Goal: Task Accomplishment & Management: Complete application form

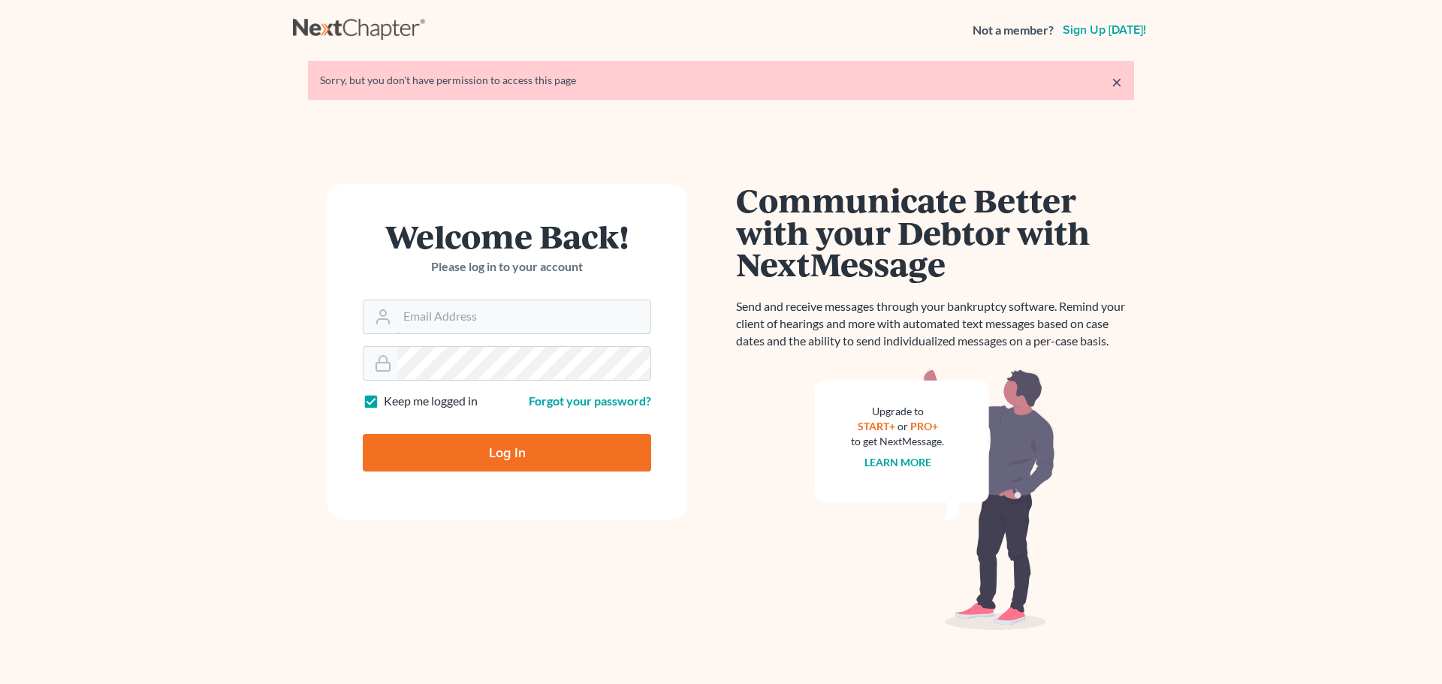
type input "[EMAIL_ADDRESS][DOMAIN_NAME]"
click at [472, 451] on input "Log In" at bounding box center [507, 453] width 288 height 38
type input "Thinking..."
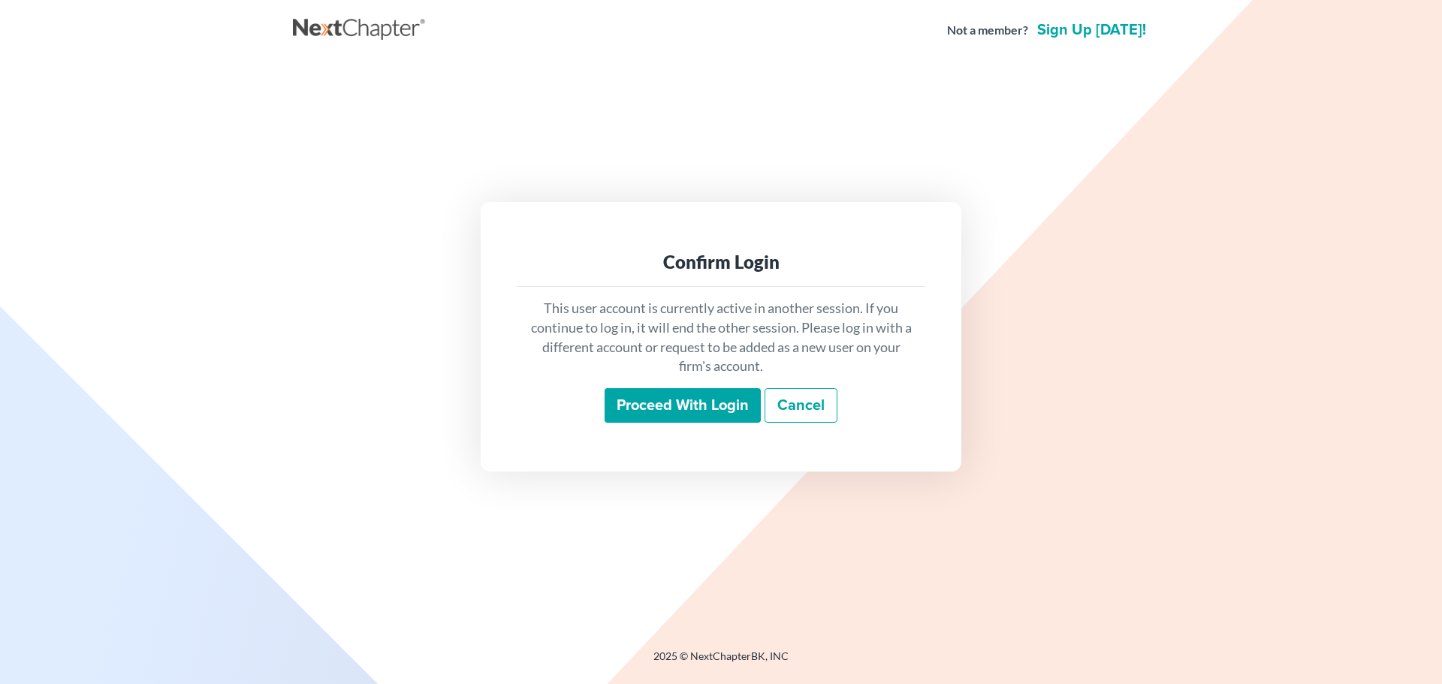
click at [663, 394] on input "Proceed with login" at bounding box center [682, 405] width 156 height 35
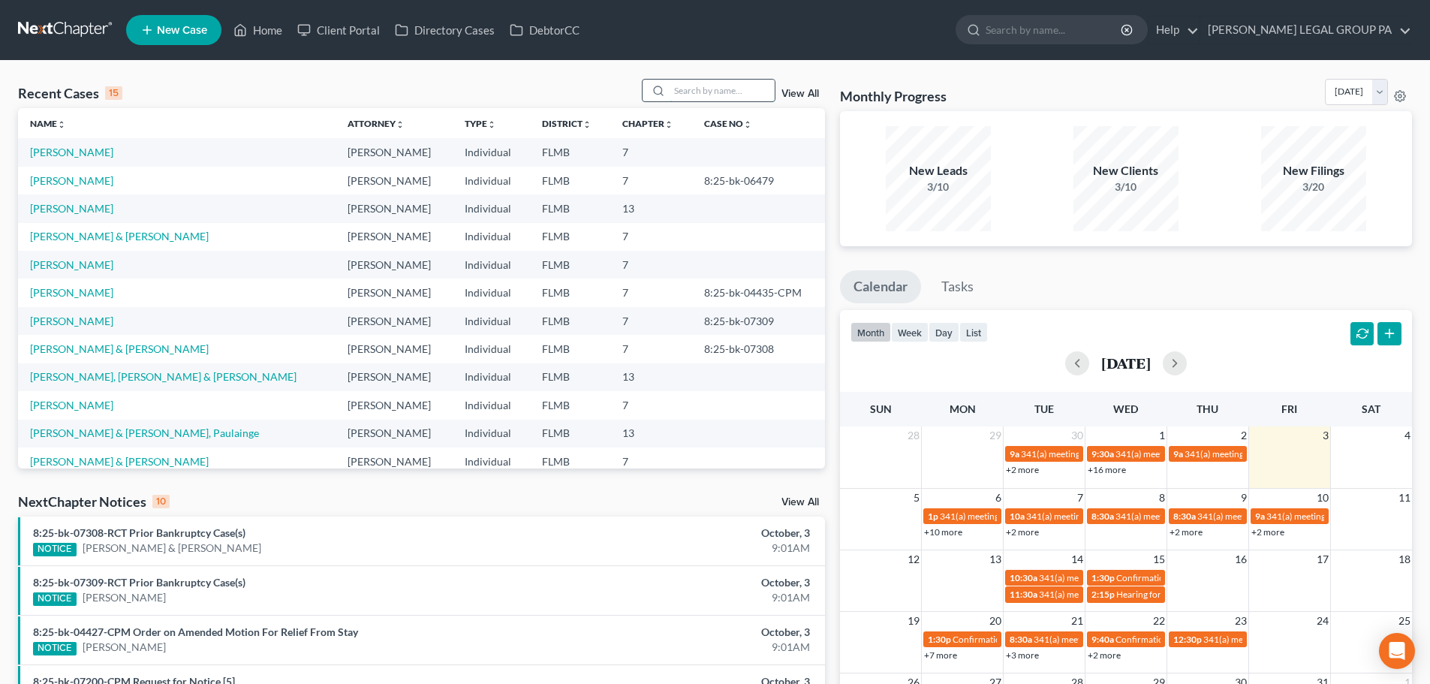
click at [685, 96] on input "search" at bounding box center [722, 91] width 105 height 22
type input "craft"
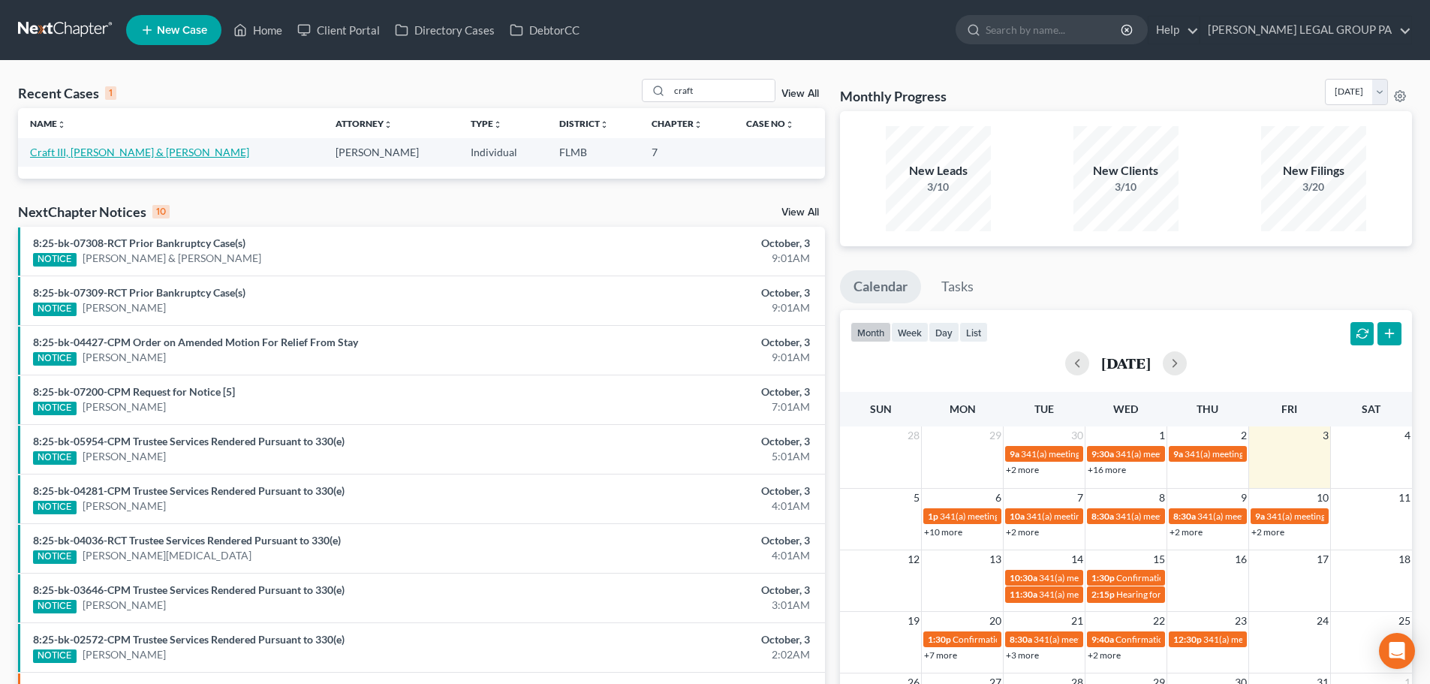
click at [143, 153] on link "Craft III, [PERSON_NAME] & [PERSON_NAME]" at bounding box center [139, 152] width 219 height 13
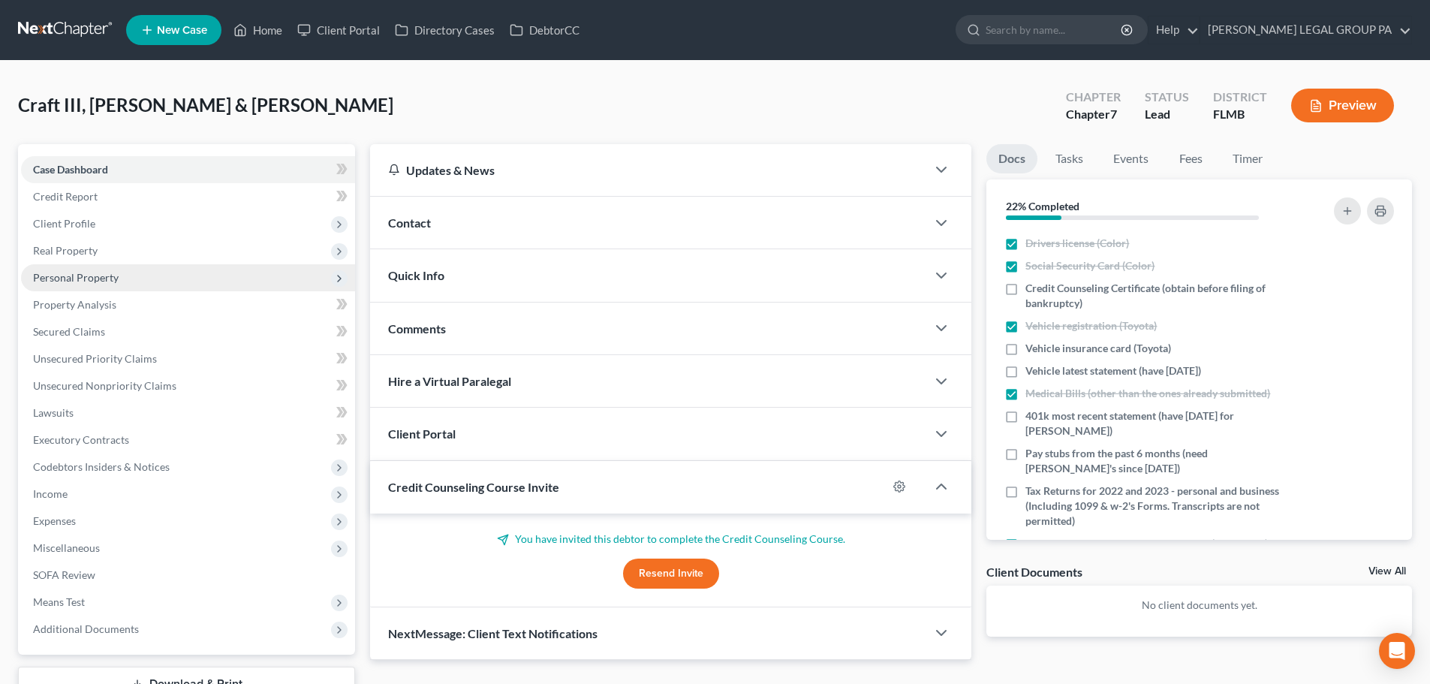
click at [89, 276] on span "Personal Property" at bounding box center [76, 277] width 86 height 13
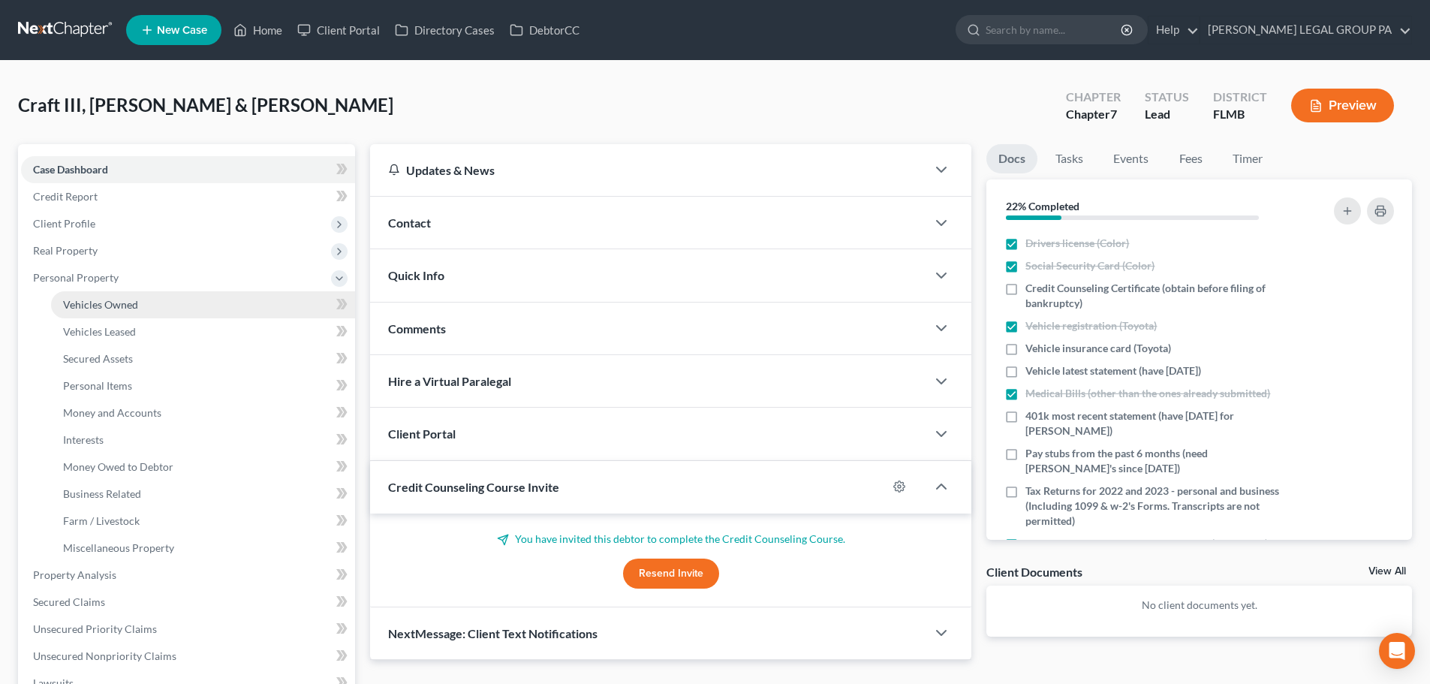
click at [102, 312] on link "Vehicles Owned" at bounding box center [203, 304] width 304 height 27
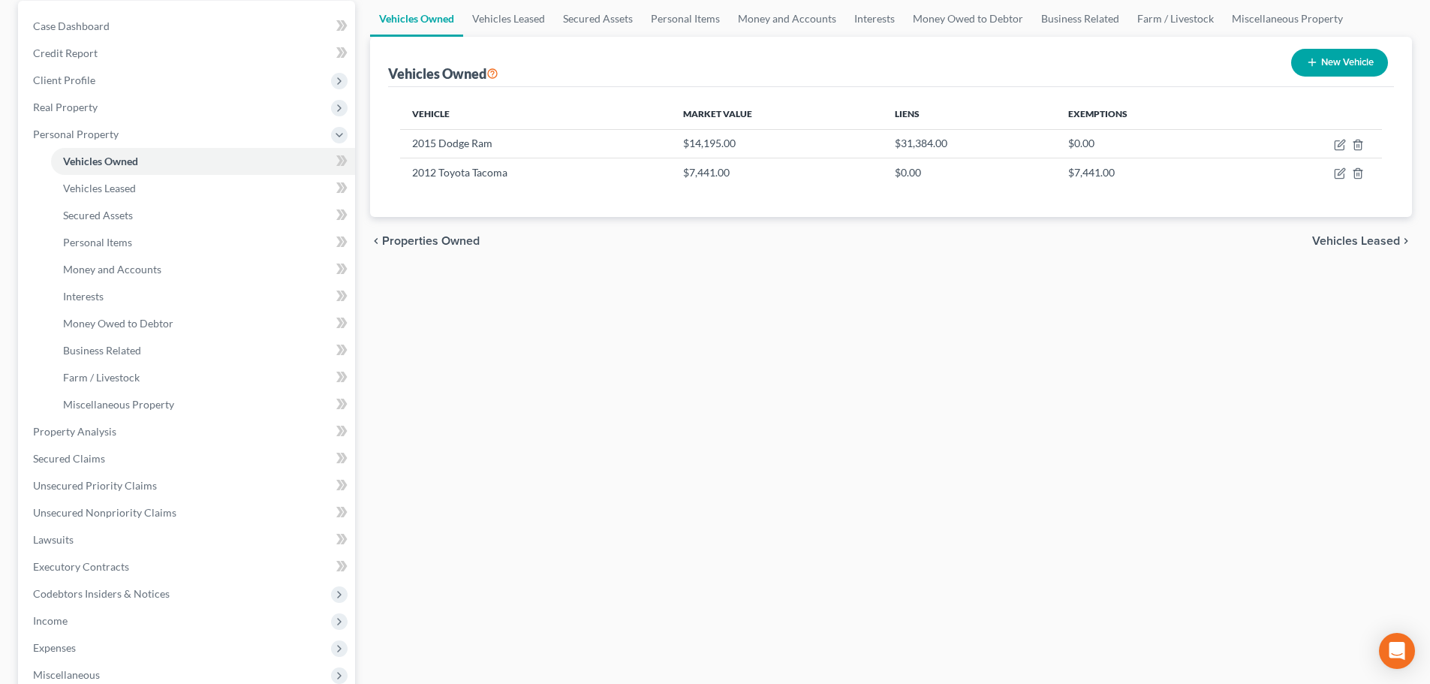
scroll to position [150, 0]
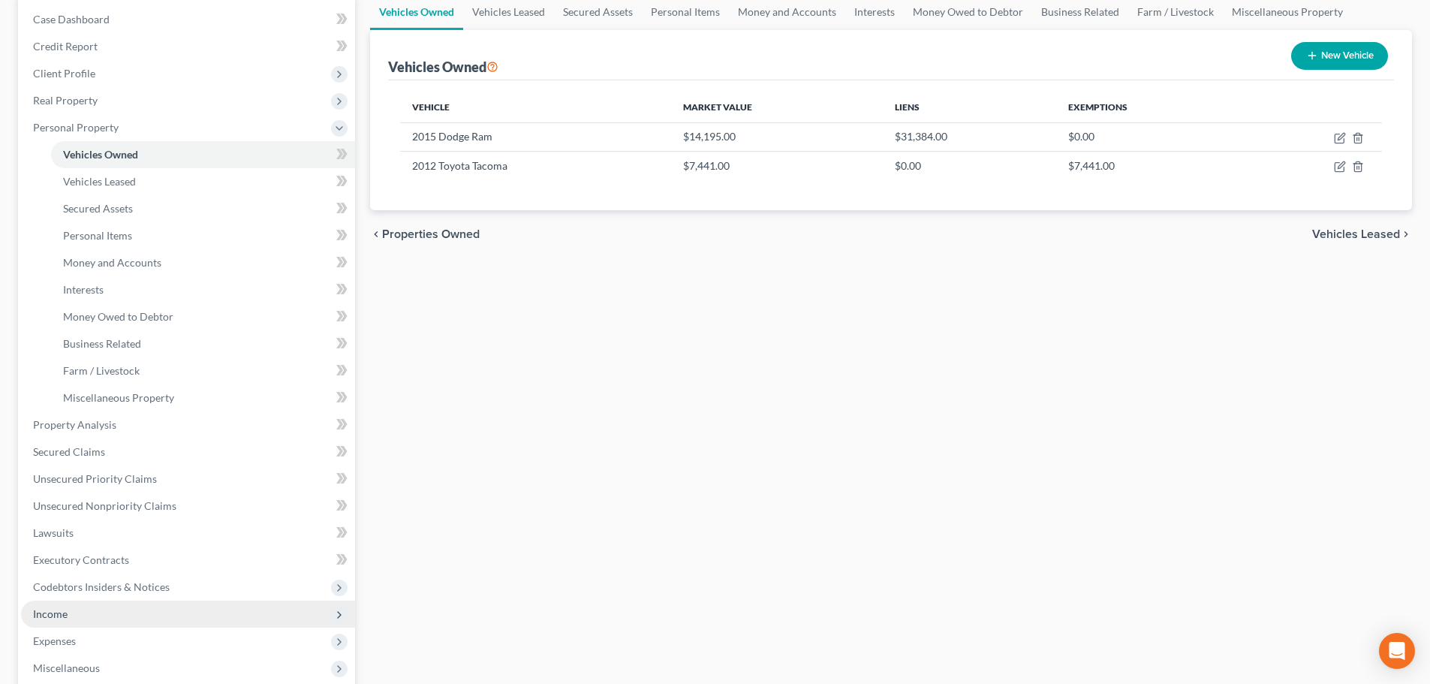
click at [74, 616] on span "Income" at bounding box center [188, 614] width 334 height 27
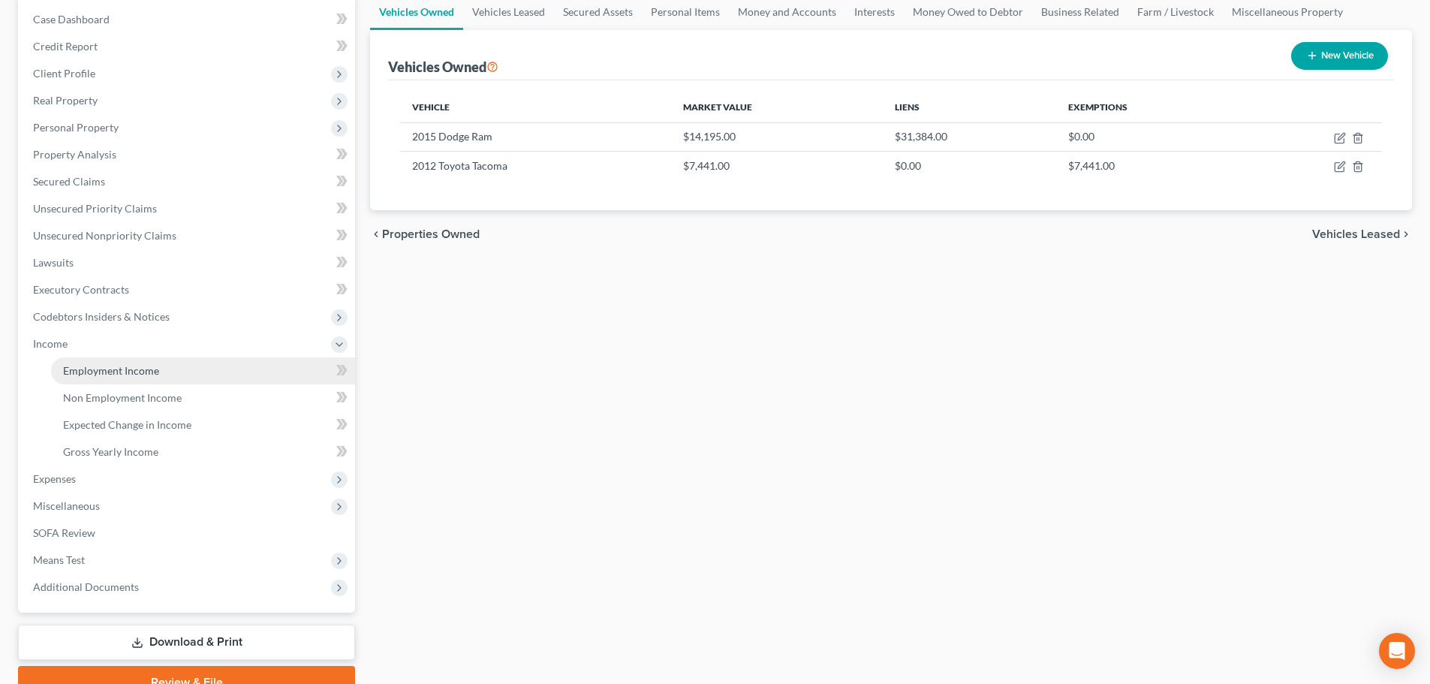
click at [124, 374] on span "Employment Income" at bounding box center [111, 370] width 96 height 13
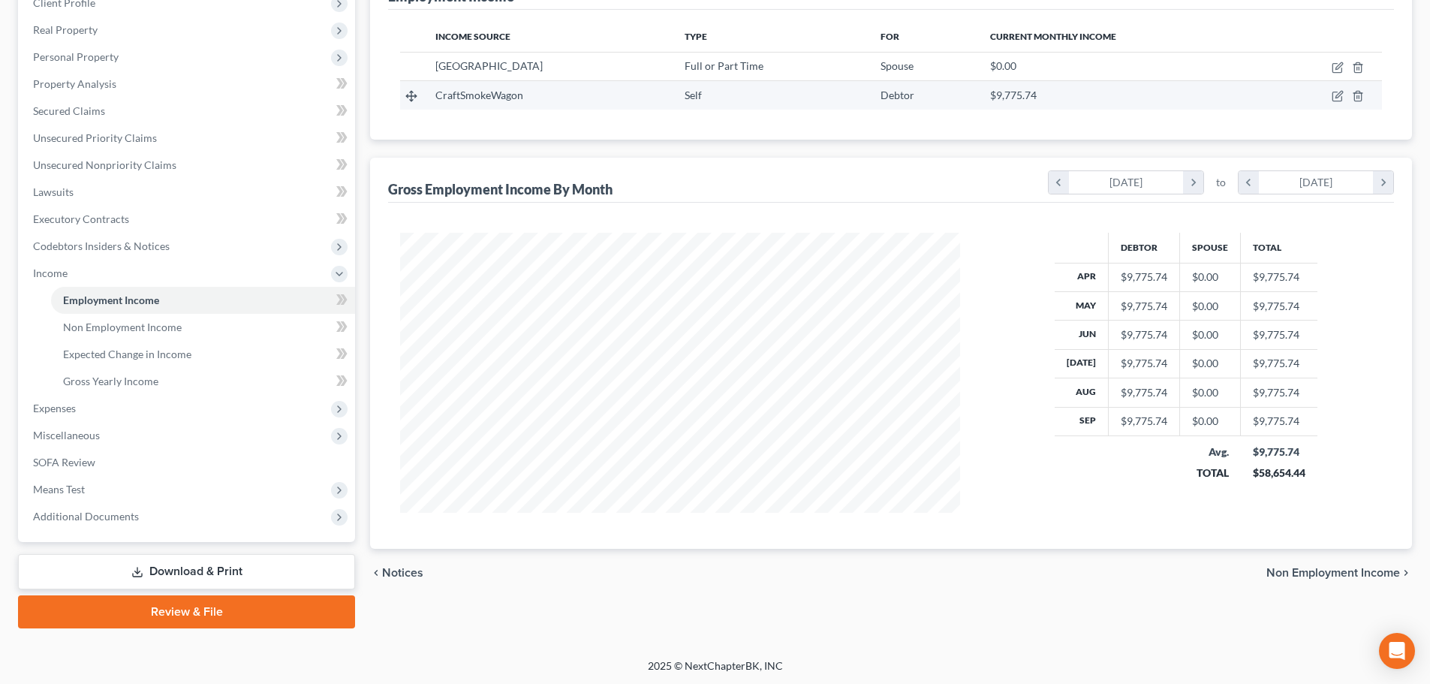
scroll to position [222, 0]
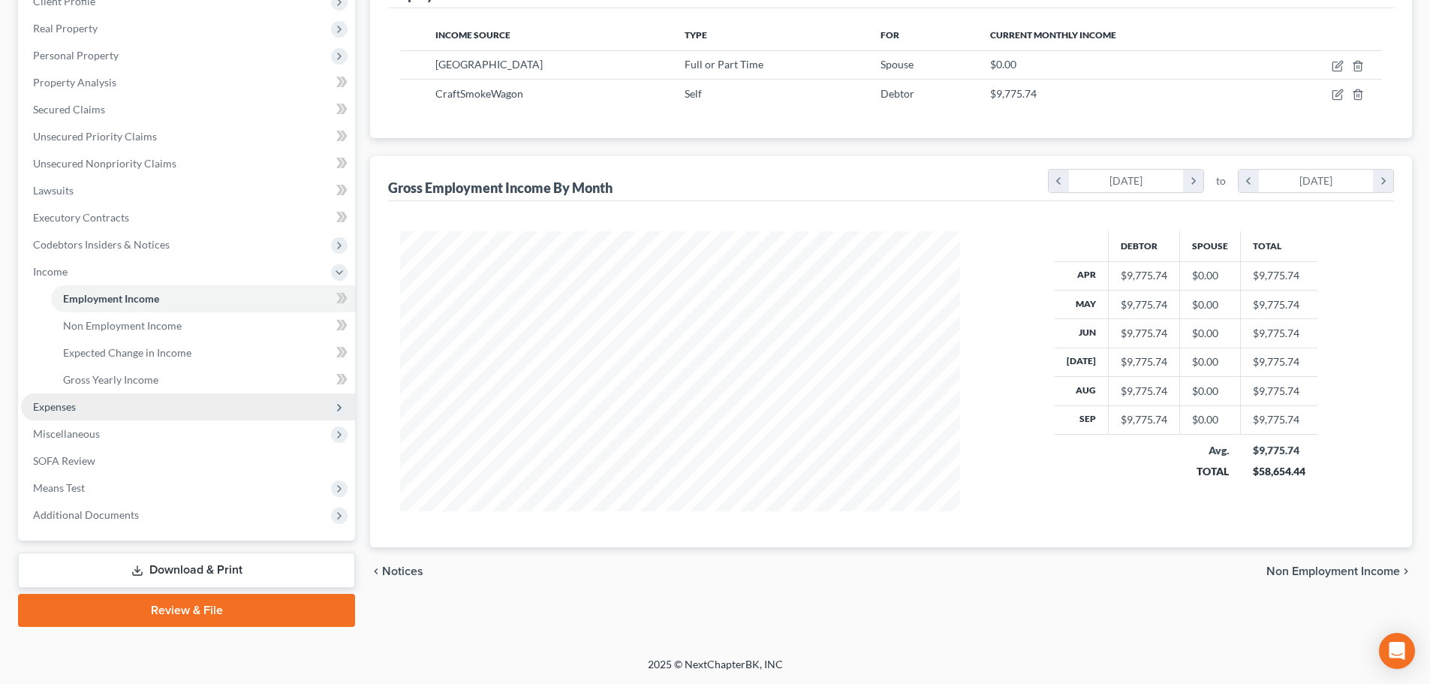
click at [97, 406] on span "Expenses" at bounding box center [188, 406] width 334 height 27
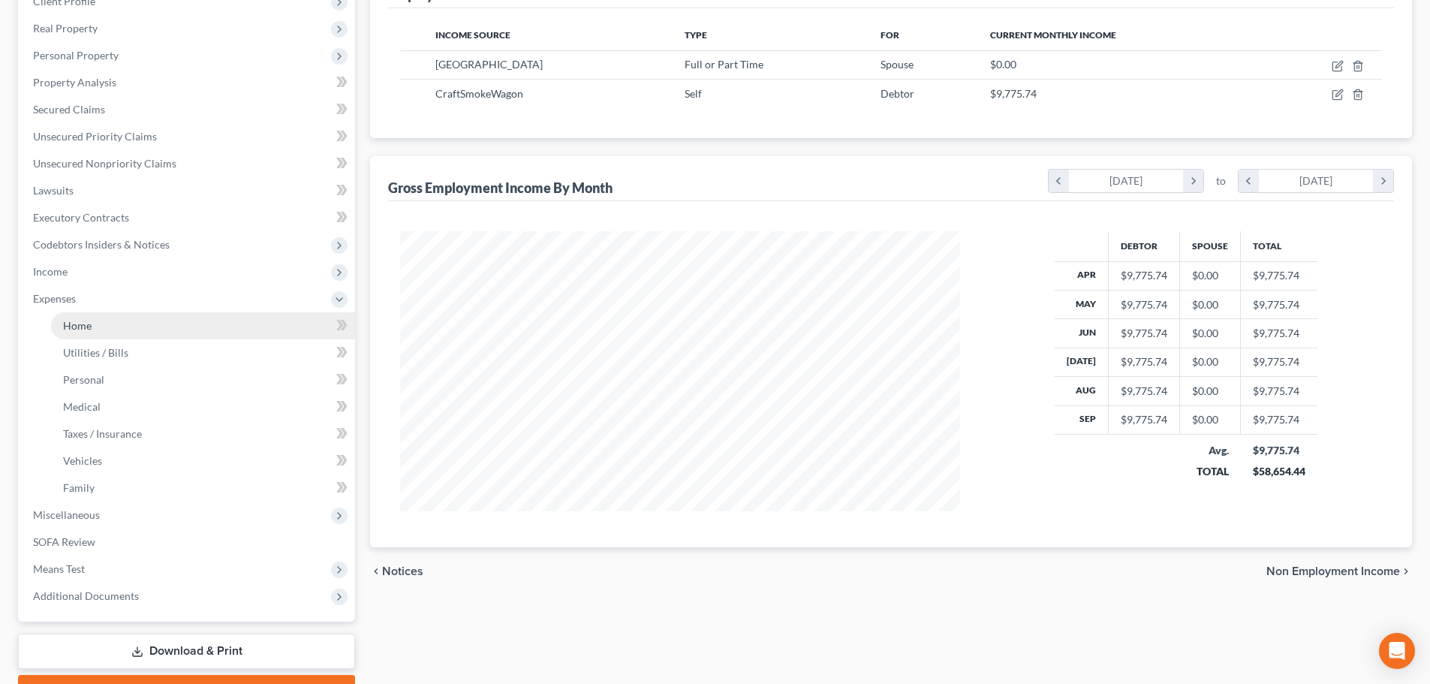
click at [107, 333] on link "Home" at bounding box center [203, 325] width 304 height 27
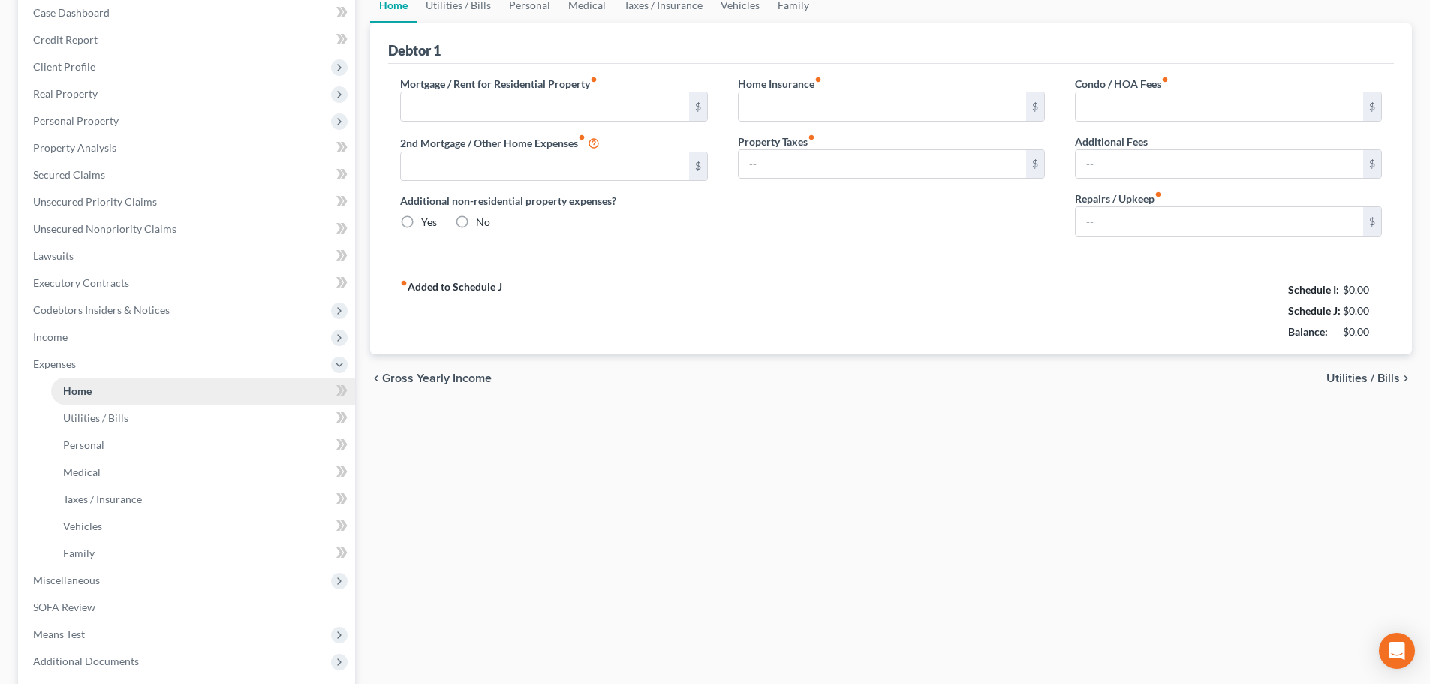
type input "383.00"
type input "0.00"
radio input "true"
type input "0.00"
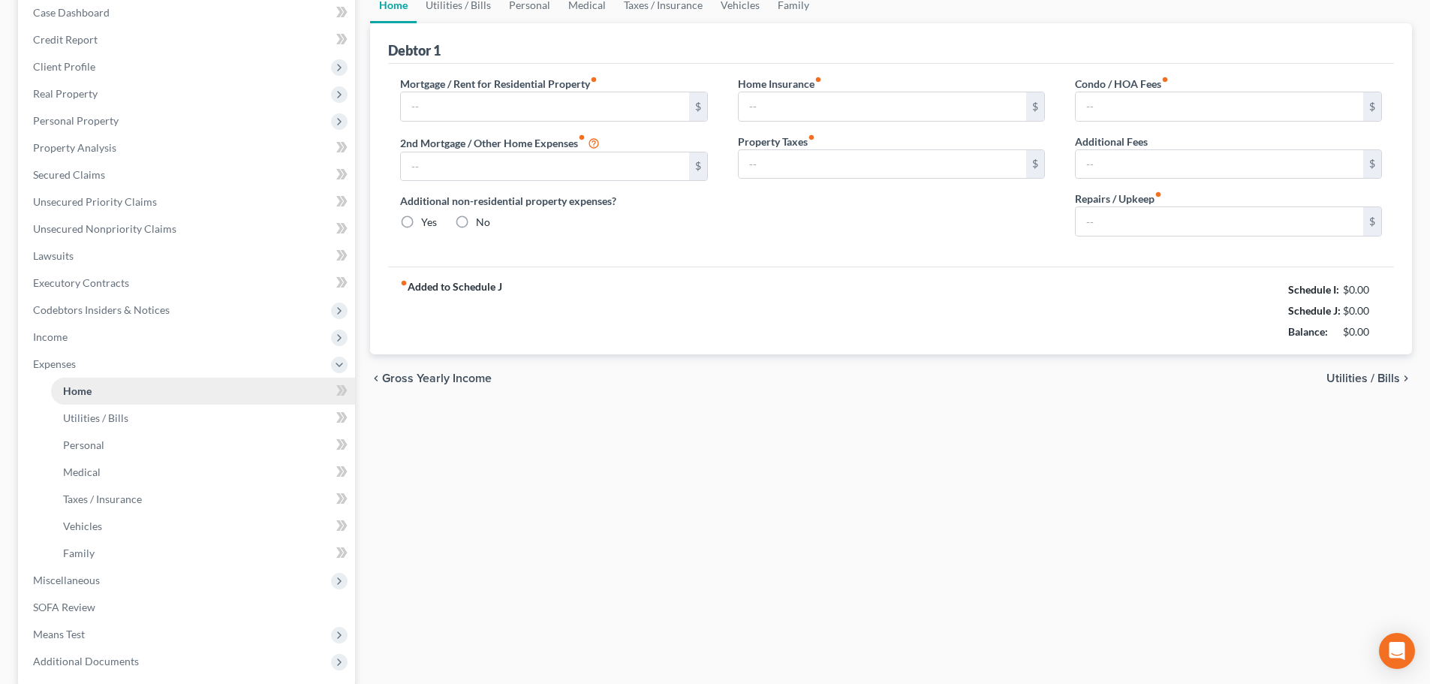
type input "0.00"
type input "200.00"
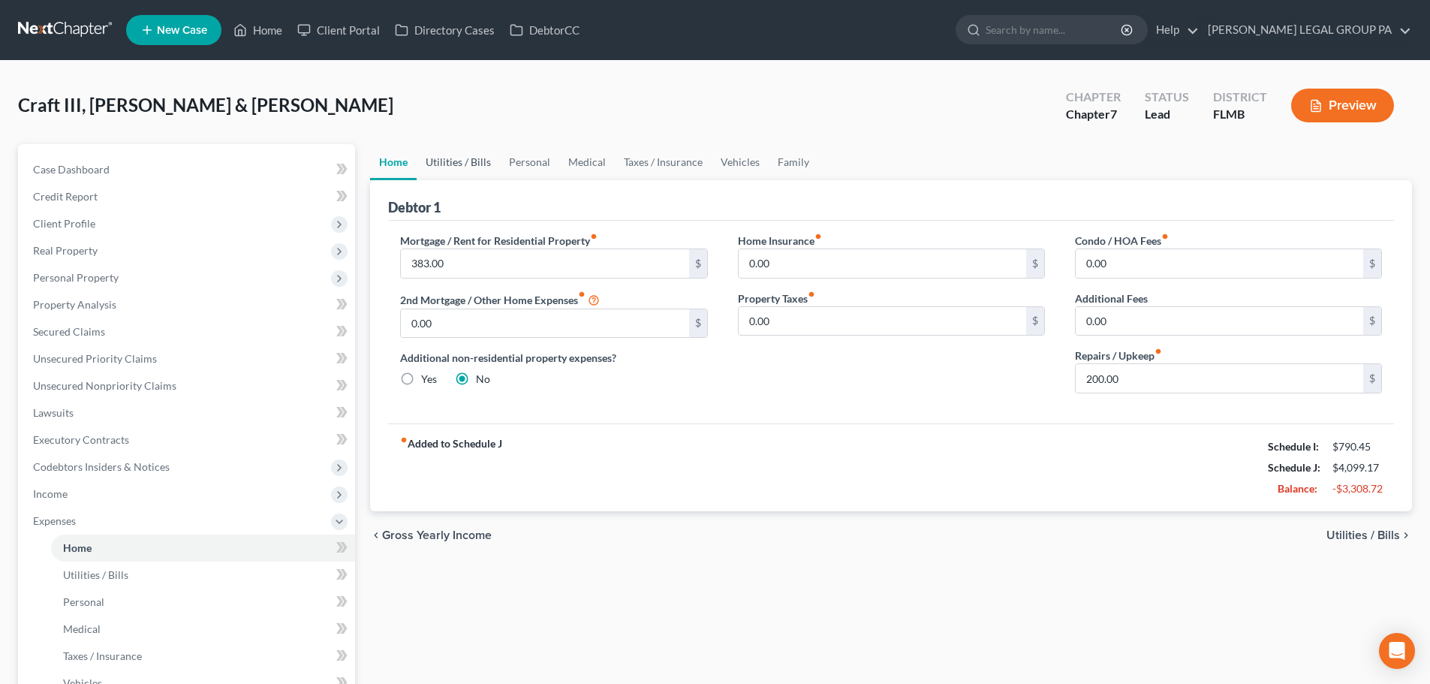
click at [472, 162] on link "Utilities / Bills" at bounding box center [458, 162] width 83 height 36
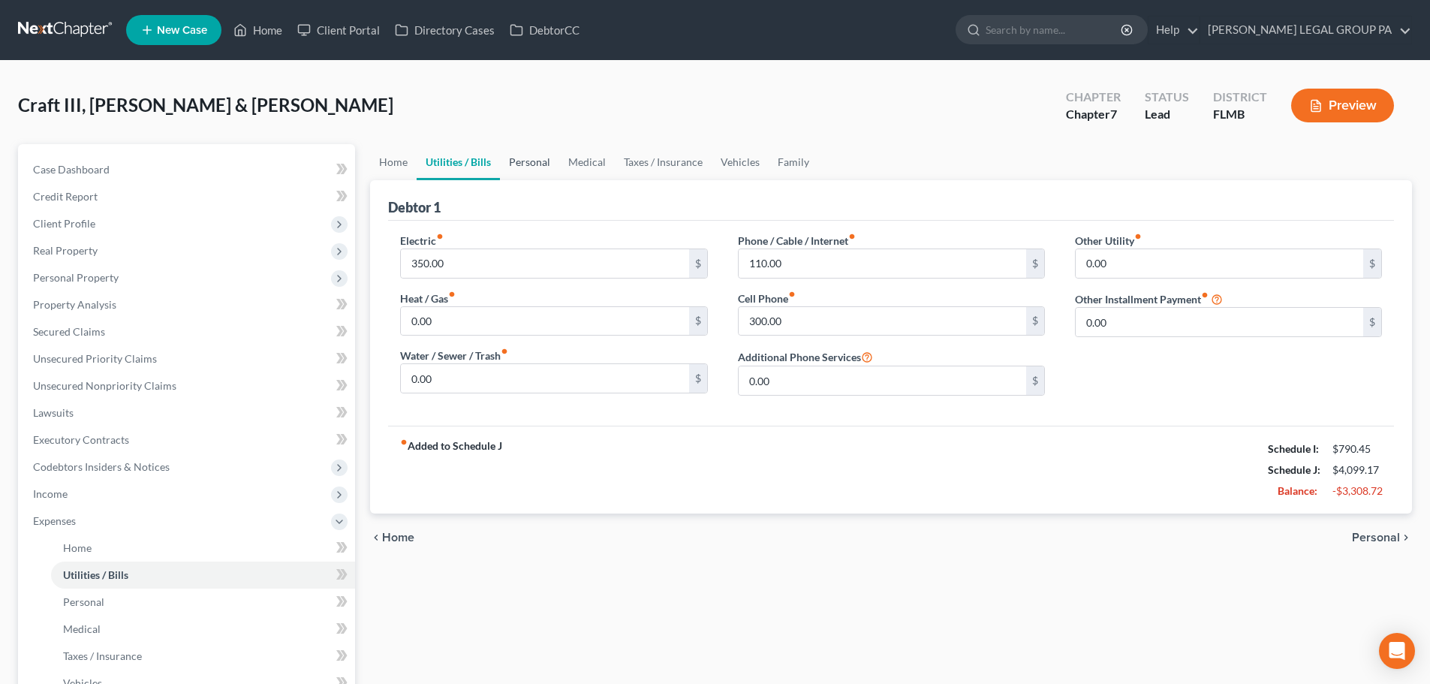
click at [523, 163] on link "Personal" at bounding box center [529, 162] width 59 height 36
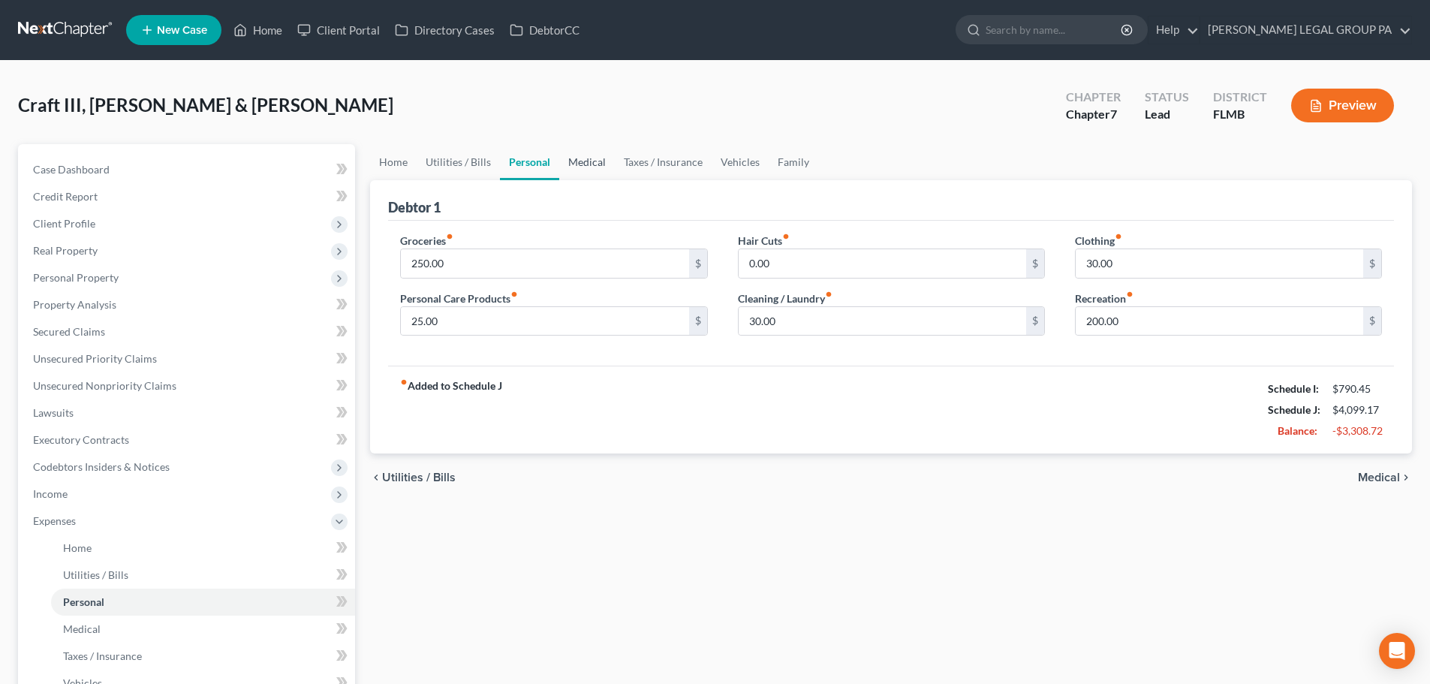
click at [590, 170] on link "Medical" at bounding box center [587, 162] width 56 height 36
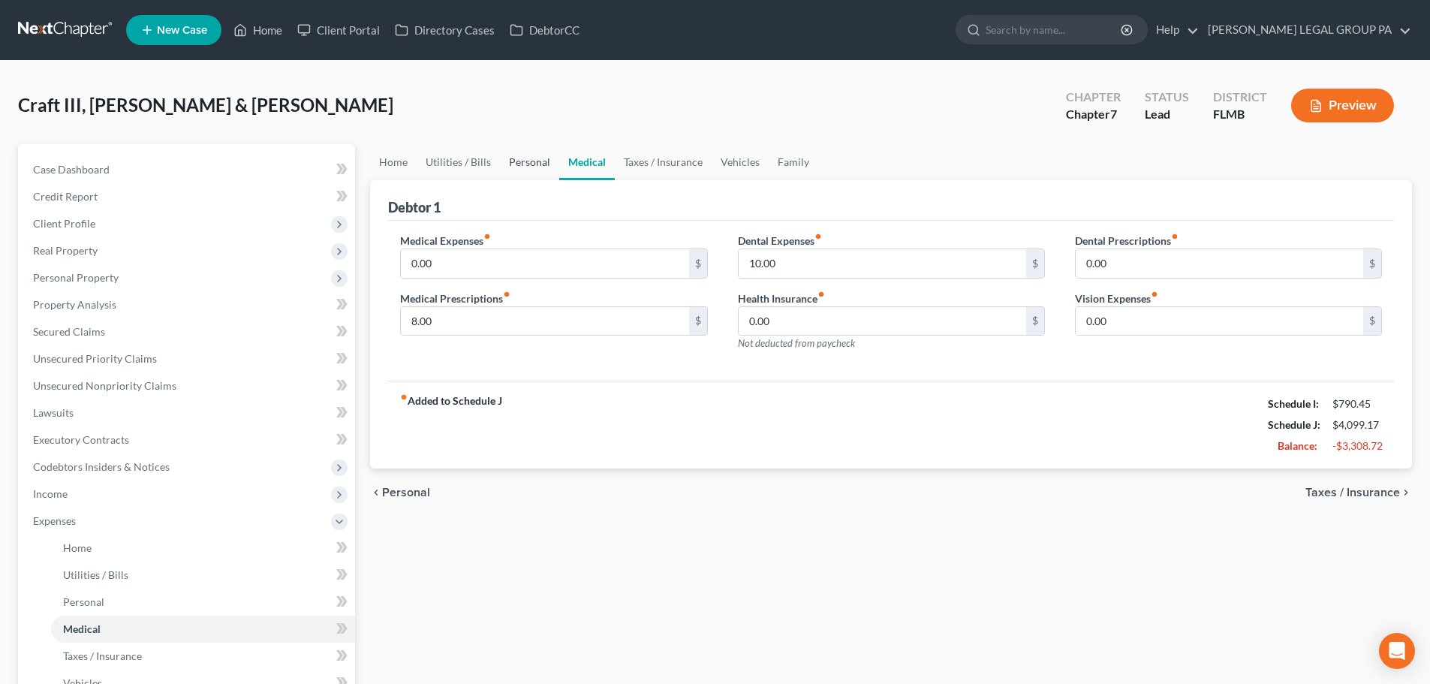
click at [536, 170] on link "Personal" at bounding box center [529, 162] width 59 height 36
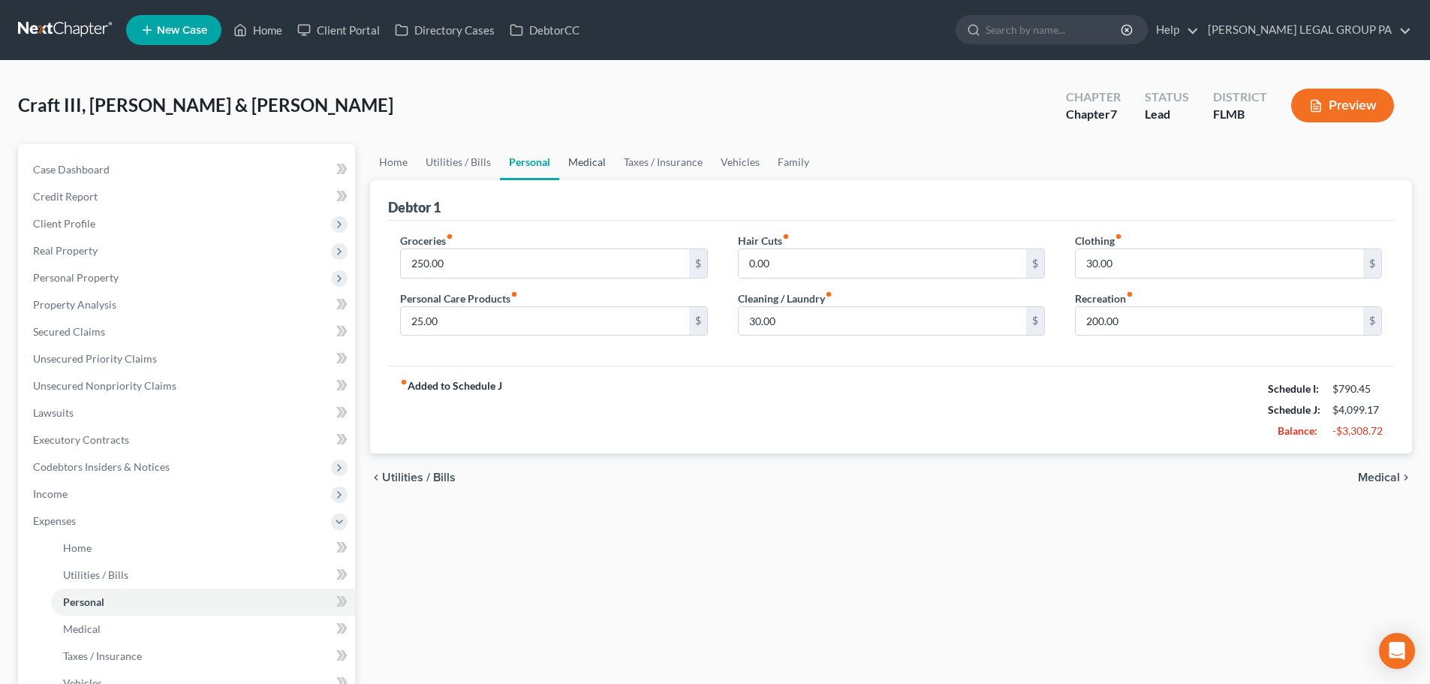
click at [571, 169] on link "Medical" at bounding box center [587, 162] width 56 height 36
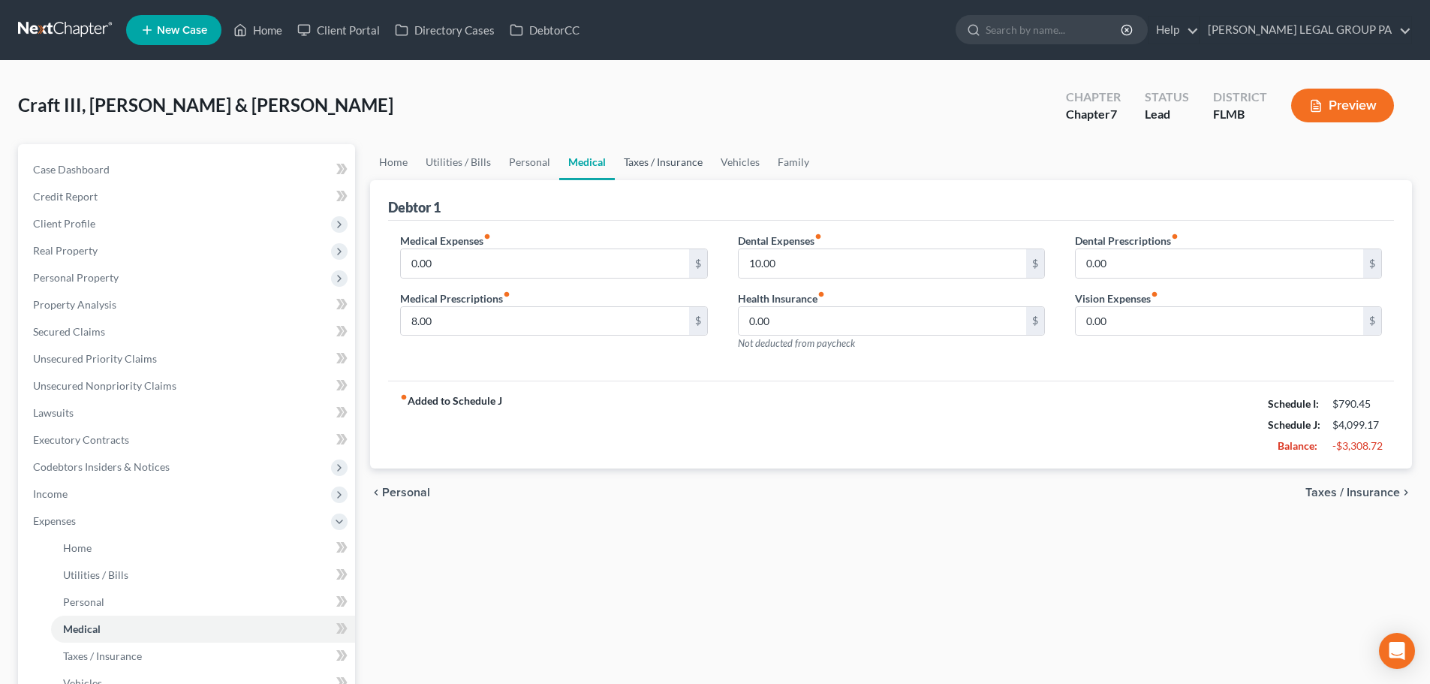
click at [637, 166] on link "Taxes / Insurance" at bounding box center [663, 162] width 97 height 36
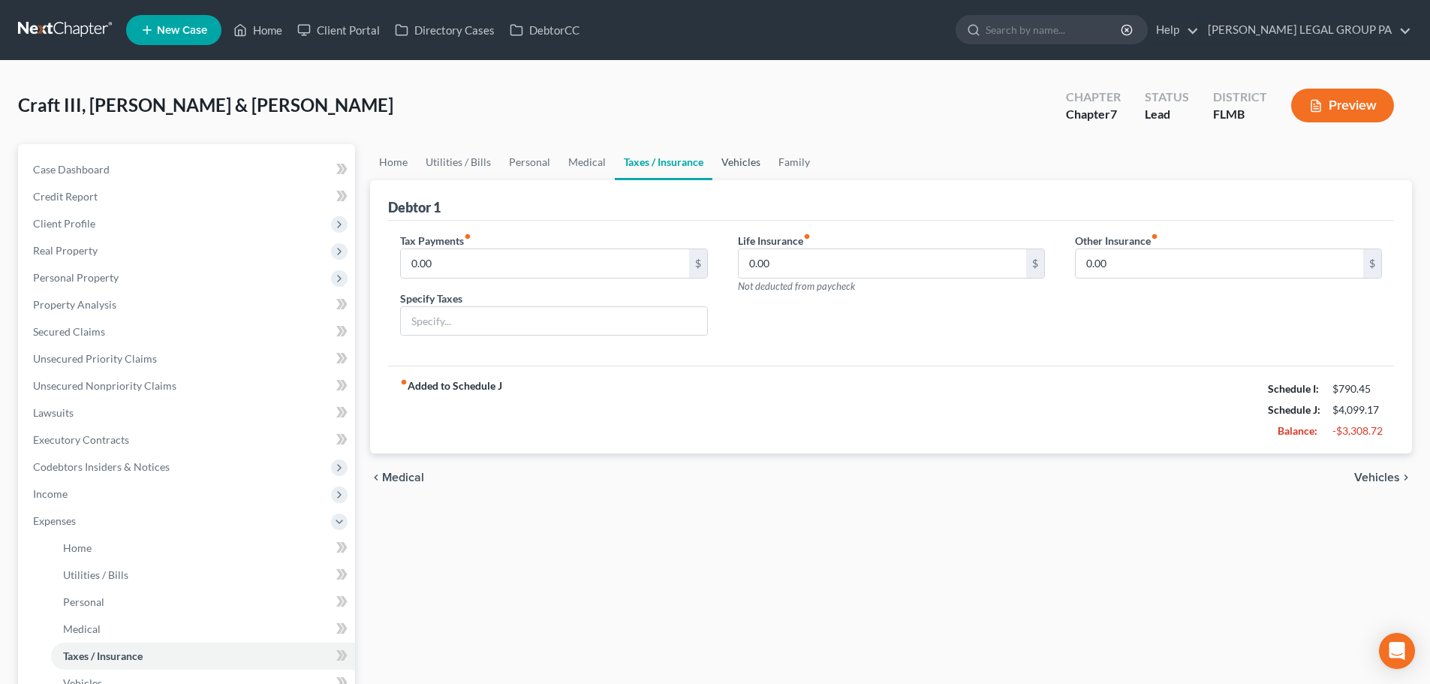
click at [761, 166] on link "Vehicles" at bounding box center [741, 162] width 57 height 36
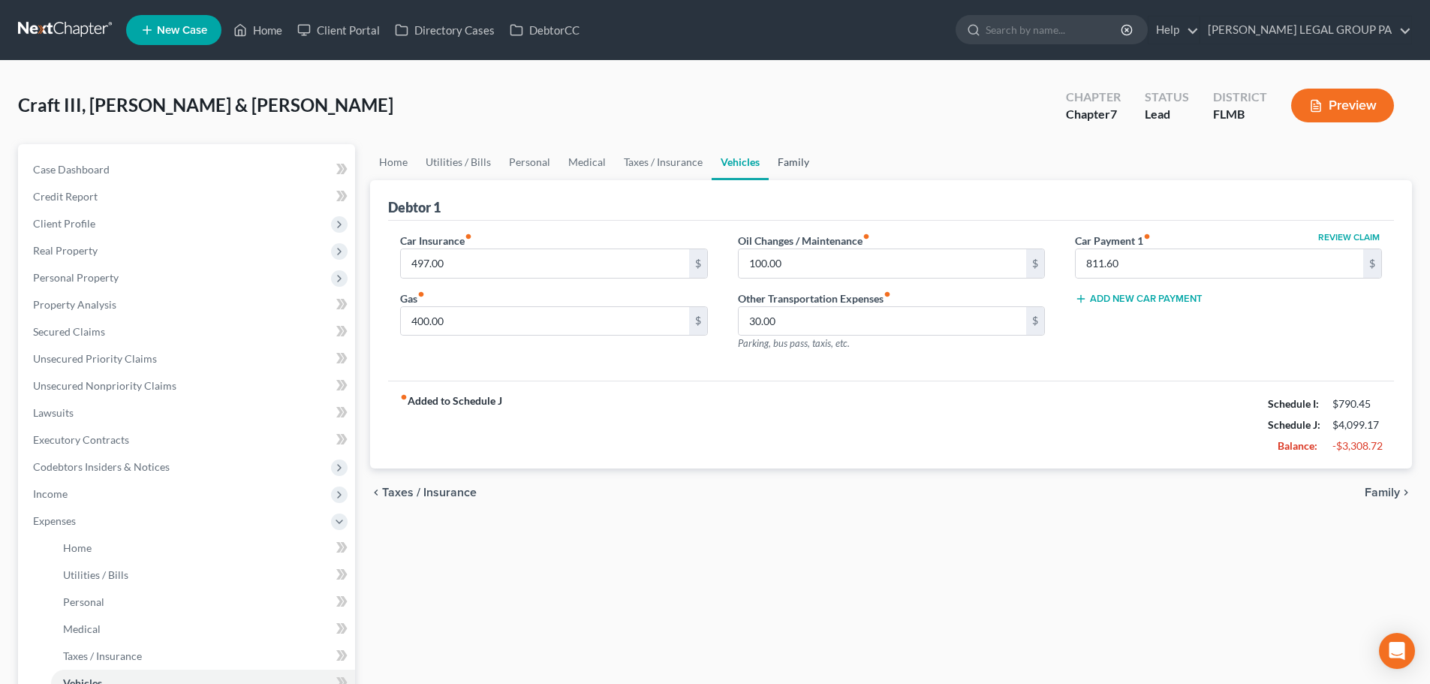
click at [794, 158] on link "Family" at bounding box center [794, 162] width 50 height 36
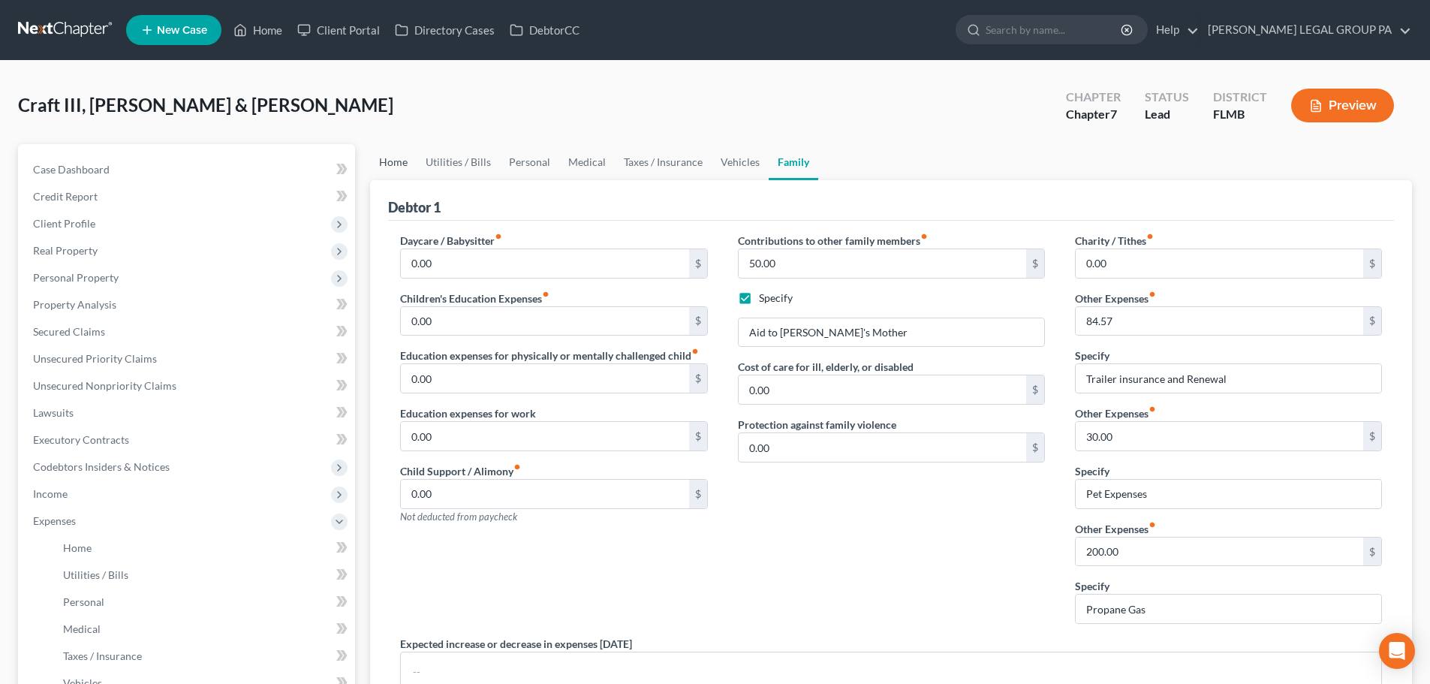
click at [379, 160] on link "Home" at bounding box center [393, 162] width 47 height 36
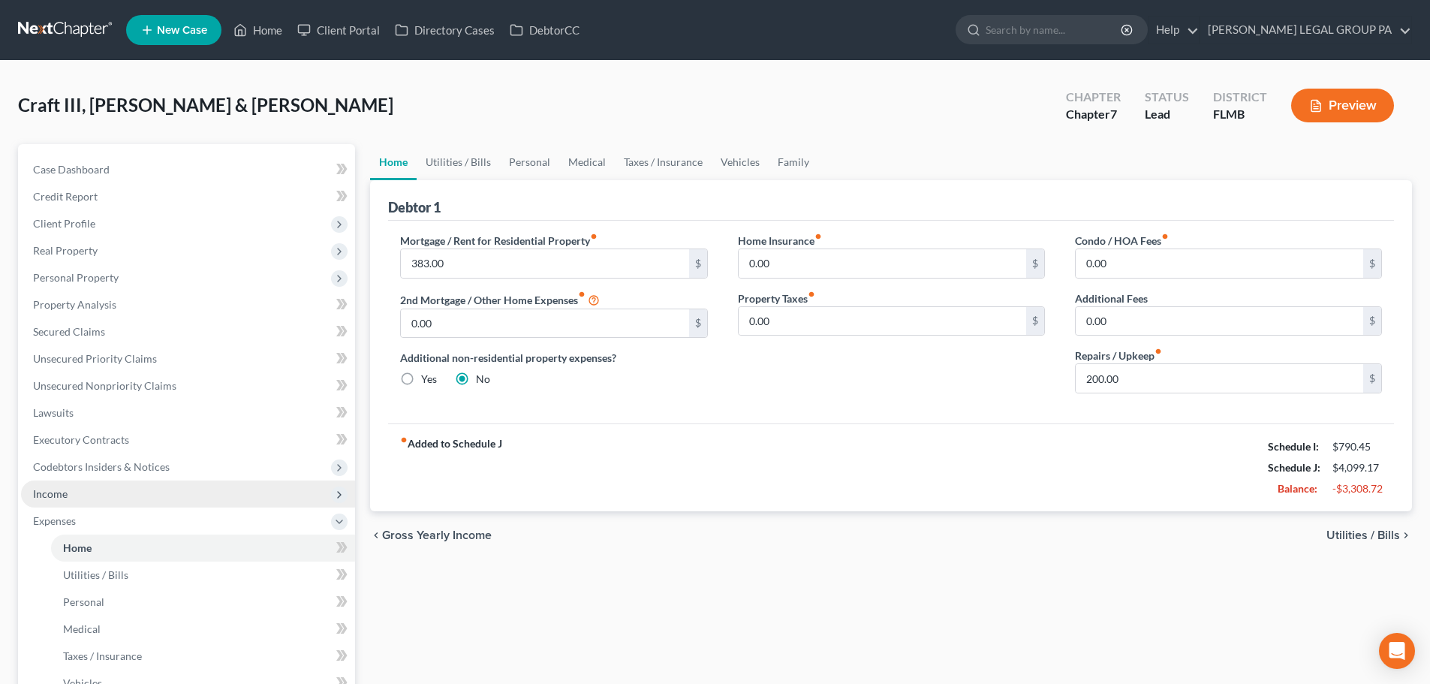
click at [55, 494] on span "Income" at bounding box center [50, 493] width 35 height 13
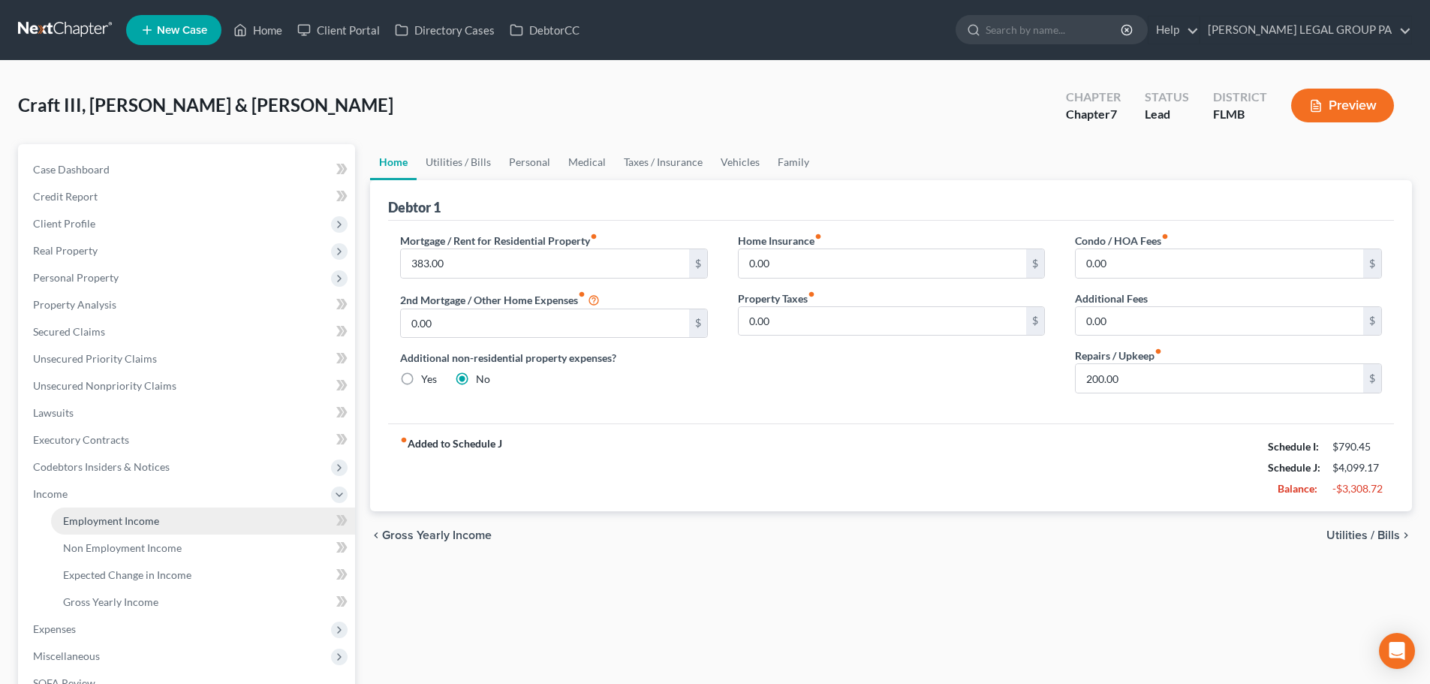
click at [131, 515] on span "Employment Income" at bounding box center [111, 520] width 96 height 13
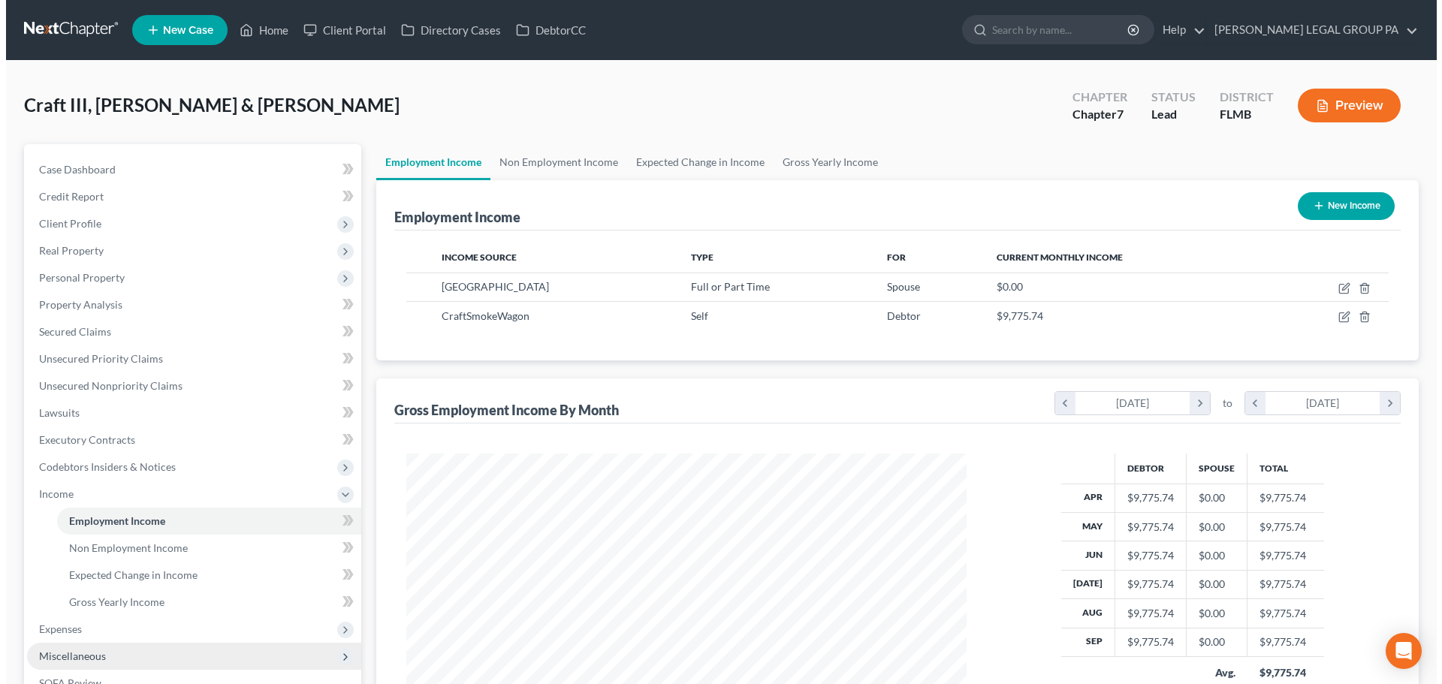
scroll to position [280, 590]
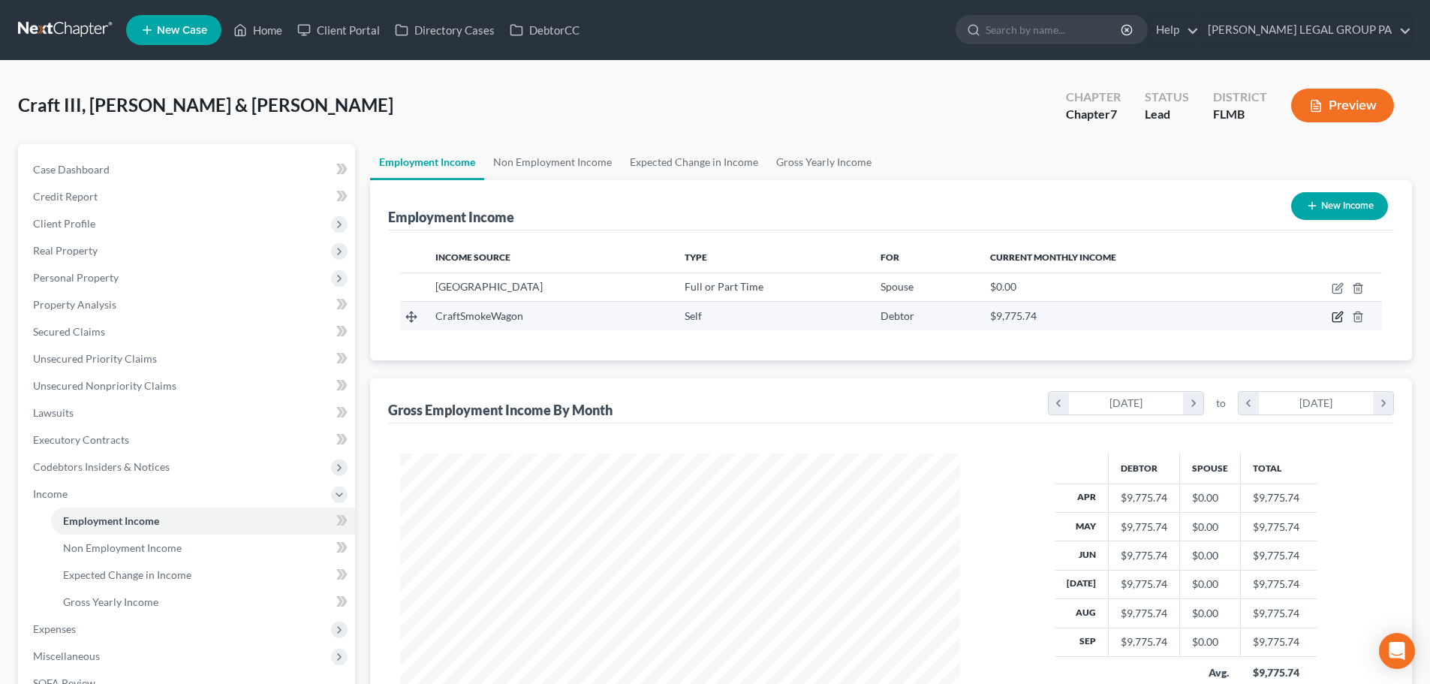
click at [1337, 318] on icon "button" at bounding box center [1339, 315] width 7 height 7
select select "1"
select select "9"
select select "0"
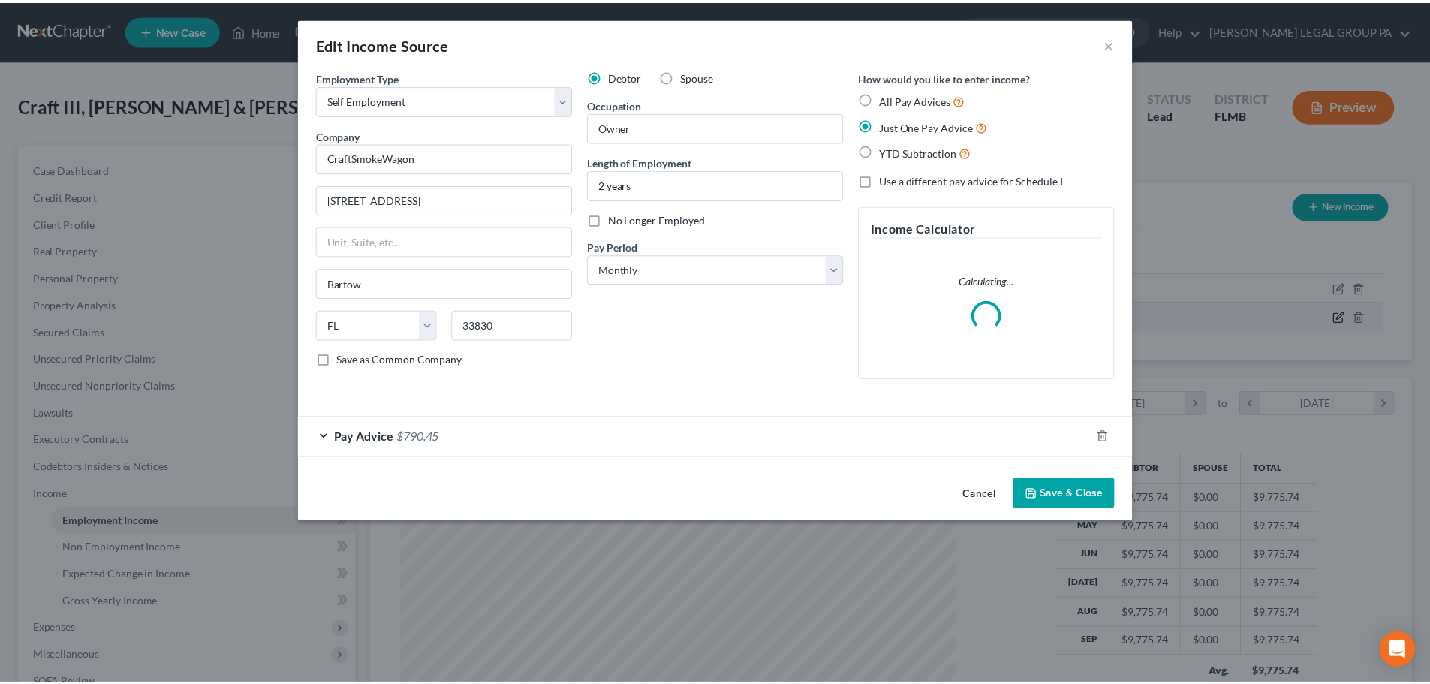
scroll to position [282, 595]
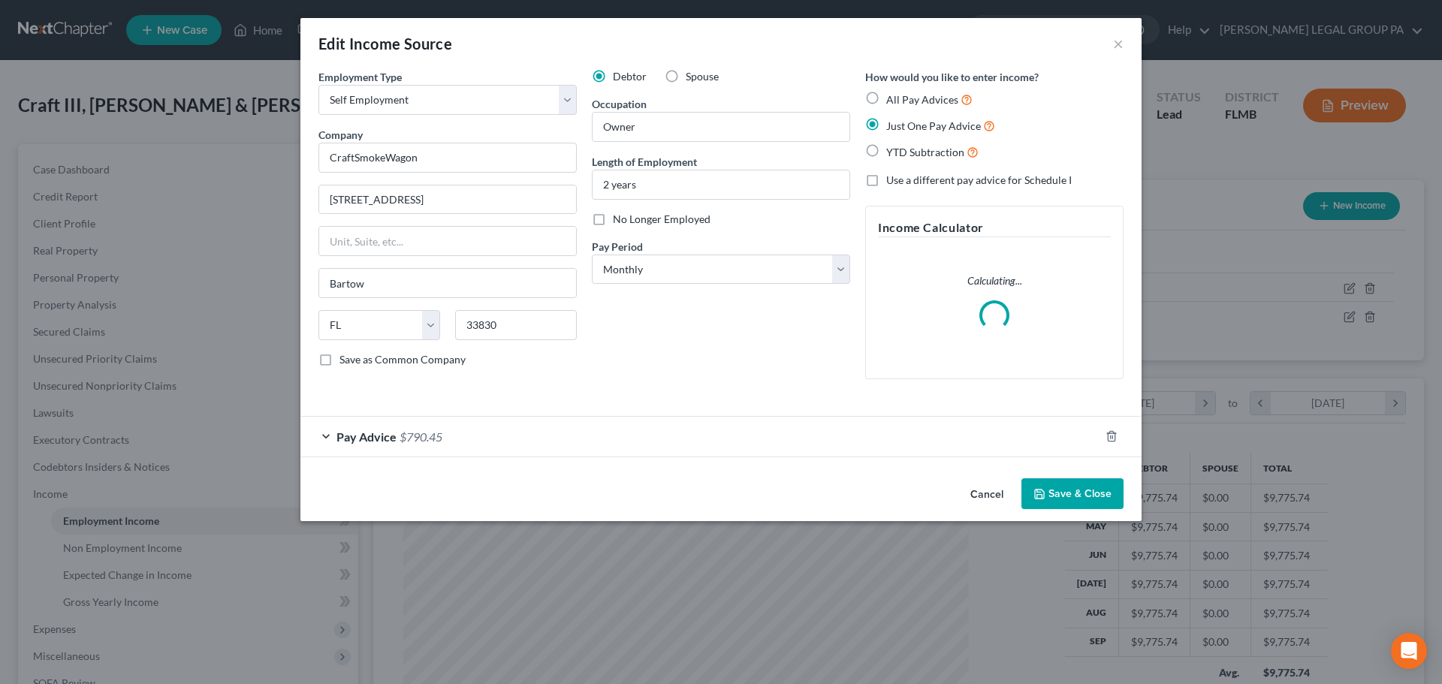
click at [410, 435] on span "$790.45" at bounding box center [420, 436] width 43 height 14
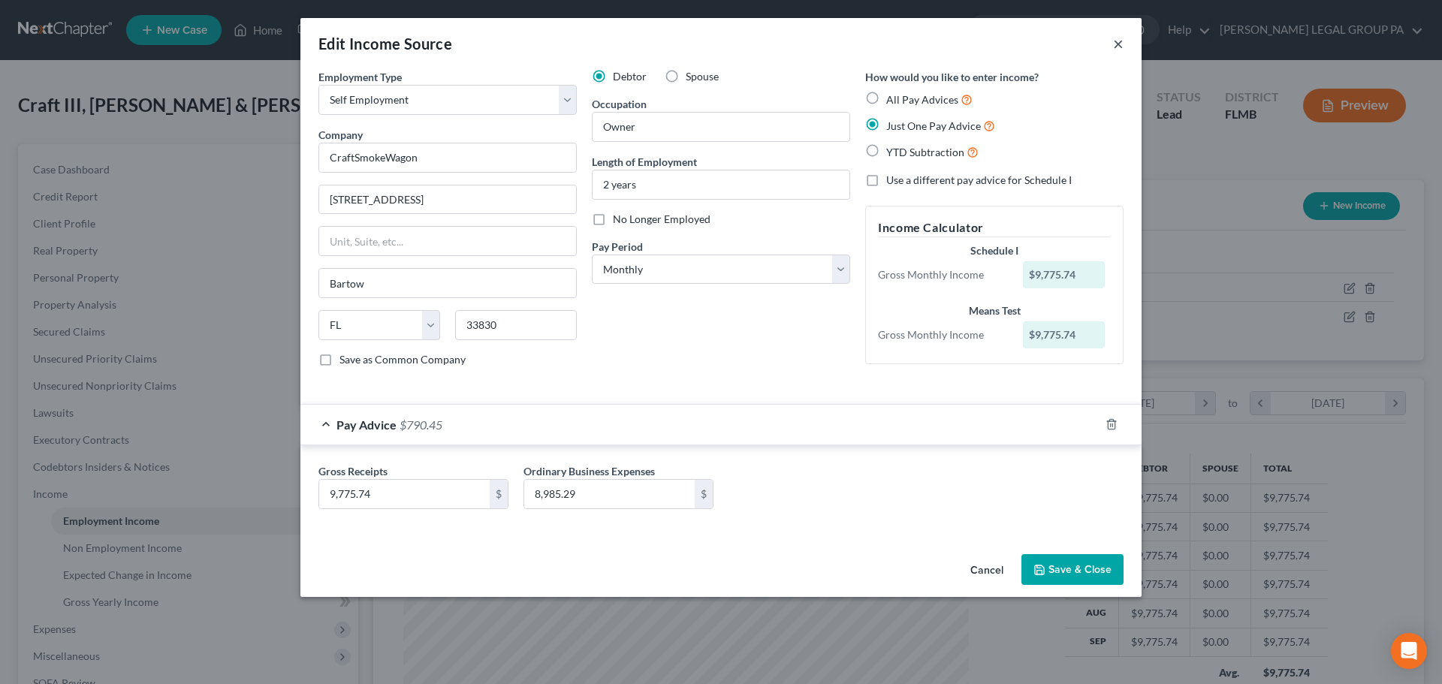
click at [1121, 41] on button "×" at bounding box center [1118, 44] width 11 height 18
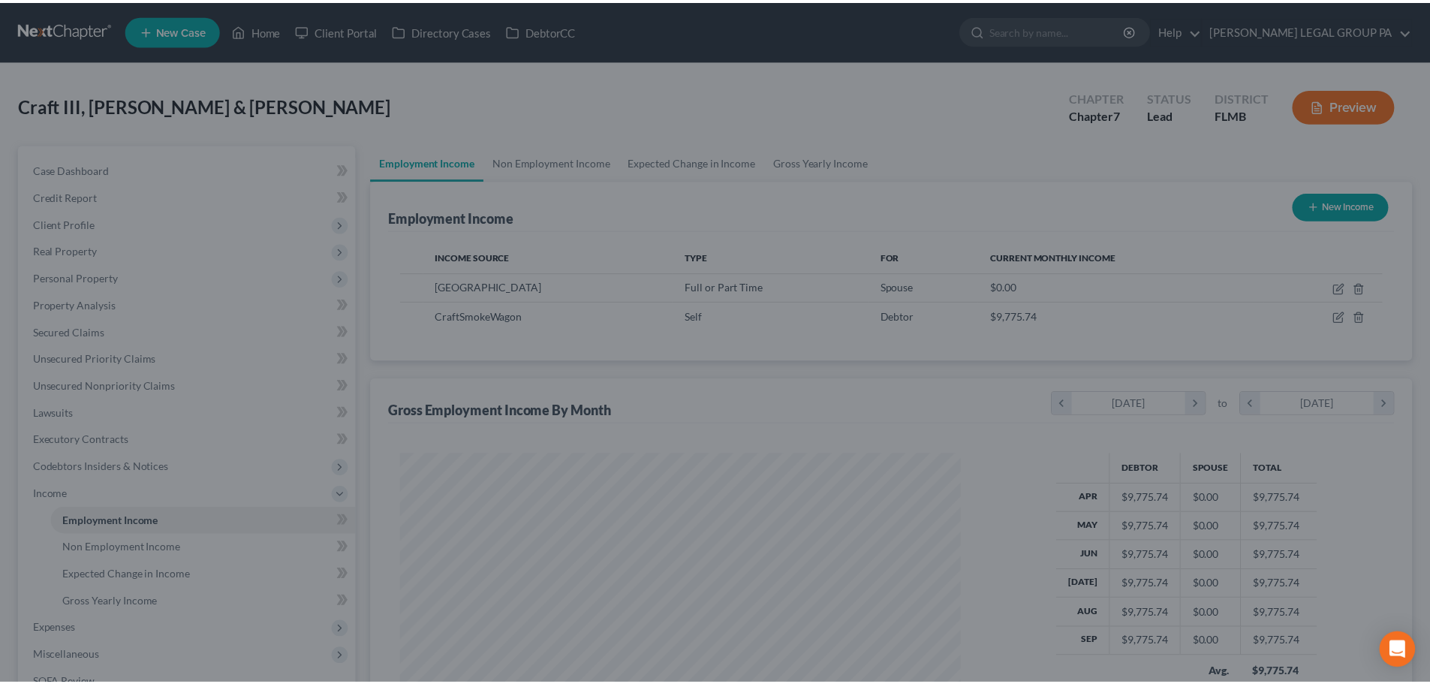
scroll to position [750593, 750283]
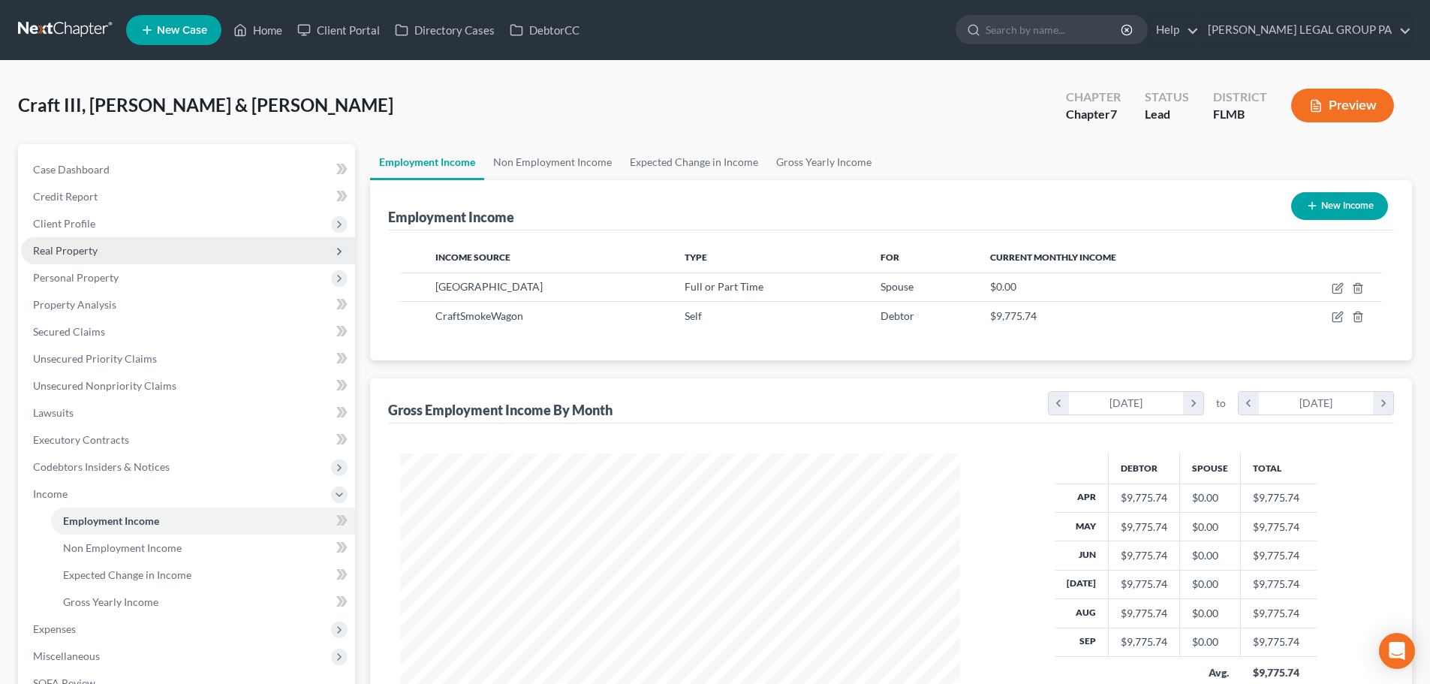
click at [95, 252] on span "Real Property" at bounding box center [65, 250] width 65 height 13
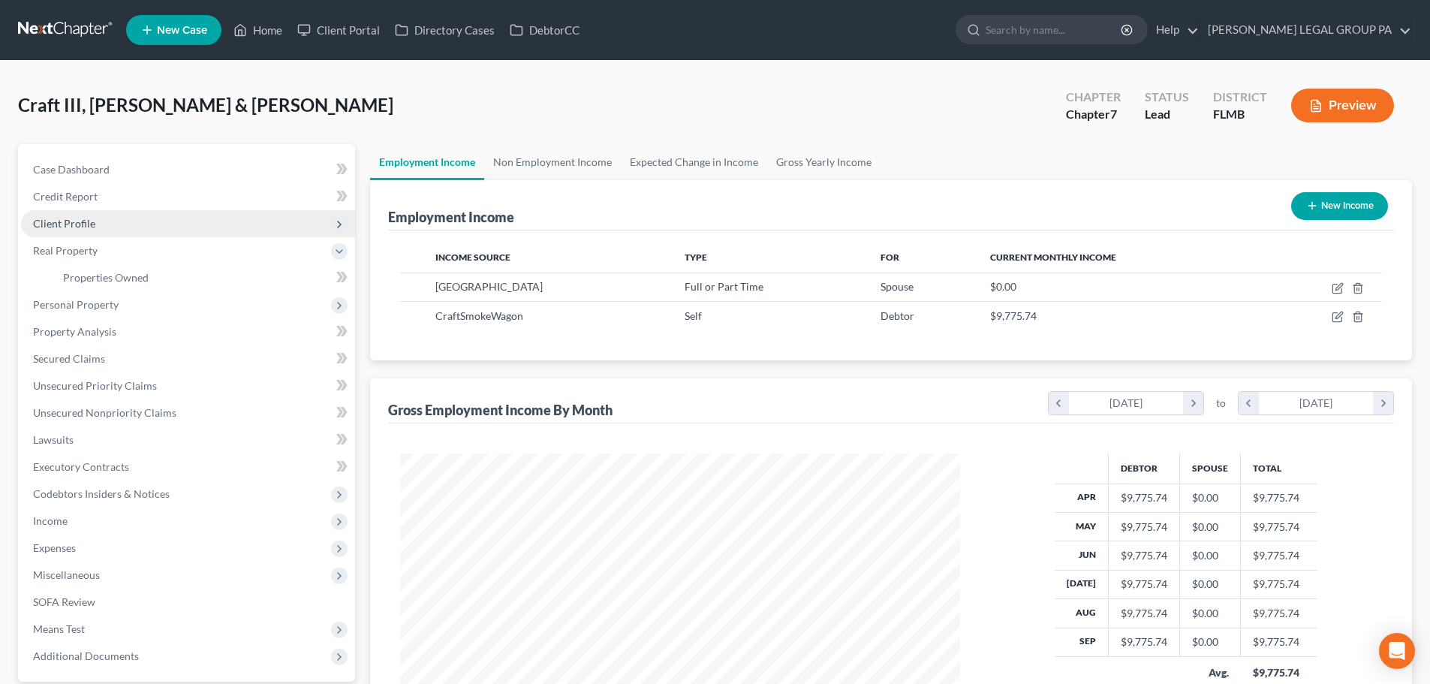
click at [91, 232] on span "Client Profile" at bounding box center [188, 223] width 334 height 27
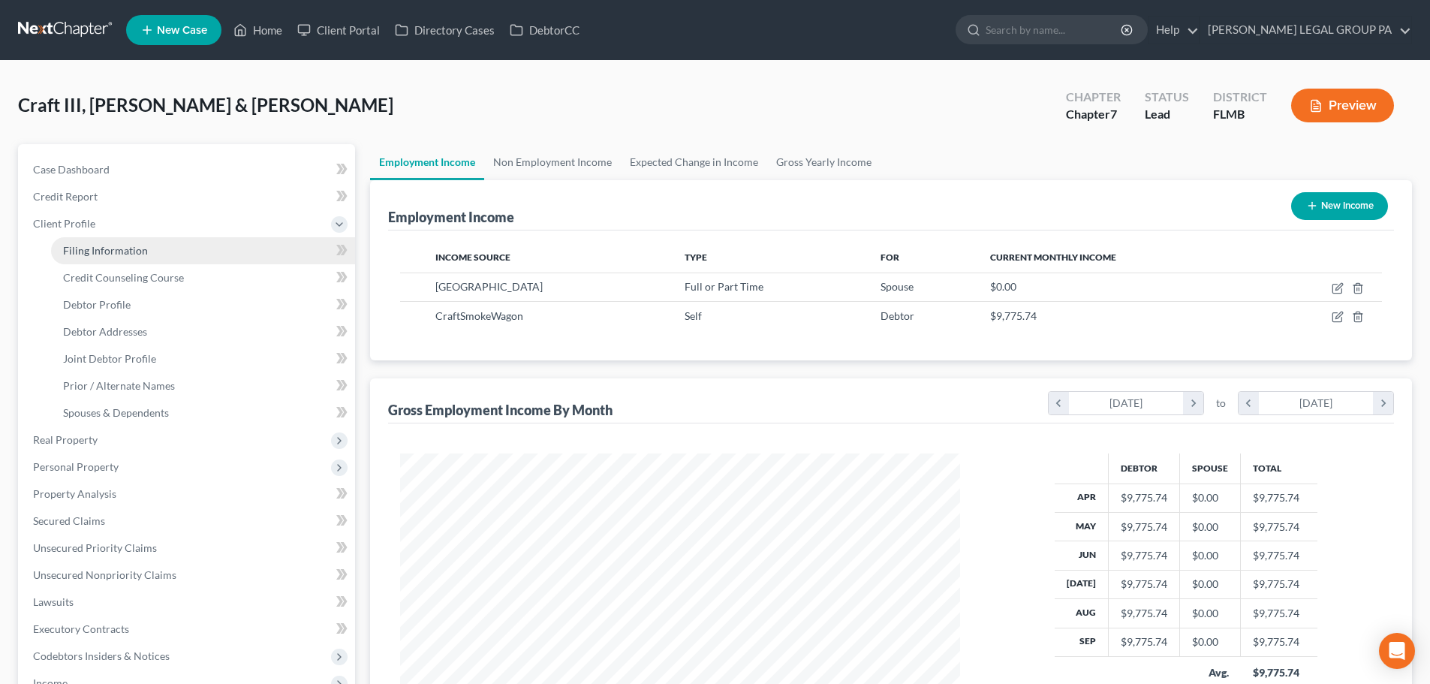
click at [119, 255] on span "Filing Information" at bounding box center [105, 250] width 85 height 13
select select "1"
select select "0"
select select "9"
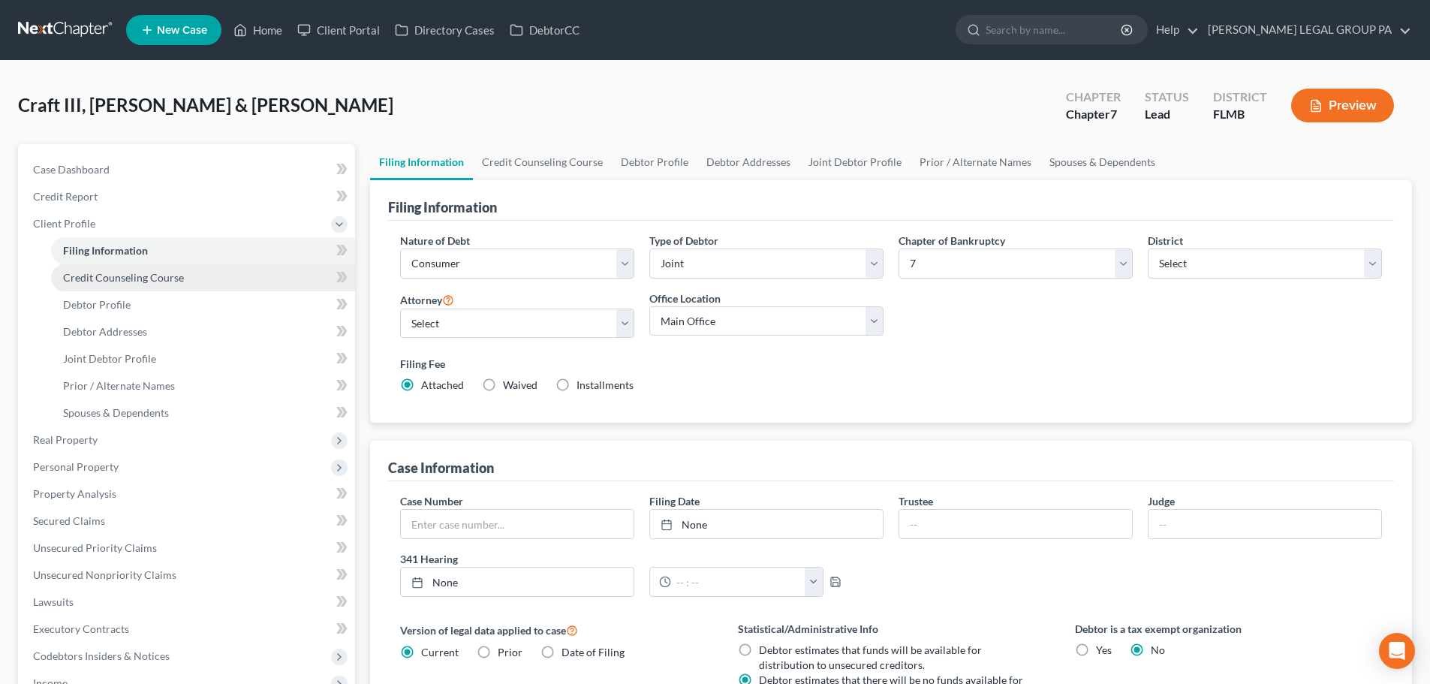
click at [148, 271] on span "Credit Counseling Course" at bounding box center [123, 277] width 121 height 13
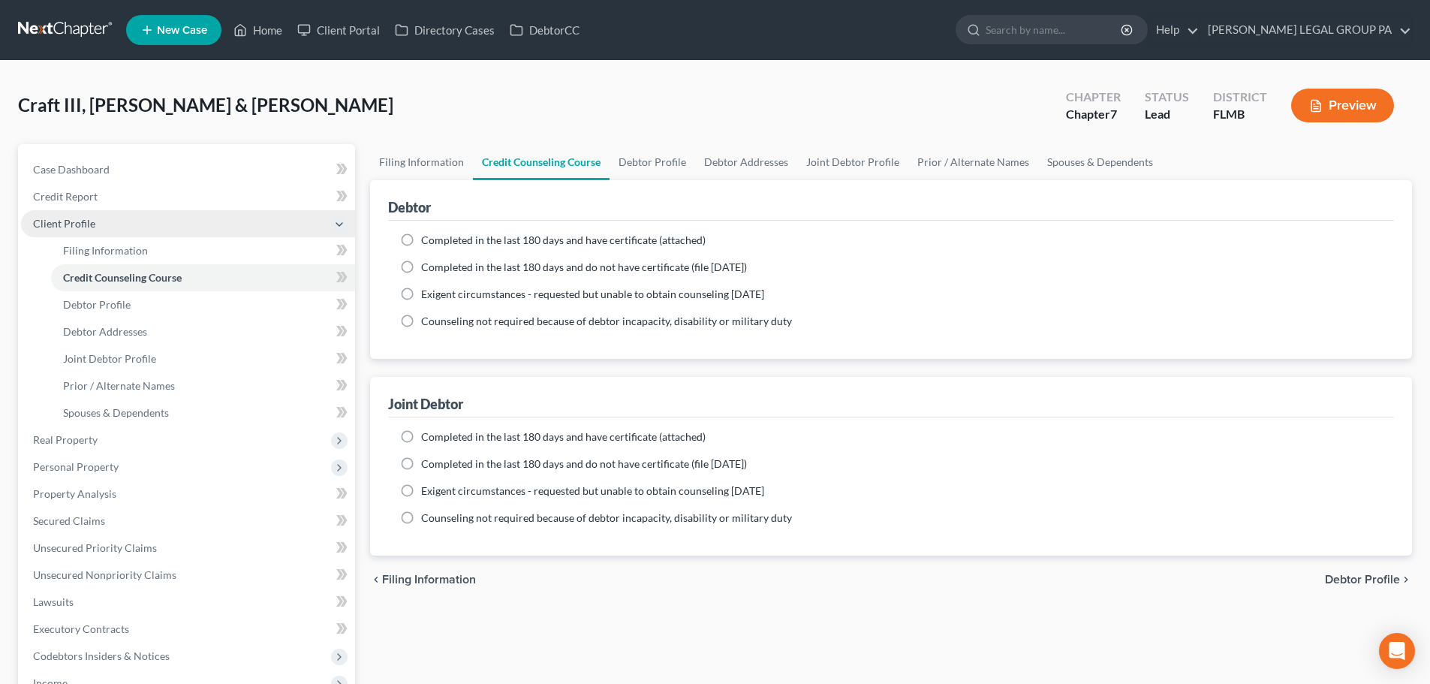
click at [95, 220] on span "Client Profile" at bounding box center [188, 223] width 334 height 27
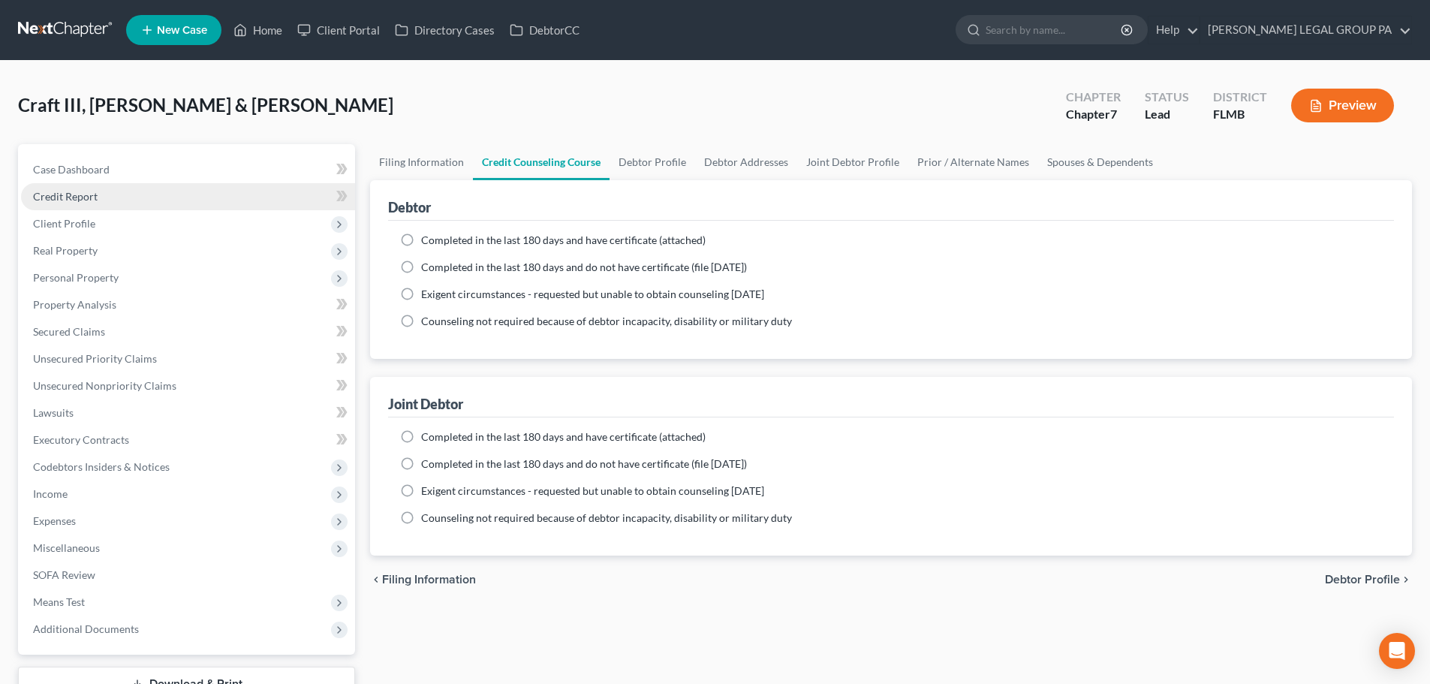
click at [98, 194] on link "Credit Report" at bounding box center [188, 196] width 334 height 27
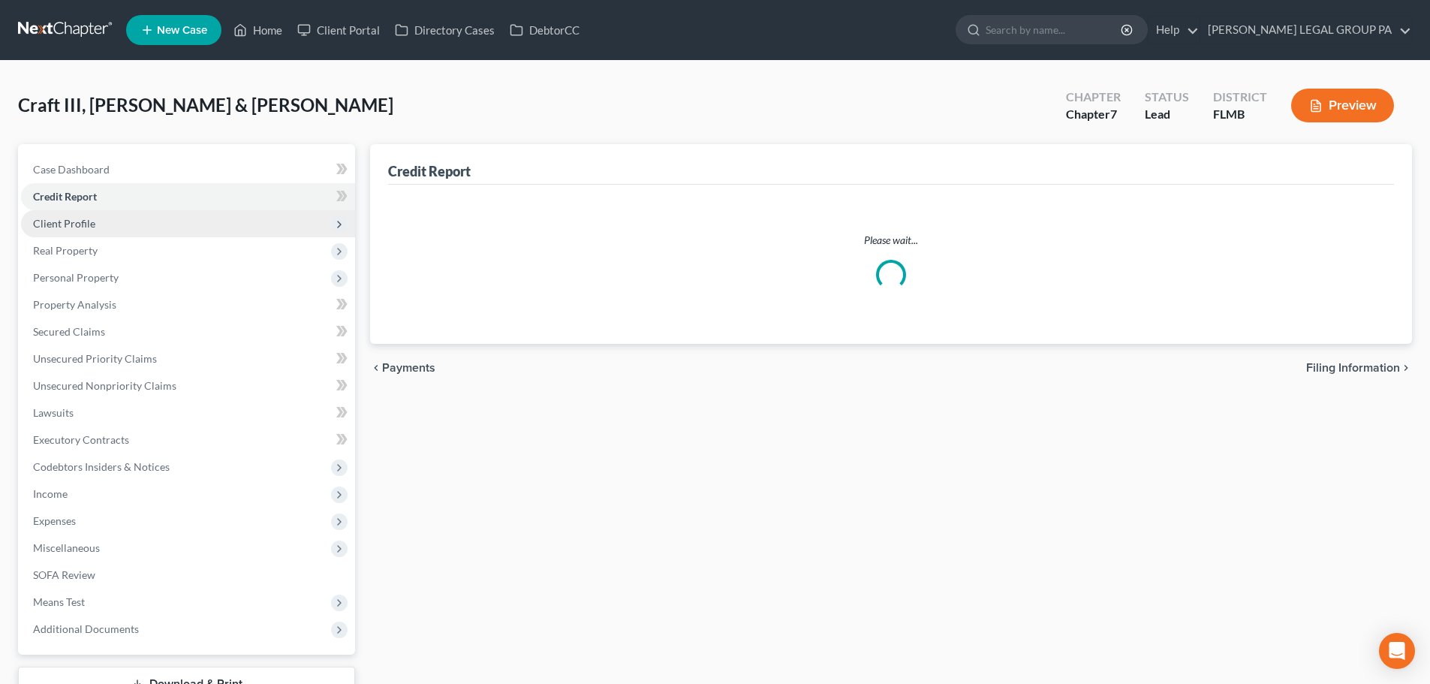
click at [95, 219] on span "Client Profile" at bounding box center [188, 223] width 334 height 27
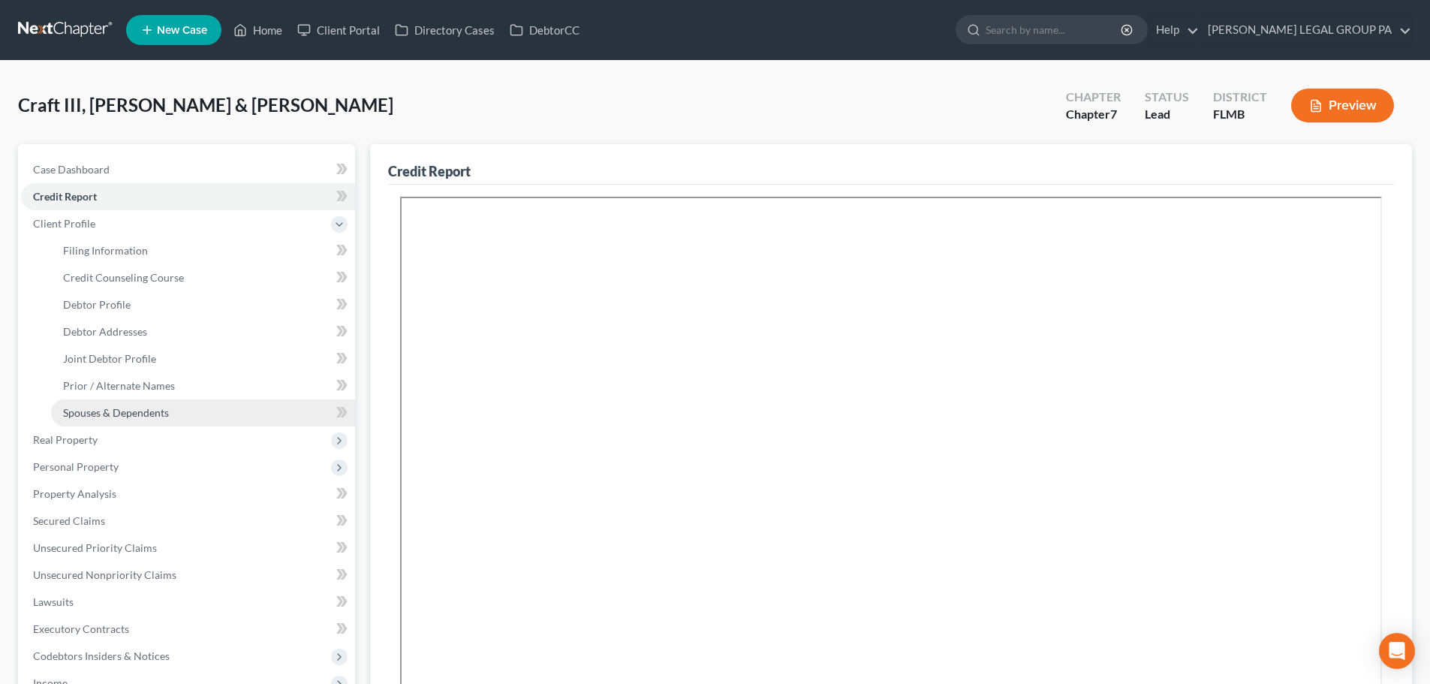
click at [135, 406] on span "Spouses & Dependents" at bounding box center [116, 412] width 106 height 13
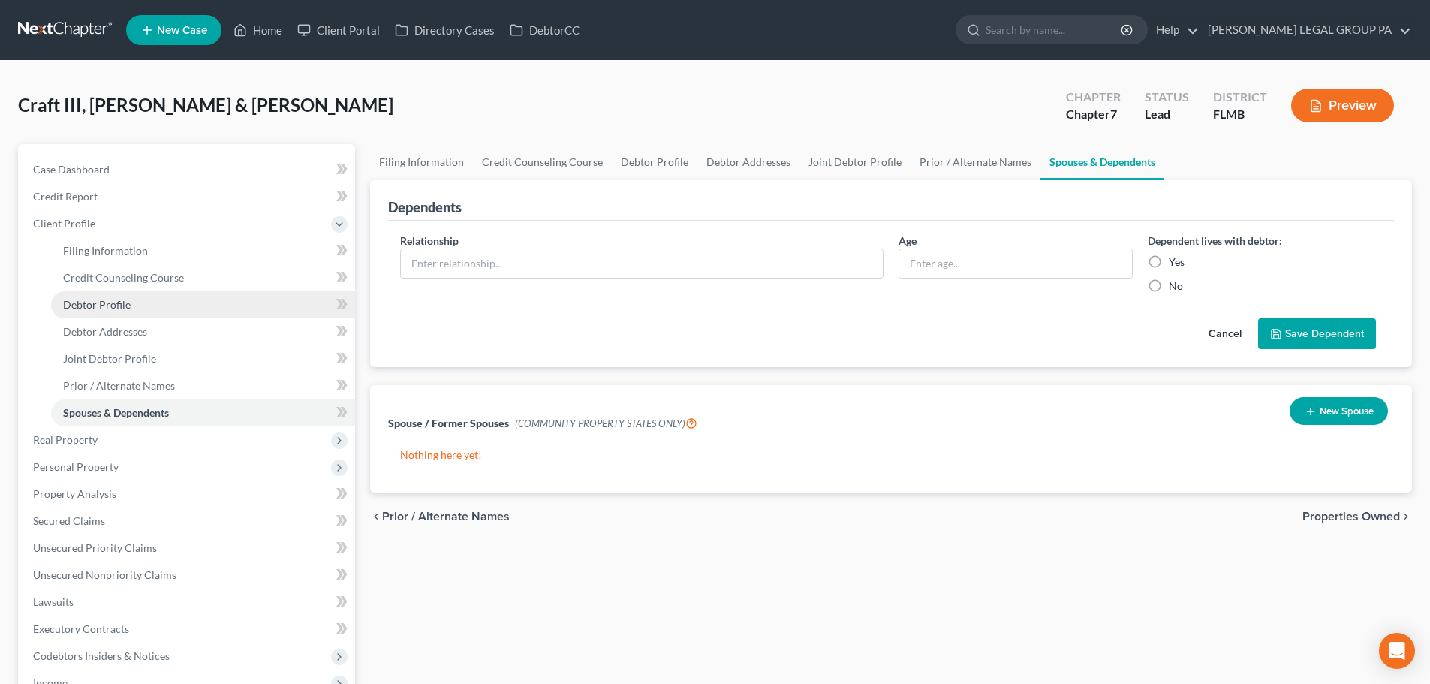
click at [139, 309] on link "Debtor Profile" at bounding box center [203, 304] width 304 height 27
select select "1"
select select "2"
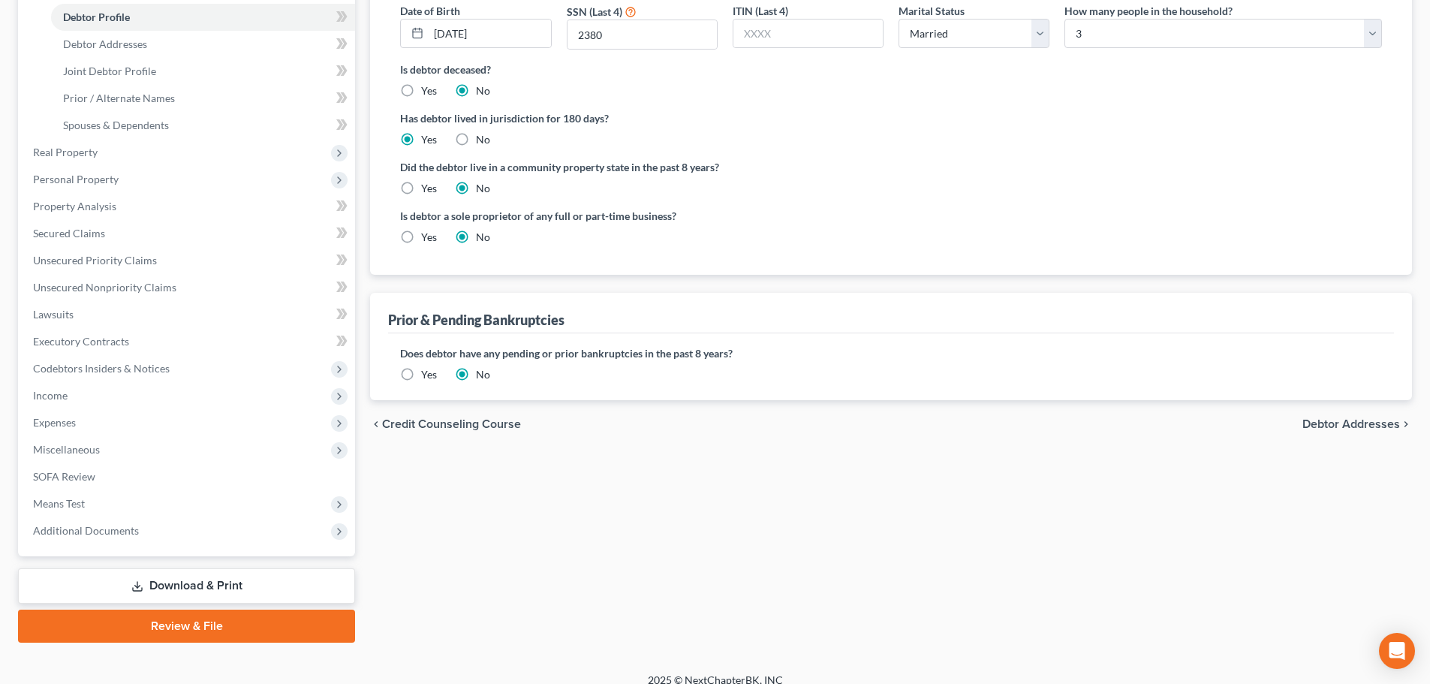
scroll to position [300, 0]
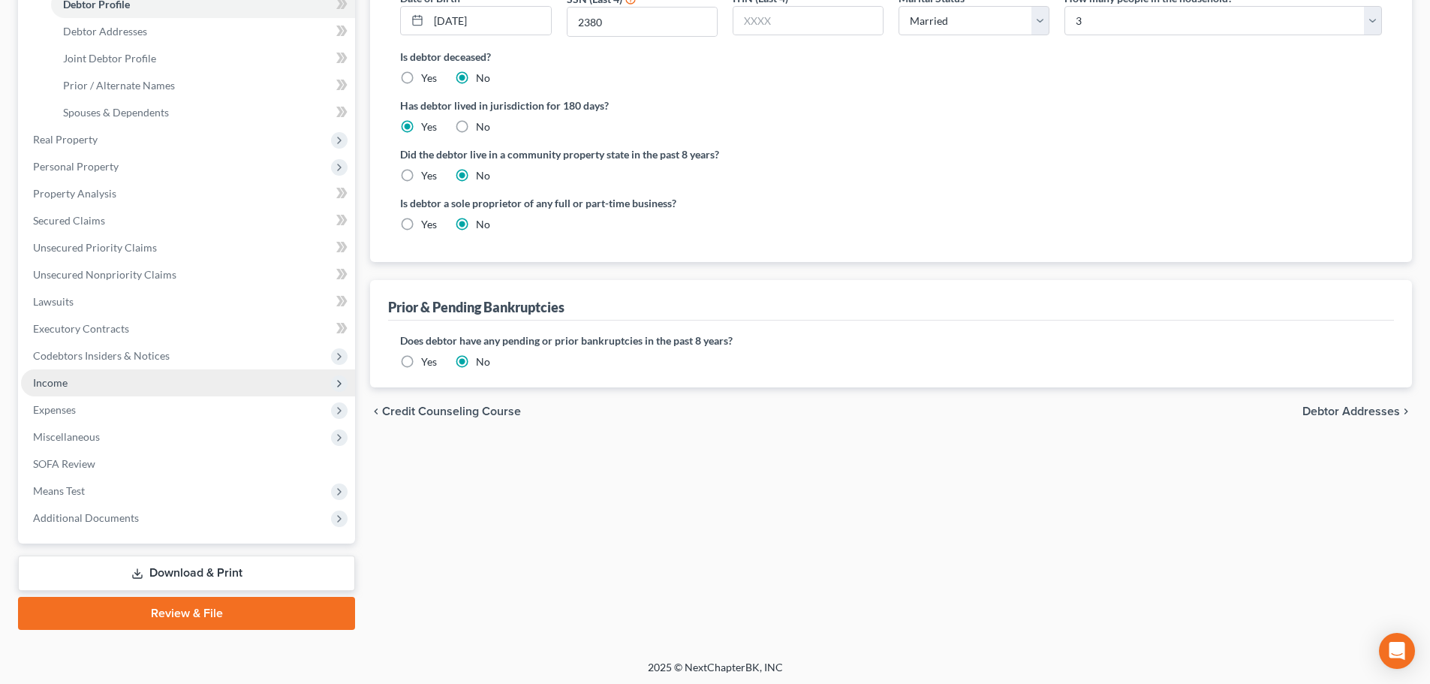
click at [166, 383] on span "Income" at bounding box center [188, 382] width 334 height 27
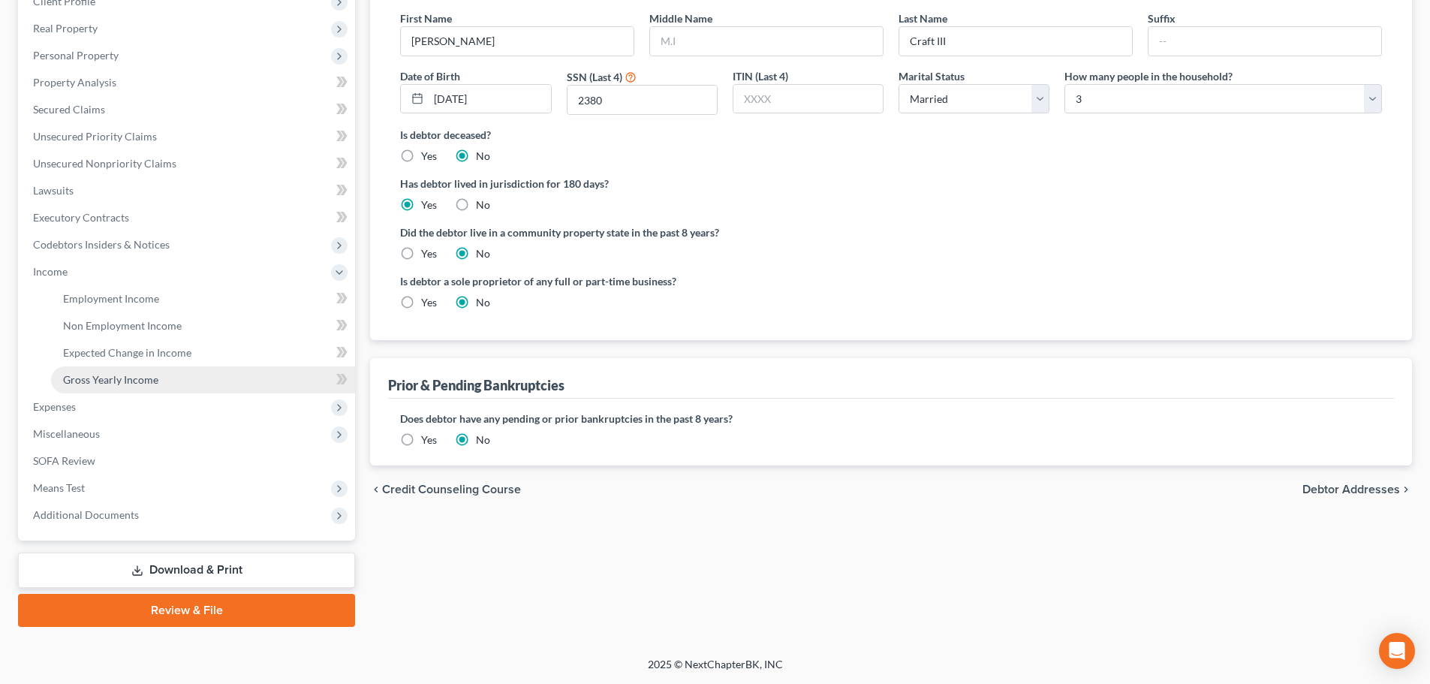
scroll to position [222, 0]
click at [127, 306] on link "Employment Income" at bounding box center [203, 298] width 304 height 27
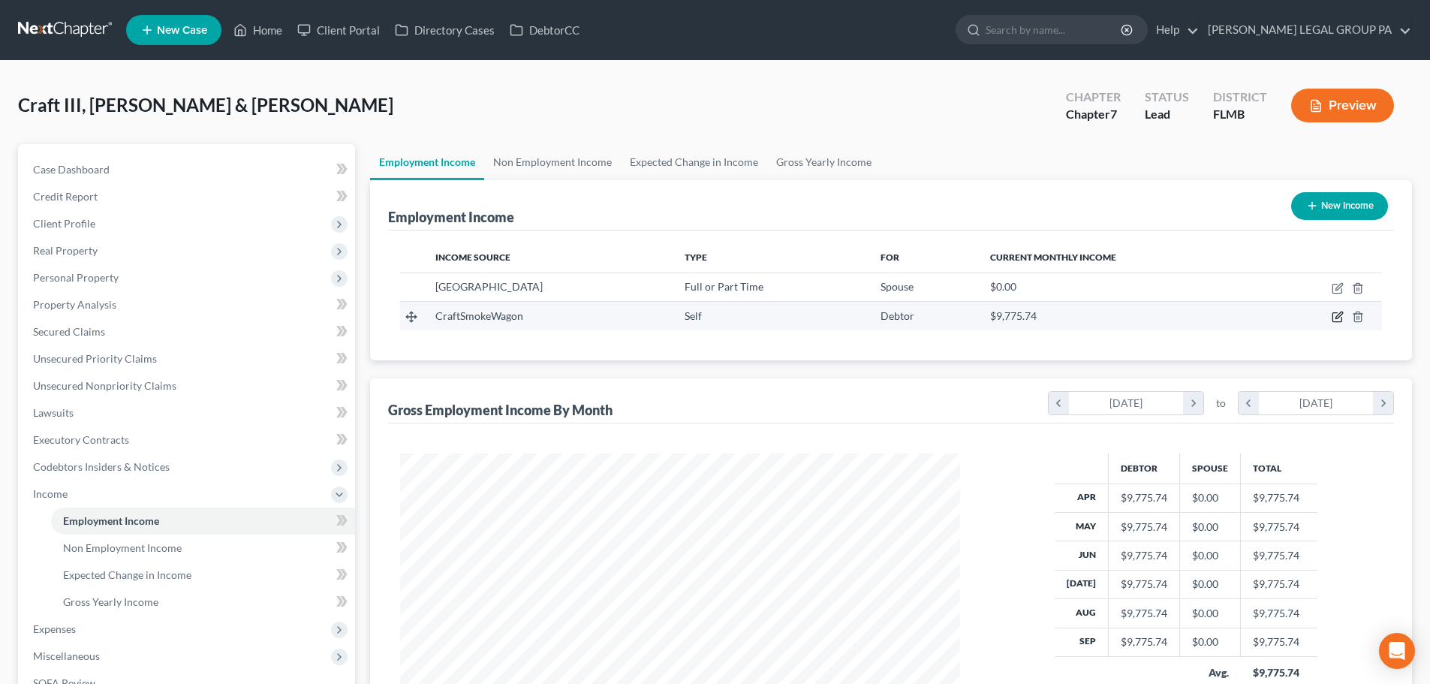
click at [1335, 313] on icon "button" at bounding box center [1337, 317] width 9 height 9
select select "1"
select select "9"
select select "0"
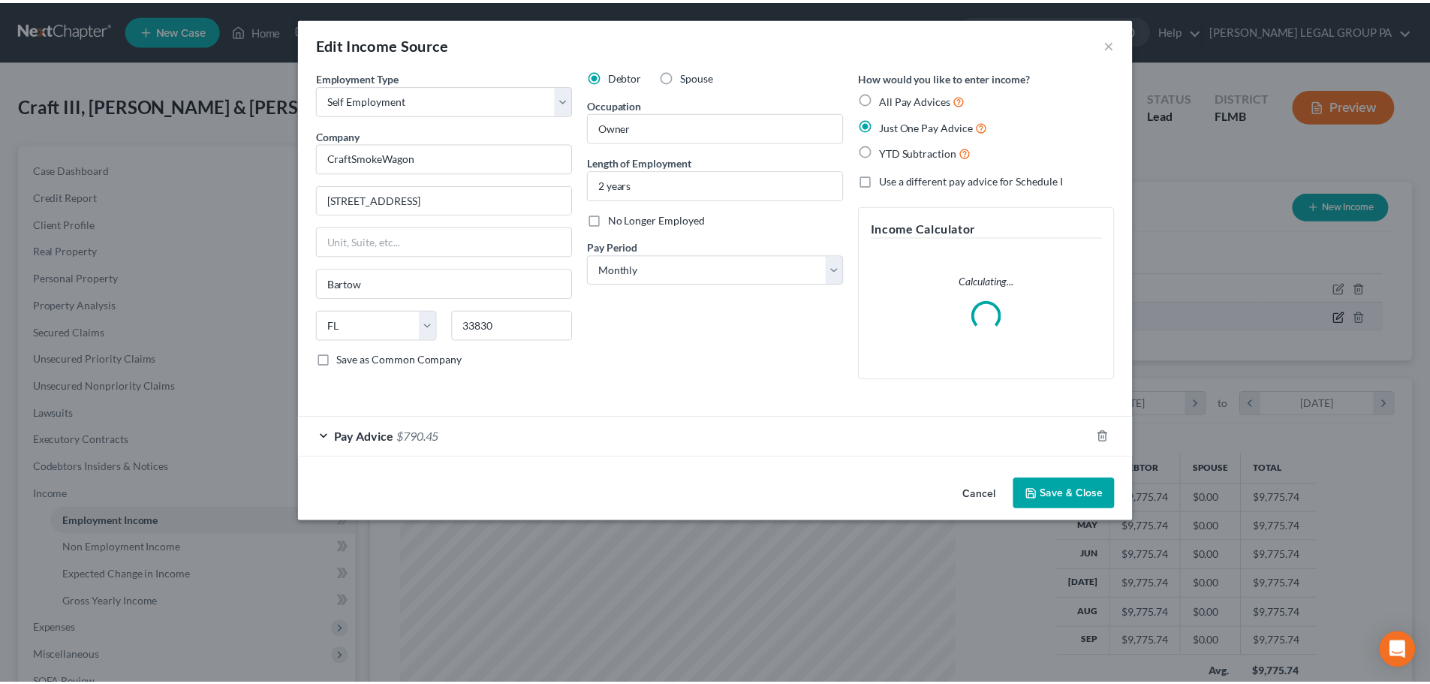
scroll to position [282, 595]
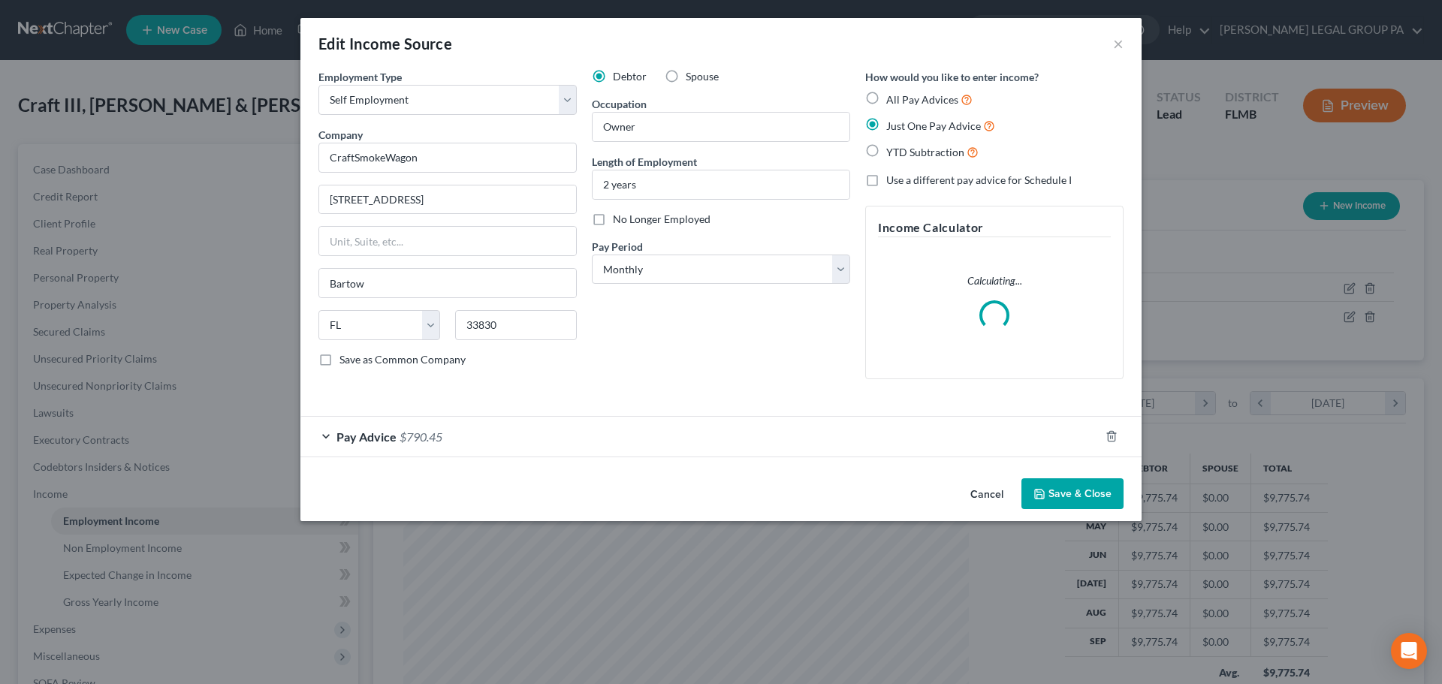
click at [582, 450] on div "Pay Advice $790.45" at bounding box center [699, 437] width 799 height 40
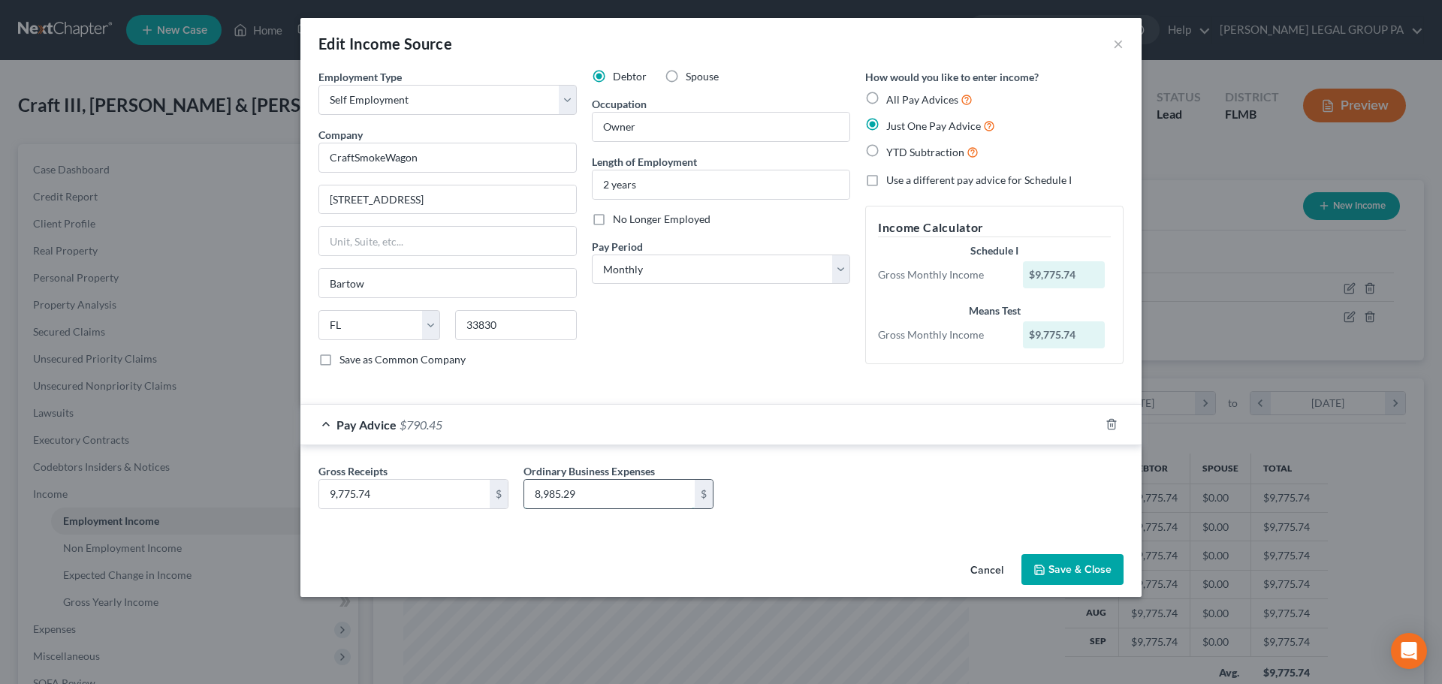
click at [613, 501] on input "8,985.29" at bounding box center [609, 494] width 170 height 29
type input "6,674.29"
click at [1096, 570] on button "Save & Close" at bounding box center [1072, 570] width 102 height 32
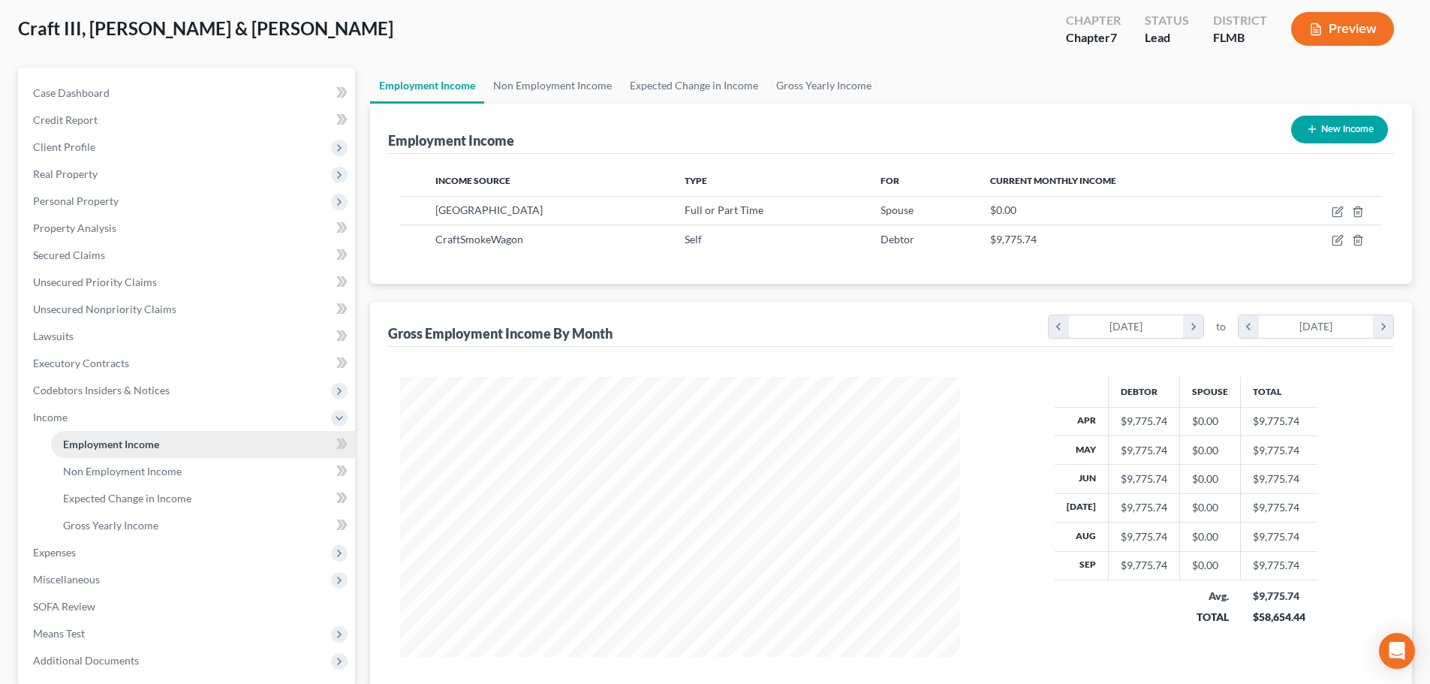
scroll to position [150, 0]
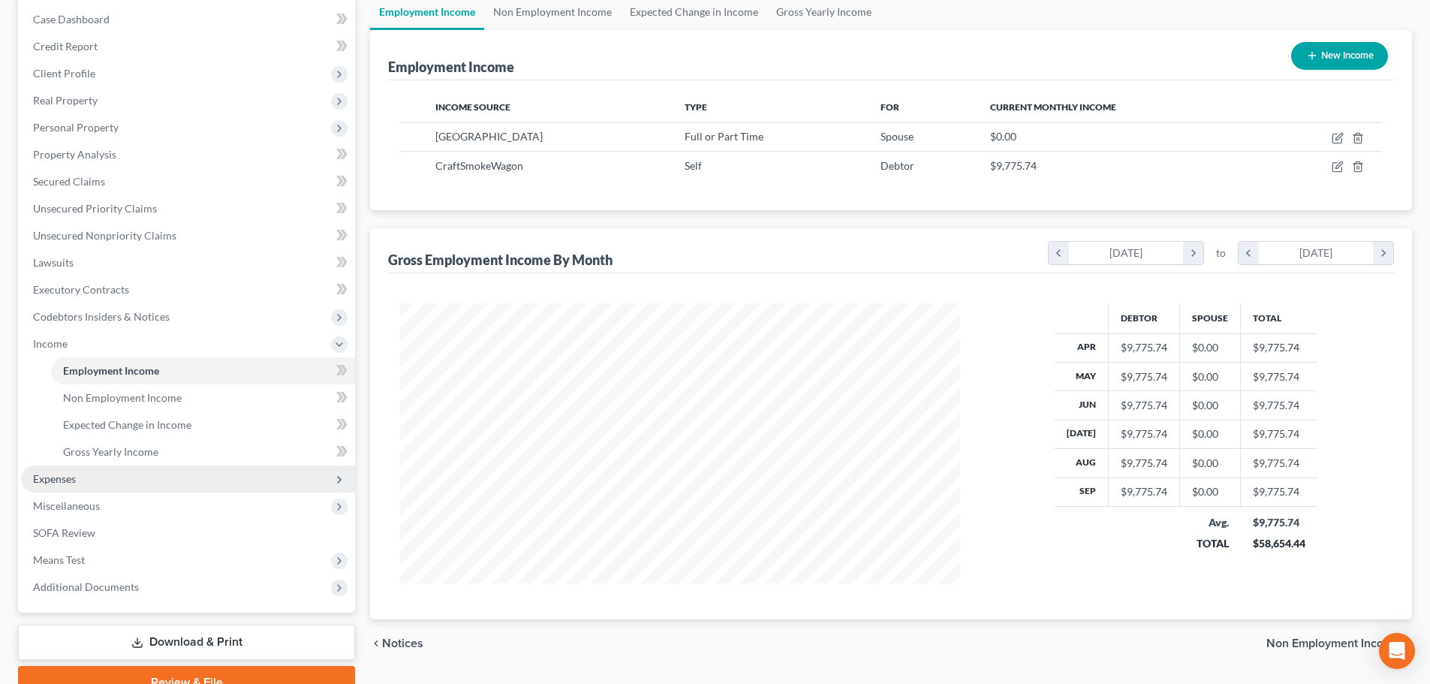
click at [105, 475] on span "Expenses" at bounding box center [188, 479] width 334 height 27
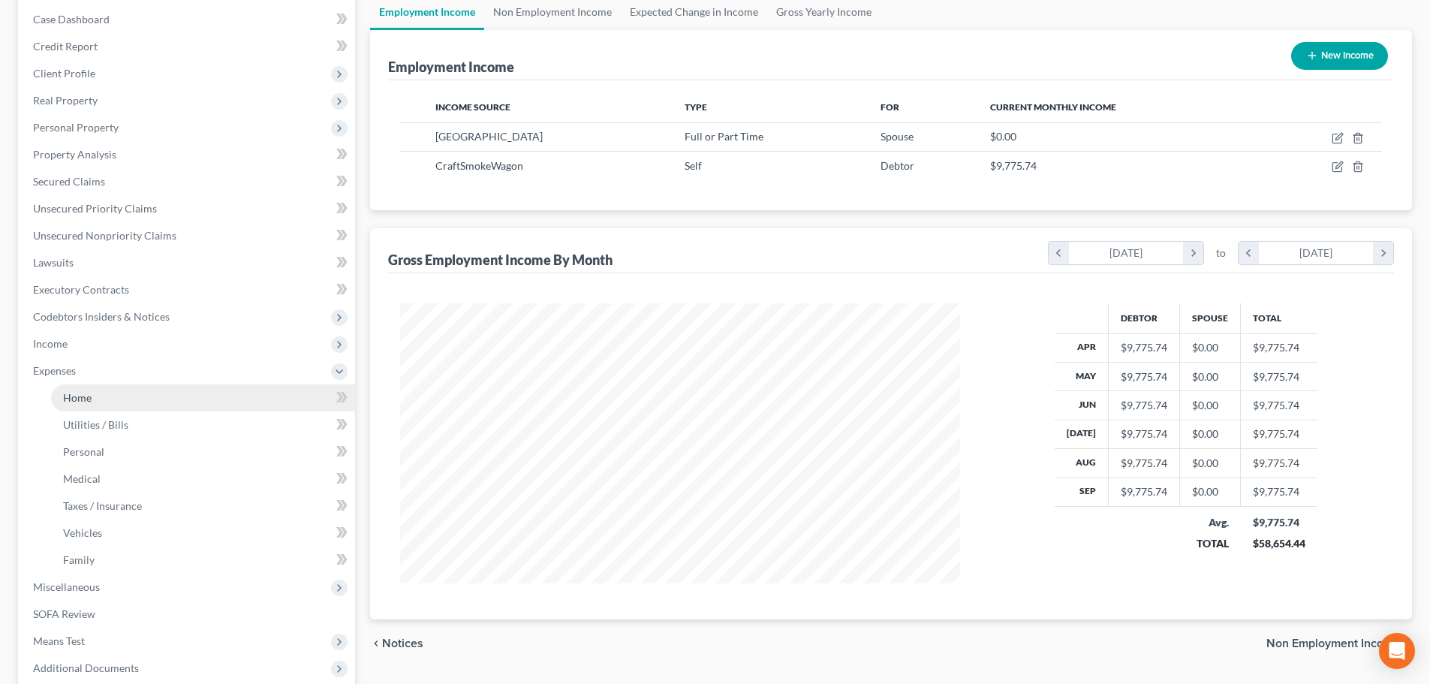
click at [110, 405] on link "Home" at bounding box center [203, 397] width 304 height 27
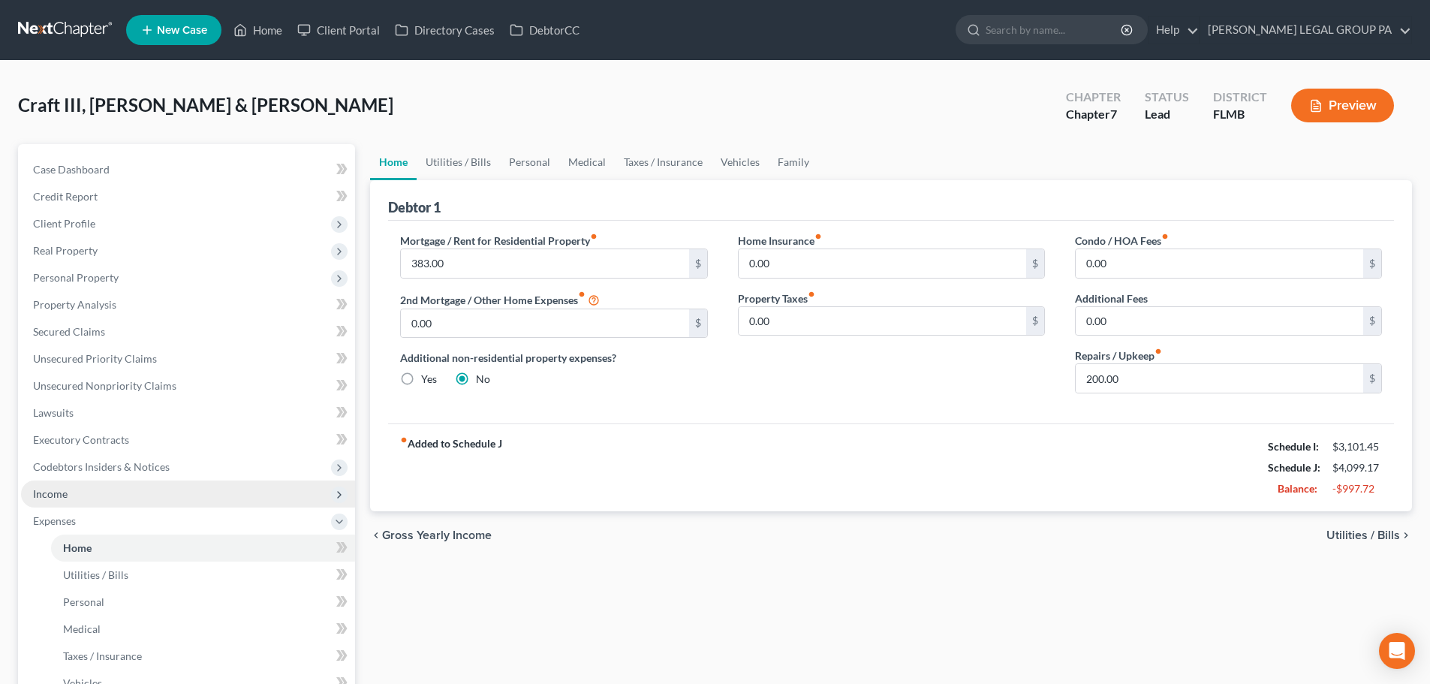
click at [74, 494] on span "Income" at bounding box center [188, 494] width 334 height 27
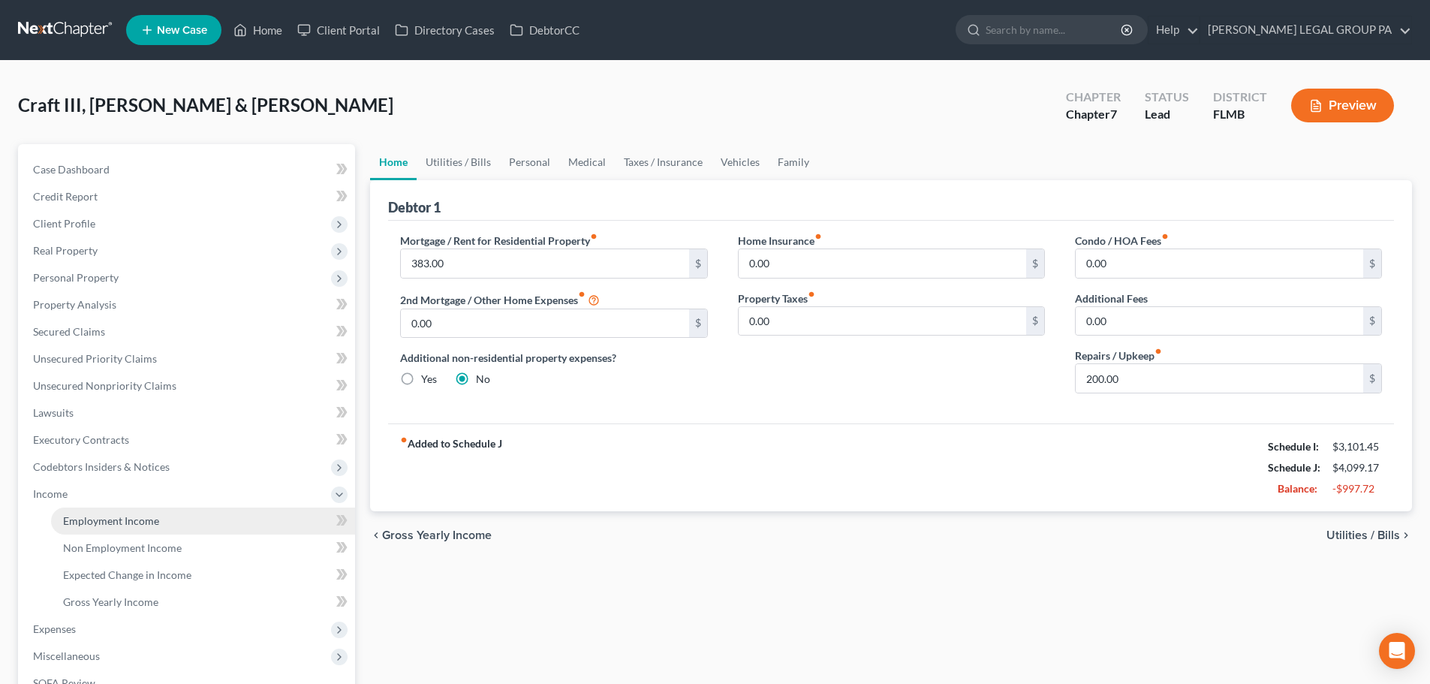
click at [176, 522] on link "Employment Income" at bounding box center [203, 521] width 304 height 27
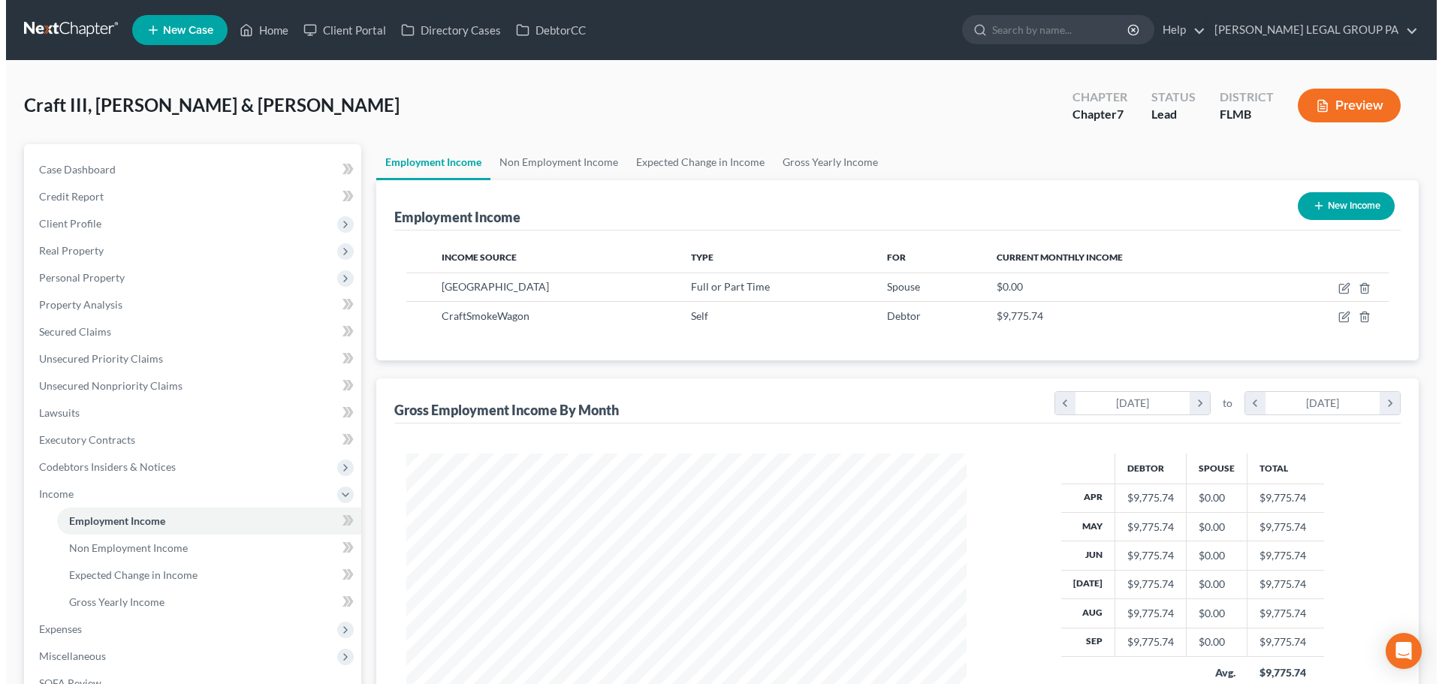
scroll to position [280, 590]
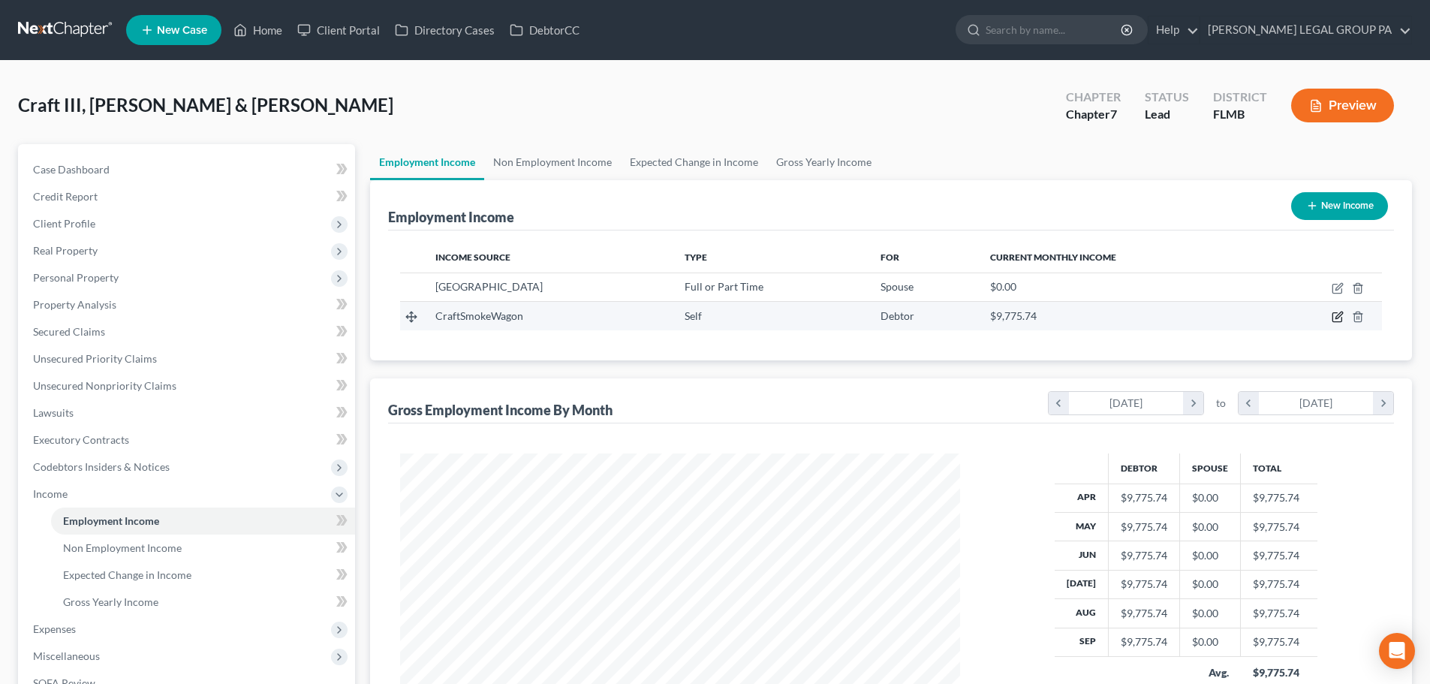
click at [1334, 315] on icon "button" at bounding box center [1338, 317] width 12 height 12
select select "1"
select select "9"
select select "0"
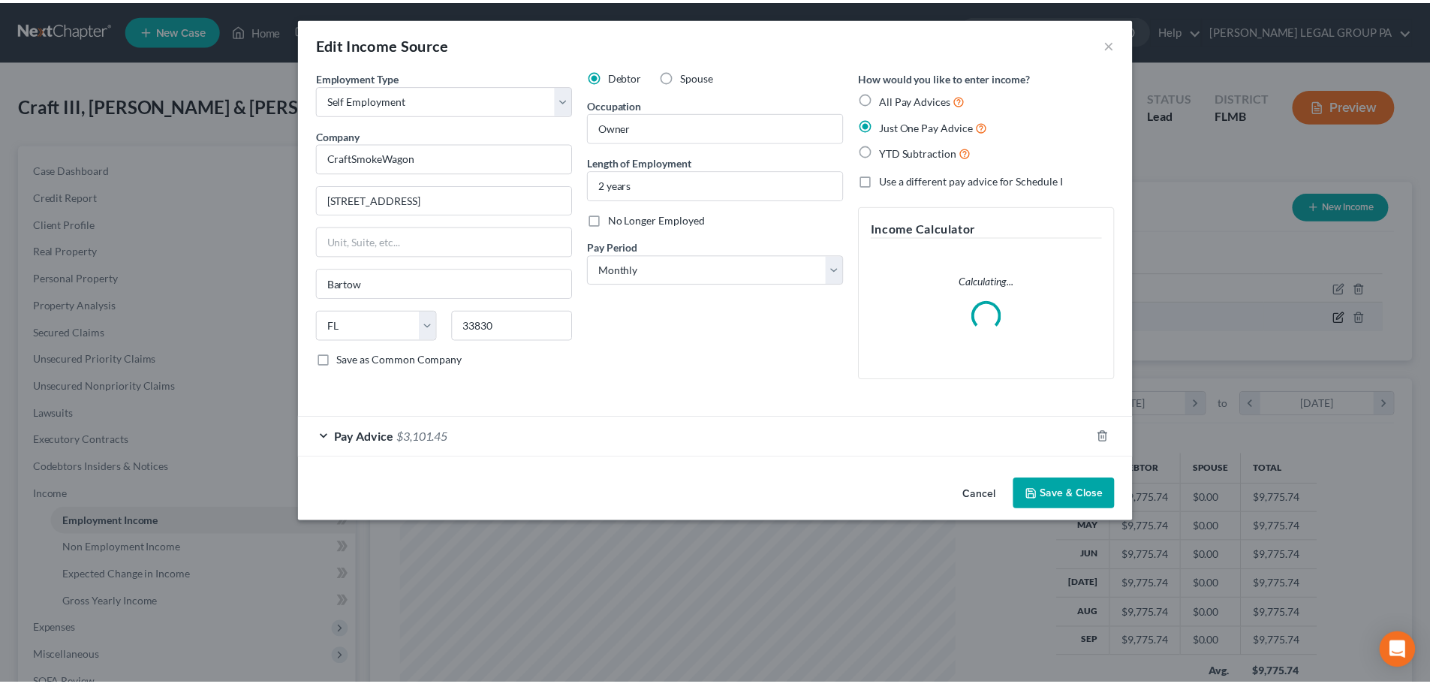
scroll to position [282, 595]
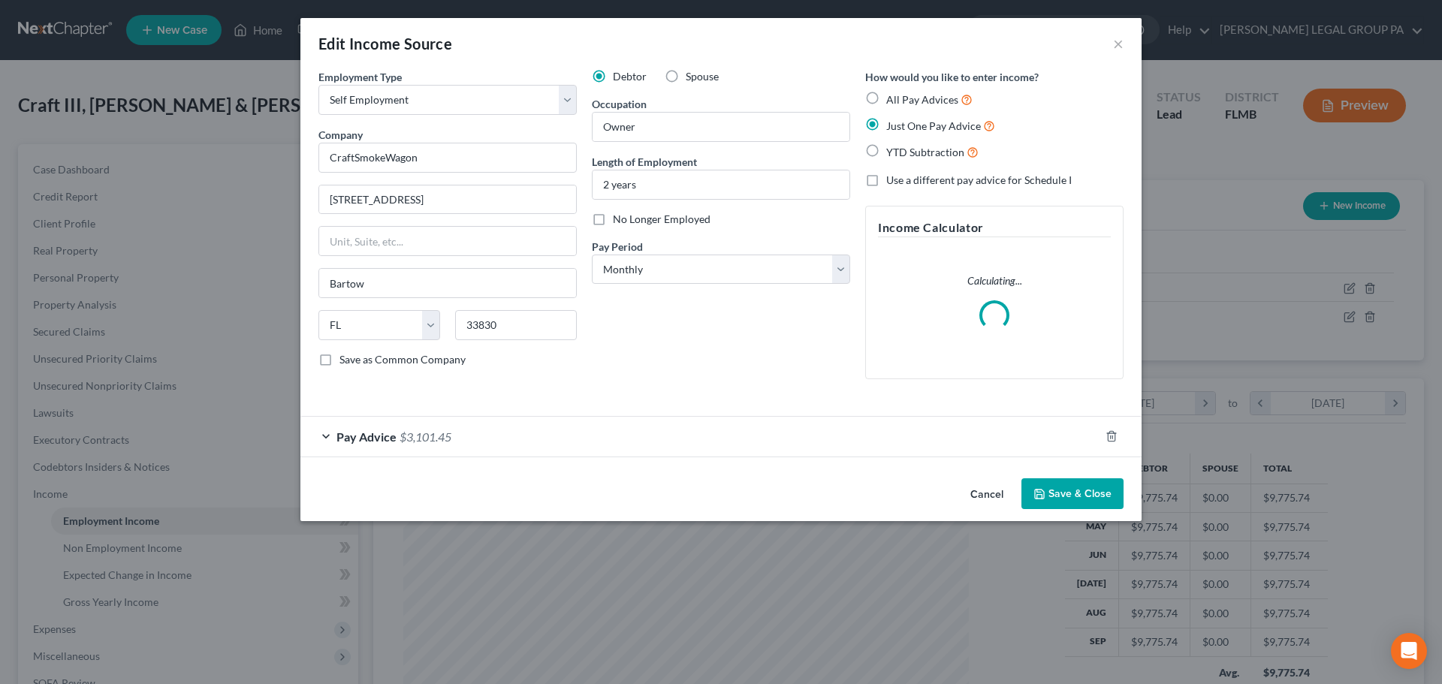
click at [622, 449] on div "Pay Advice $3,101.45" at bounding box center [699, 437] width 799 height 40
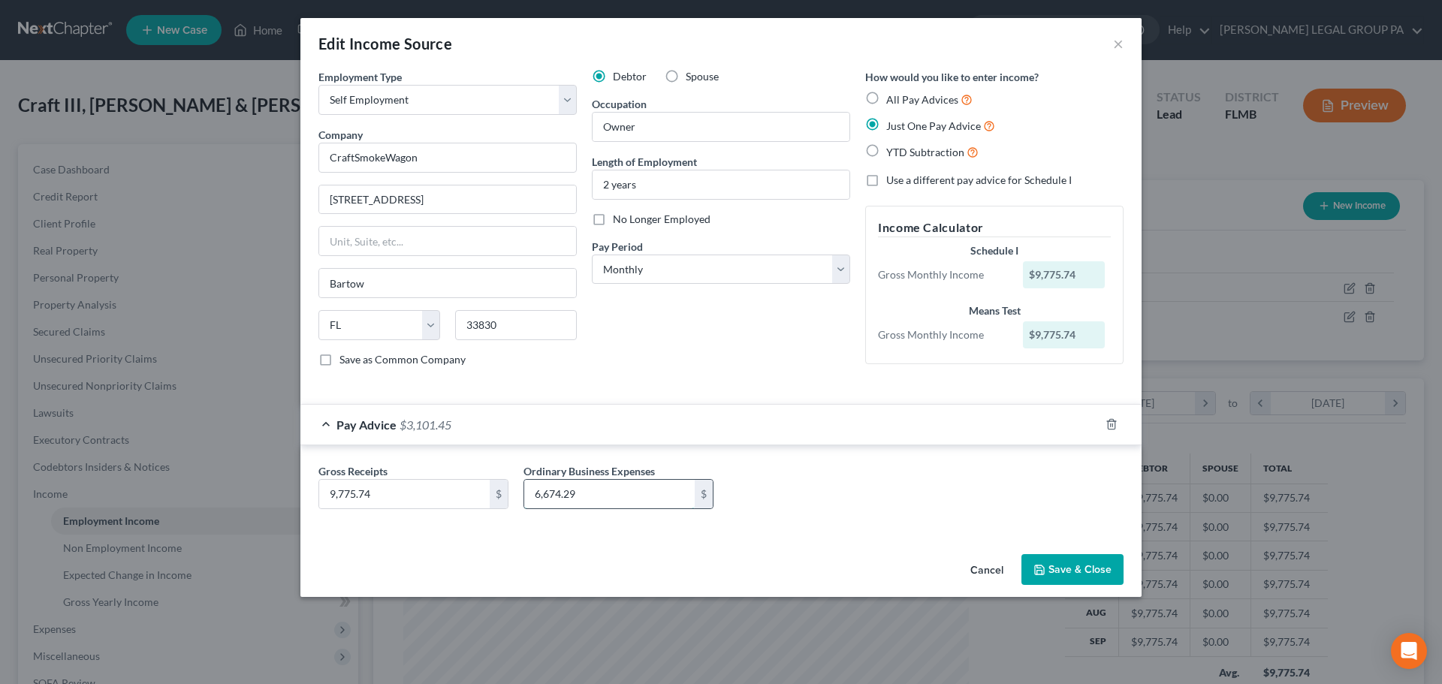
click at [622, 497] on input "6,674.29" at bounding box center [609, 494] width 170 height 29
type input "6,167.29"
click at [1061, 573] on button "Save & Close" at bounding box center [1072, 570] width 102 height 32
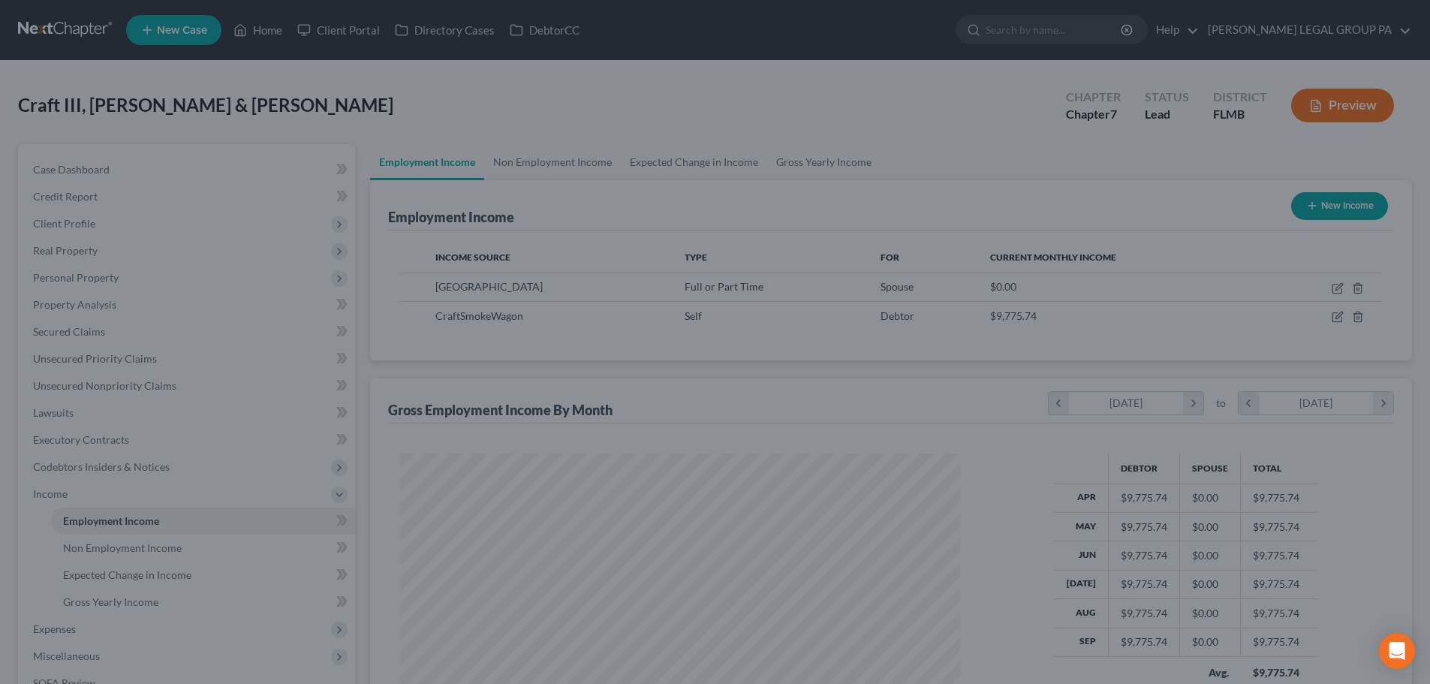
scroll to position [750593, 750283]
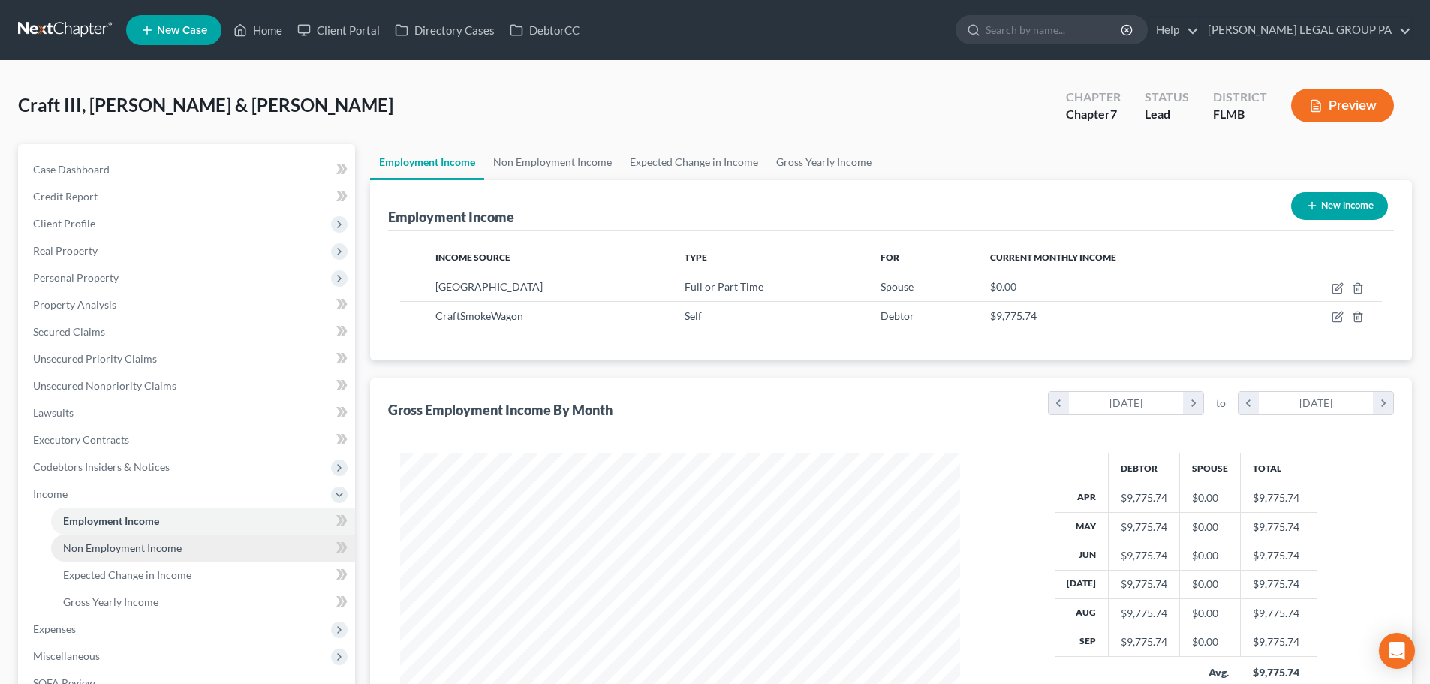
click at [157, 544] on span "Non Employment Income" at bounding box center [122, 547] width 119 height 13
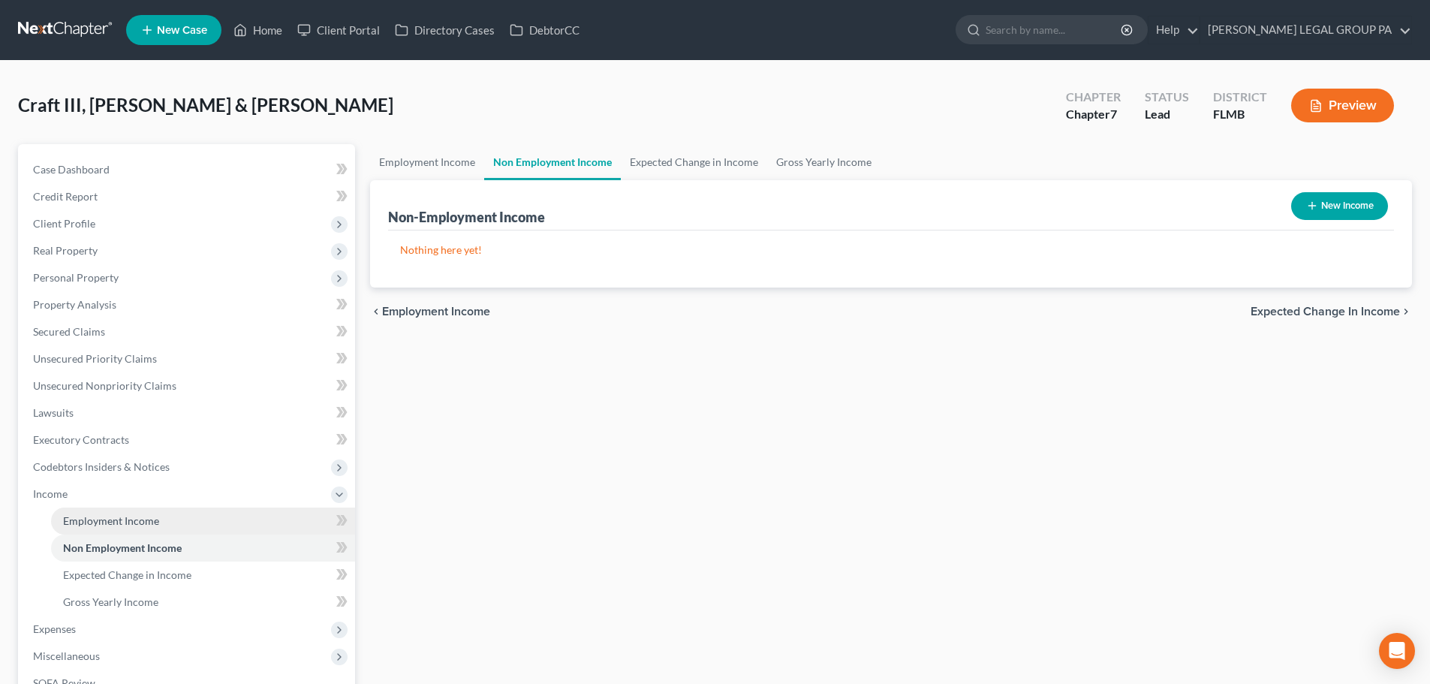
click at [133, 516] on span "Employment Income" at bounding box center [111, 520] width 96 height 13
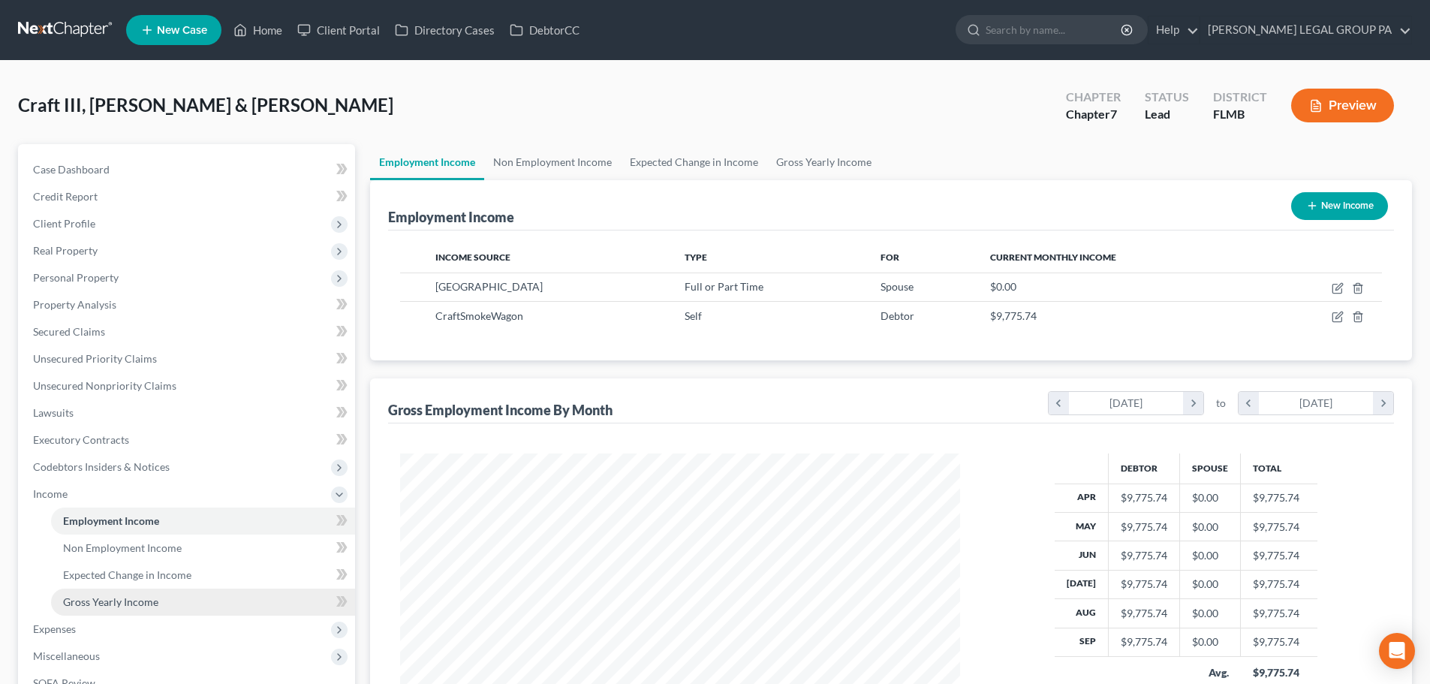
scroll to position [280, 590]
click at [141, 610] on link "Gross Yearly Income" at bounding box center [203, 602] width 304 height 27
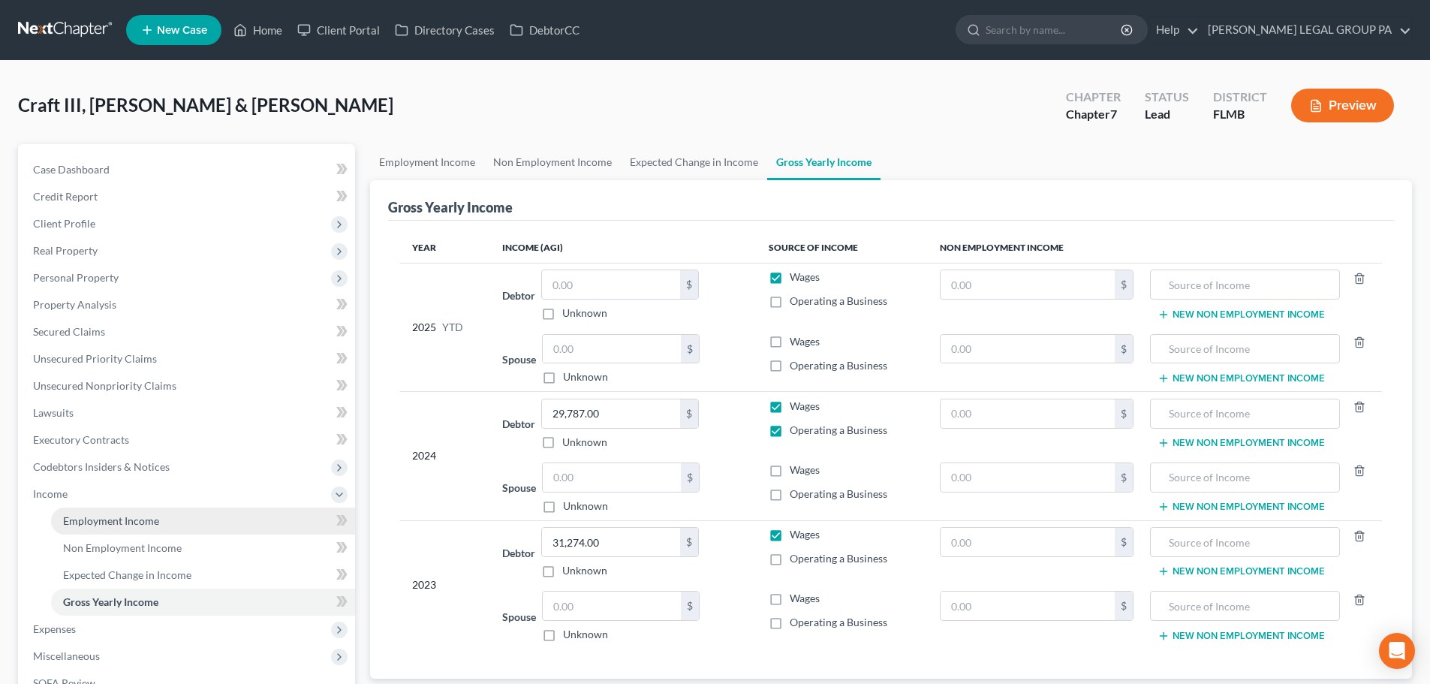
click at [108, 519] on span "Employment Income" at bounding box center [111, 520] width 96 height 13
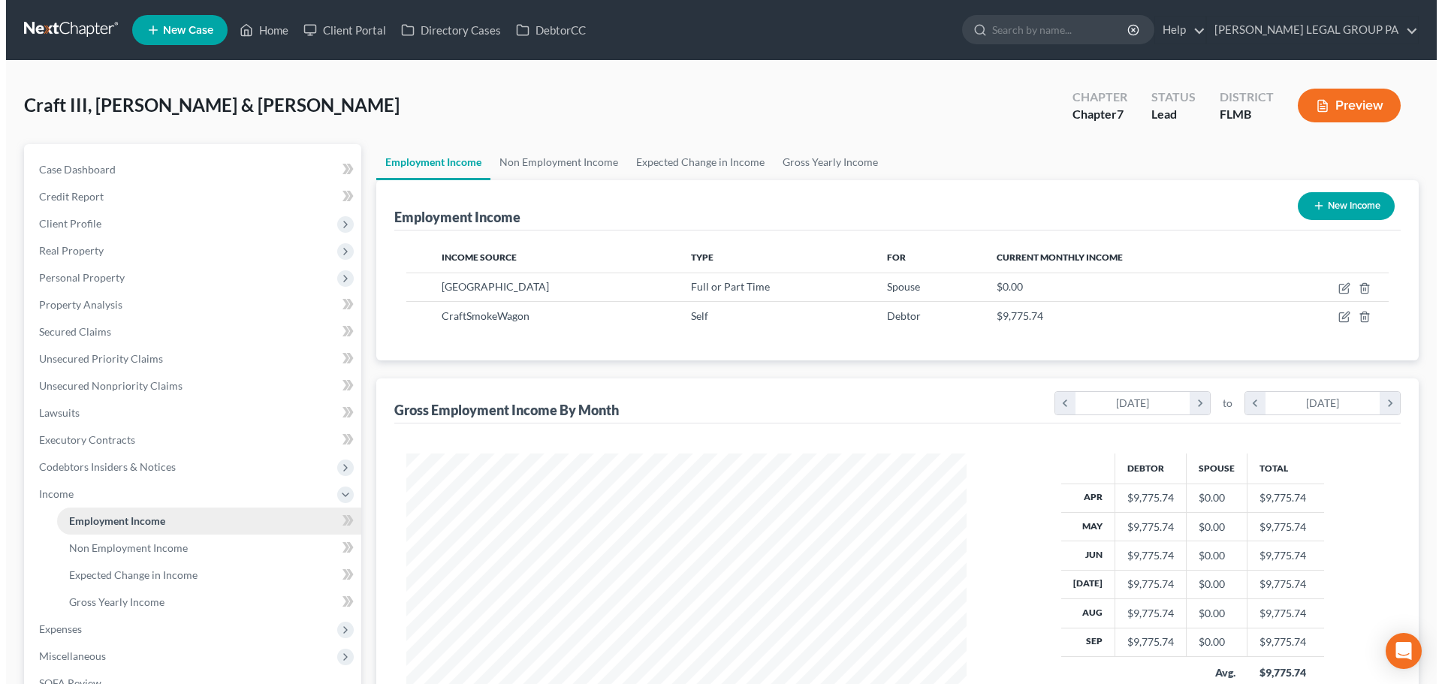
scroll to position [280, 590]
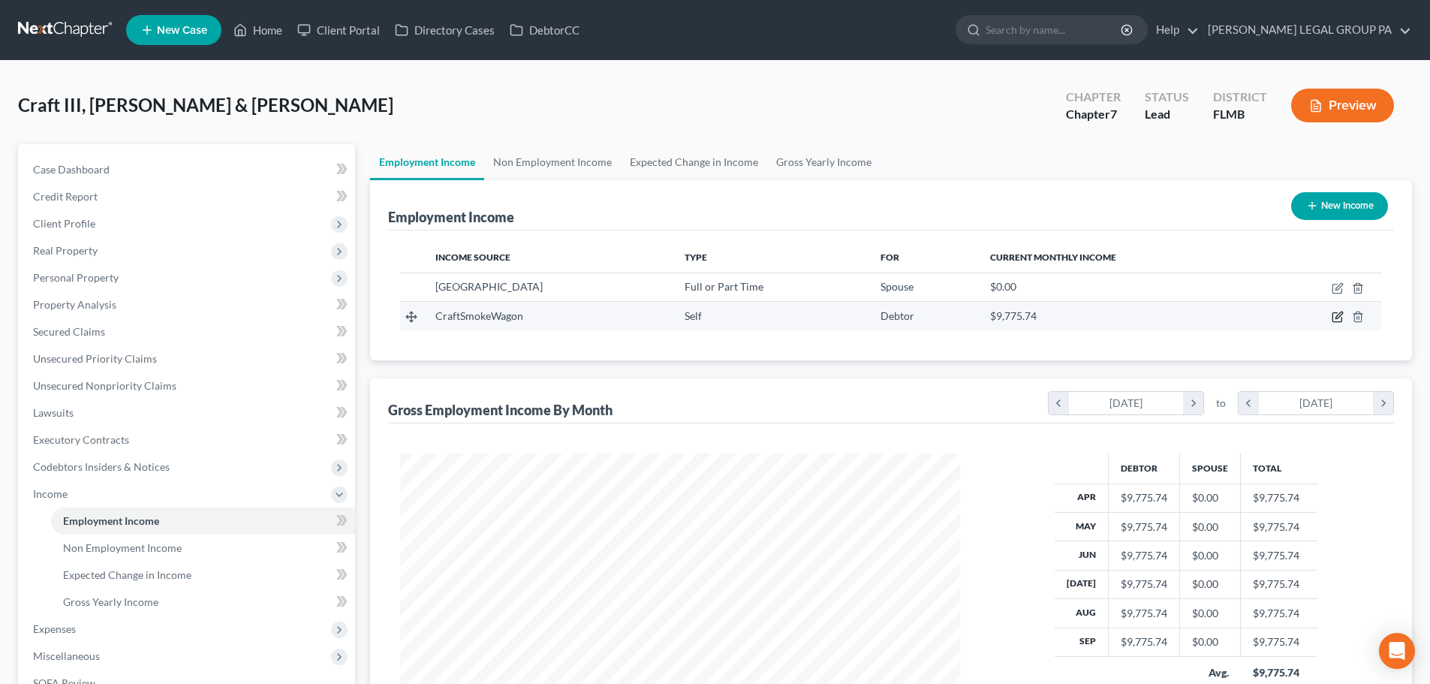
click at [1342, 315] on icon "button" at bounding box center [1339, 315] width 7 height 7
select select "1"
select select "9"
select select "0"
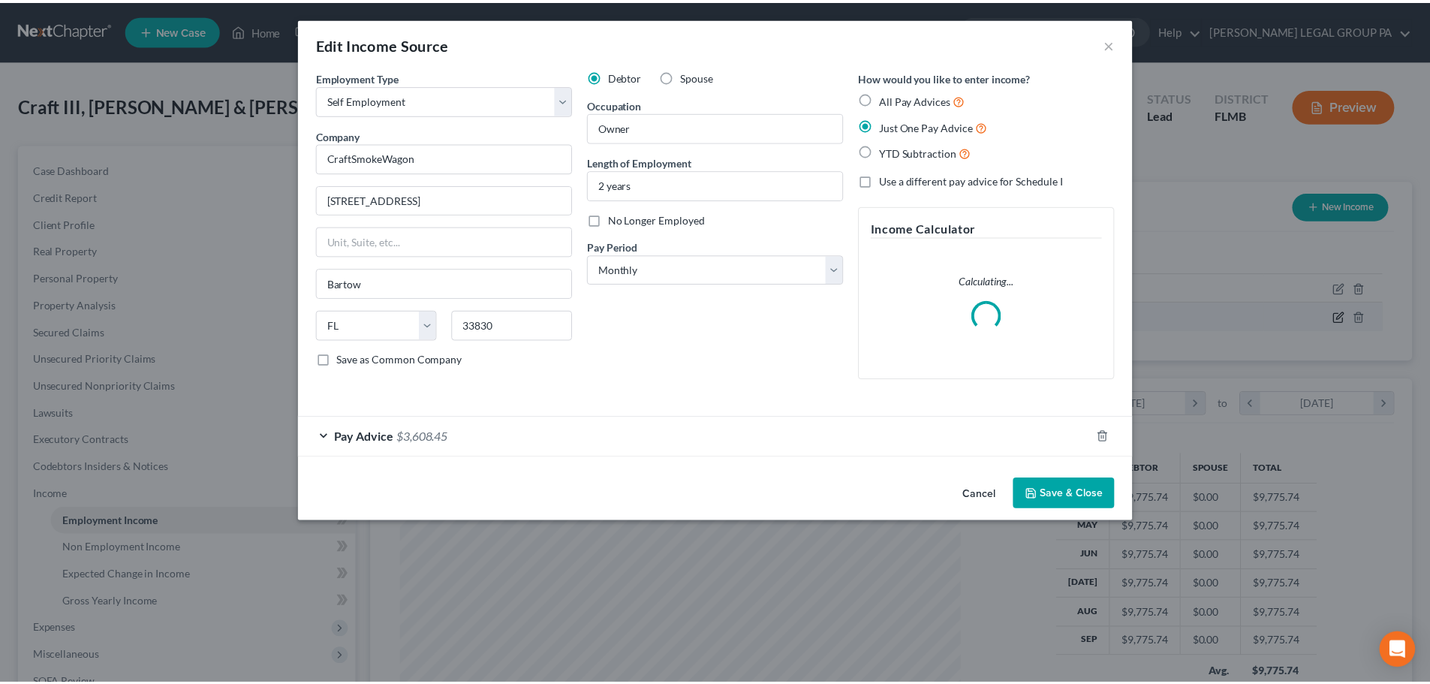
scroll to position [282, 595]
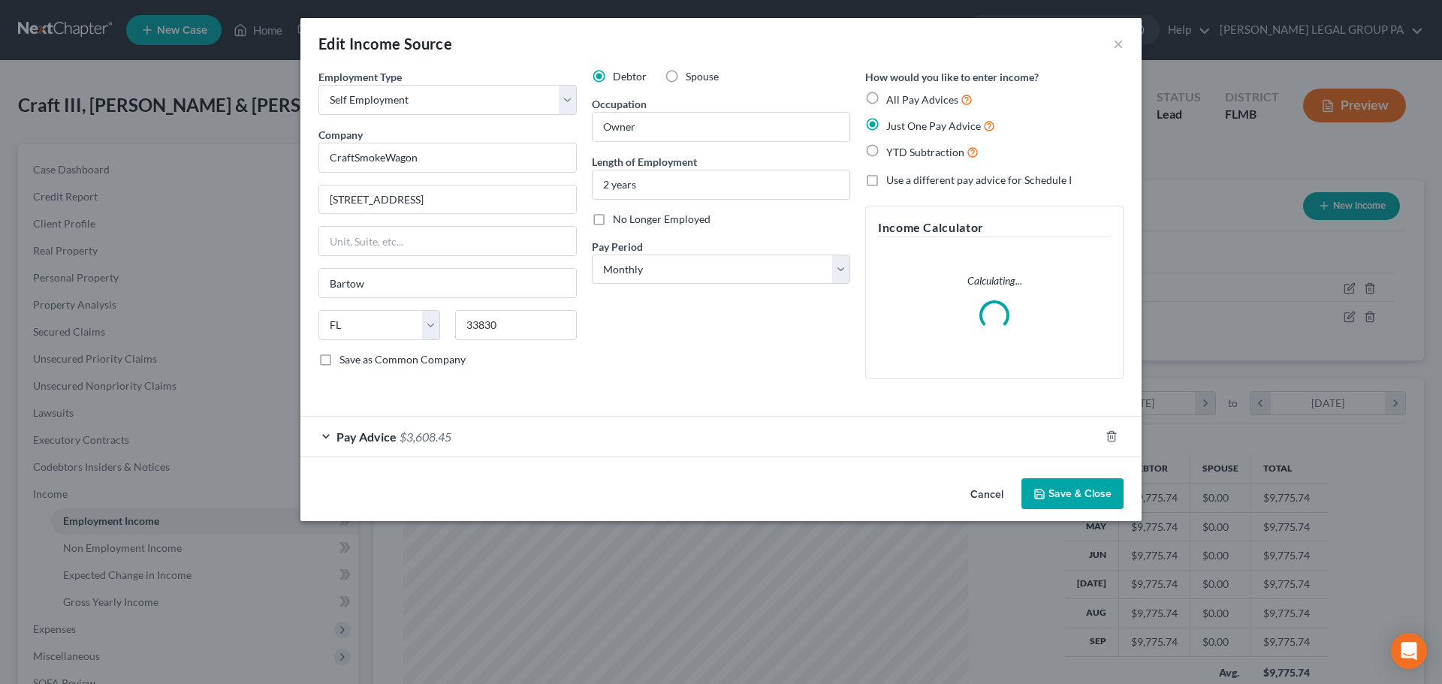
click at [1092, 488] on button "Save & Close" at bounding box center [1072, 494] width 102 height 32
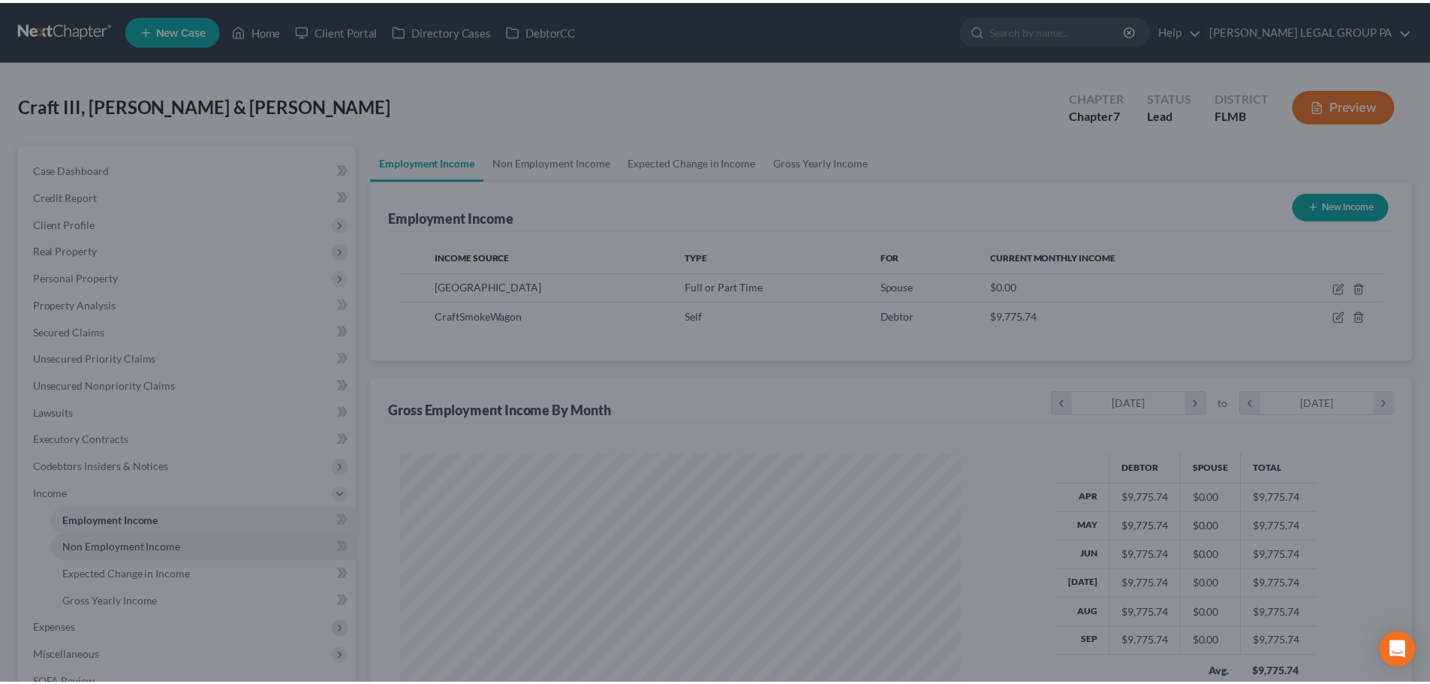
scroll to position [750593, 750283]
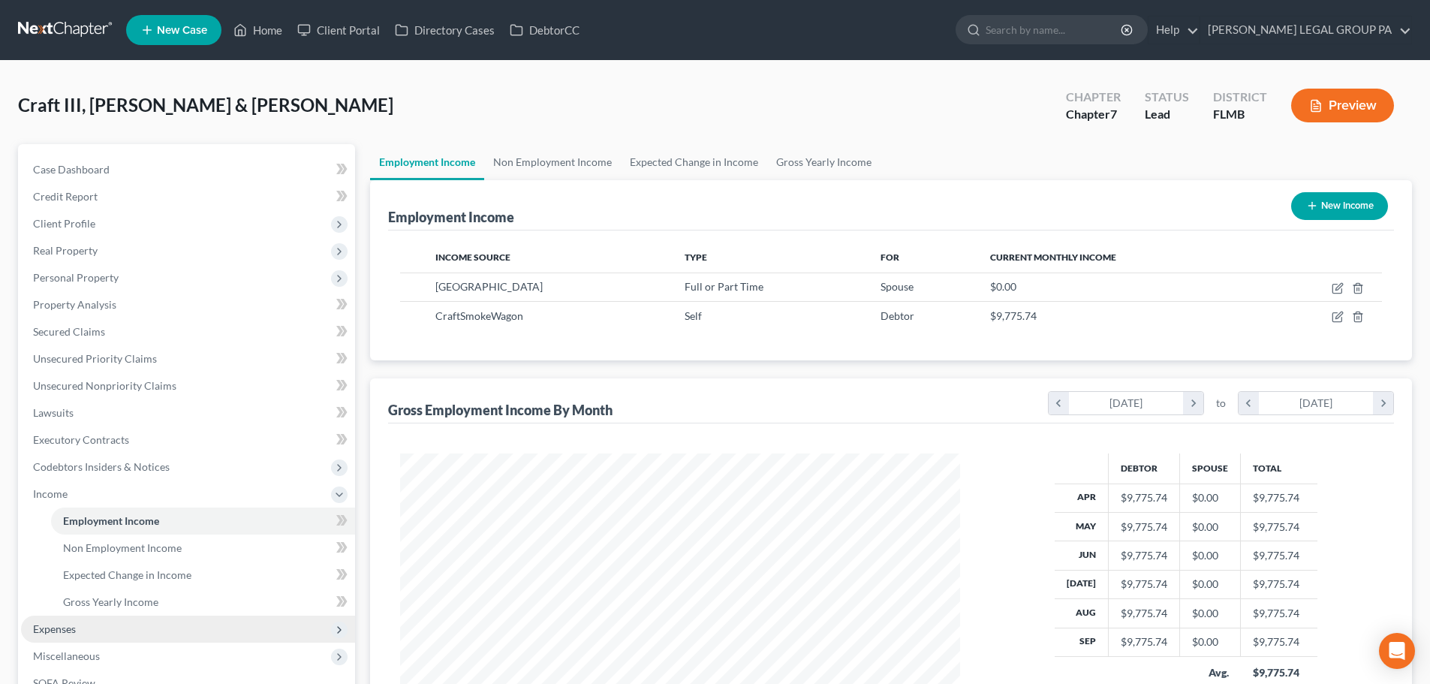
click at [95, 625] on span "Expenses" at bounding box center [188, 629] width 334 height 27
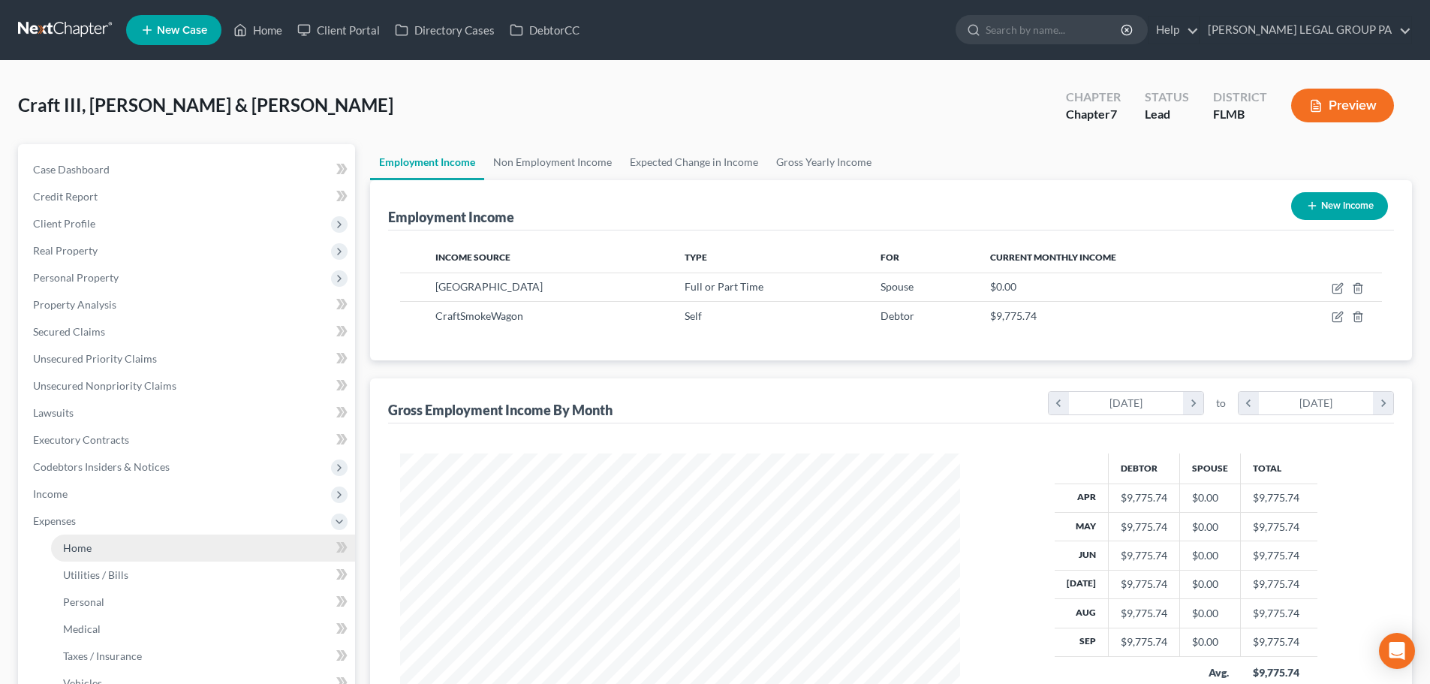
click at [104, 551] on link "Home" at bounding box center [203, 548] width 304 height 27
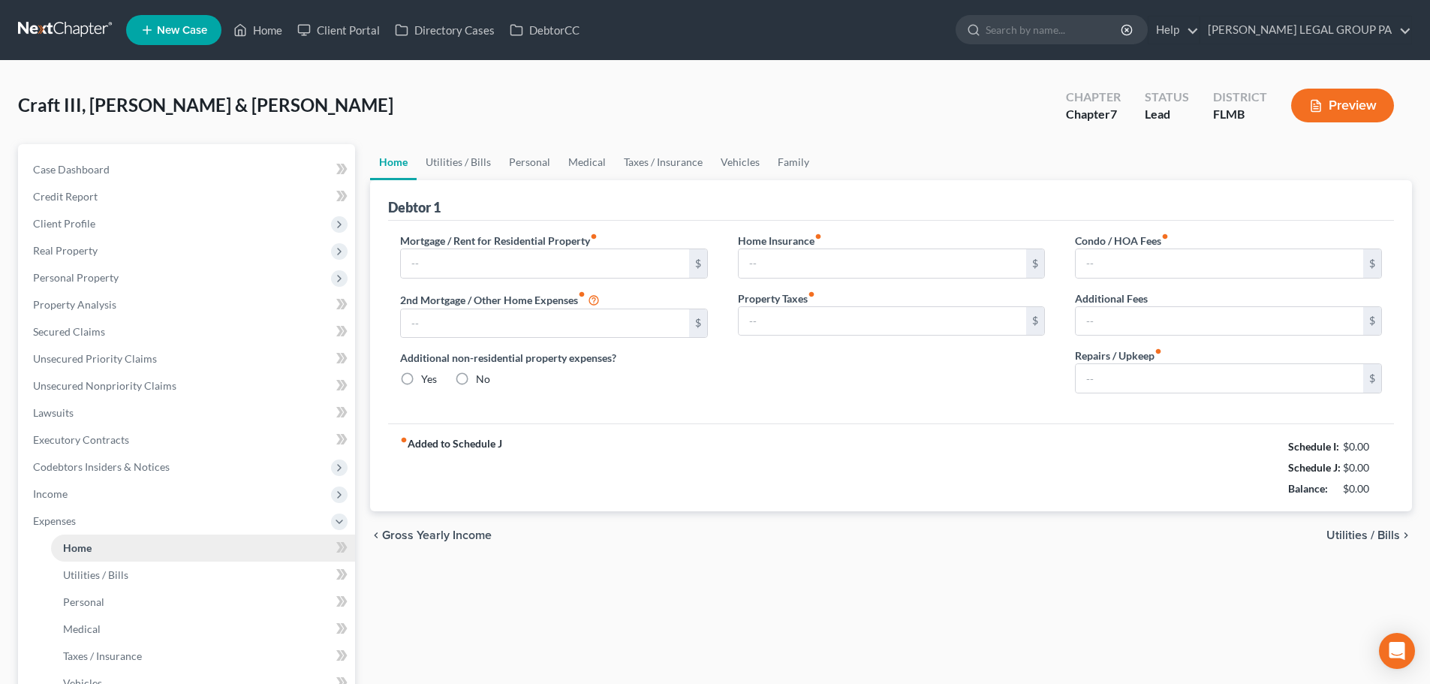
type input "383.00"
type input "0.00"
radio input "true"
type input "0.00"
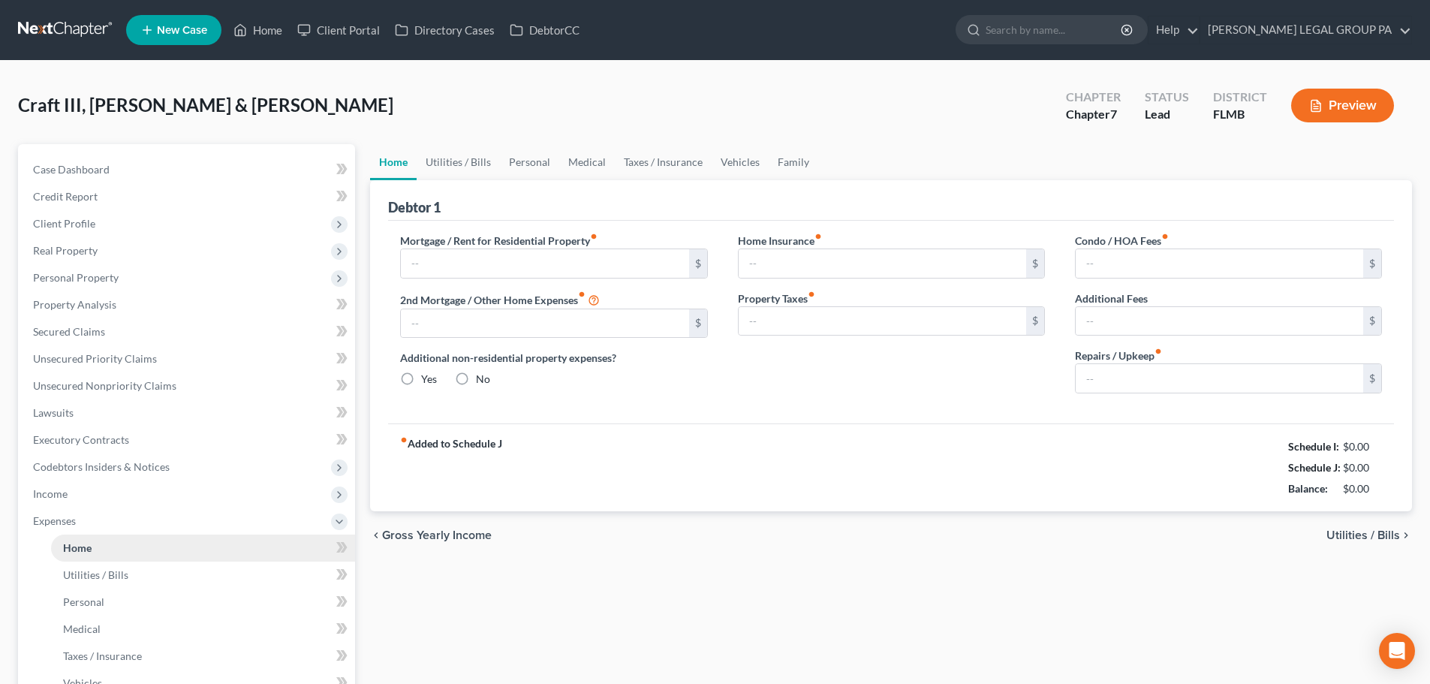
type input "0.00"
type input "200.00"
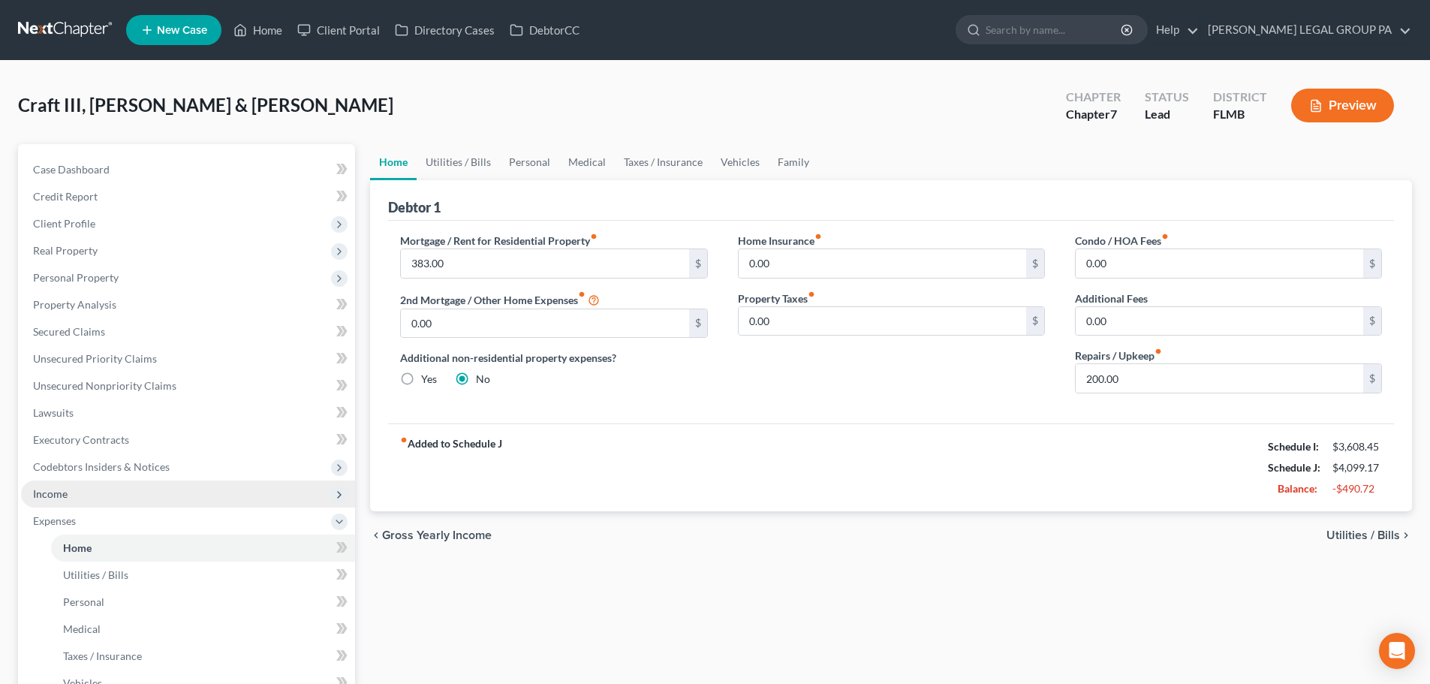
click at [108, 487] on span "Income" at bounding box center [188, 494] width 334 height 27
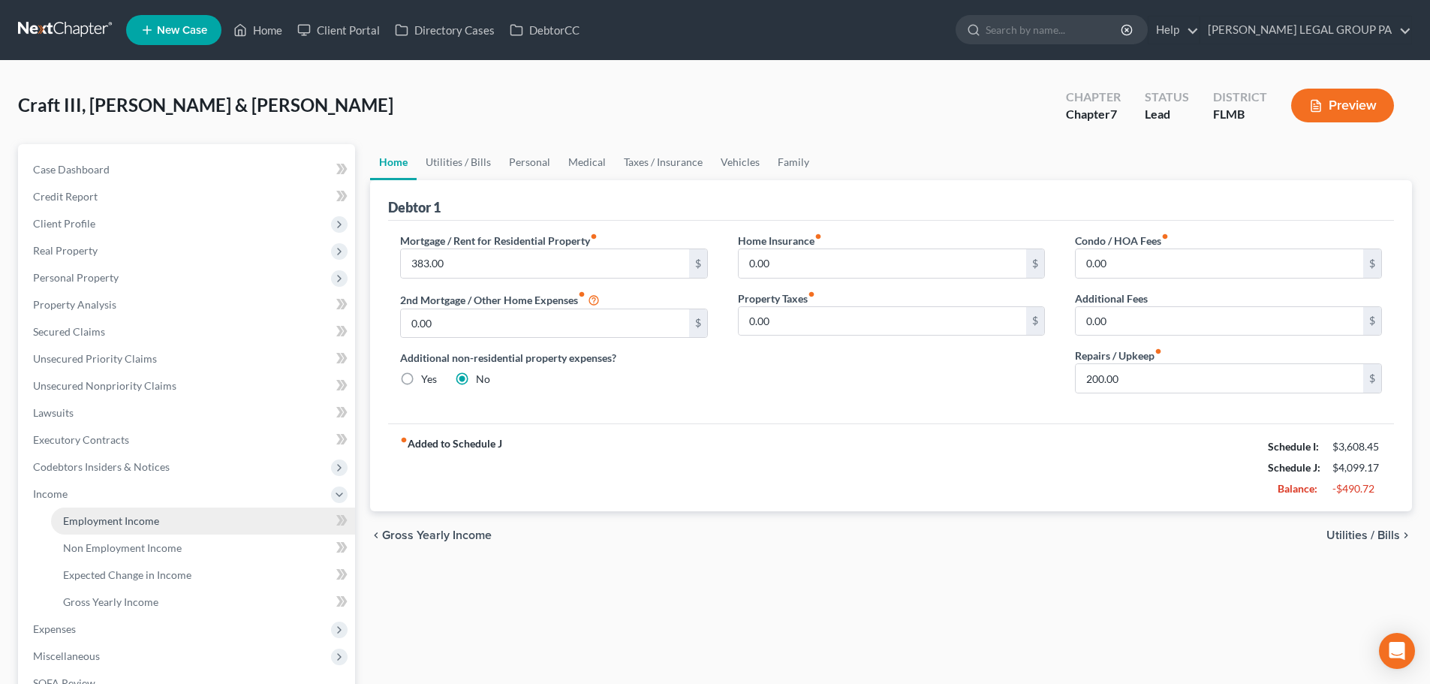
click at [139, 521] on span "Employment Income" at bounding box center [111, 520] width 96 height 13
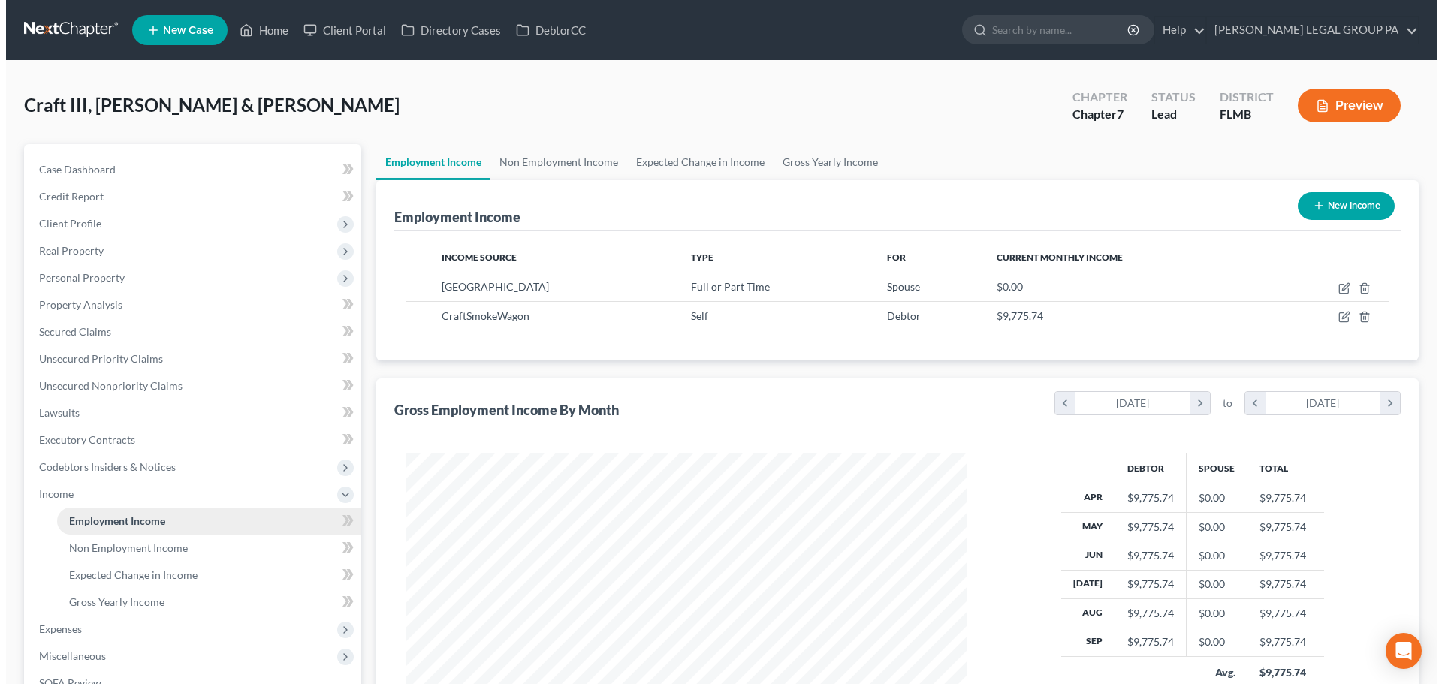
scroll to position [280, 590]
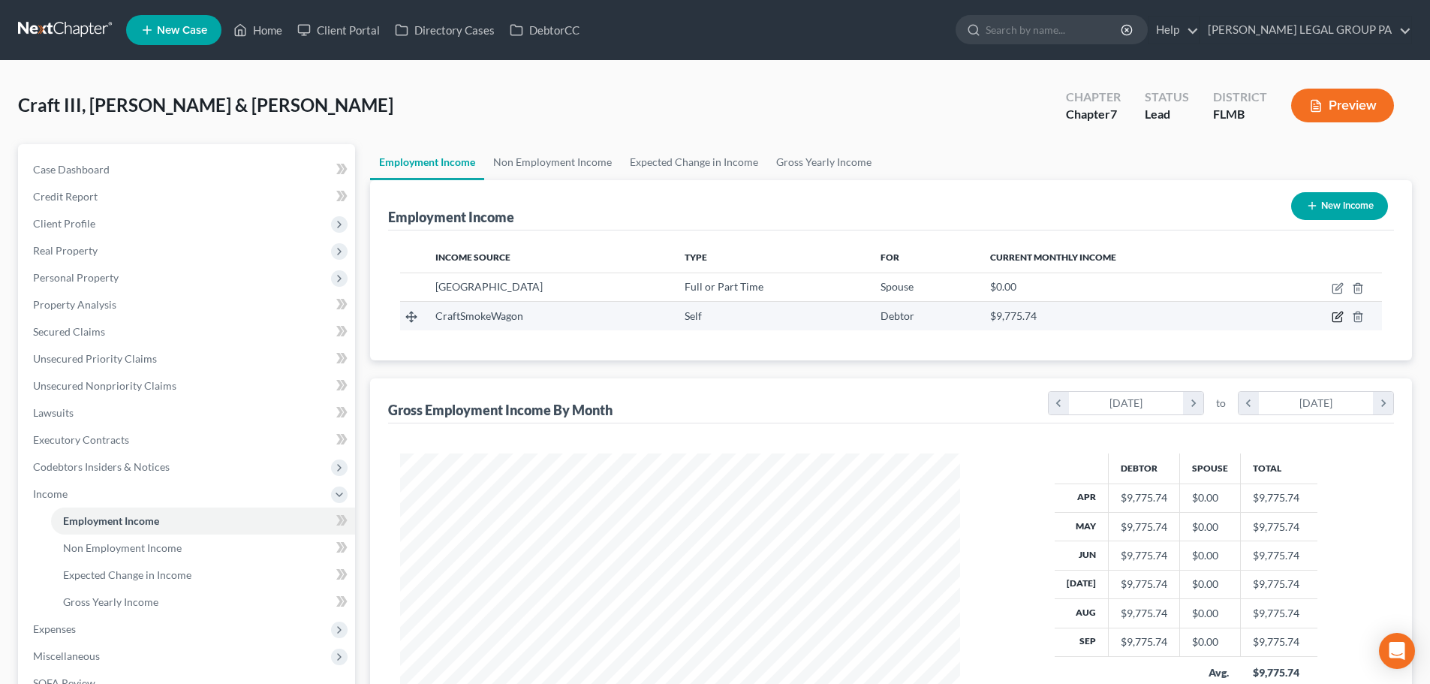
click at [1334, 318] on icon "button" at bounding box center [1337, 317] width 9 height 9
select select "1"
select select "9"
select select "0"
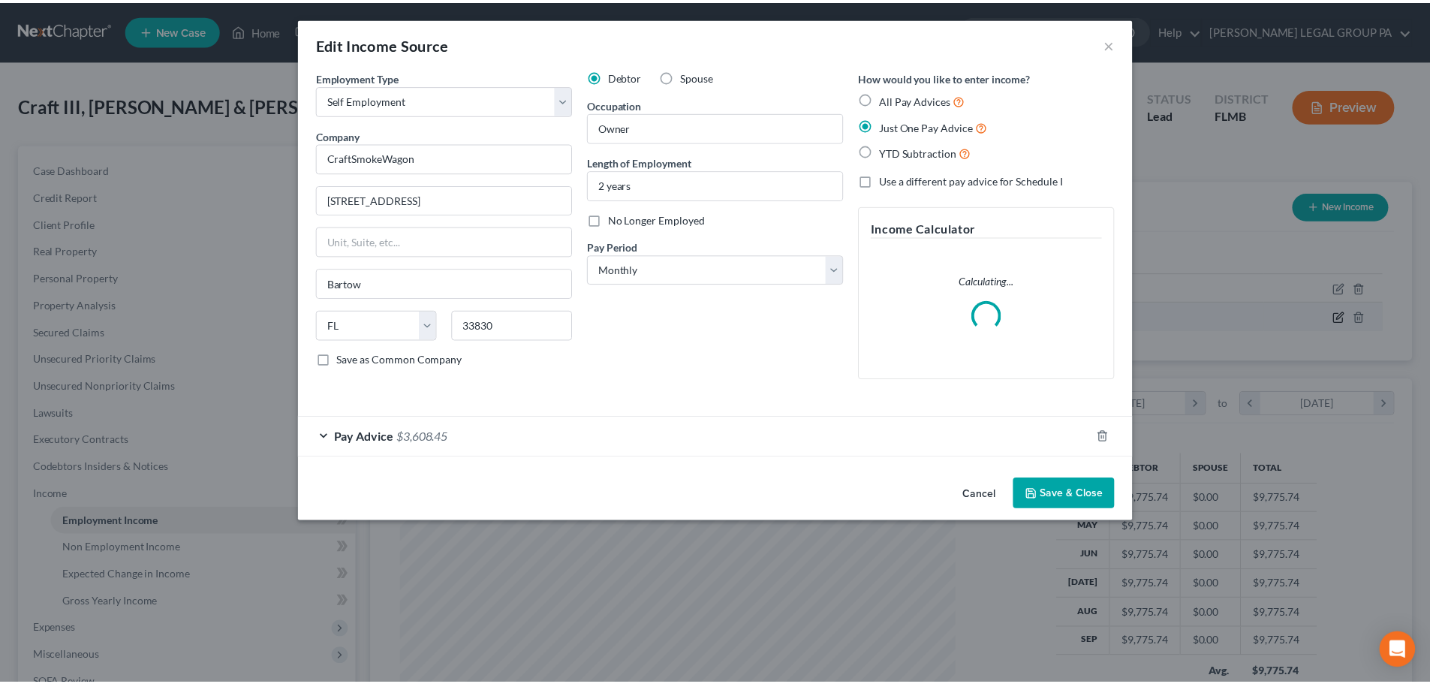
scroll to position [282, 595]
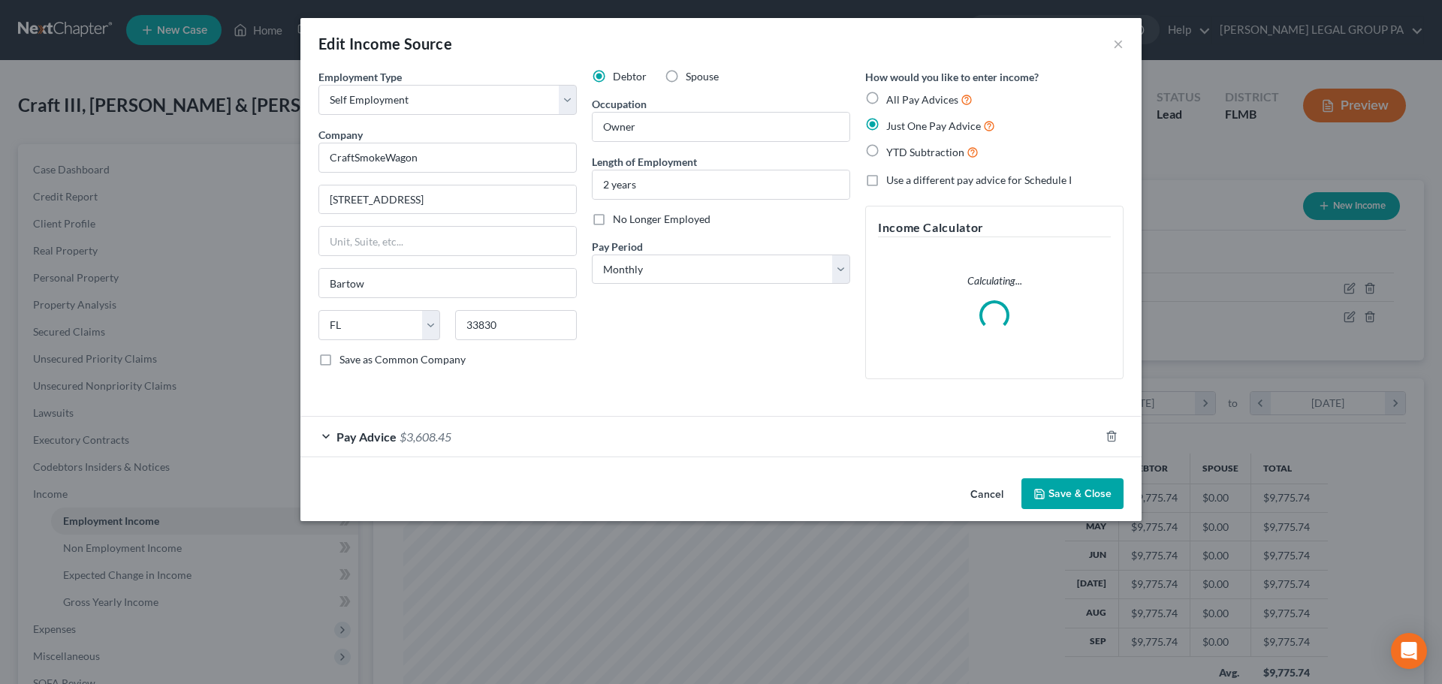
click at [463, 434] on div "Pay Advice $3,608.45" at bounding box center [699, 437] width 799 height 40
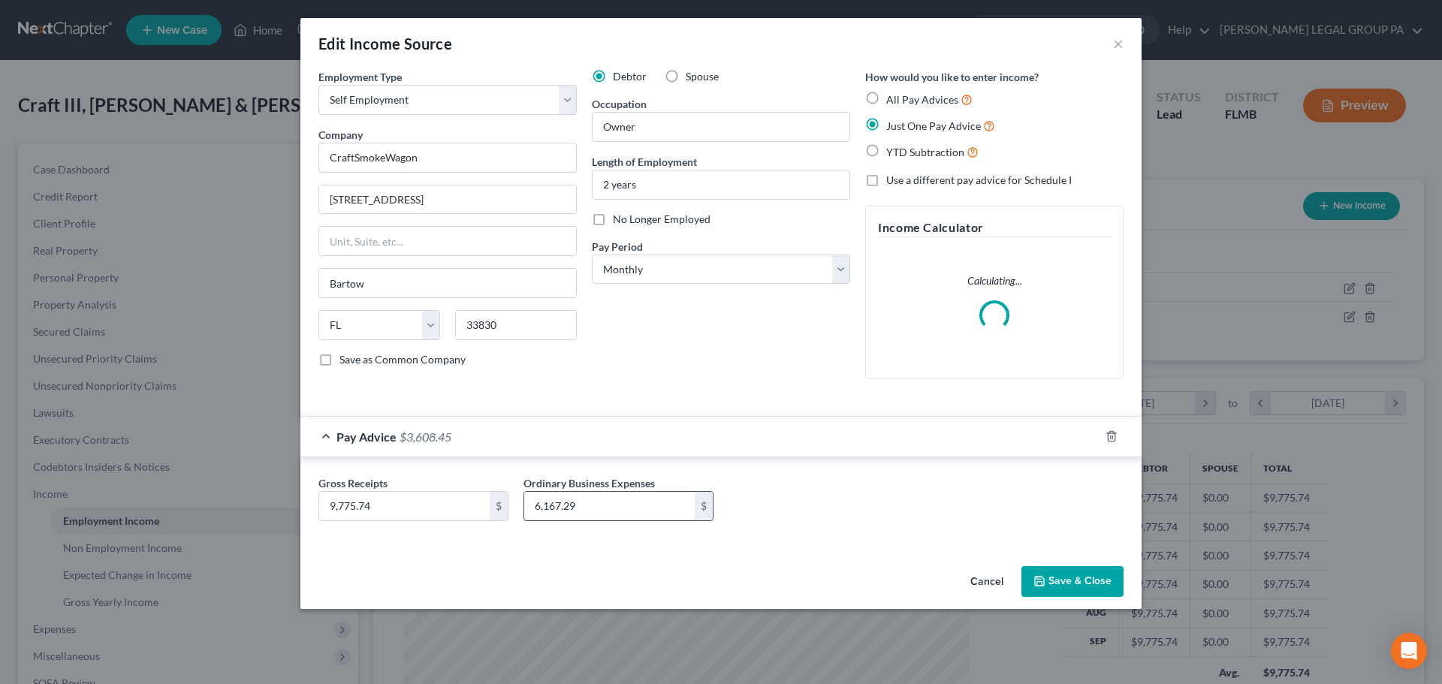
click at [614, 504] on input "6,167.29" at bounding box center [609, 506] width 170 height 29
type input "5,842.29"
click at [1083, 580] on button "Save & Close" at bounding box center [1072, 582] width 102 height 32
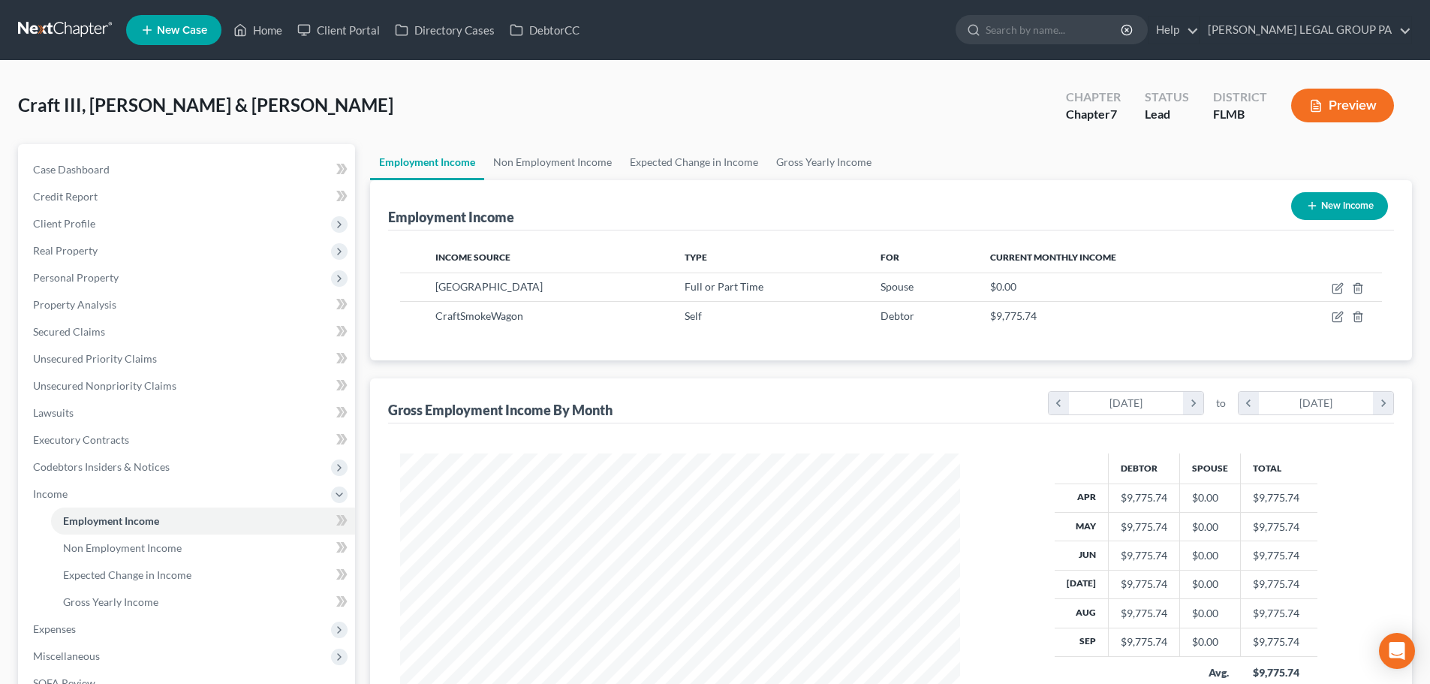
scroll to position [150, 0]
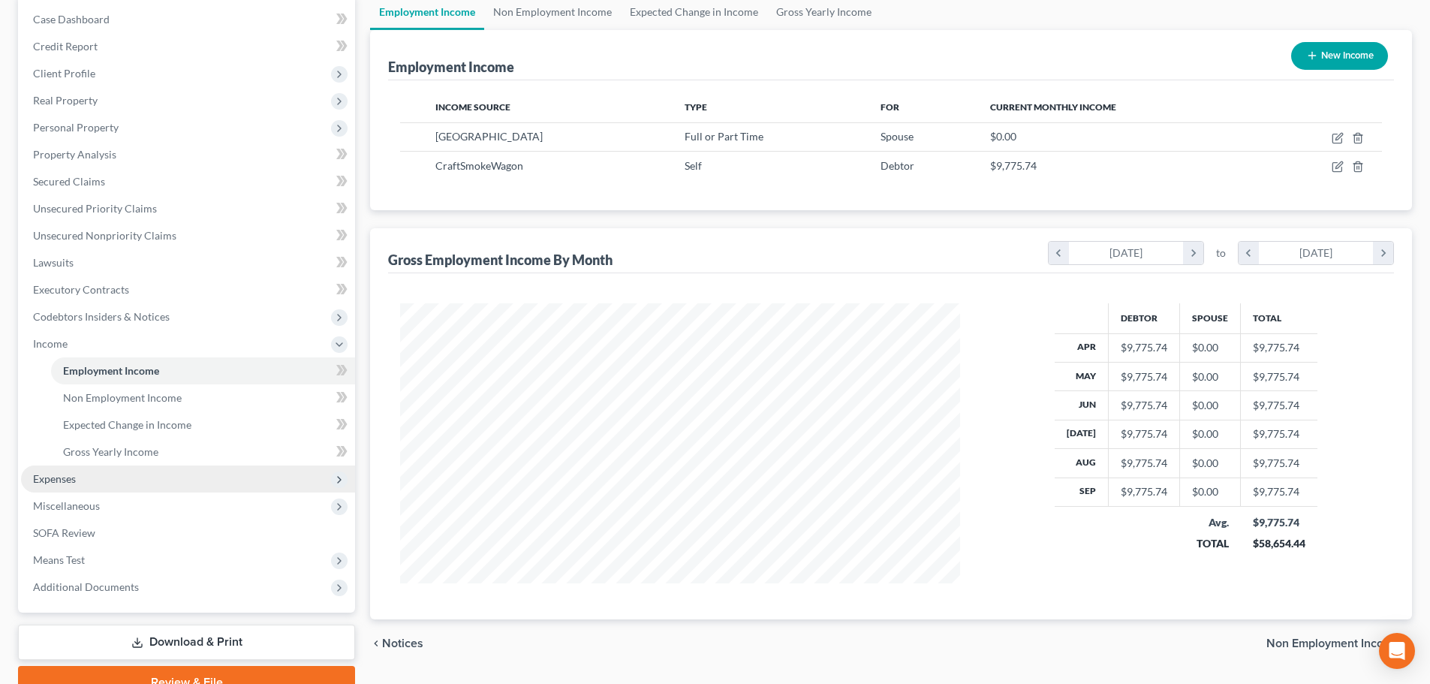
click at [102, 469] on span "Expenses" at bounding box center [188, 479] width 334 height 27
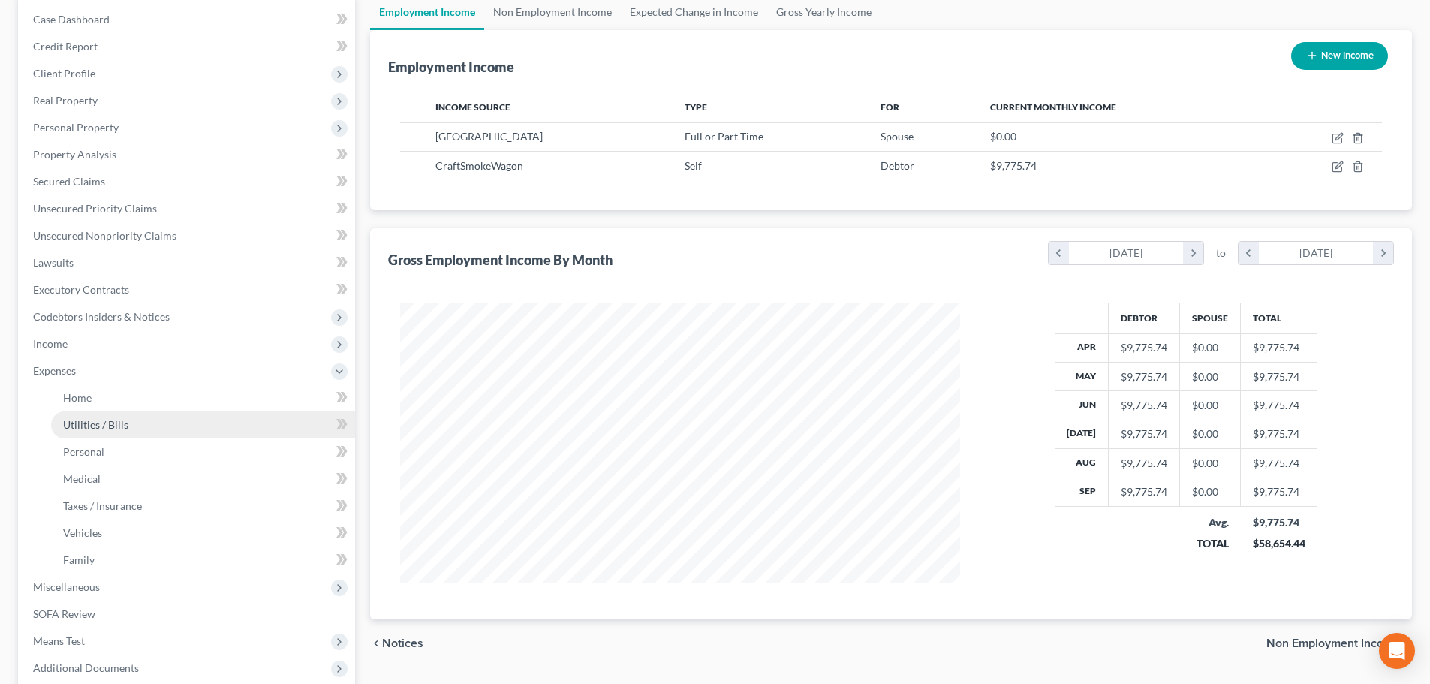
click at [84, 411] on link "Utilities / Bills" at bounding box center [203, 424] width 304 height 27
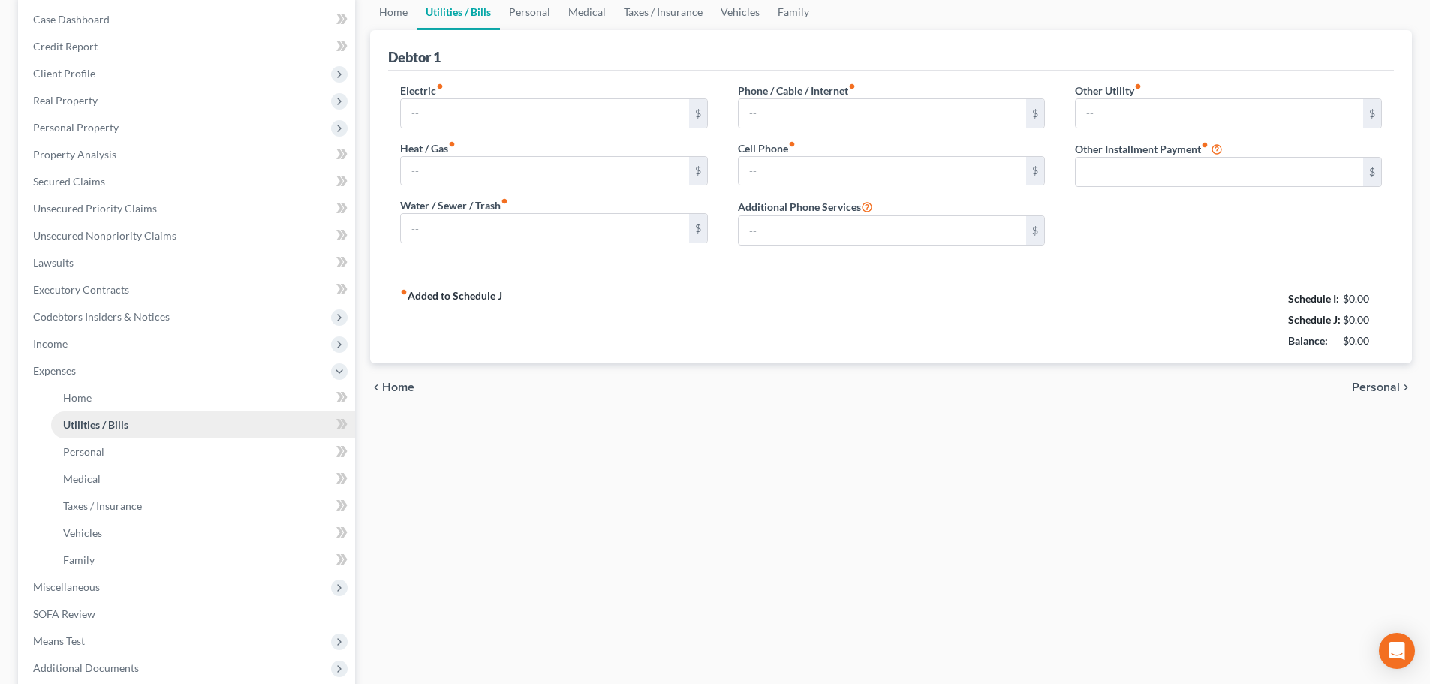
scroll to position [2, 0]
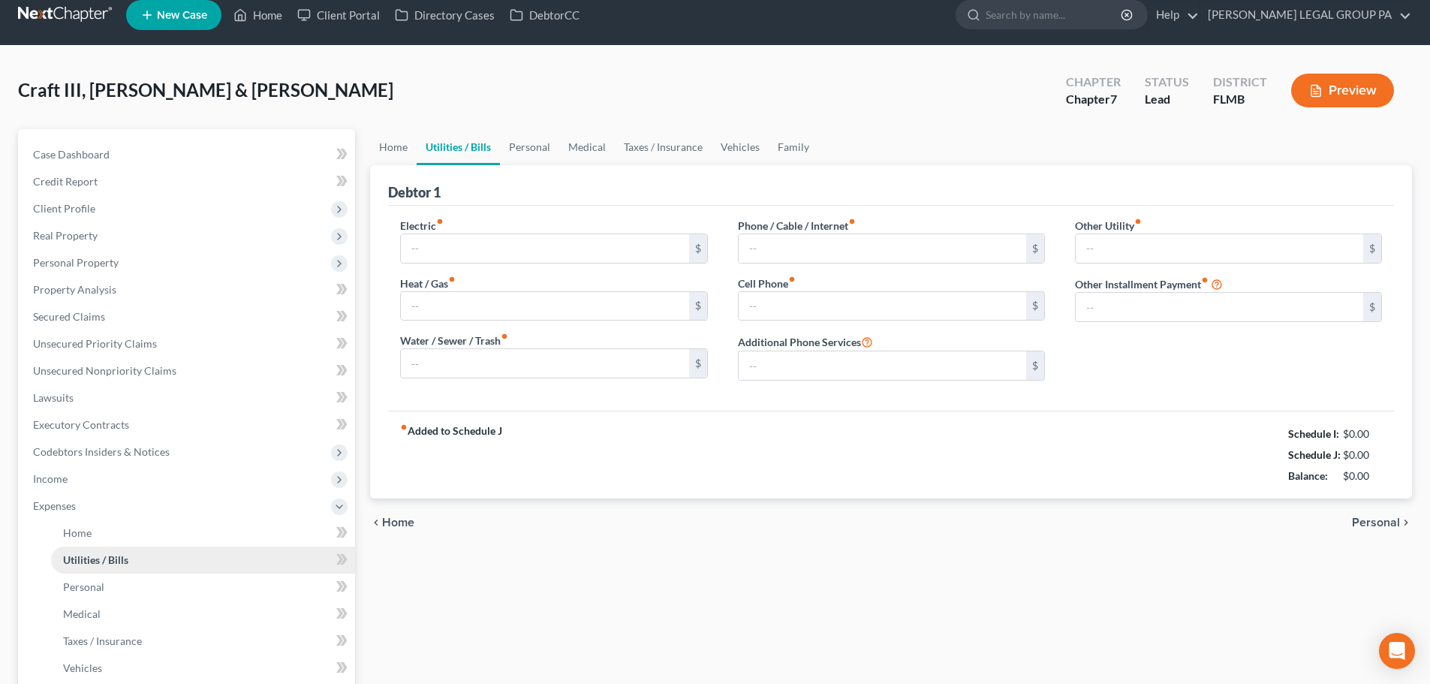
type input "350.00"
type input "0.00"
type input "110.00"
type input "300.00"
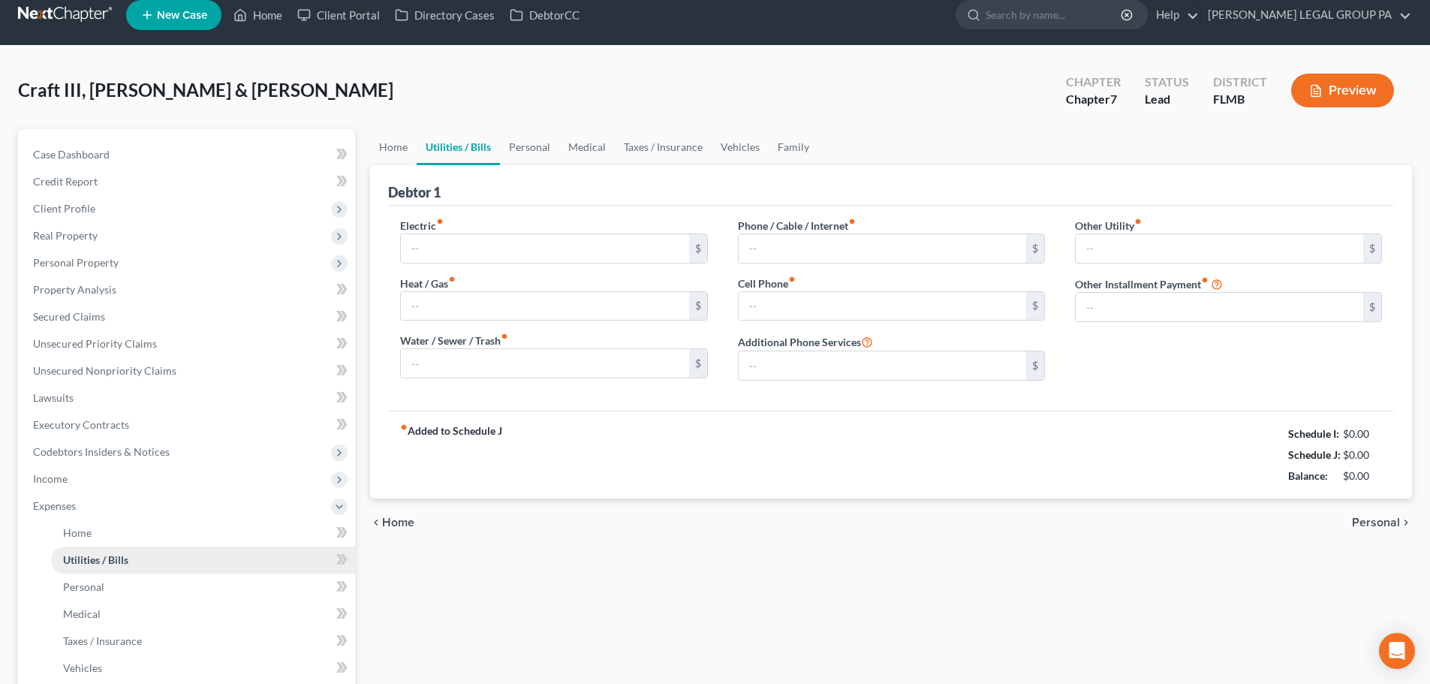
type input "0.00"
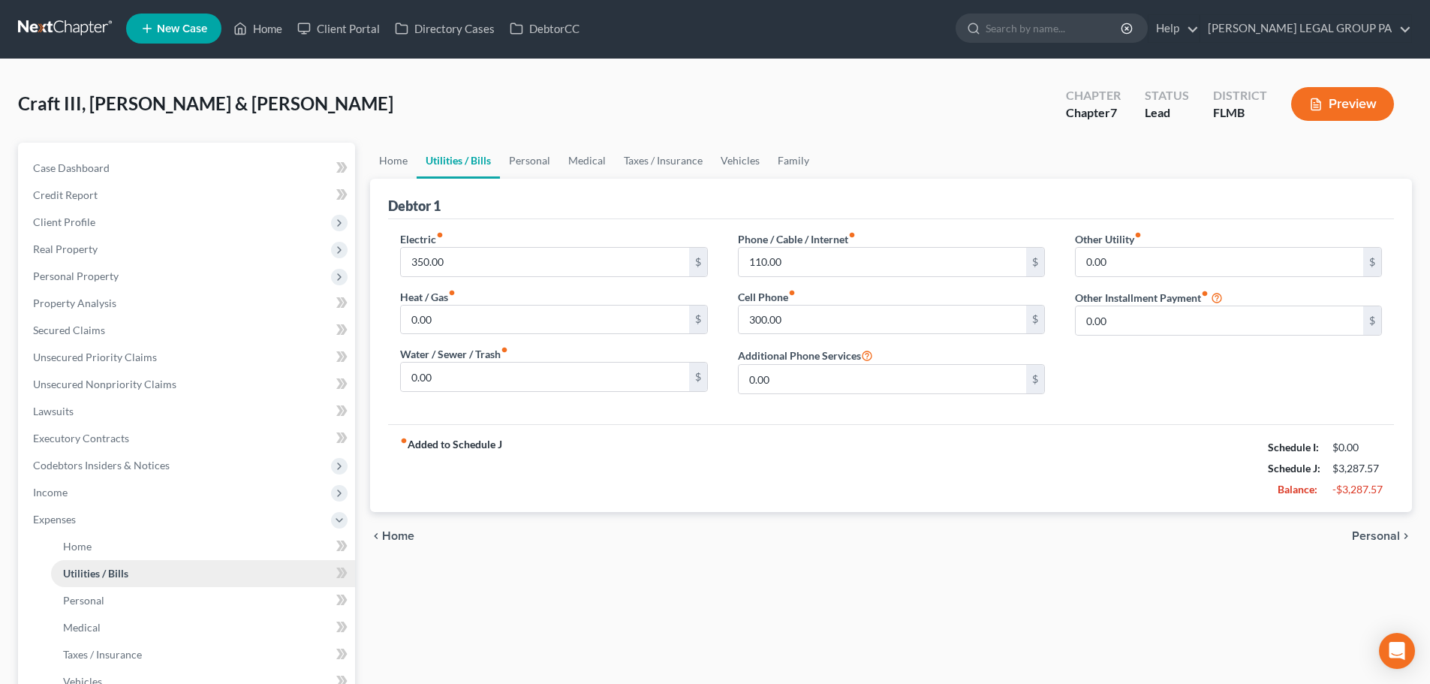
scroll to position [0, 0]
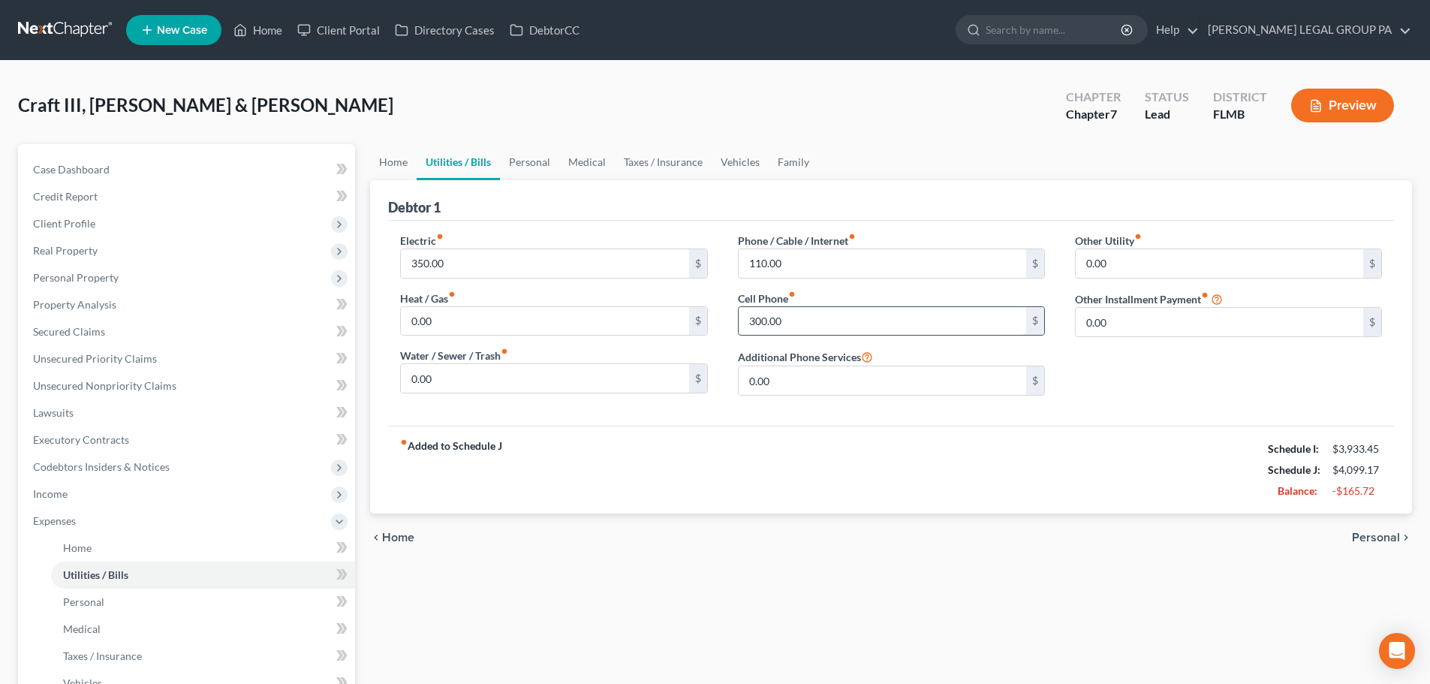
click at [841, 316] on input "300.00" at bounding box center [883, 321] width 288 height 29
type input "200"
click at [680, 209] on div "Debtor 1" at bounding box center [891, 200] width 1006 height 41
click at [516, 271] on input "350.00" at bounding box center [545, 263] width 288 height 29
type input "300"
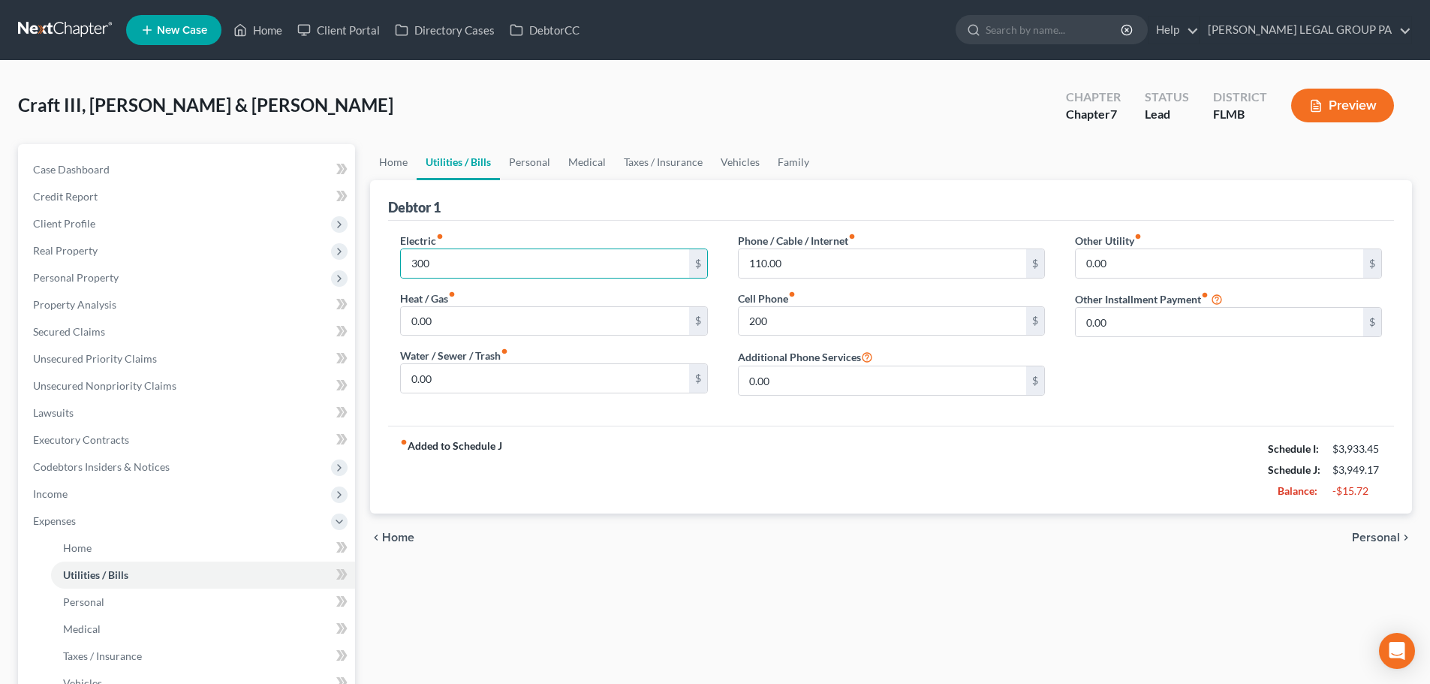
click at [547, 236] on div "Electric fiber_manual_record 300 $" at bounding box center [553, 256] width 307 height 46
click at [527, 162] on link "Personal" at bounding box center [529, 162] width 59 height 36
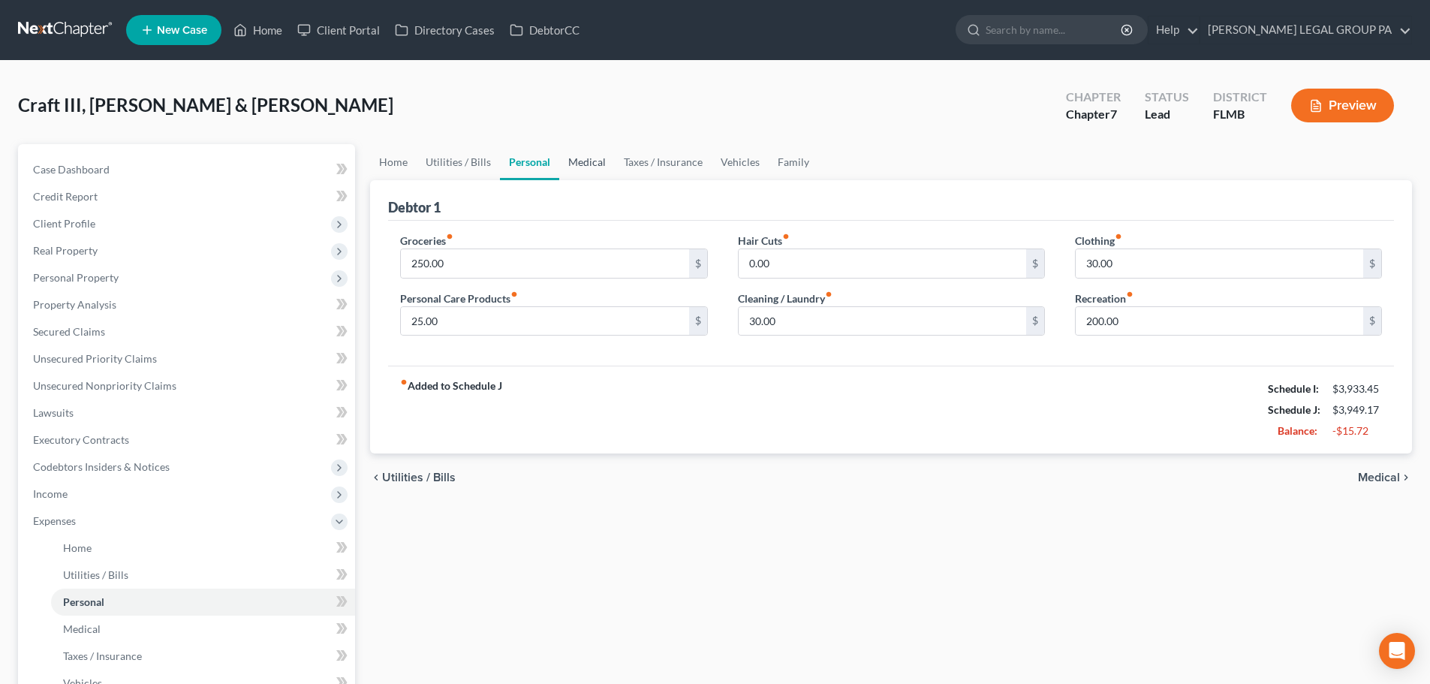
click at [592, 159] on link "Medical" at bounding box center [587, 162] width 56 height 36
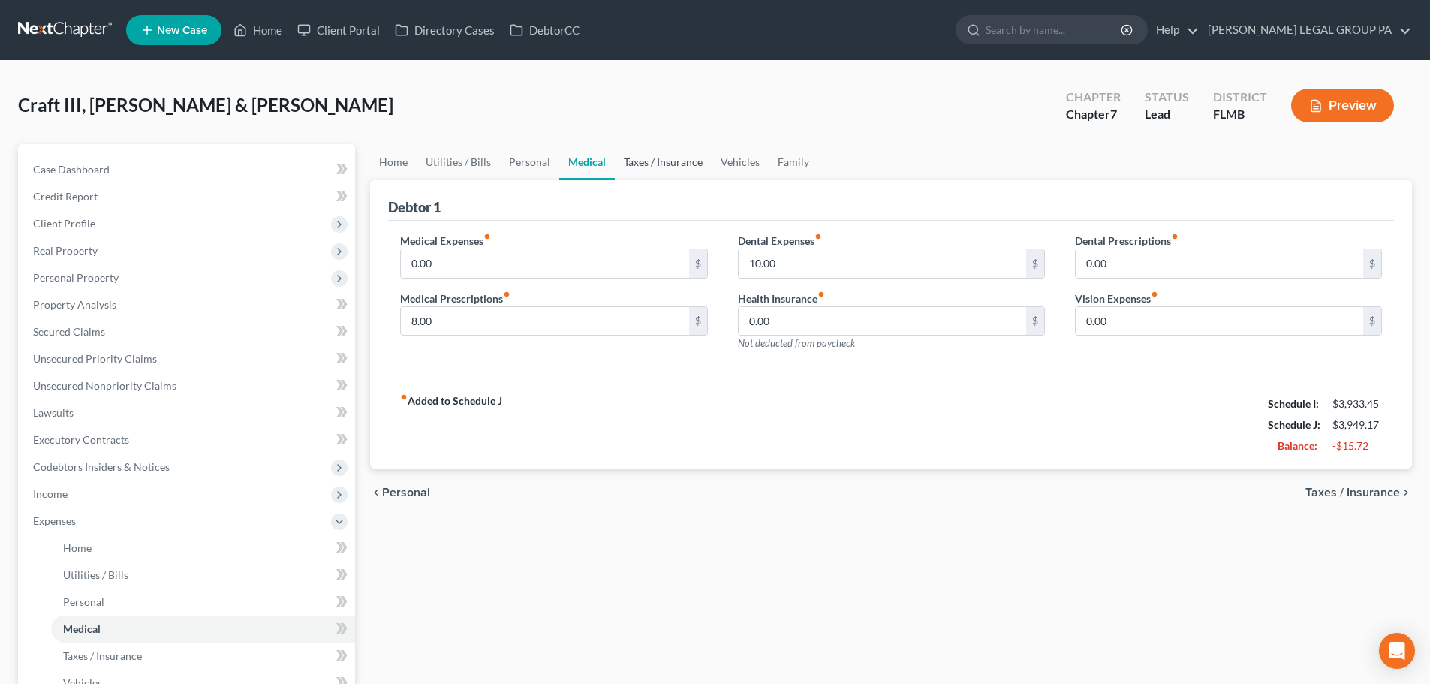
click at [653, 159] on link "Taxes / Insurance" at bounding box center [663, 162] width 97 height 36
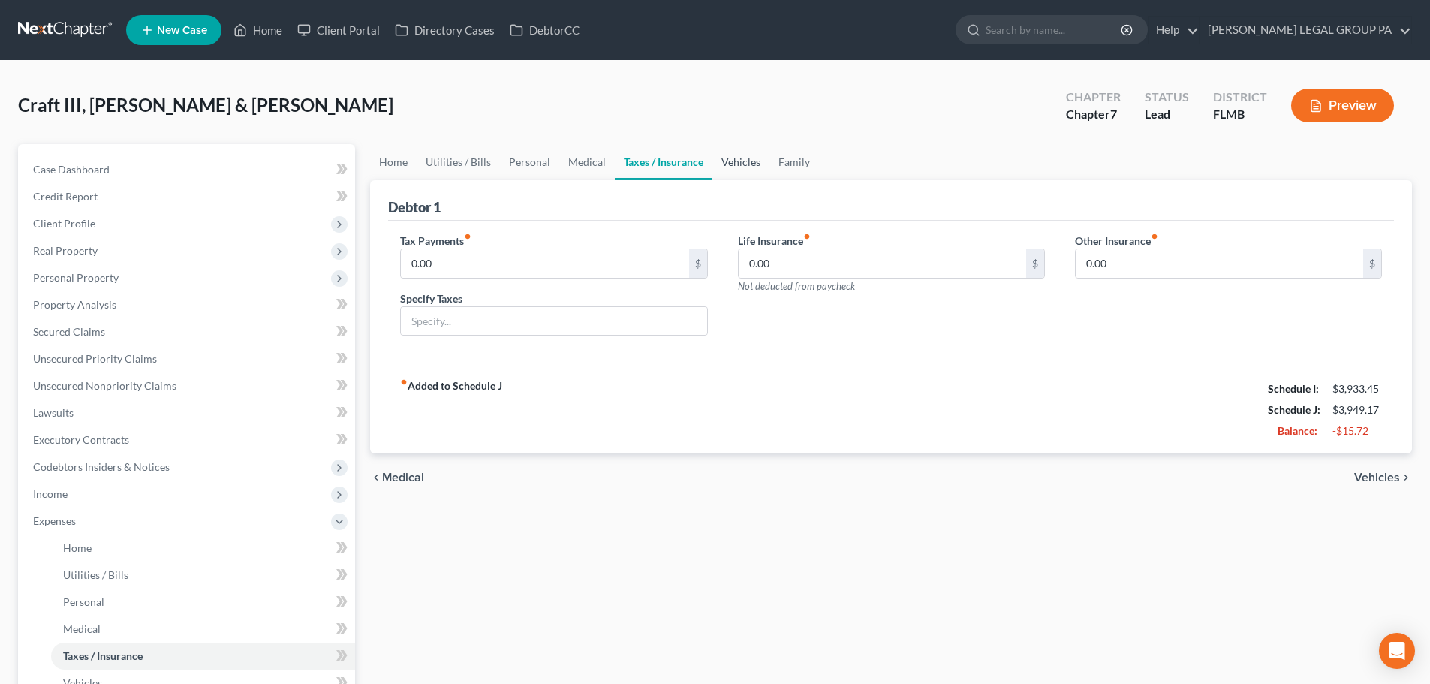
click at [753, 163] on link "Vehicles" at bounding box center [741, 162] width 57 height 36
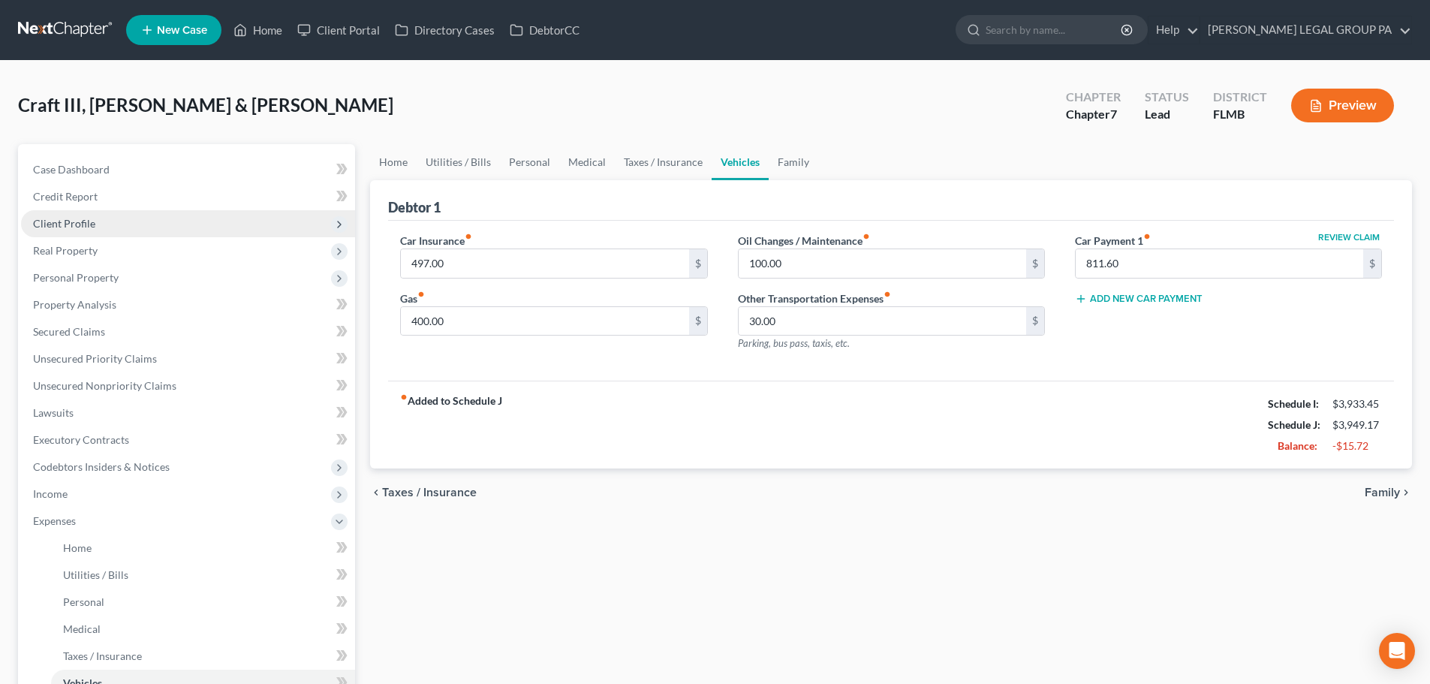
click at [107, 219] on span "Client Profile" at bounding box center [188, 223] width 334 height 27
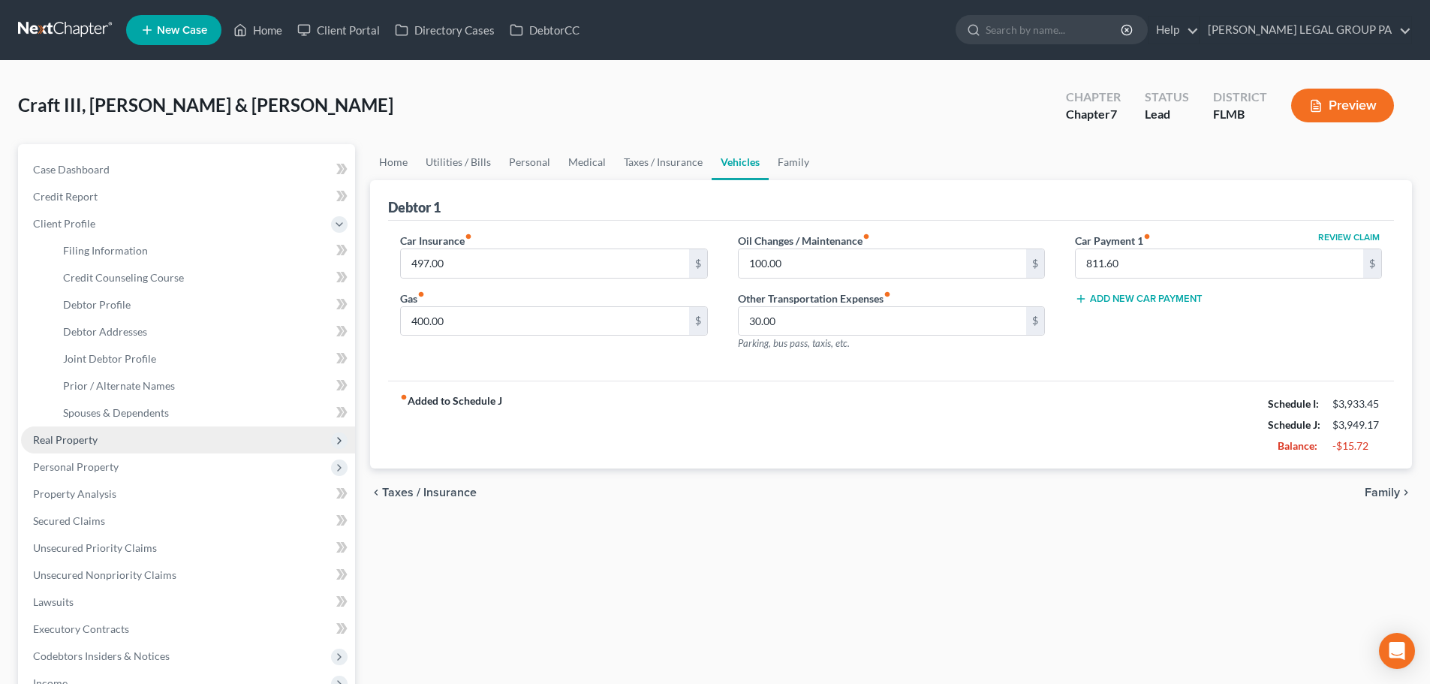
click at [98, 442] on span "Real Property" at bounding box center [188, 439] width 334 height 27
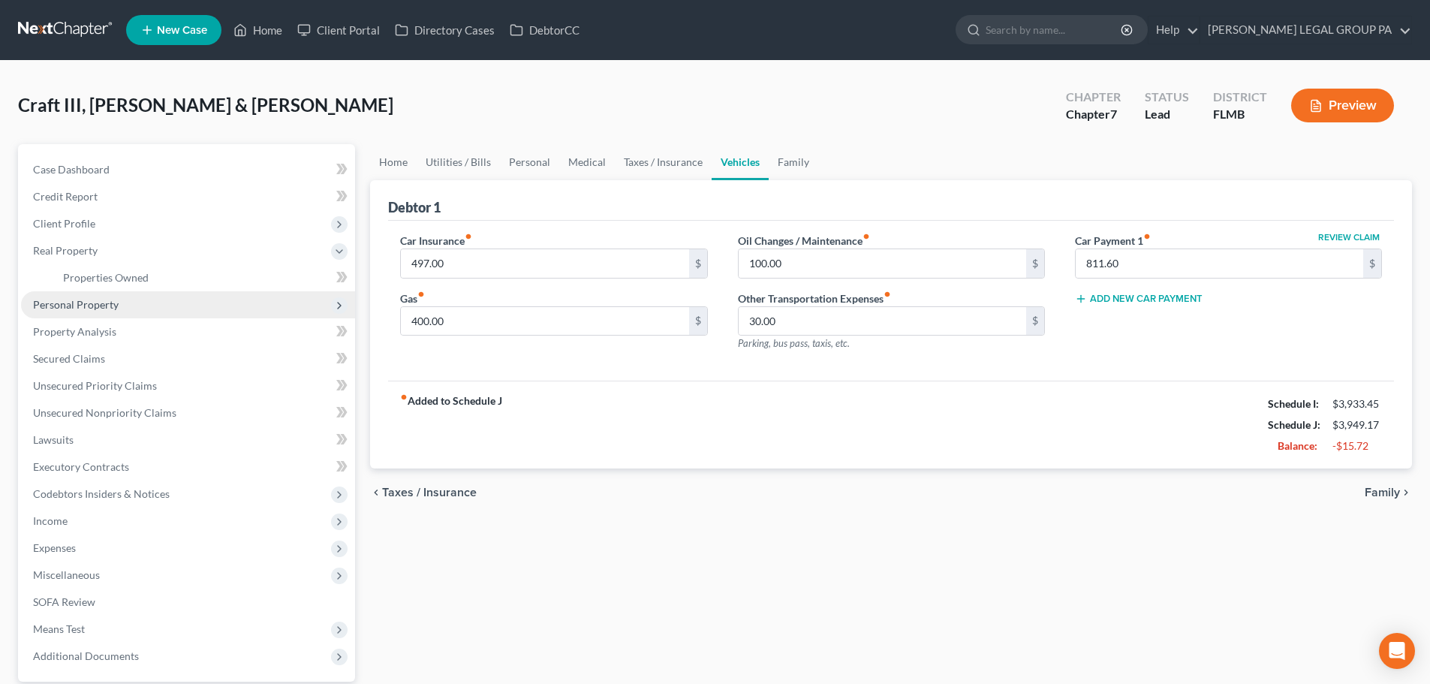
click at [121, 302] on span "Personal Property" at bounding box center [188, 304] width 334 height 27
click at [116, 306] on span "Vehicles Owned" at bounding box center [100, 304] width 75 height 13
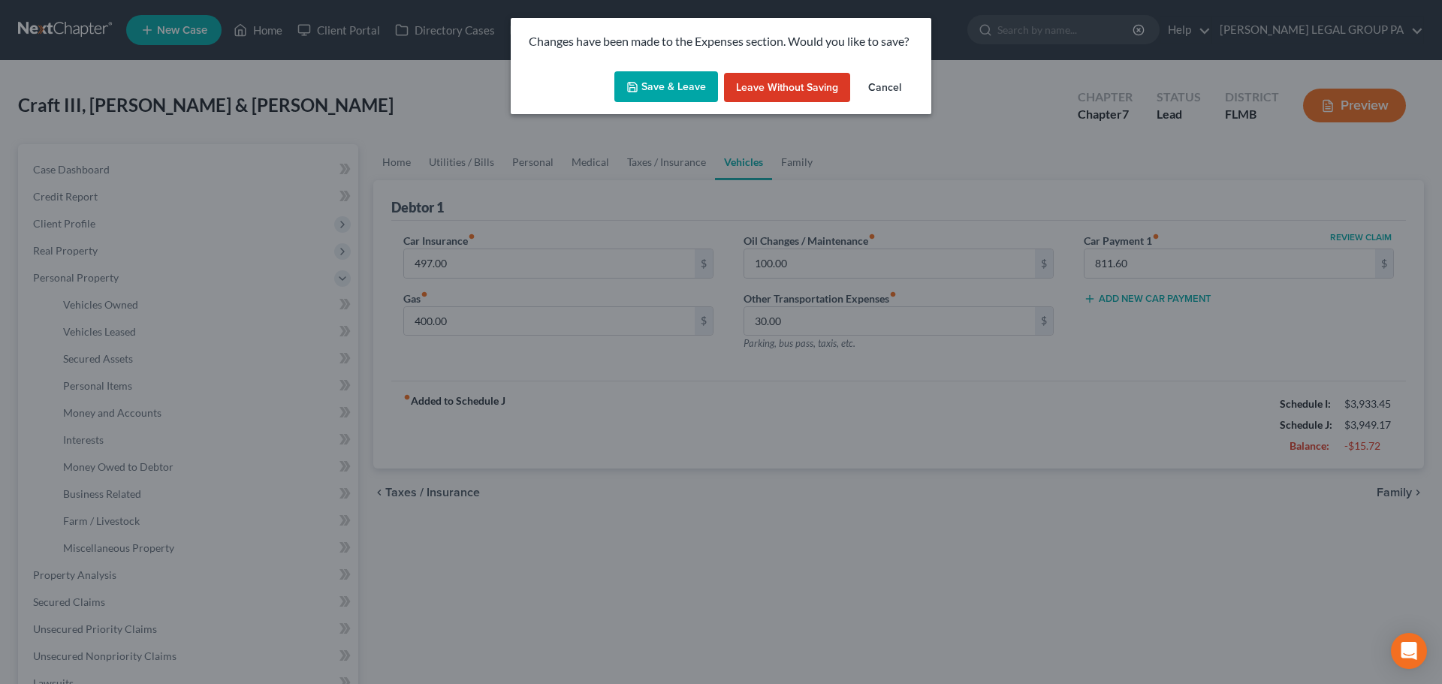
click at [631, 89] on icon "button" at bounding box center [632, 87] width 12 height 12
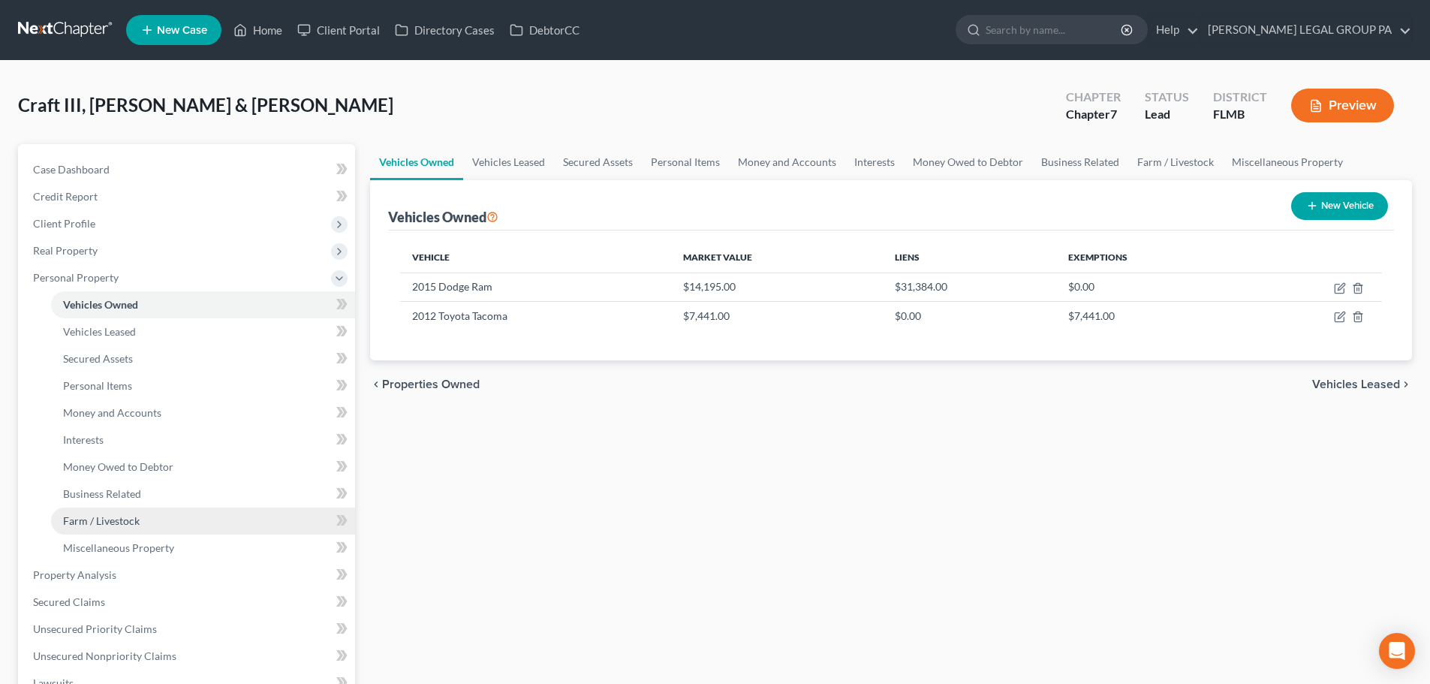
scroll to position [225, 0]
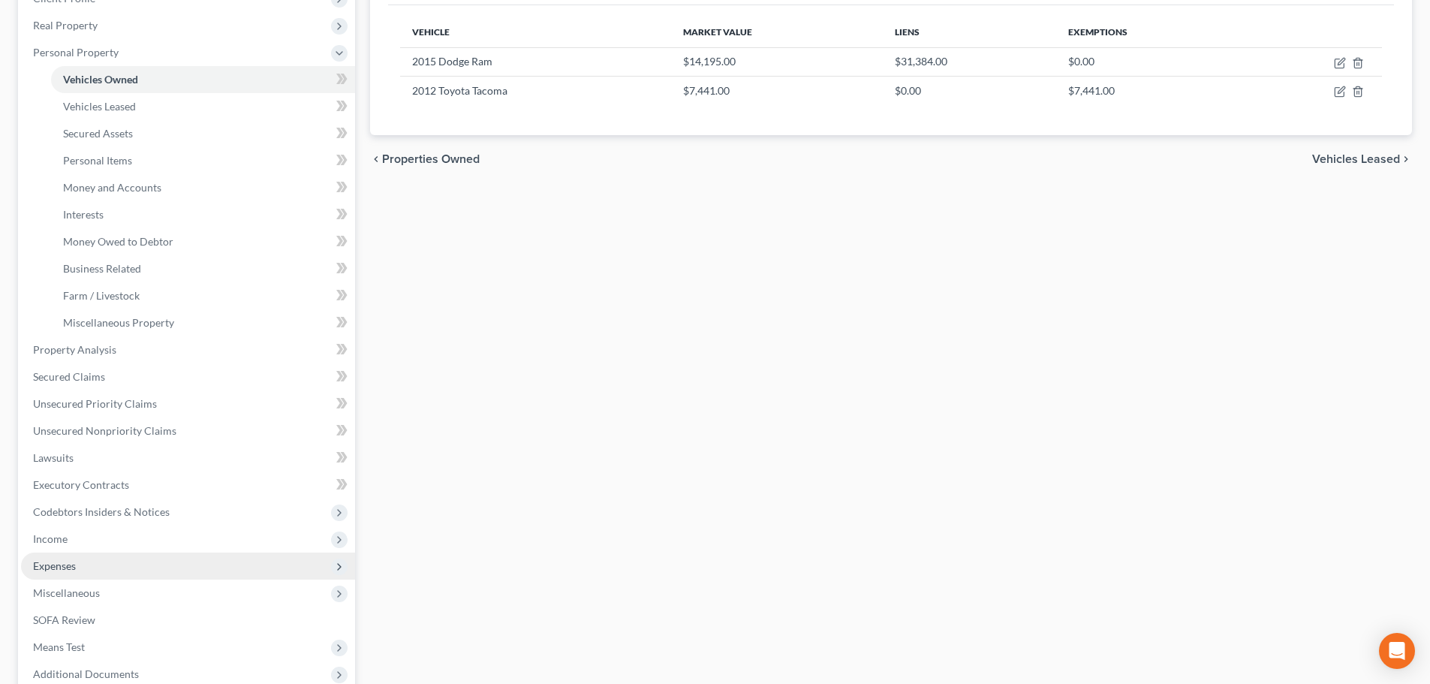
click at [107, 574] on span "Expenses" at bounding box center [188, 566] width 334 height 27
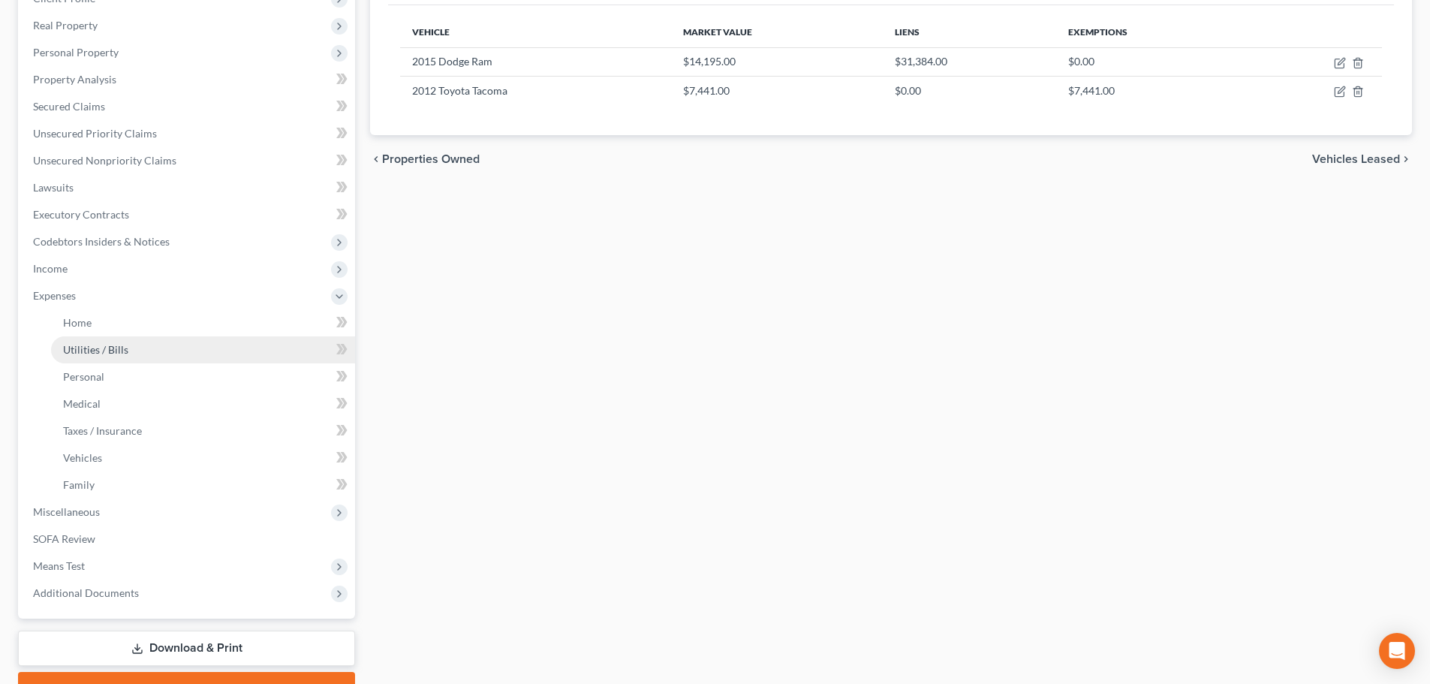
click at [105, 348] on span "Utilities / Bills" at bounding box center [95, 349] width 65 height 13
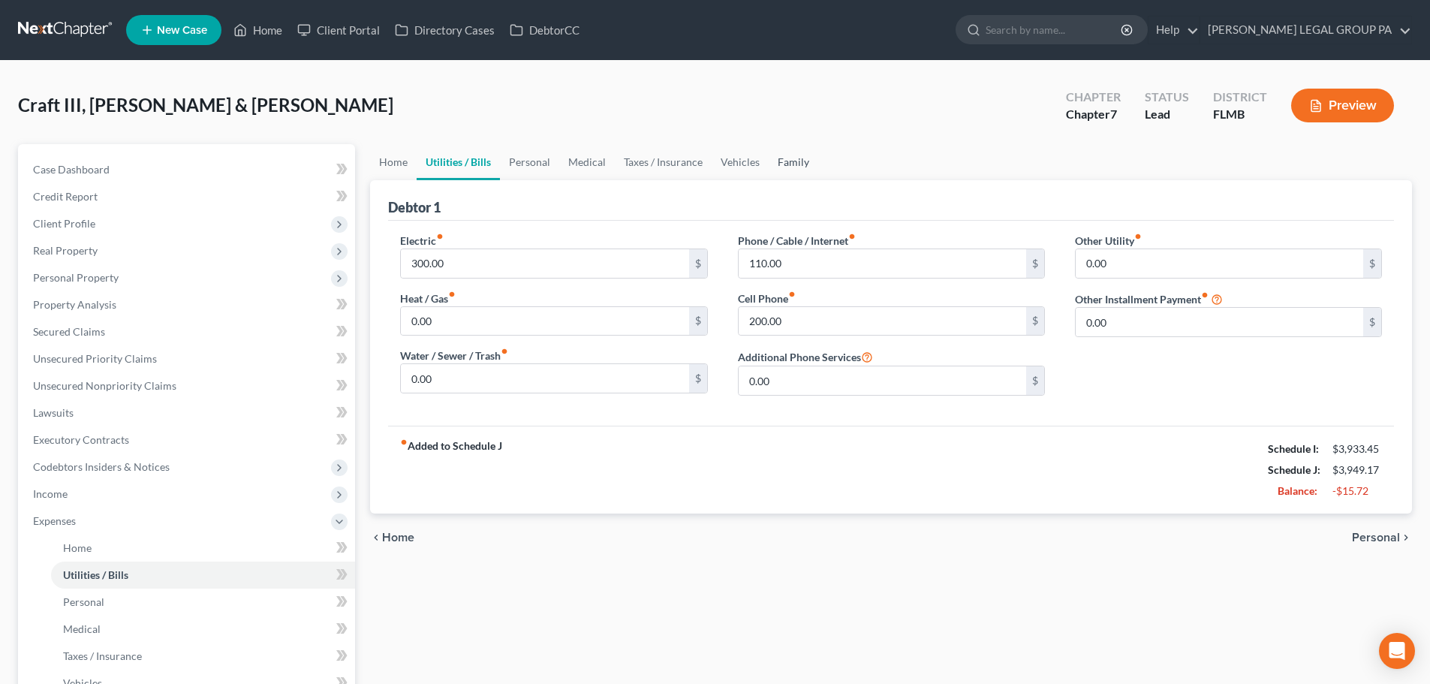
click at [788, 158] on link "Family" at bounding box center [794, 162] width 50 height 36
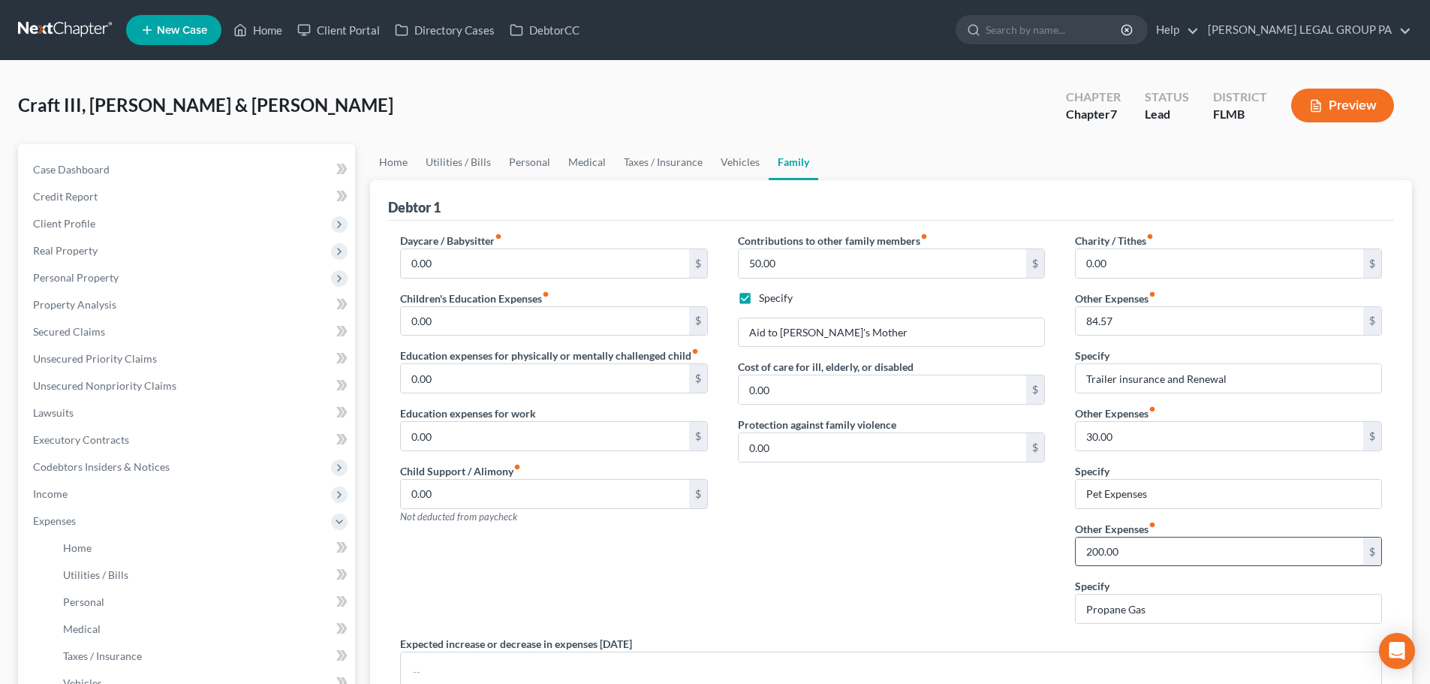
click at [1180, 550] on input "200.00" at bounding box center [1220, 552] width 288 height 29
click at [1164, 604] on input "Propane Gas" at bounding box center [1229, 609] width 306 height 29
click at [1053, 605] on div "Contributions to other family members fiber_manual_record 50.00 $ Specify Aid t…" at bounding box center [891, 434] width 337 height 403
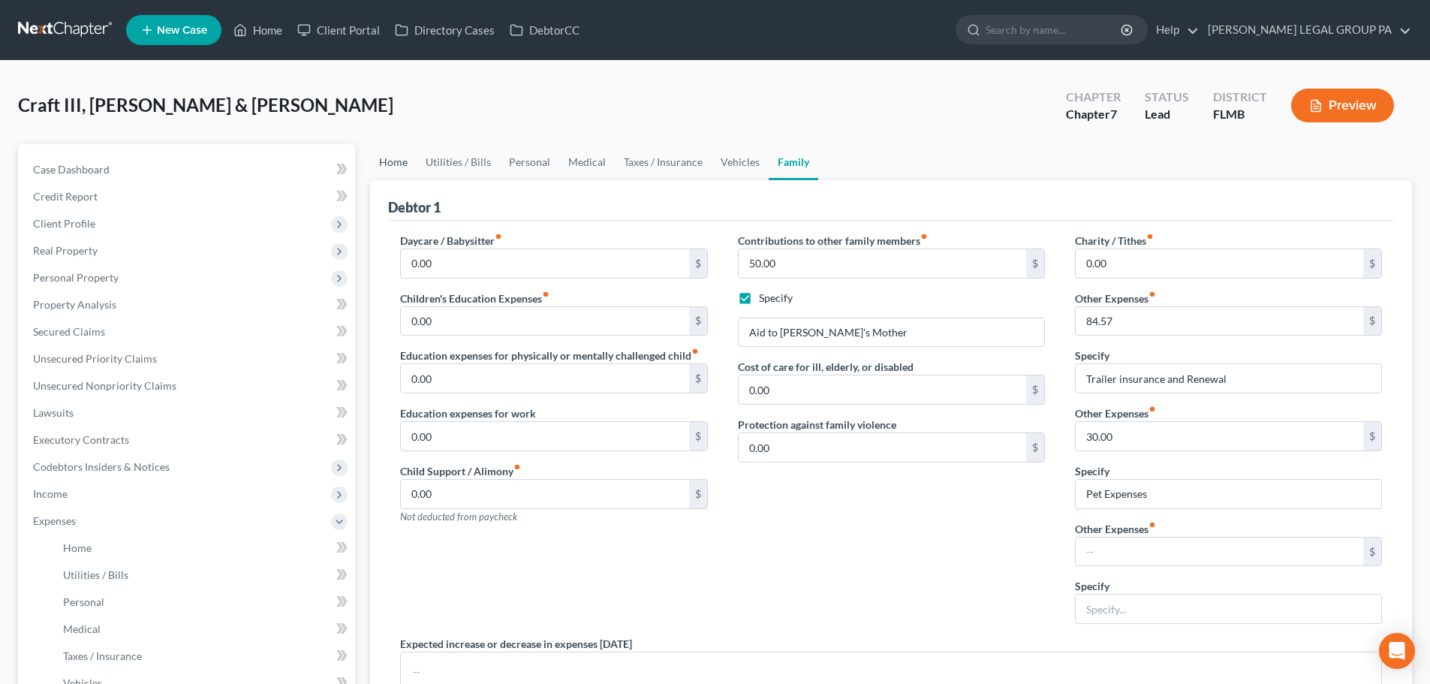
click at [402, 158] on link "Home" at bounding box center [393, 162] width 47 height 36
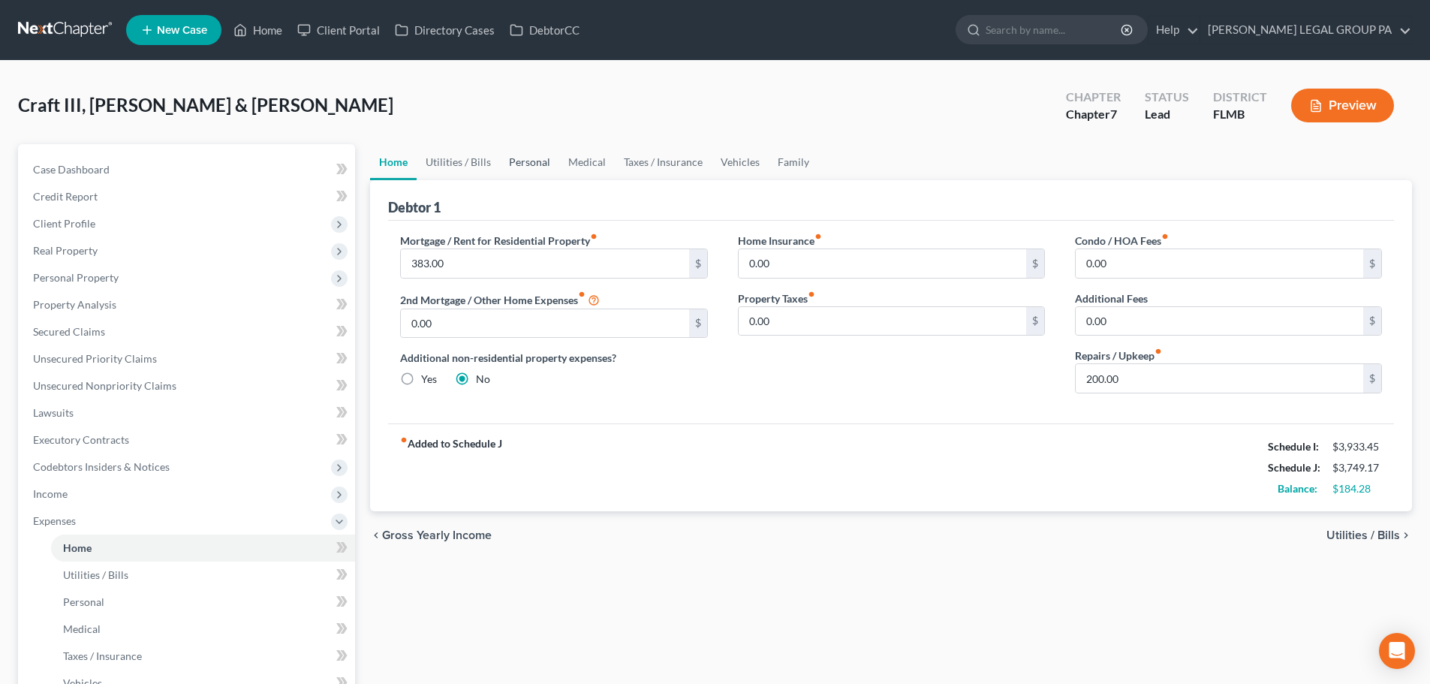
click at [541, 156] on link "Personal" at bounding box center [529, 162] width 59 height 36
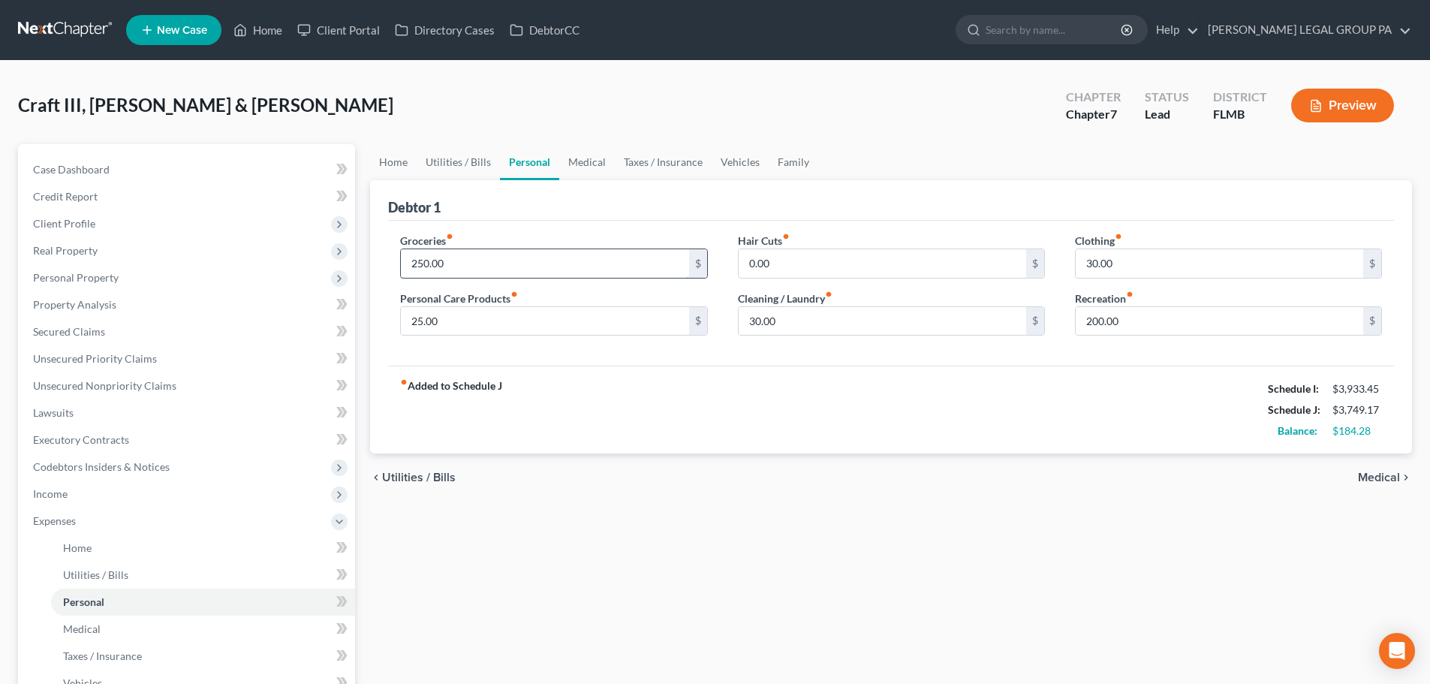
click at [519, 273] on input "250.00" at bounding box center [545, 263] width 288 height 29
drag, startPoint x: 466, startPoint y: 264, endPoint x: 370, endPoint y: 261, distance: 95.4
click at [370, 261] on div "Debtor 1 Groceries fiber_manual_record 400 $ Personal Care Products fiber_manua…" at bounding box center [891, 317] width 1042 height 274
type input "450"
click at [559, 216] on div "Debtor 1" at bounding box center [891, 200] width 1006 height 41
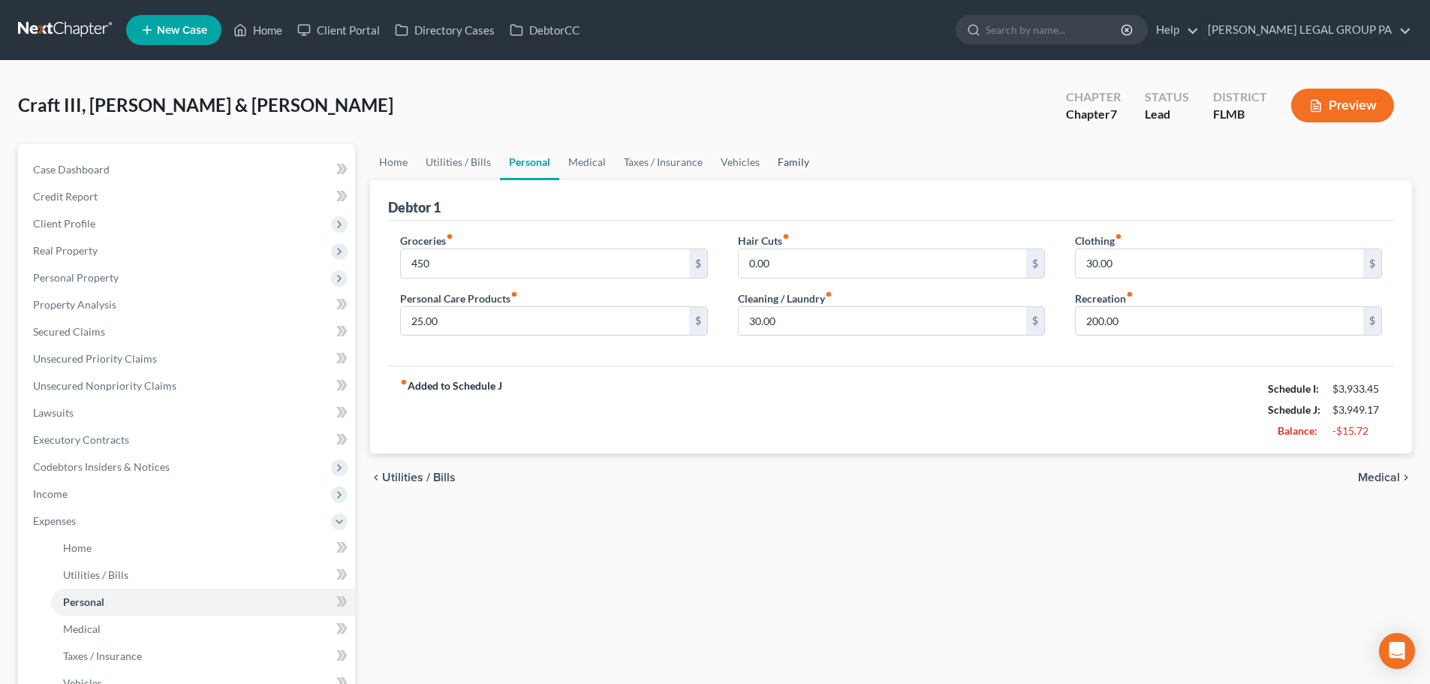
click at [790, 167] on link "Family" at bounding box center [794, 162] width 50 height 36
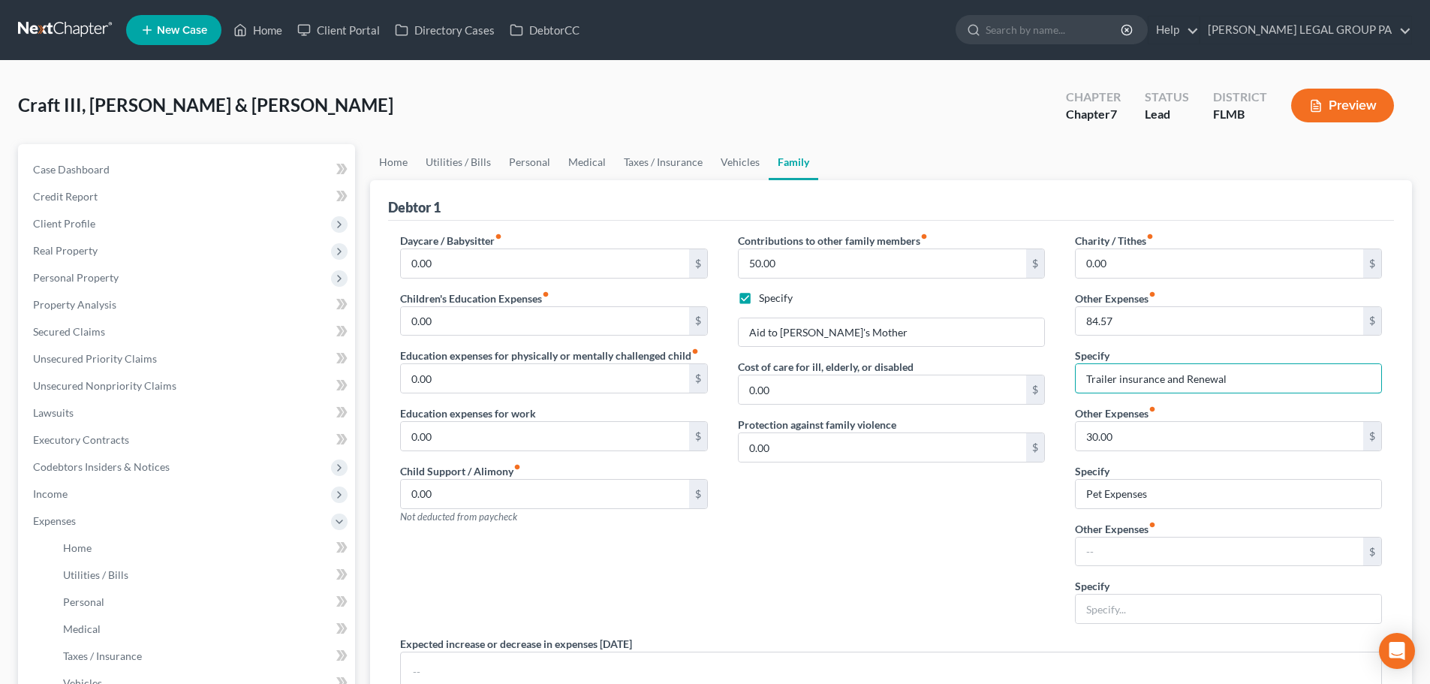
drag, startPoint x: 1264, startPoint y: 383, endPoint x: 1000, endPoint y: 372, distance: 264.5
click at [1000, 372] on div "Daycare / Babysitter fiber_manual_record 0.00 $ Children's Education Expenses f…" at bounding box center [891, 500] width 1012 height 535
click at [1050, 357] on div "Contributions to other family members fiber_manual_record 50.00 $ Specify Aid t…" at bounding box center [891, 434] width 337 height 403
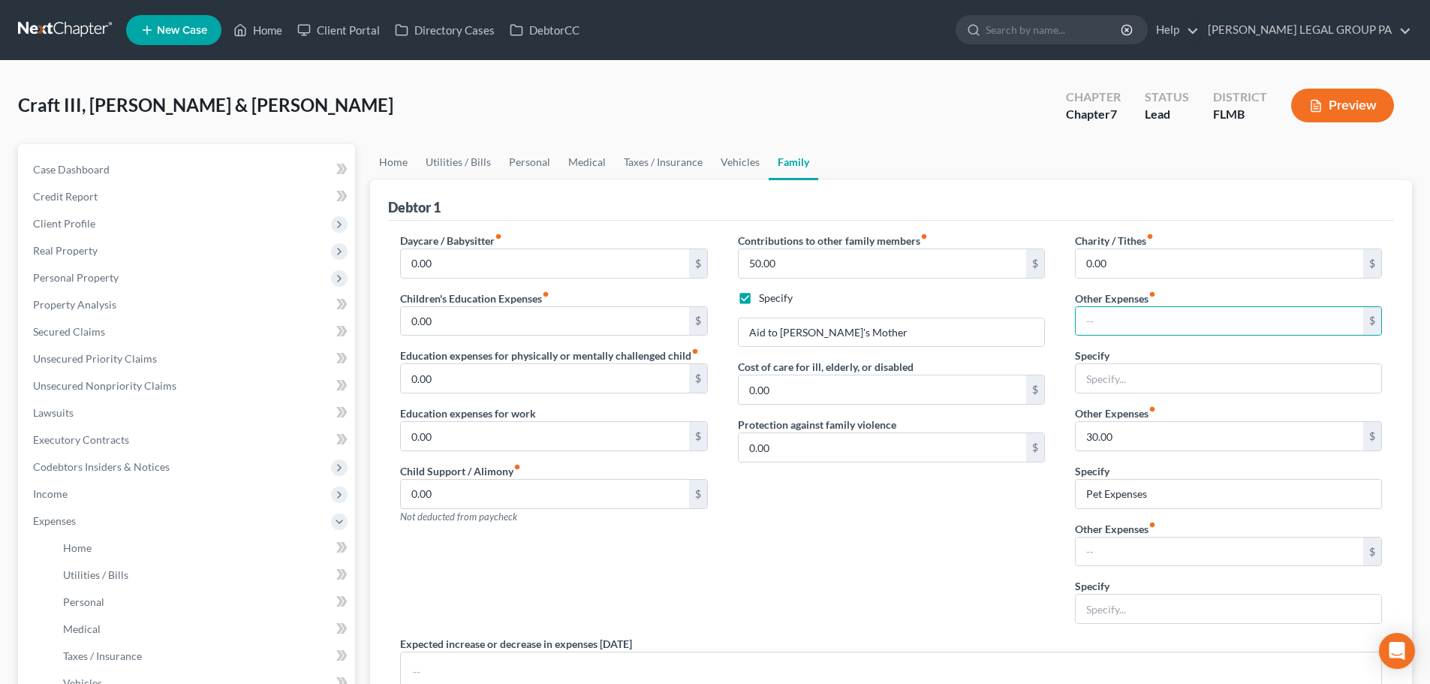
click at [1047, 309] on div "Contributions to other family members fiber_manual_record 50.00 $ Specify Aid t…" at bounding box center [891, 434] width 337 height 403
click at [535, 167] on link "Personal" at bounding box center [529, 162] width 59 height 36
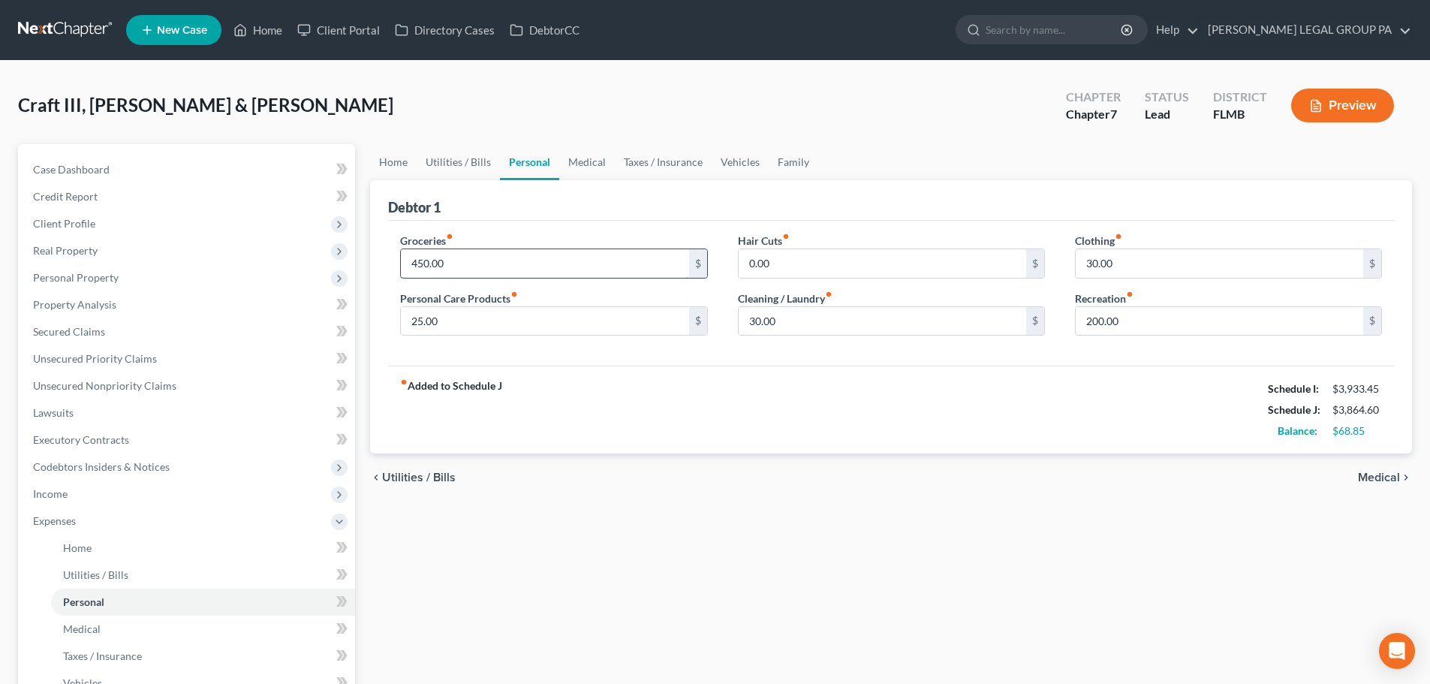
click at [502, 262] on input "450.00" at bounding box center [545, 263] width 288 height 29
type input "500"
click at [514, 219] on div "Debtor 1" at bounding box center [891, 200] width 1006 height 41
click at [794, 149] on link "Family" at bounding box center [794, 162] width 50 height 36
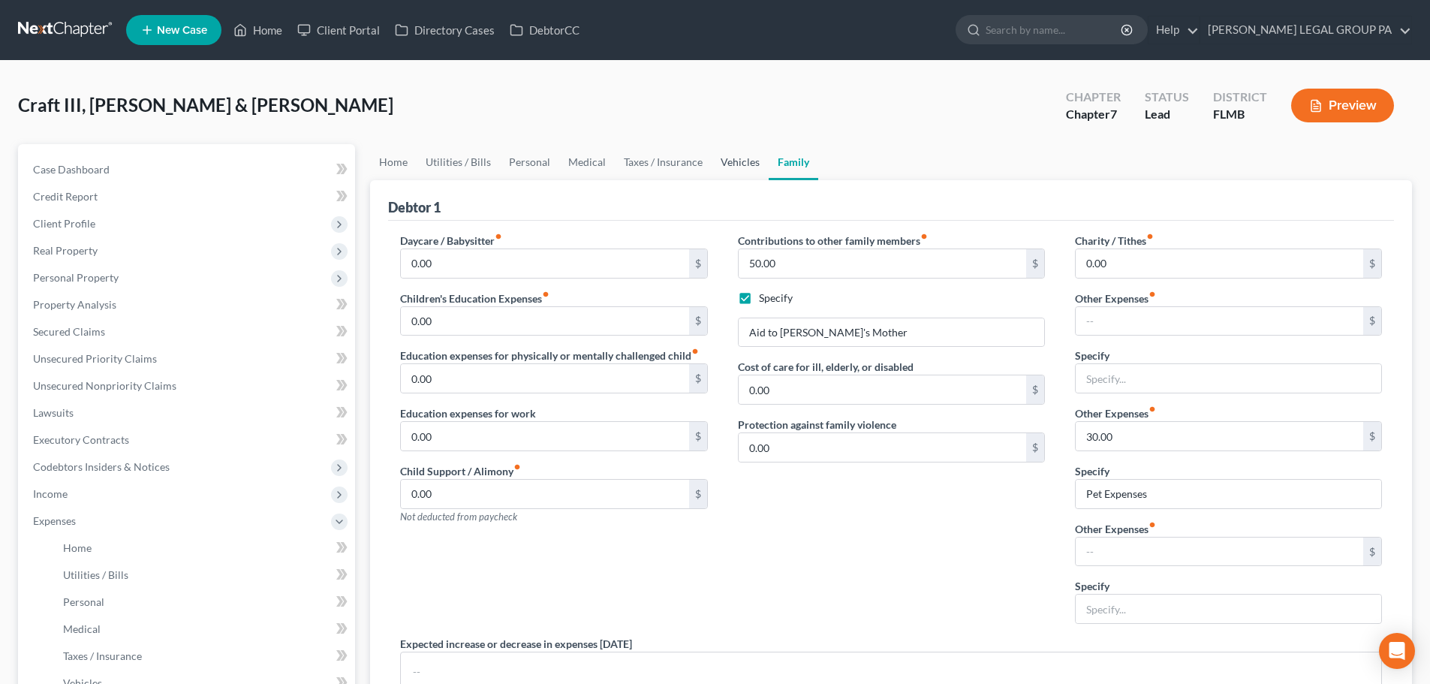
click at [745, 155] on link "Vehicles" at bounding box center [740, 162] width 57 height 36
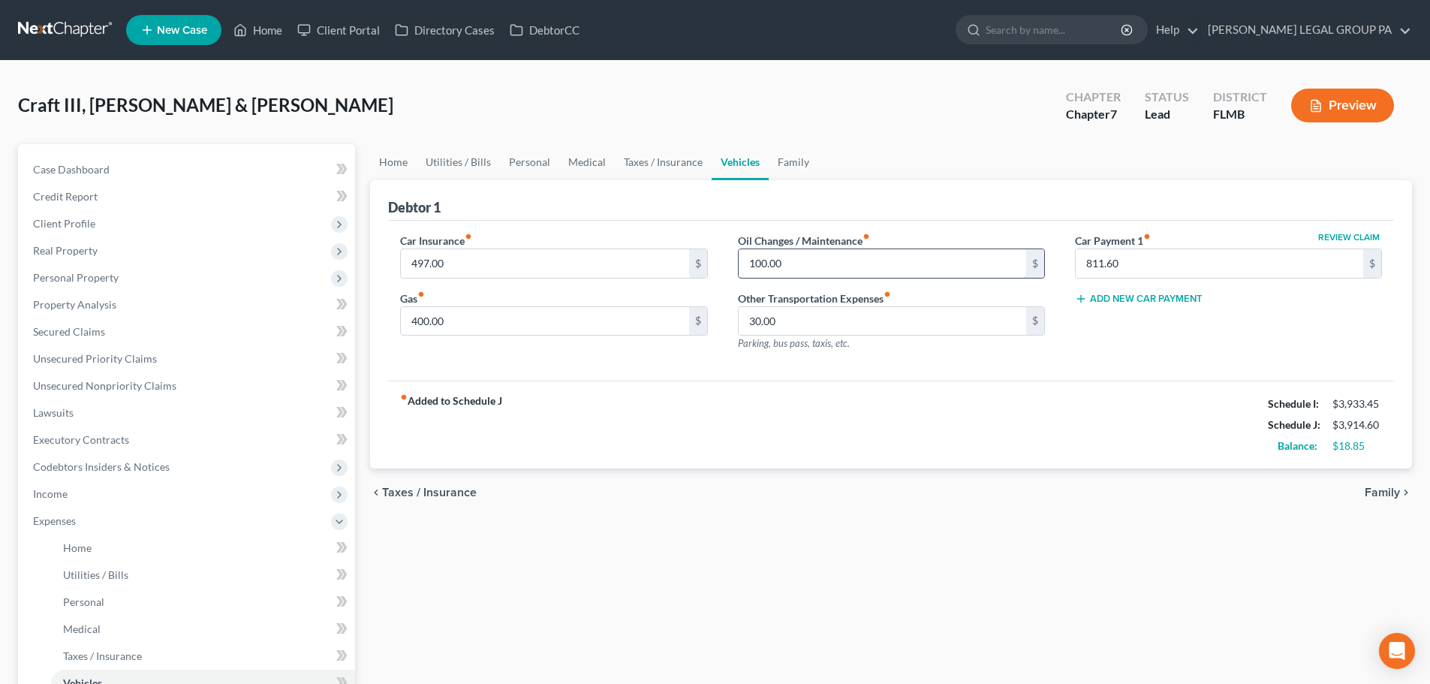
click at [839, 265] on input "100.00" at bounding box center [883, 263] width 288 height 29
type input "45"
click at [841, 200] on div "Debtor 1" at bounding box center [891, 200] width 1006 height 41
click at [803, 321] on input "30.00" at bounding box center [883, 321] width 288 height 29
click at [715, 403] on div "fiber_manual_record Added to Schedule J Schedule I: $3,933.45 Schedule J: $3,82…" at bounding box center [891, 425] width 1006 height 88
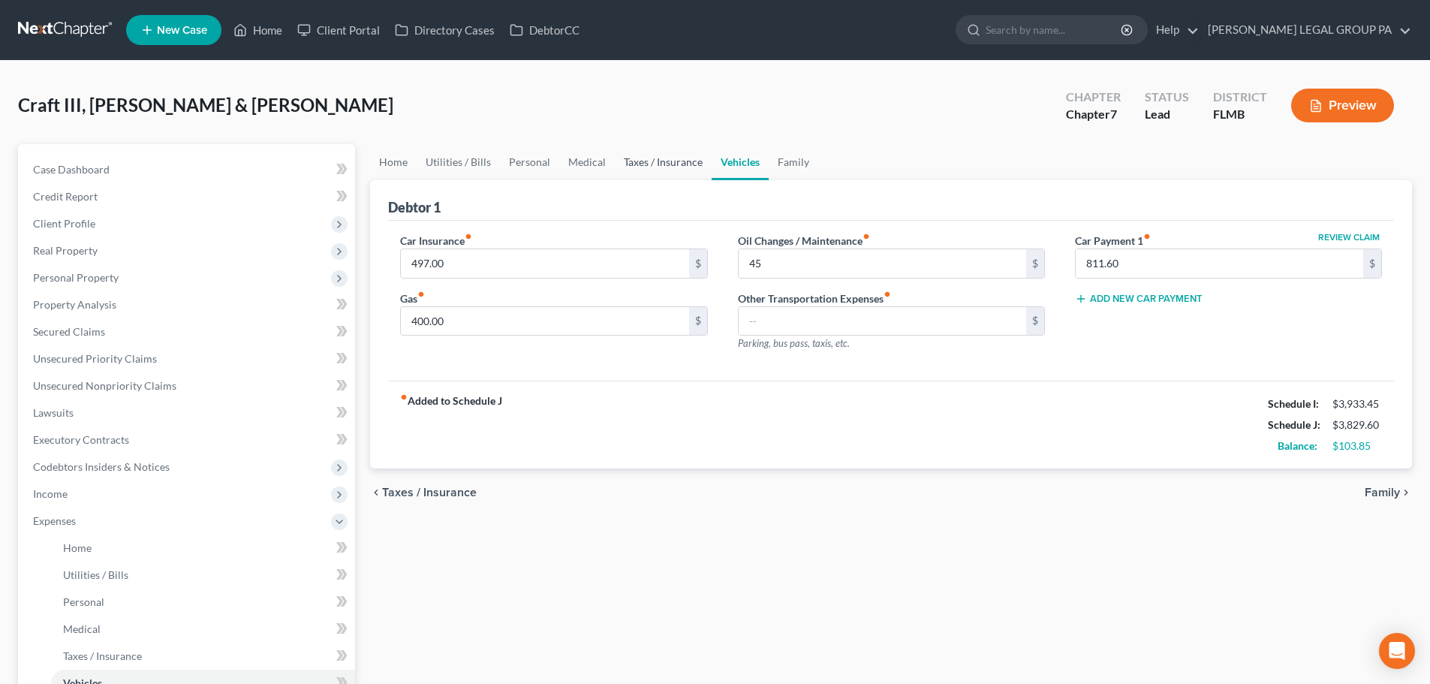
click at [677, 163] on link "Taxes / Insurance" at bounding box center [663, 162] width 97 height 36
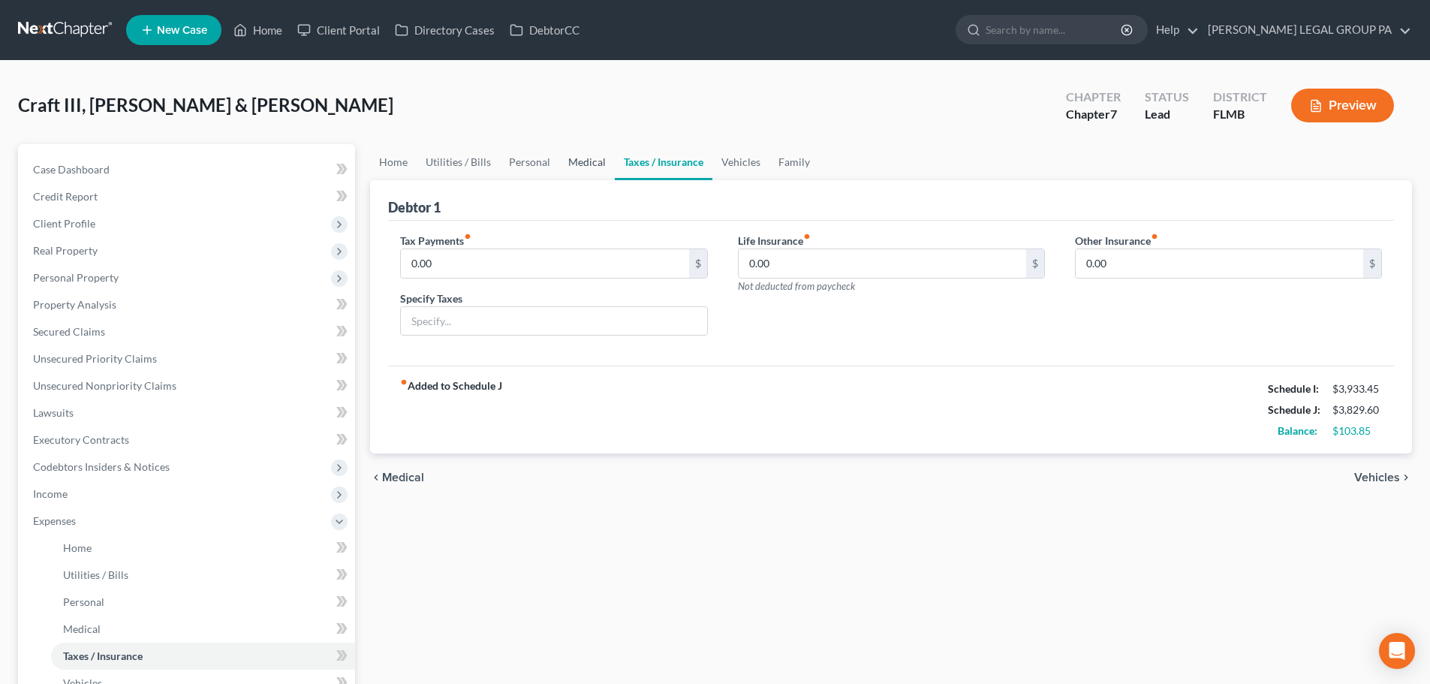
click at [583, 153] on link "Medical" at bounding box center [587, 162] width 56 height 36
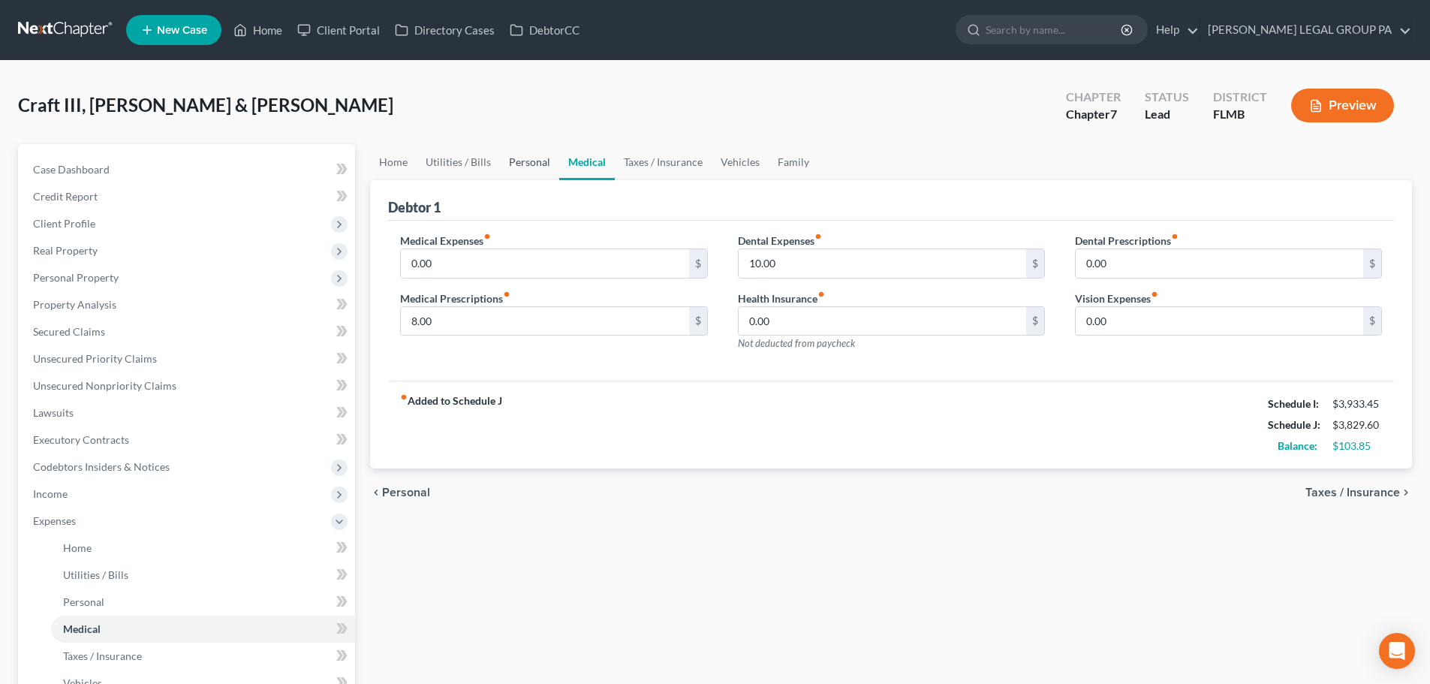
click at [535, 152] on link "Personal" at bounding box center [529, 162] width 59 height 36
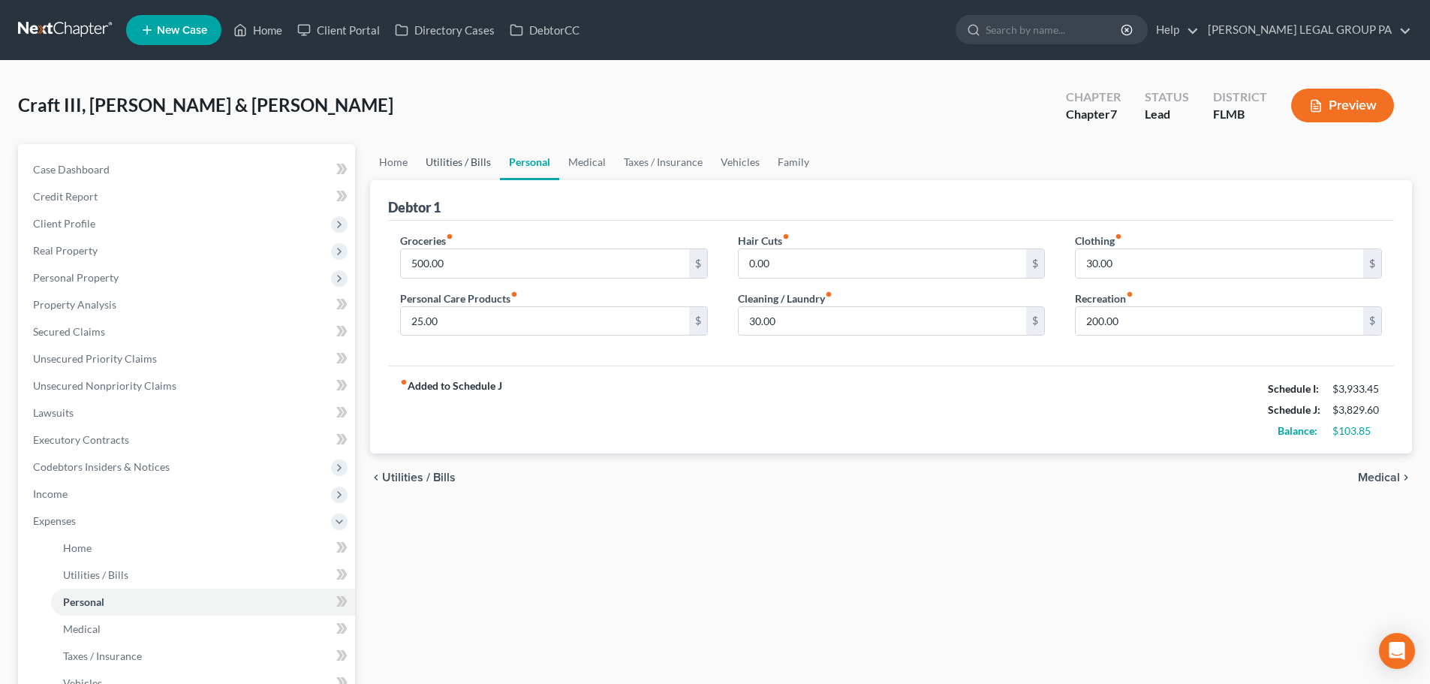
click at [460, 156] on link "Utilities / Bills" at bounding box center [458, 162] width 83 height 36
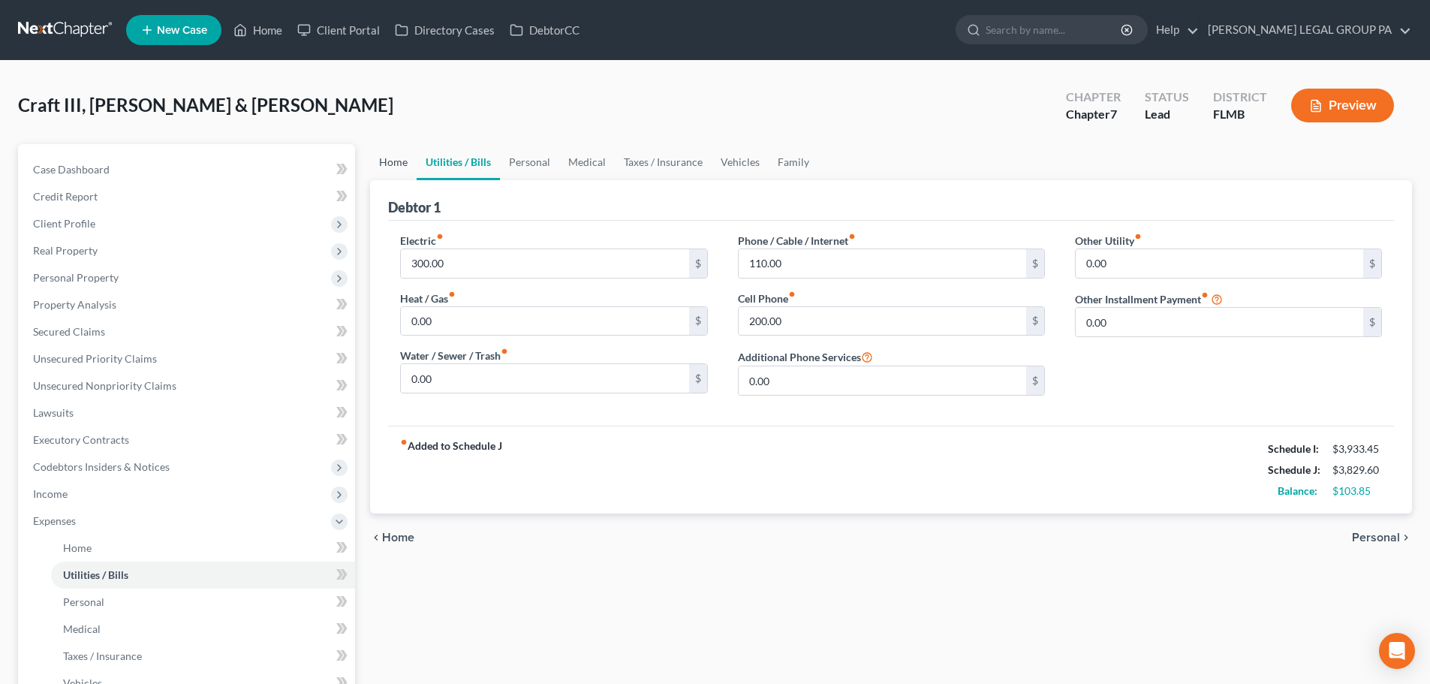
click at [389, 155] on link "Home" at bounding box center [393, 162] width 47 height 36
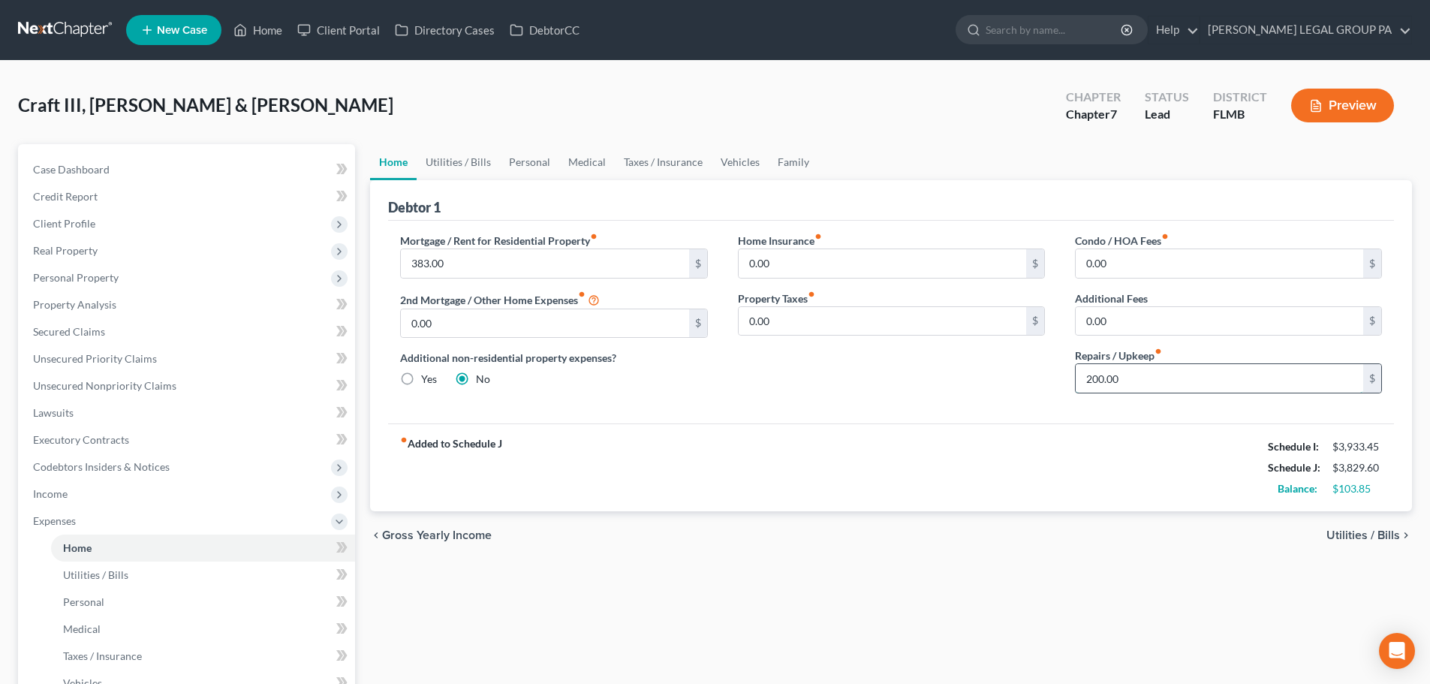
click at [1163, 367] on input "200.00" at bounding box center [1220, 378] width 288 height 29
type input "100"
drag, startPoint x: 969, startPoint y: 372, endPoint x: 900, endPoint y: 347, distance: 72.9
click at [969, 372] on div "Home Insurance fiber_manual_record 0.00 $ Property Taxes fiber_manual_record 0.…" at bounding box center [891, 319] width 337 height 173
click at [516, 162] on link "Personal" at bounding box center [529, 162] width 59 height 36
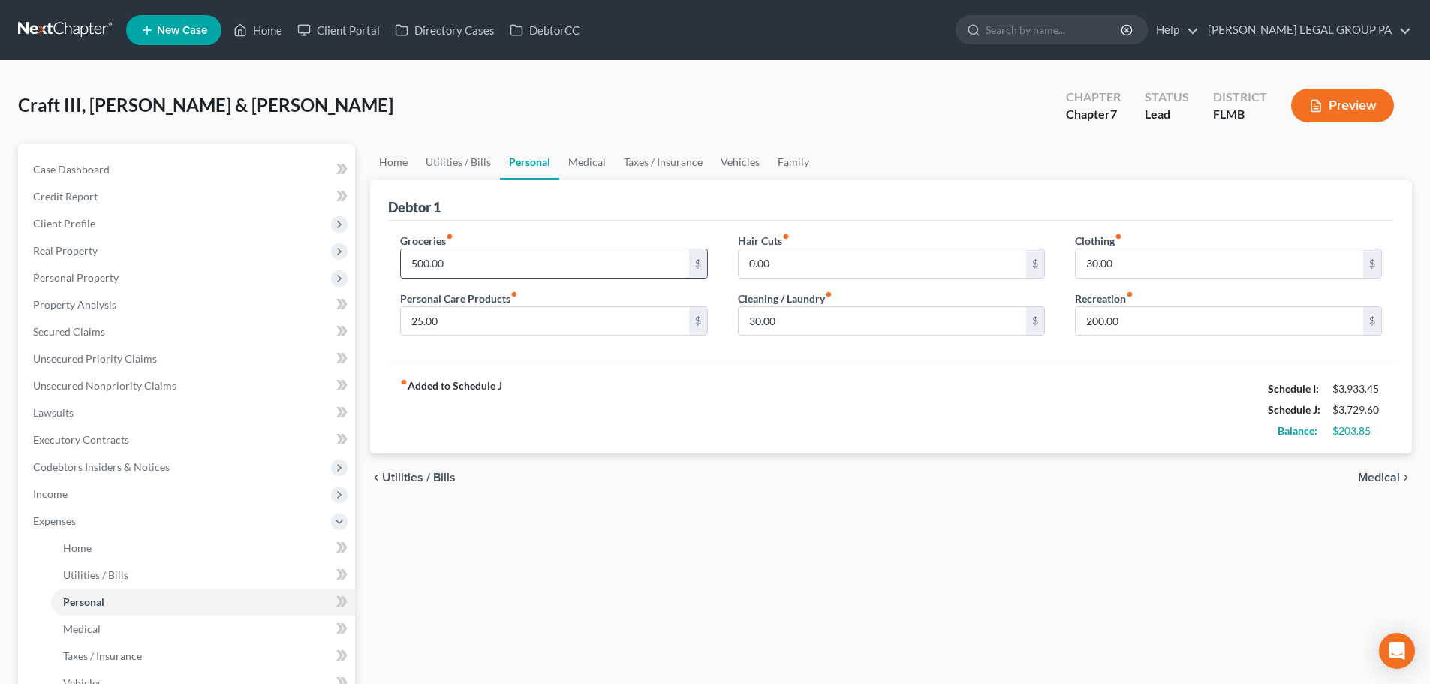
click at [463, 252] on input "500.00" at bounding box center [545, 263] width 288 height 29
click at [541, 200] on div "Debtor 1" at bounding box center [891, 200] width 1006 height 41
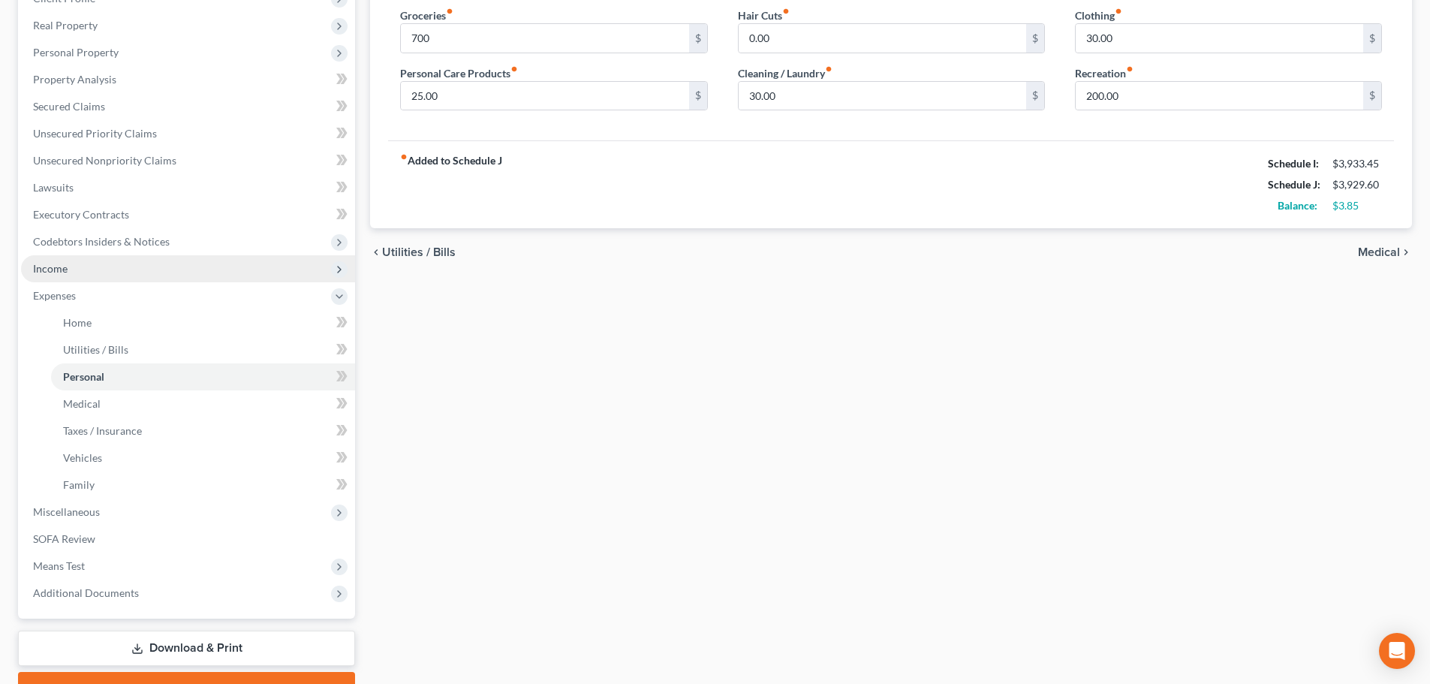
click at [71, 264] on span "Income" at bounding box center [188, 268] width 334 height 27
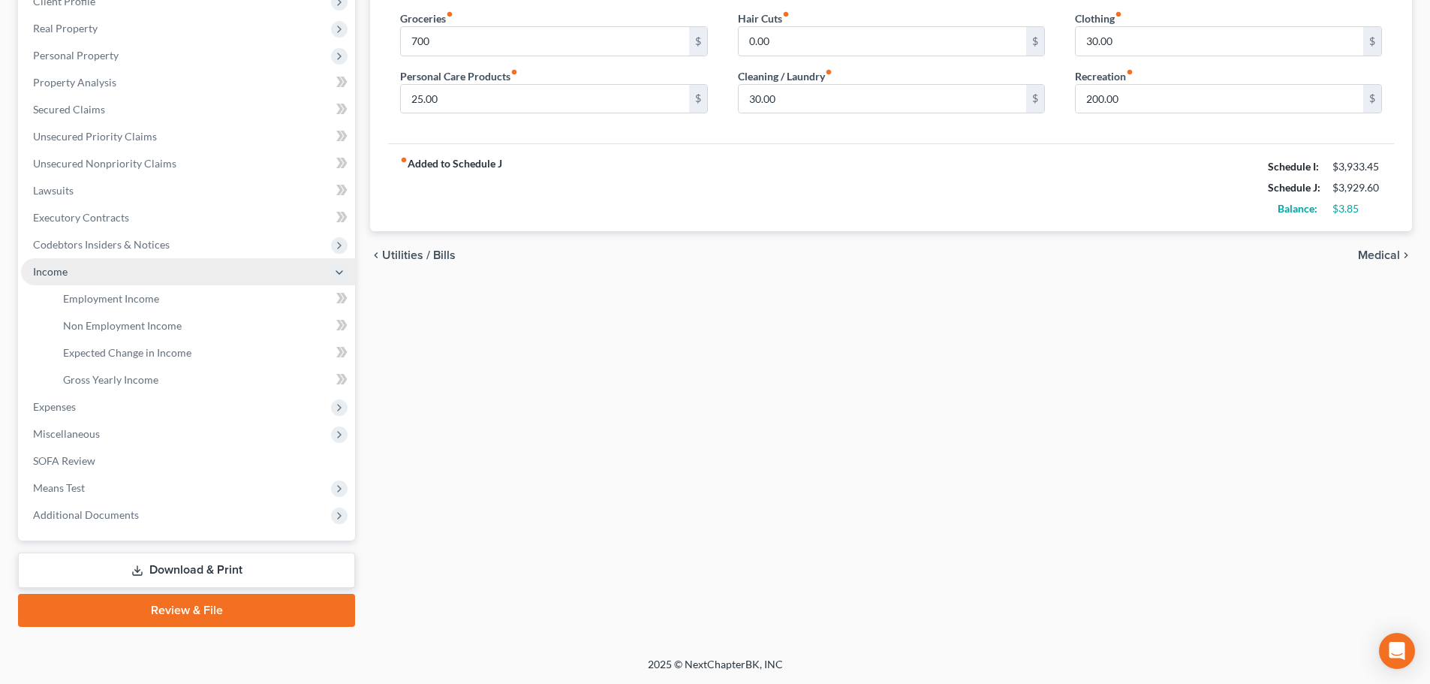
scroll to position [222, 0]
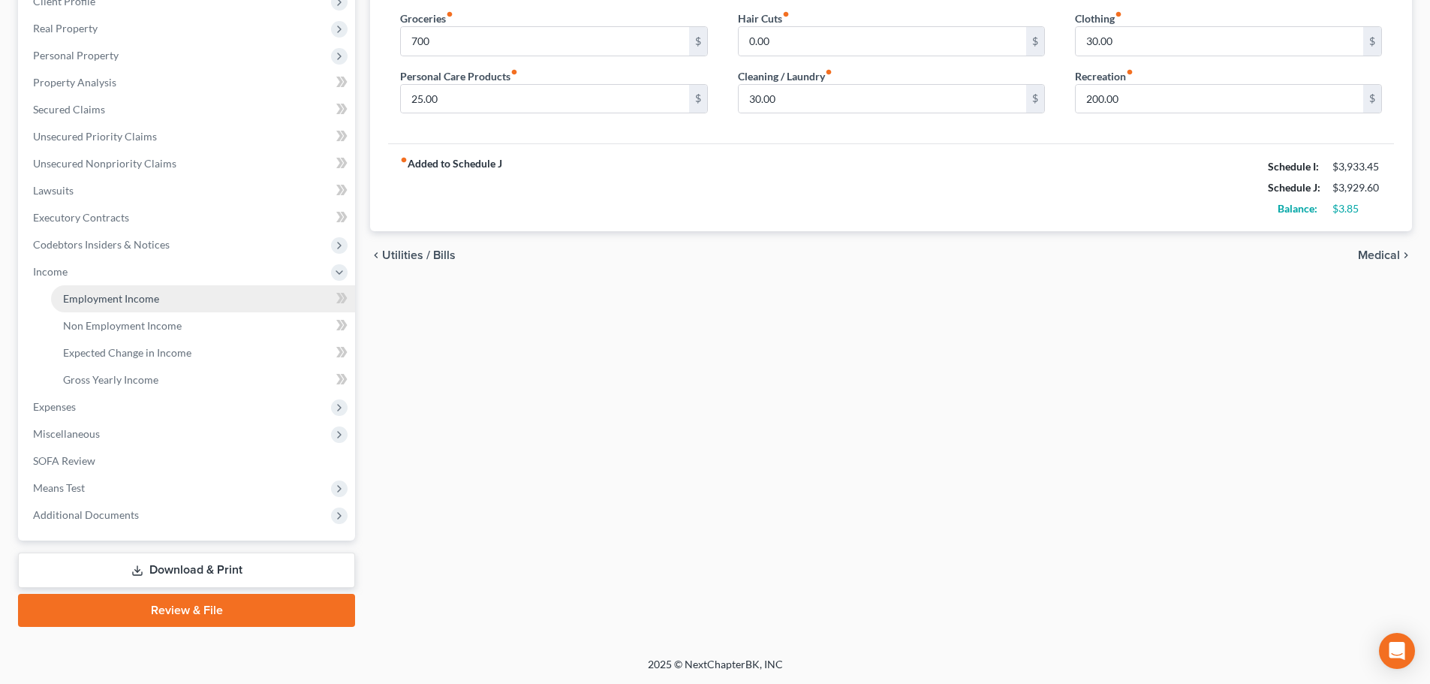
click at [143, 290] on link "Employment Income" at bounding box center [203, 298] width 304 height 27
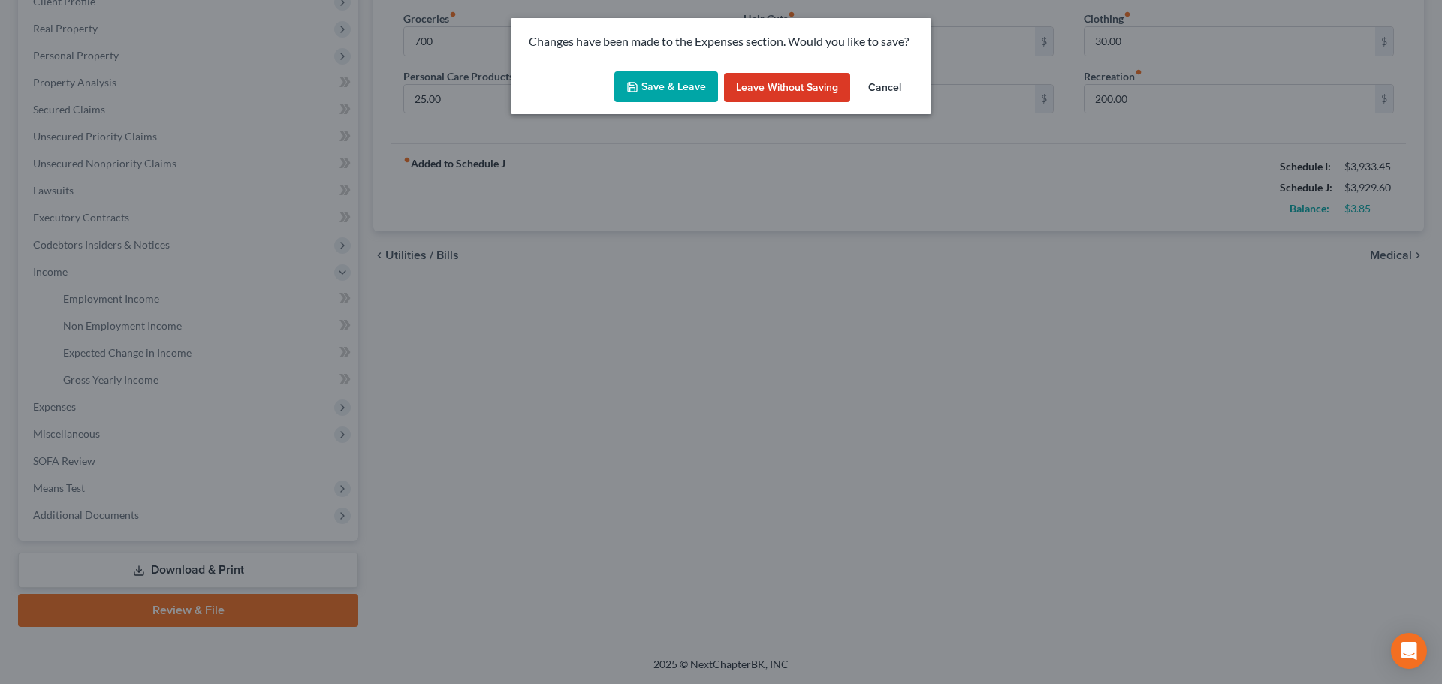
click at [651, 83] on button "Save & Leave" at bounding box center [666, 87] width 104 height 32
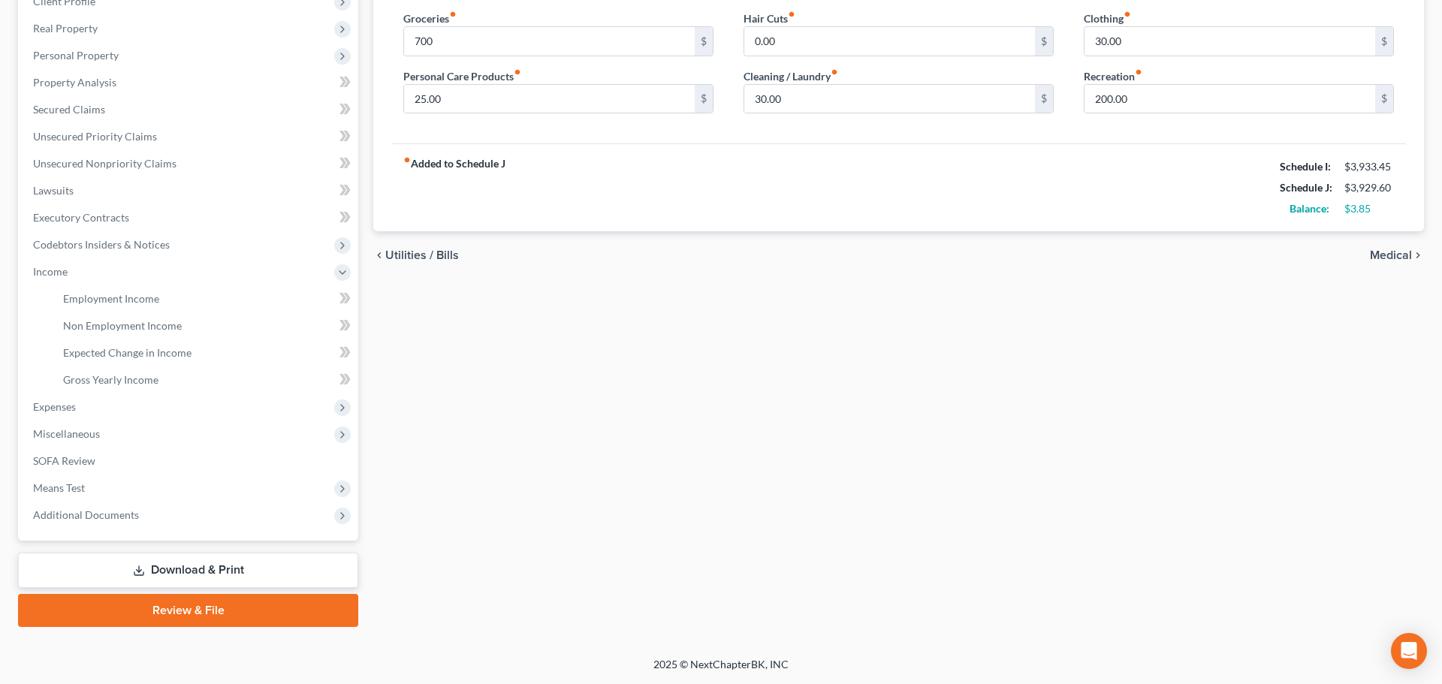
type input "700.00"
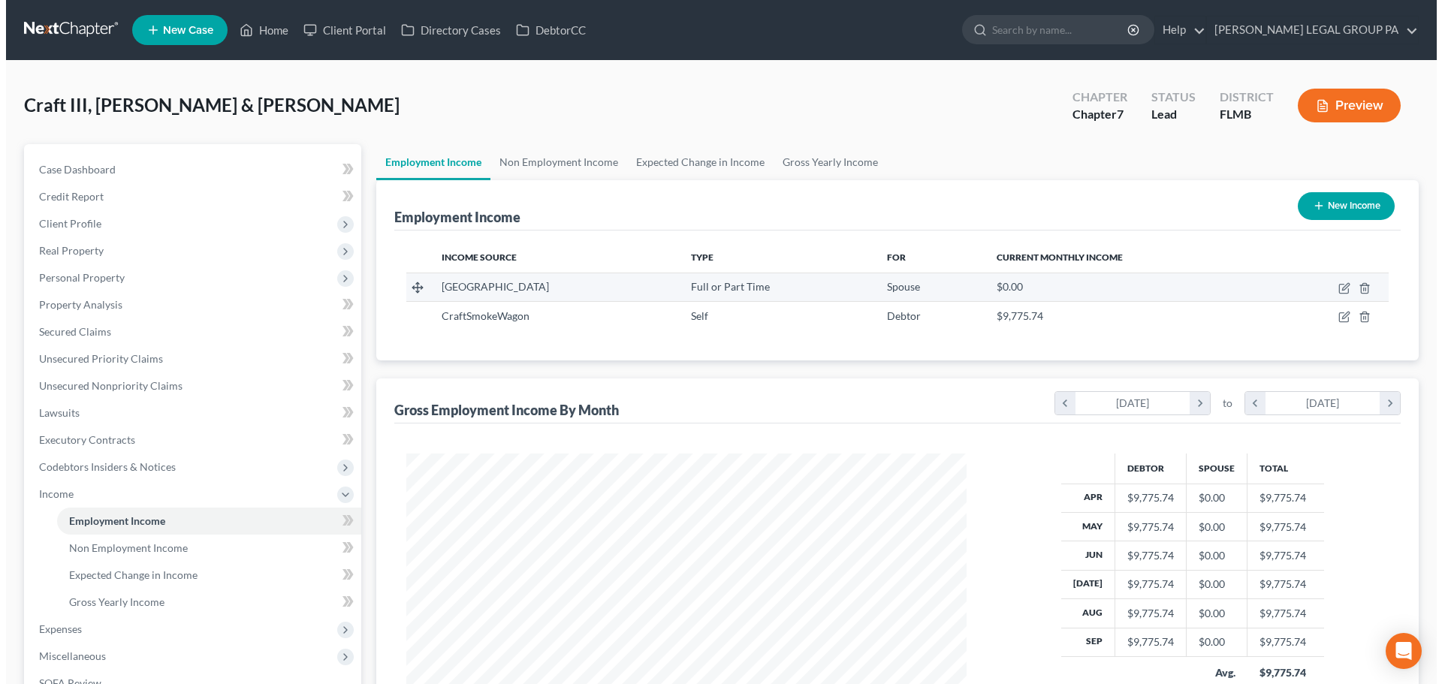
scroll to position [280, 590]
click at [1334, 285] on icon "button" at bounding box center [1337, 289] width 9 height 9
select select "0"
select select "9"
select select "0"
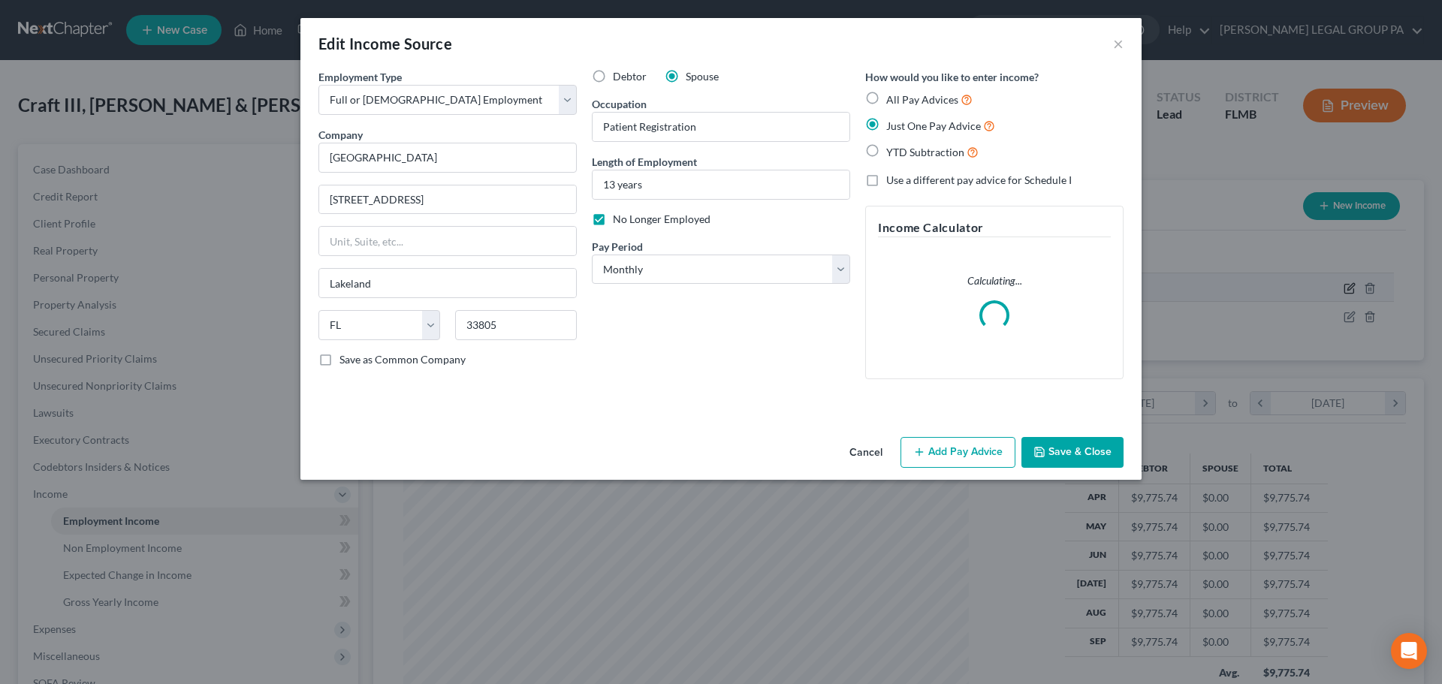
scroll to position [282, 595]
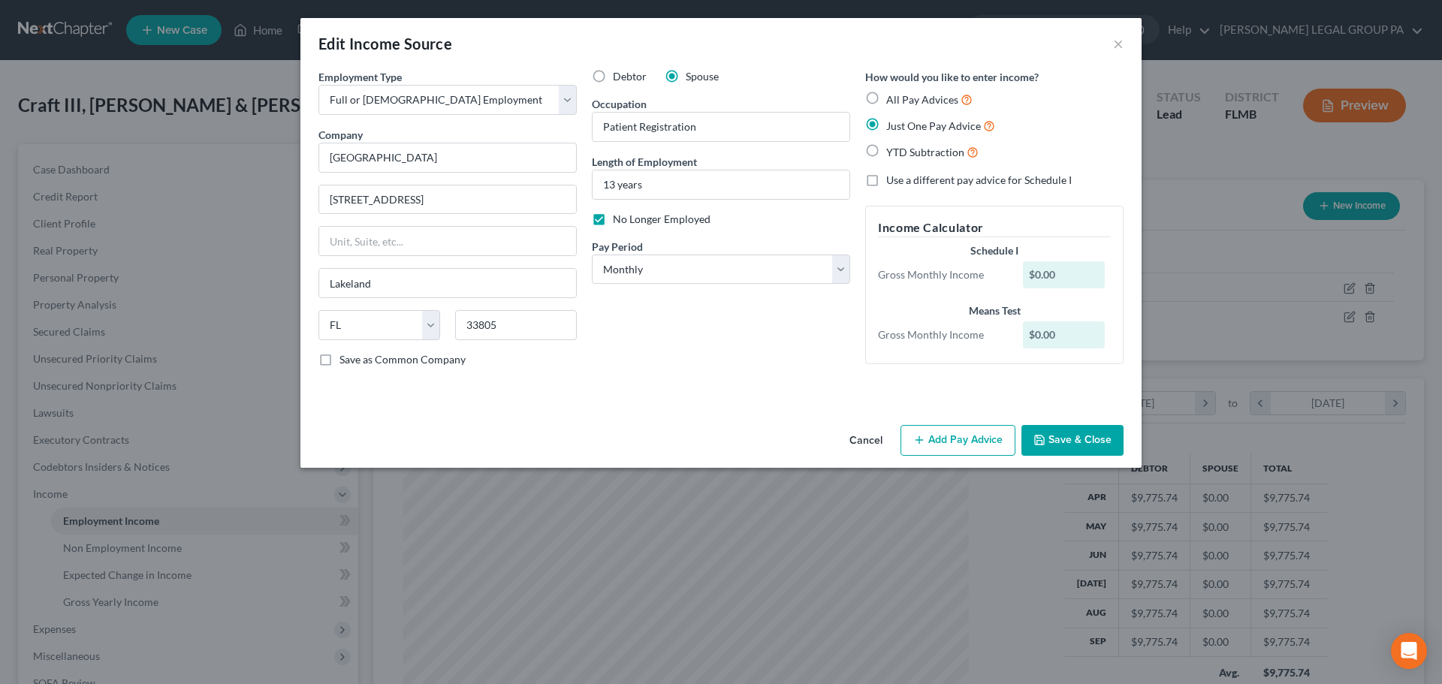
click at [953, 441] on button "Add Pay Advice" at bounding box center [957, 441] width 115 height 32
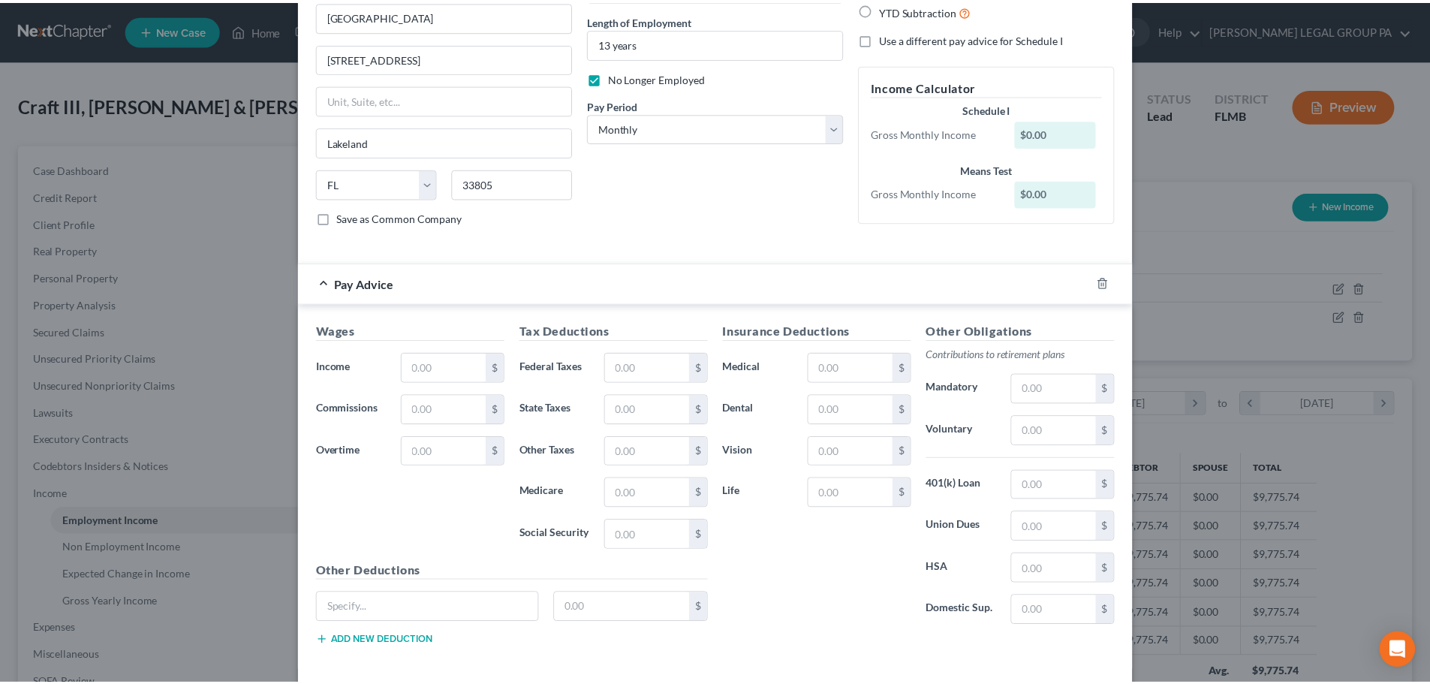
scroll to position [0, 0]
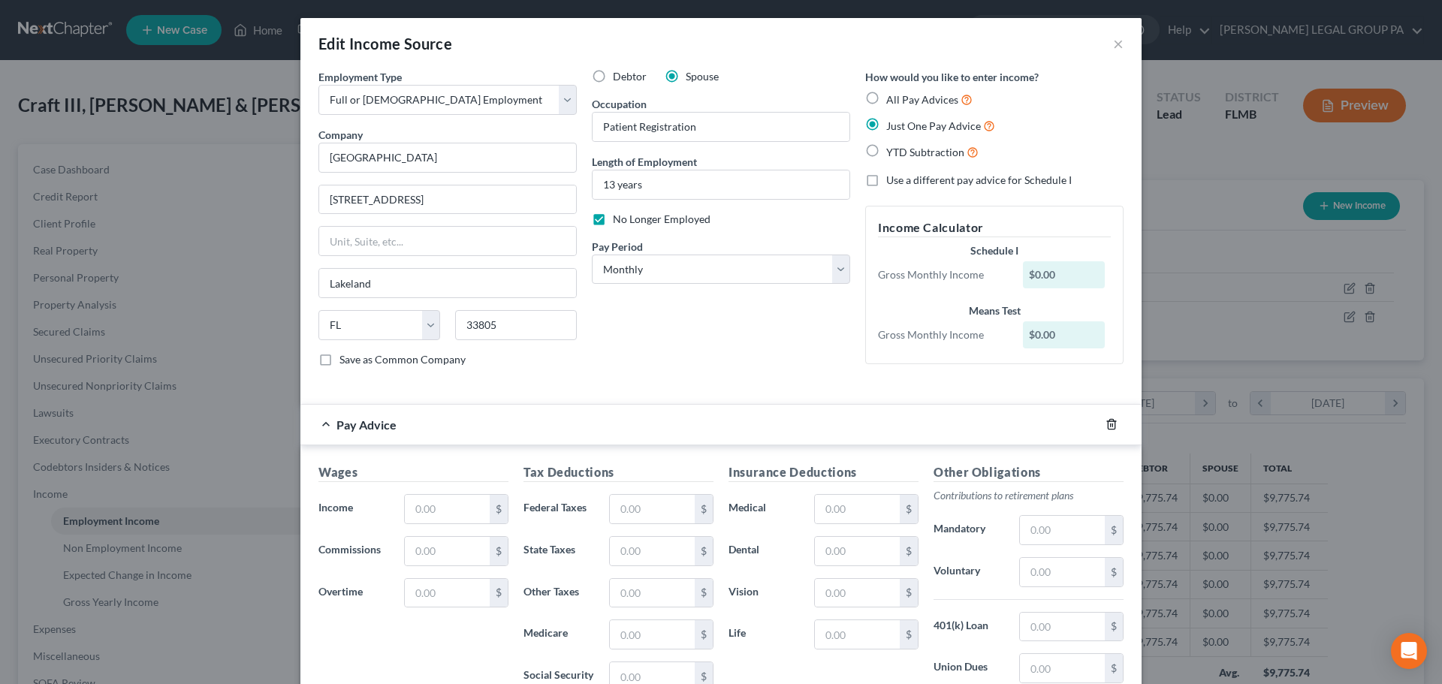
click at [1108, 422] on icon "button" at bounding box center [1111, 425] width 7 height 10
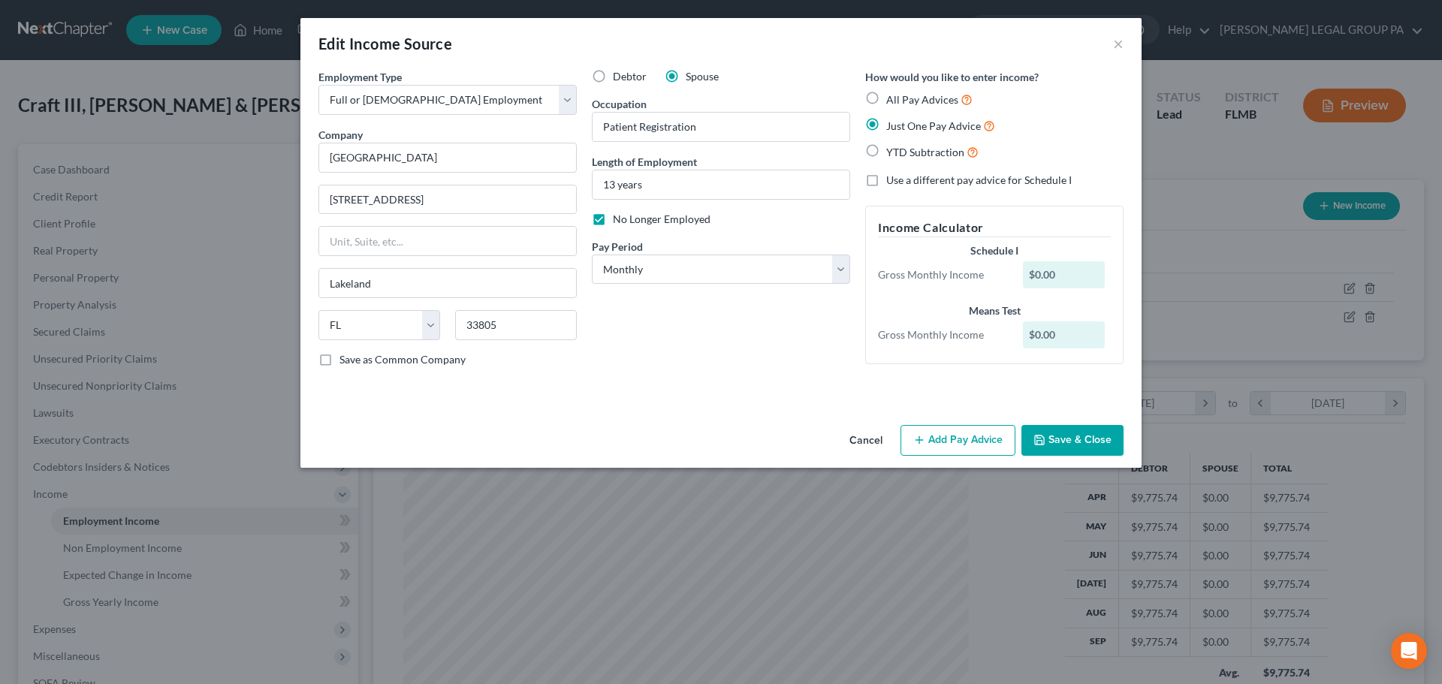
click at [1061, 270] on div "$0.00" at bounding box center [1064, 274] width 83 height 27
click at [1054, 438] on button "Save & Close" at bounding box center [1072, 441] width 102 height 32
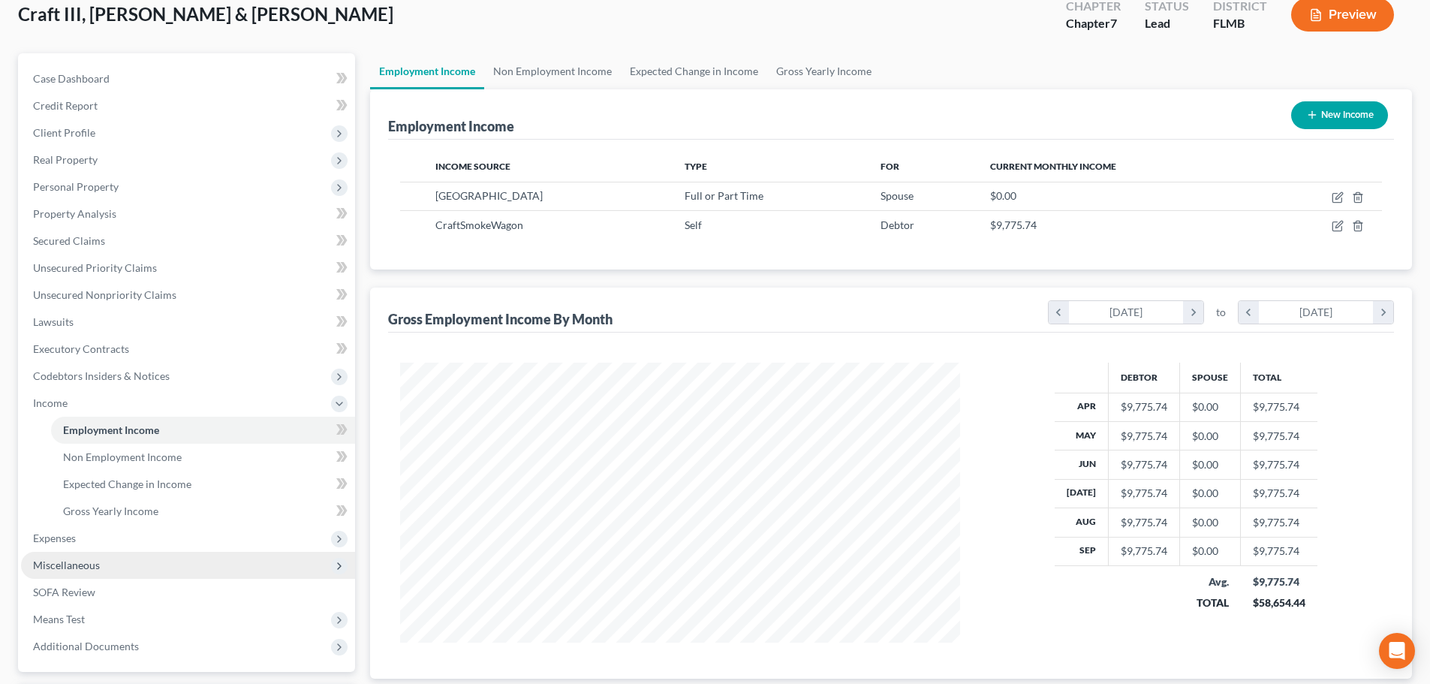
scroll to position [222, 0]
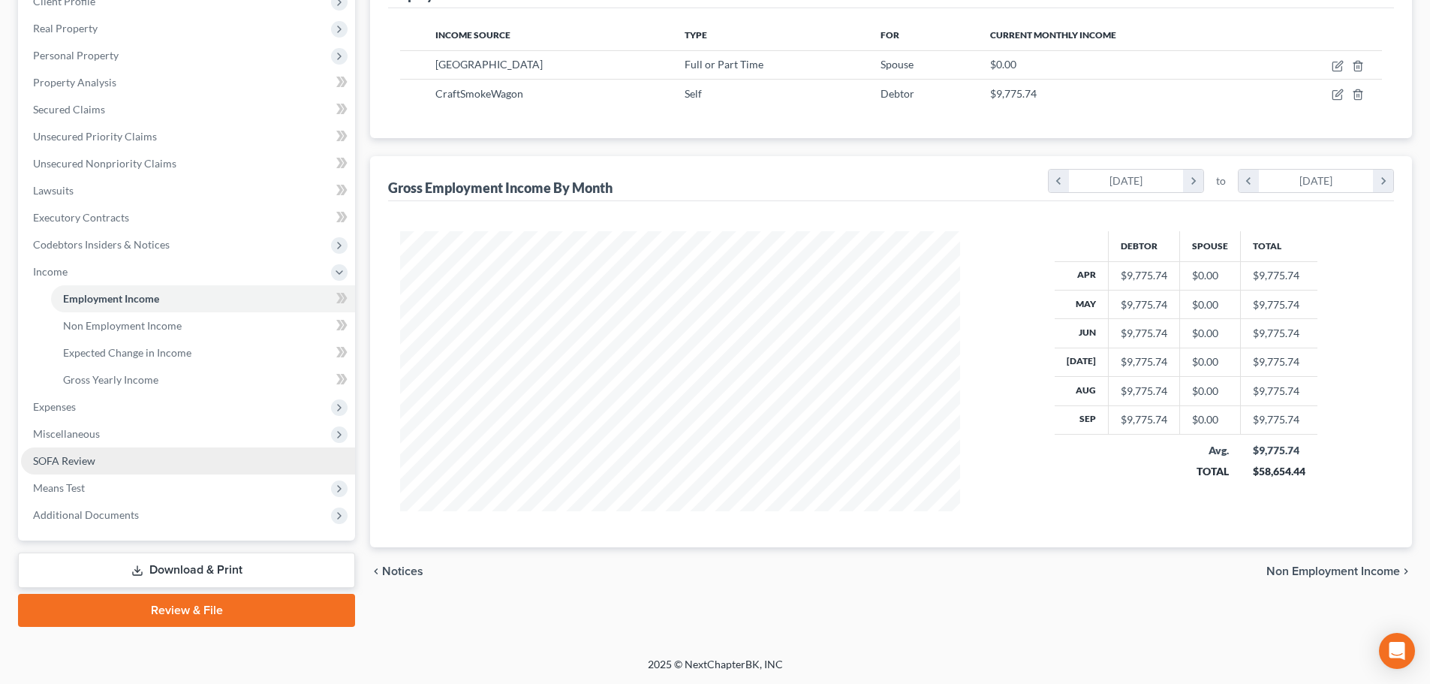
click at [65, 456] on span "SOFA Review" at bounding box center [64, 460] width 62 height 13
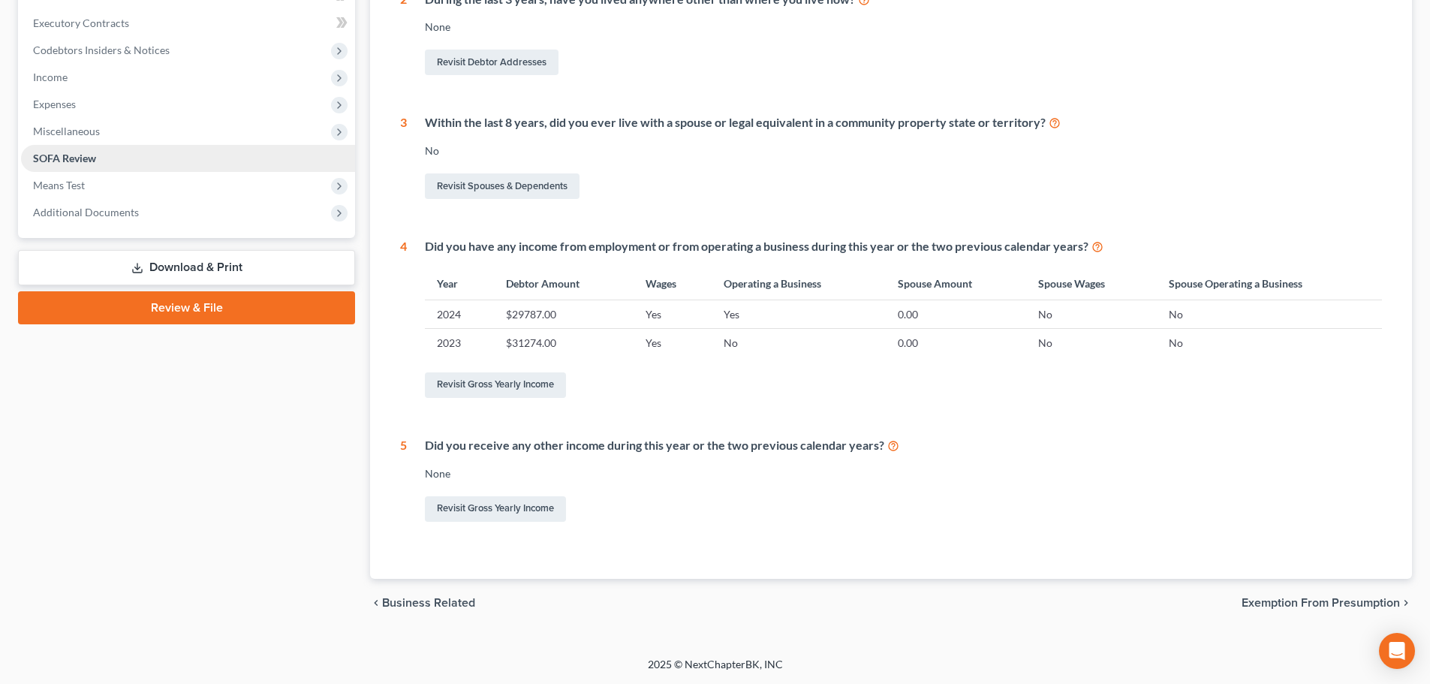
scroll to position [342, 0]
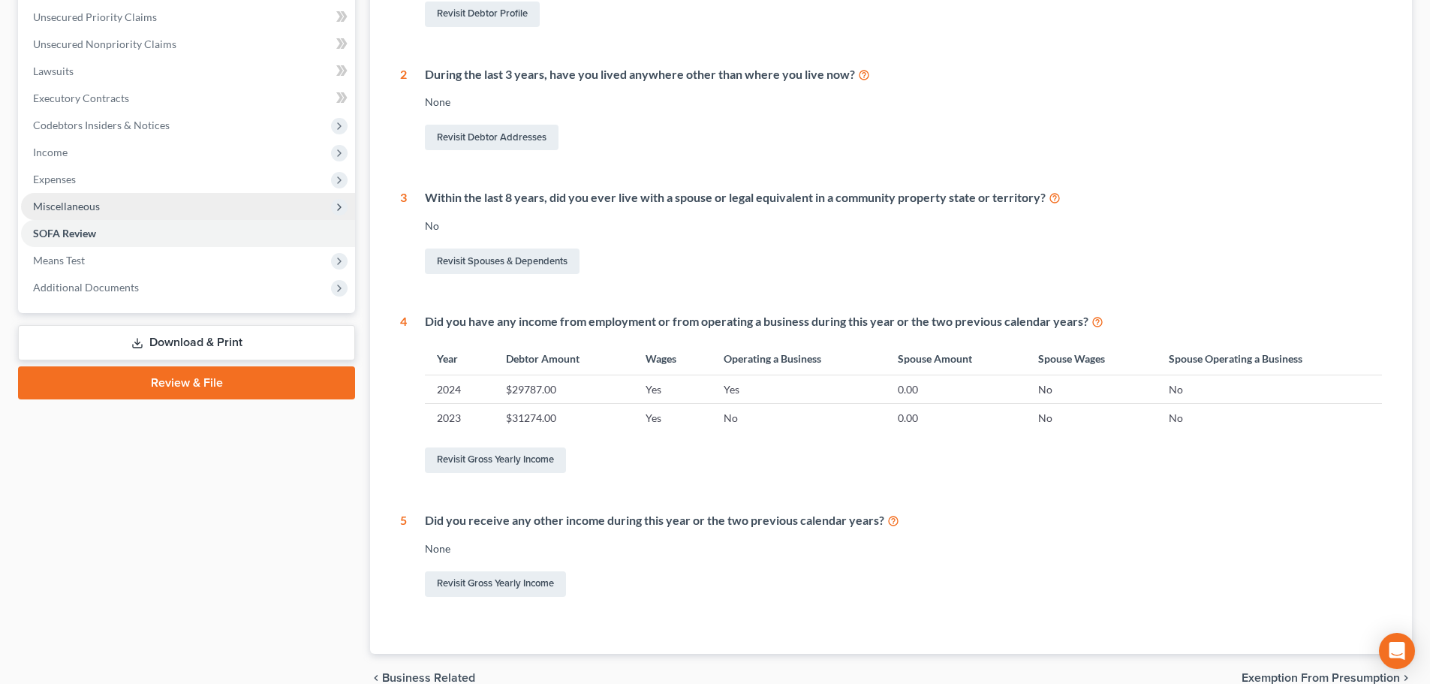
click at [113, 204] on span "Miscellaneous" at bounding box center [188, 206] width 334 height 27
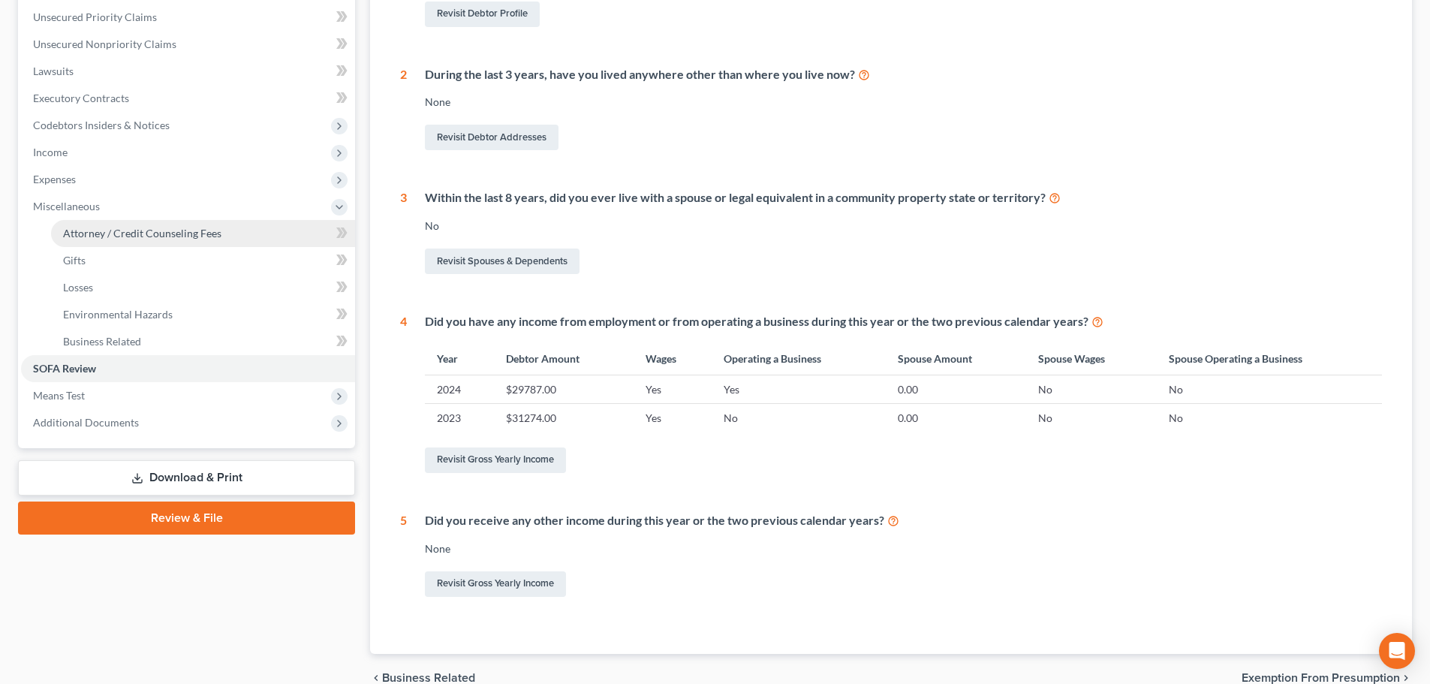
click at [149, 227] on span "Attorney / Credit Counseling Fees" at bounding box center [142, 233] width 158 height 13
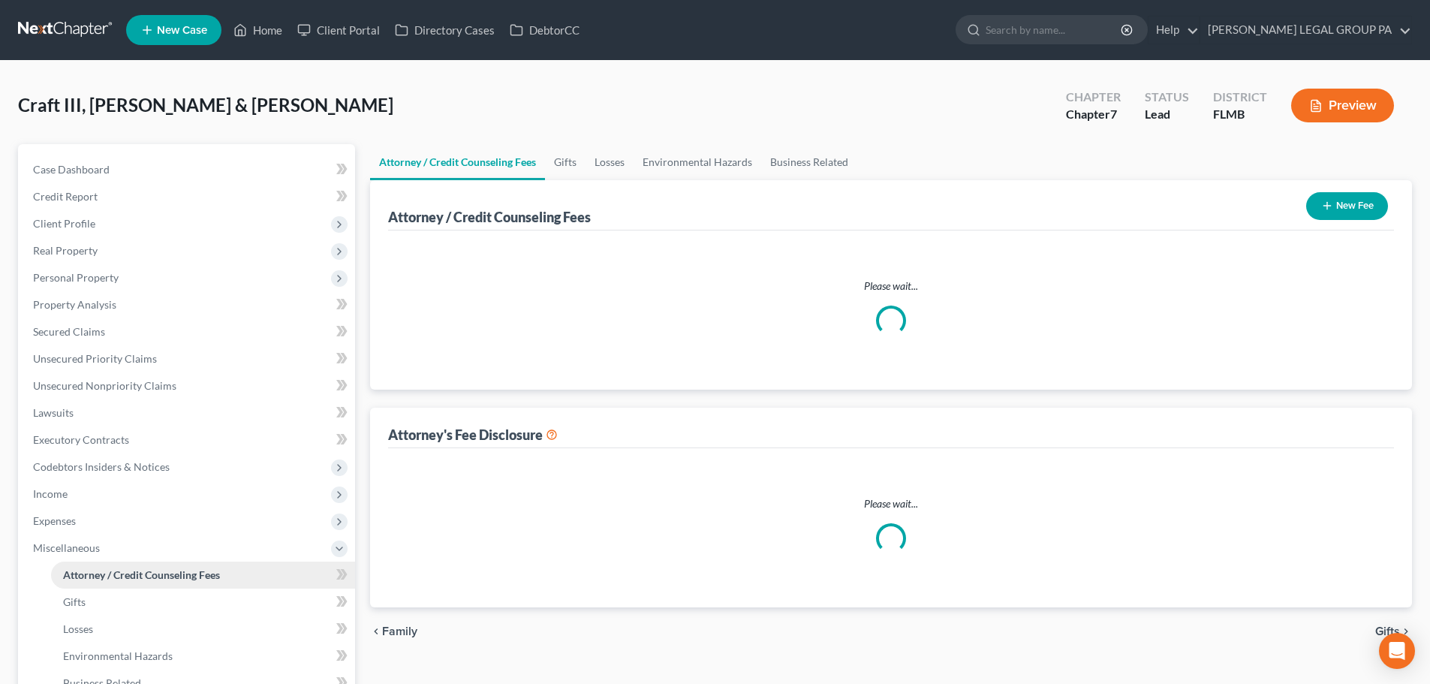
select select "0"
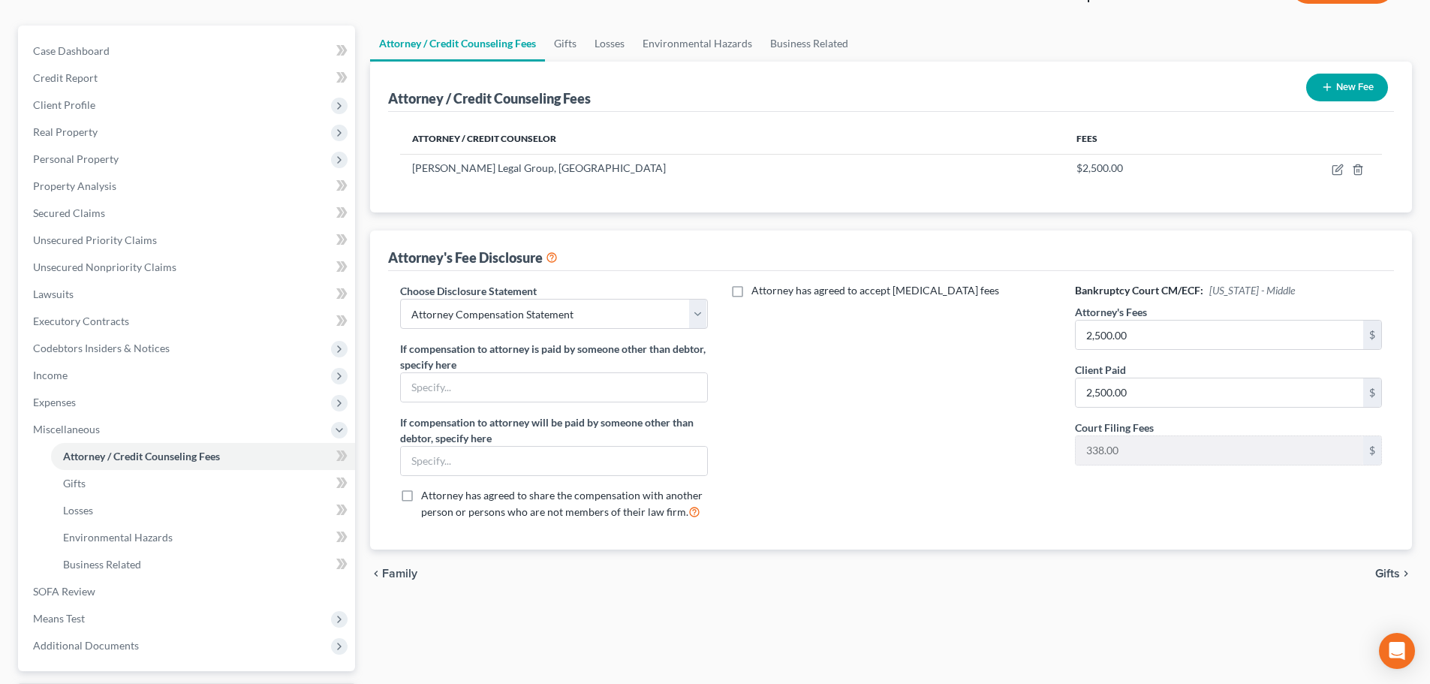
scroll to position [150, 0]
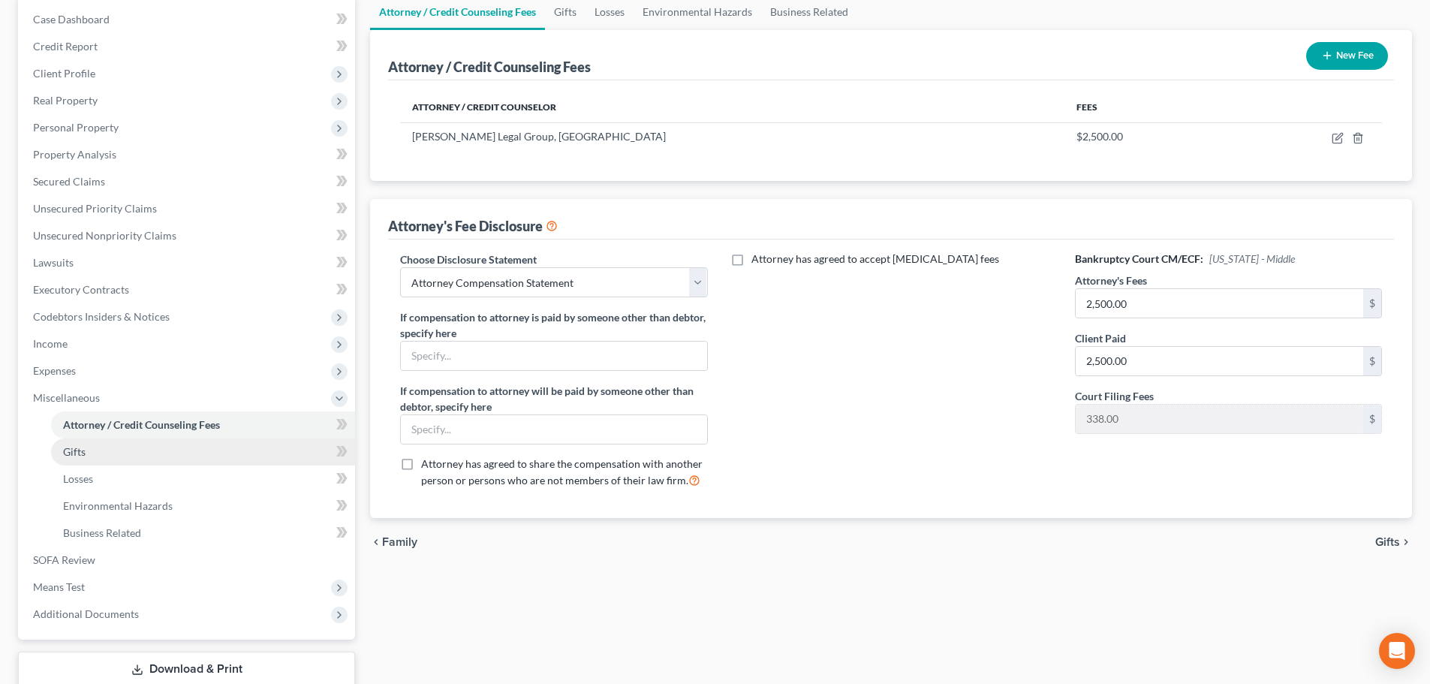
click at [126, 448] on link "Gifts" at bounding box center [203, 452] width 304 height 27
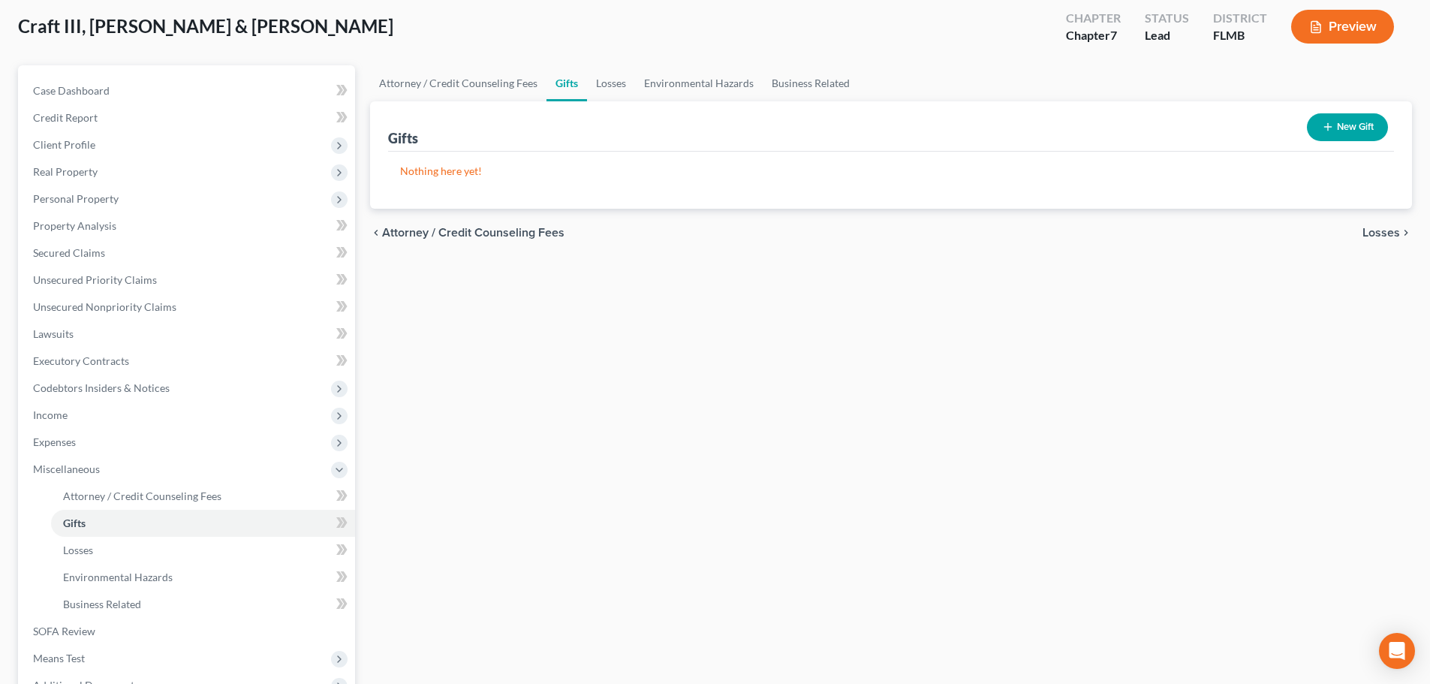
scroll to position [225, 0]
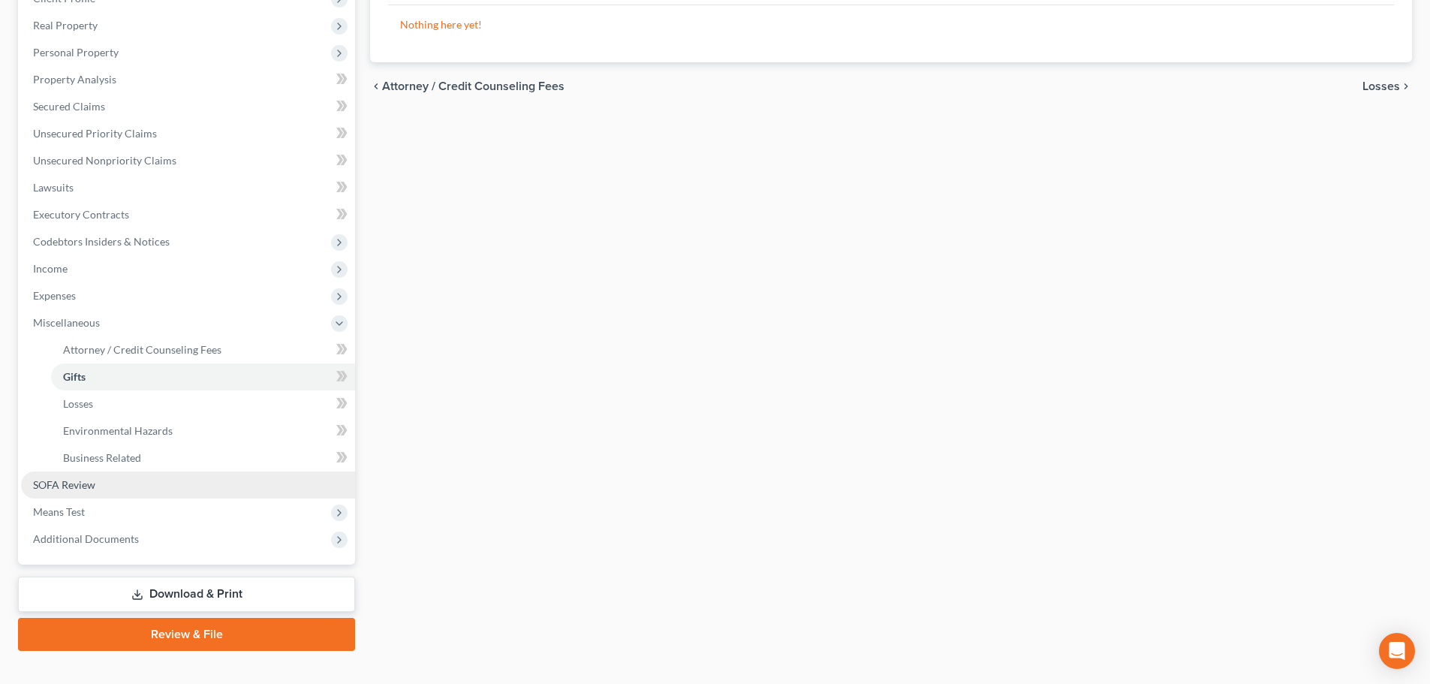
click at [112, 479] on link "SOFA Review" at bounding box center [188, 485] width 334 height 27
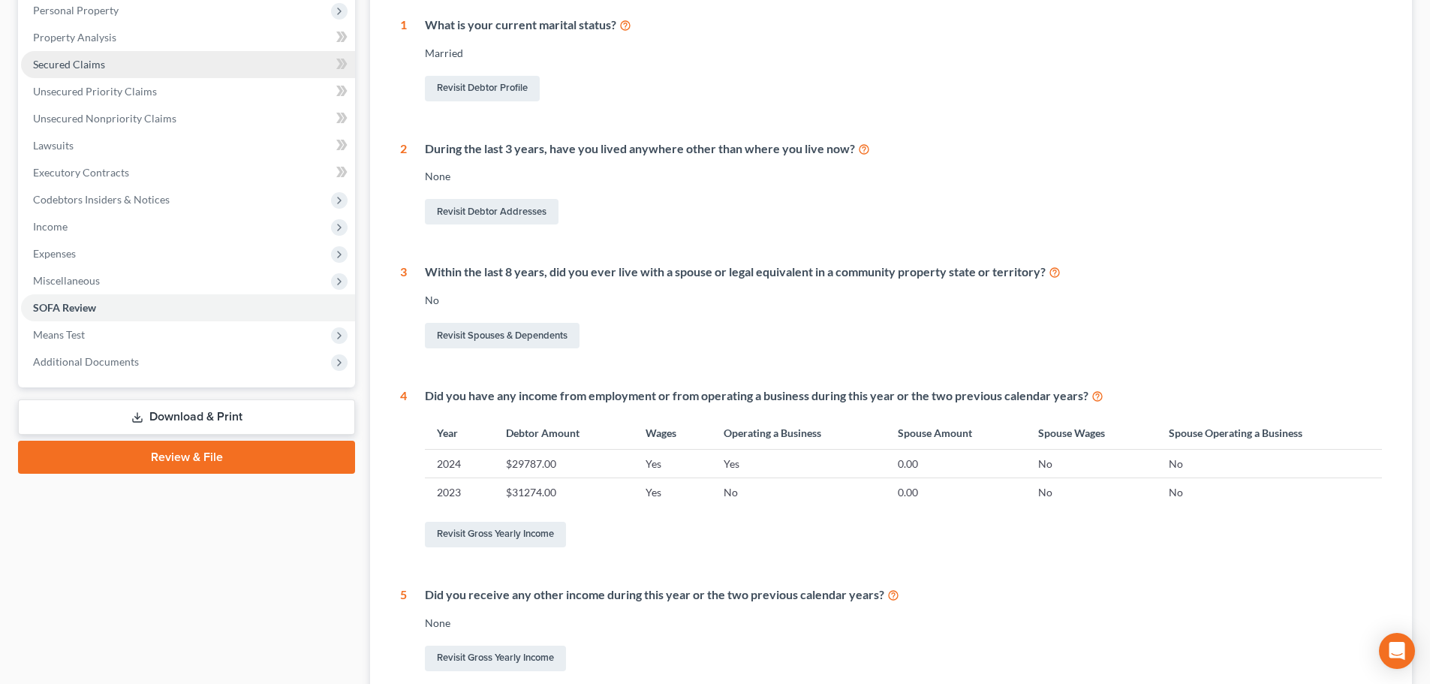
scroll to position [300, 0]
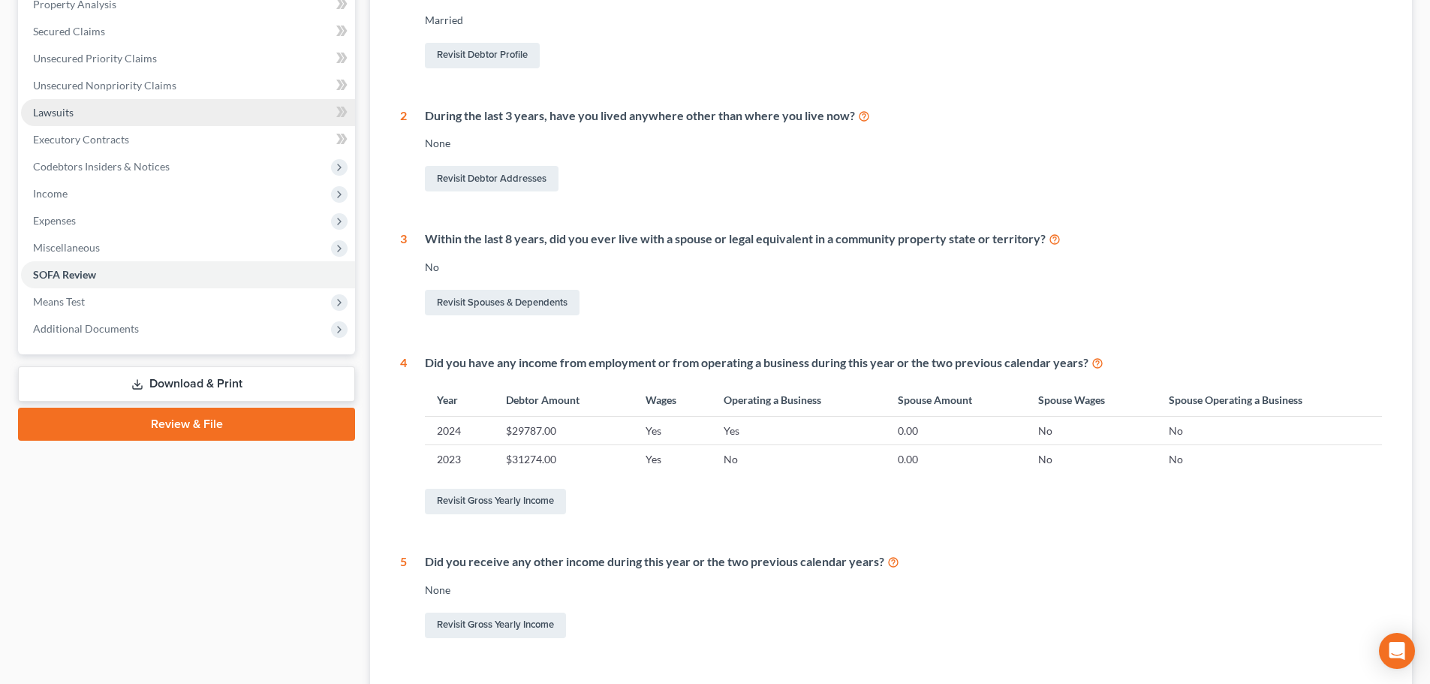
click at [56, 117] on span "Lawsuits" at bounding box center [53, 112] width 41 height 13
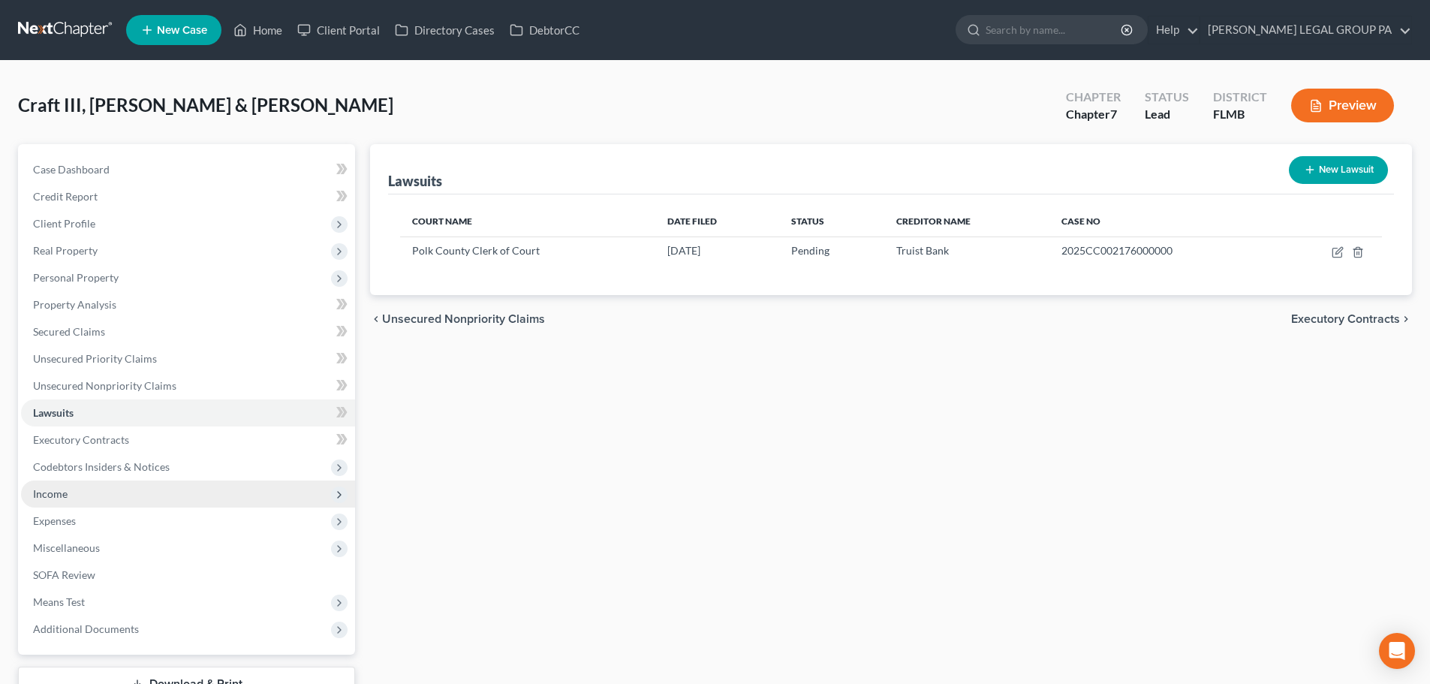
click at [113, 499] on span "Income" at bounding box center [188, 494] width 334 height 27
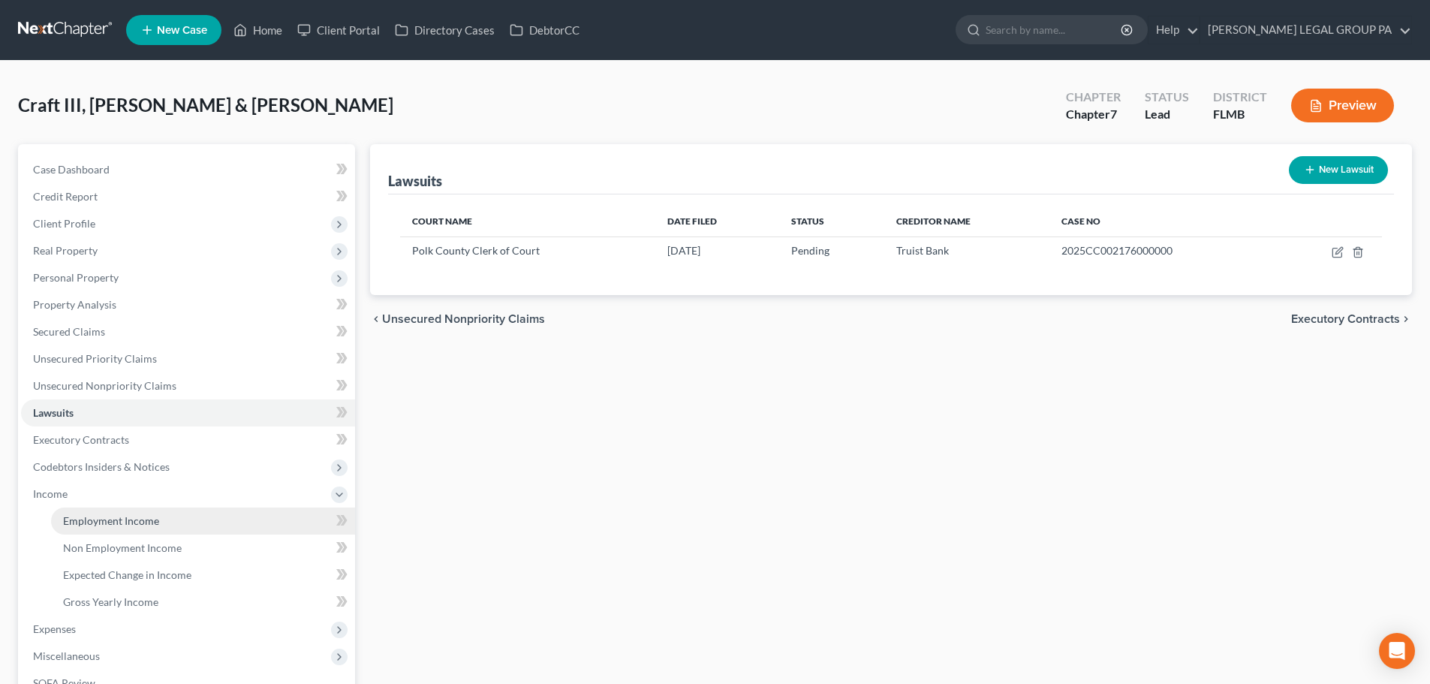
click at [161, 517] on link "Employment Income" at bounding box center [203, 521] width 304 height 27
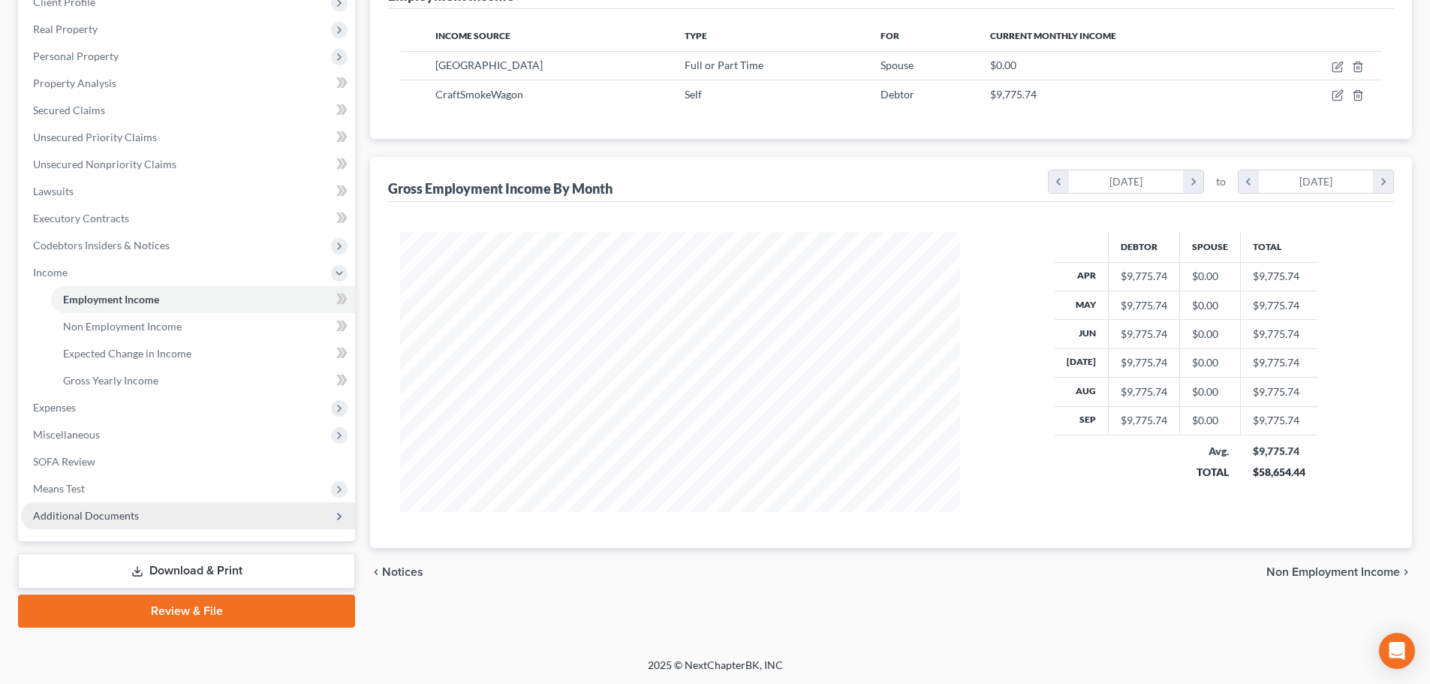
scroll to position [222, 0]
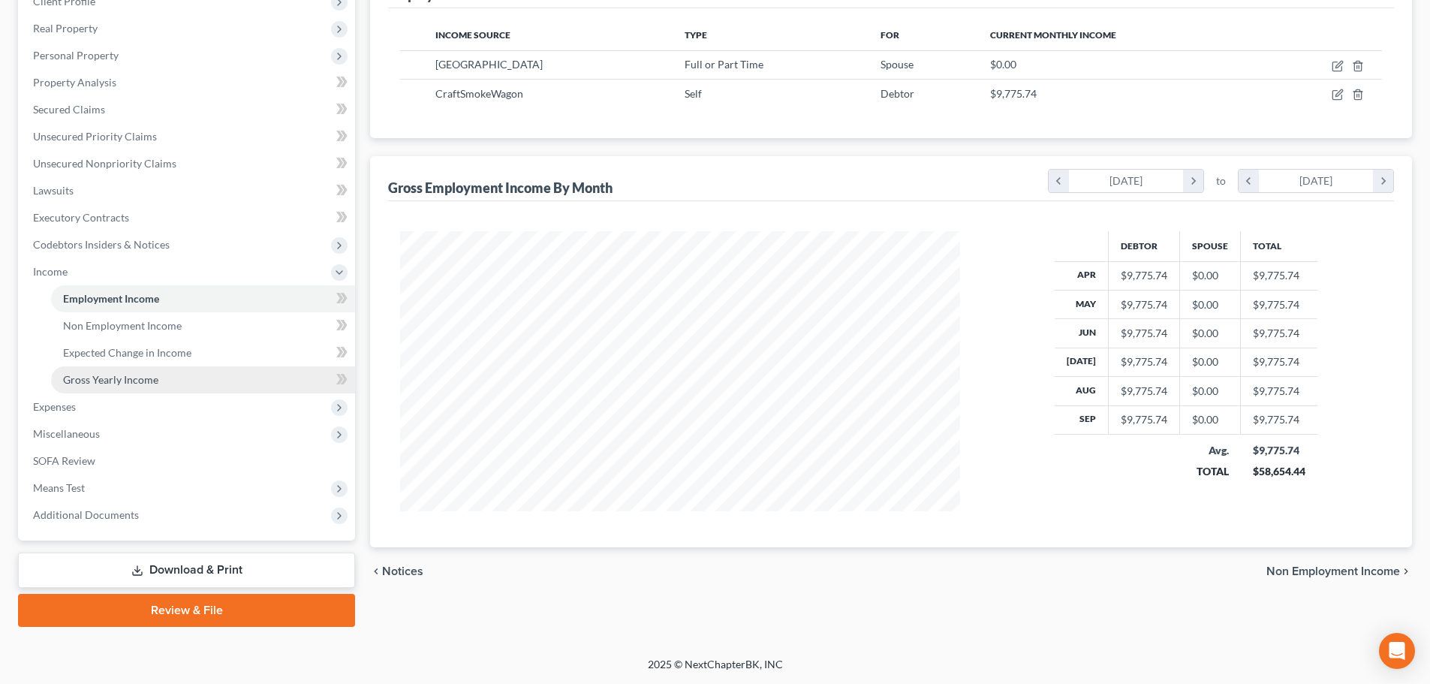
click at [143, 383] on span "Gross Yearly Income" at bounding box center [110, 379] width 95 height 13
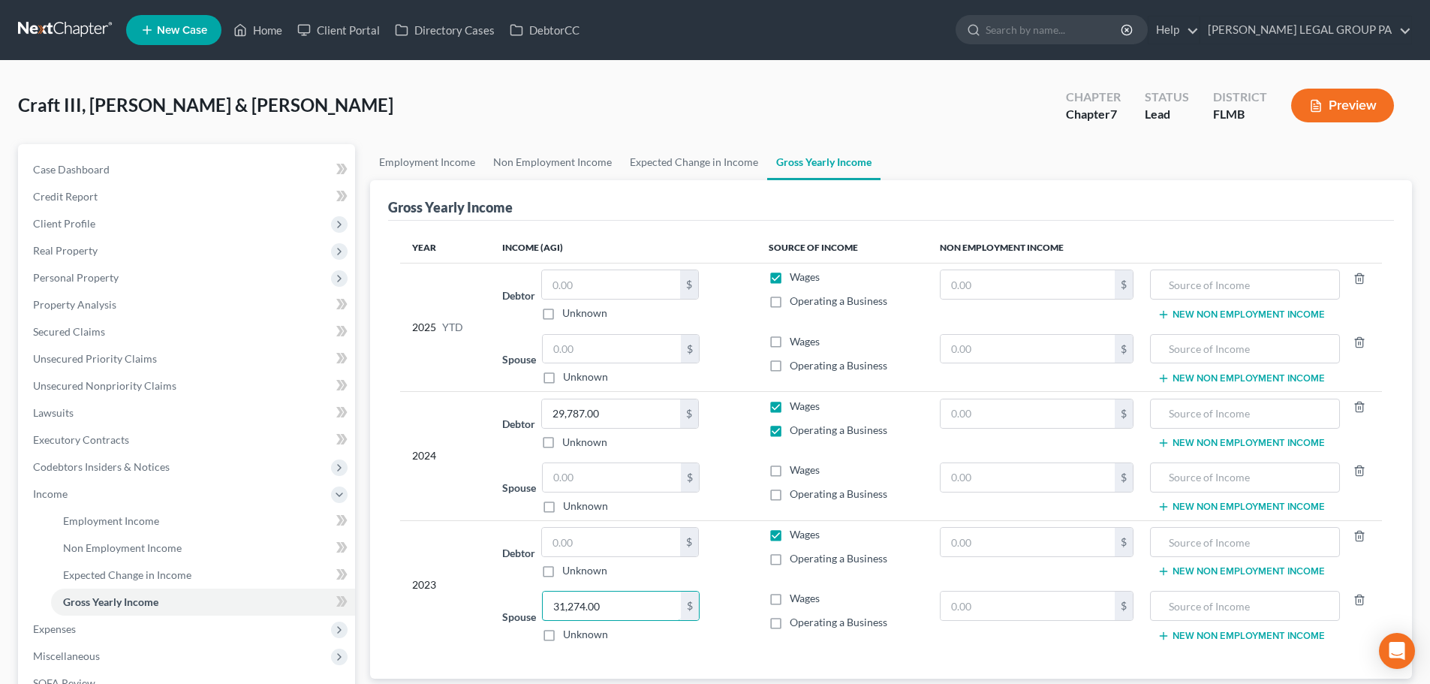
type input "31,274.00"
click at [494, 594] on td "Spouse 31,274.00 $ Unknown Balance Undetermined 31,274.00 $ Unknown" at bounding box center [623, 617] width 266 height 64
click at [790, 538] on label "Wages" at bounding box center [805, 534] width 30 height 15
click at [796, 537] on input "Wages" at bounding box center [801, 532] width 10 height 10
checkbox input "false"
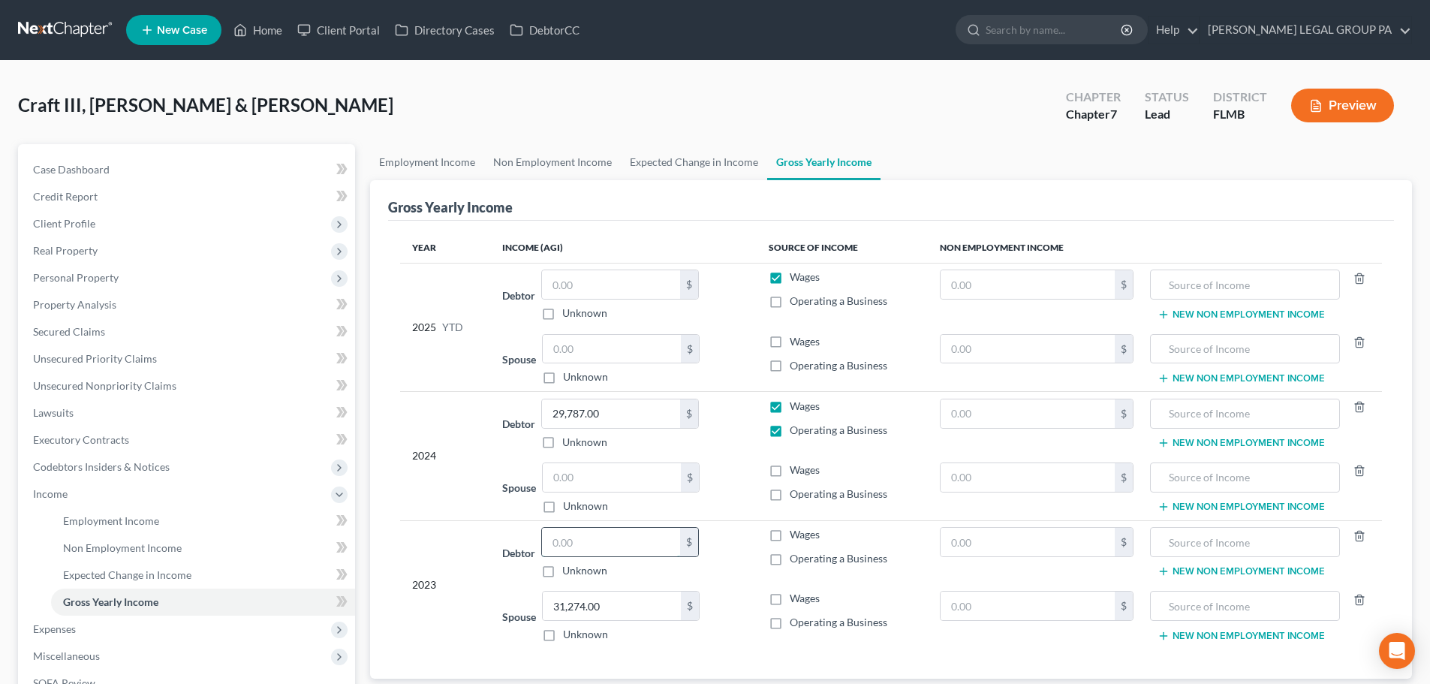
click at [634, 540] on input "text" at bounding box center [611, 542] width 138 height 29
click at [590, 479] on input "text" at bounding box center [612, 477] width 138 height 29
paste input "31,274.00"
type input "31,274.00"
drag, startPoint x: 622, startPoint y: 367, endPoint x: 594, endPoint y: 347, distance: 35.0
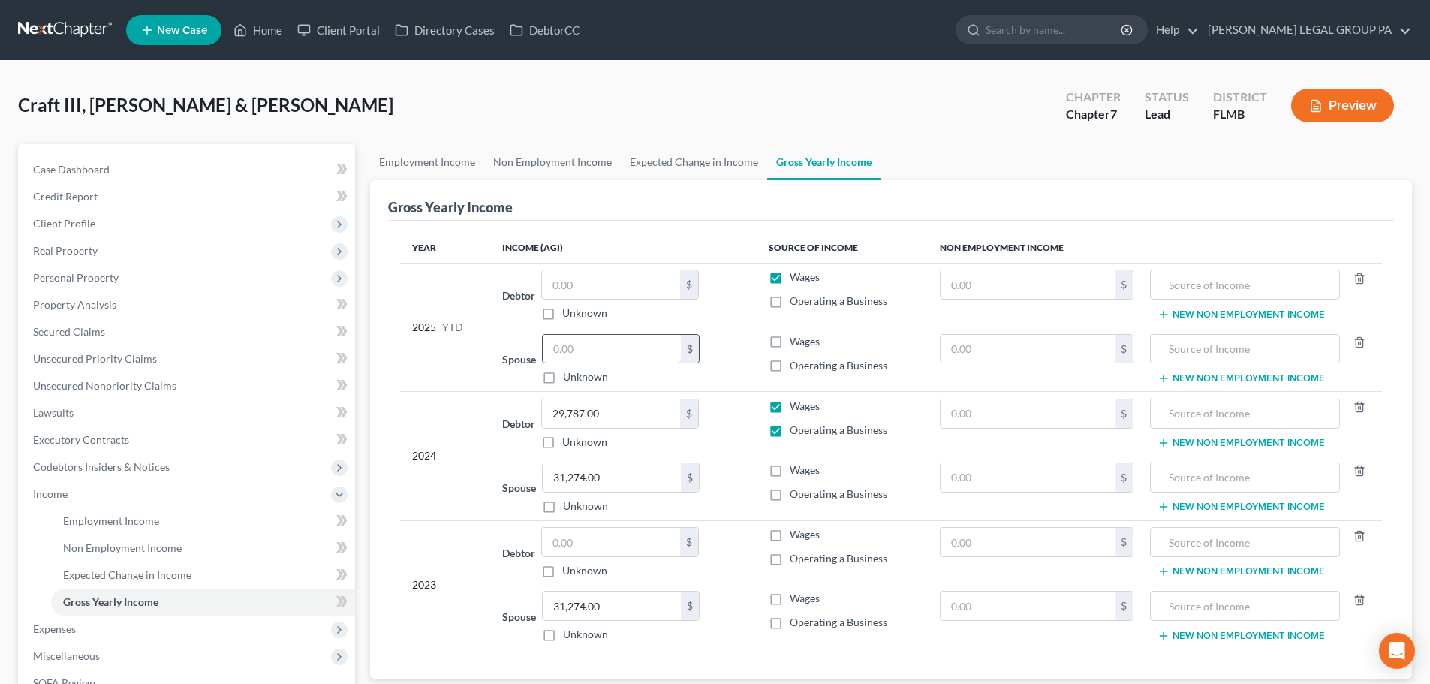
click at [621, 367] on div "$ Unknown" at bounding box center [621, 359] width 158 height 51
click at [588, 342] on input "text" at bounding box center [612, 349] width 138 height 29
type input "7,368.60"
click at [790, 346] on label "Wages" at bounding box center [805, 341] width 30 height 15
click at [796, 344] on input "Wages" at bounding box center [801, 339] width 10 height 10
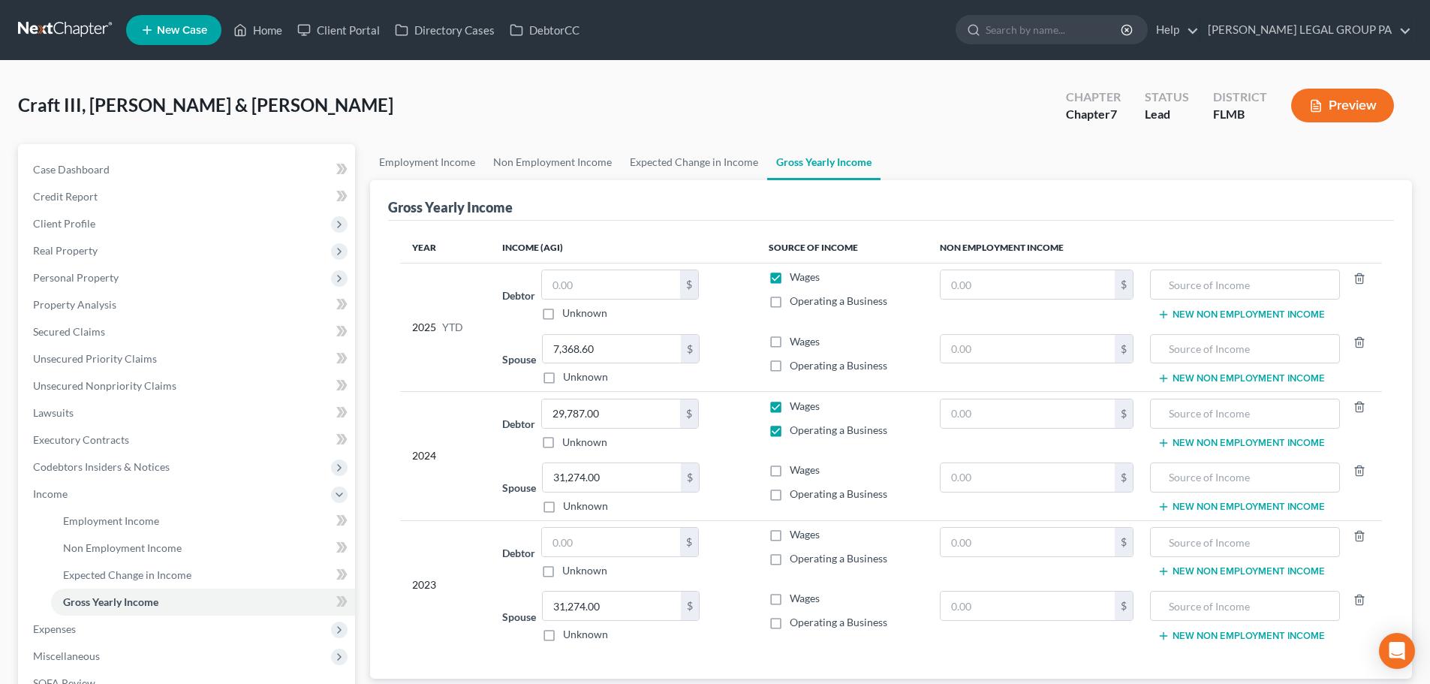
checkbox input "true"
click at [790, 305] on label "Operating a Business" at bounding box center [839, 301] width 98 height 15
click at [796, 303] on input "Operating a Business" at bounding box center [801, 299] width 10 height 10
checkbox input "true"
click at [790, 279] on label "Wages" at bounding box center [805, 277] width 30 height 15
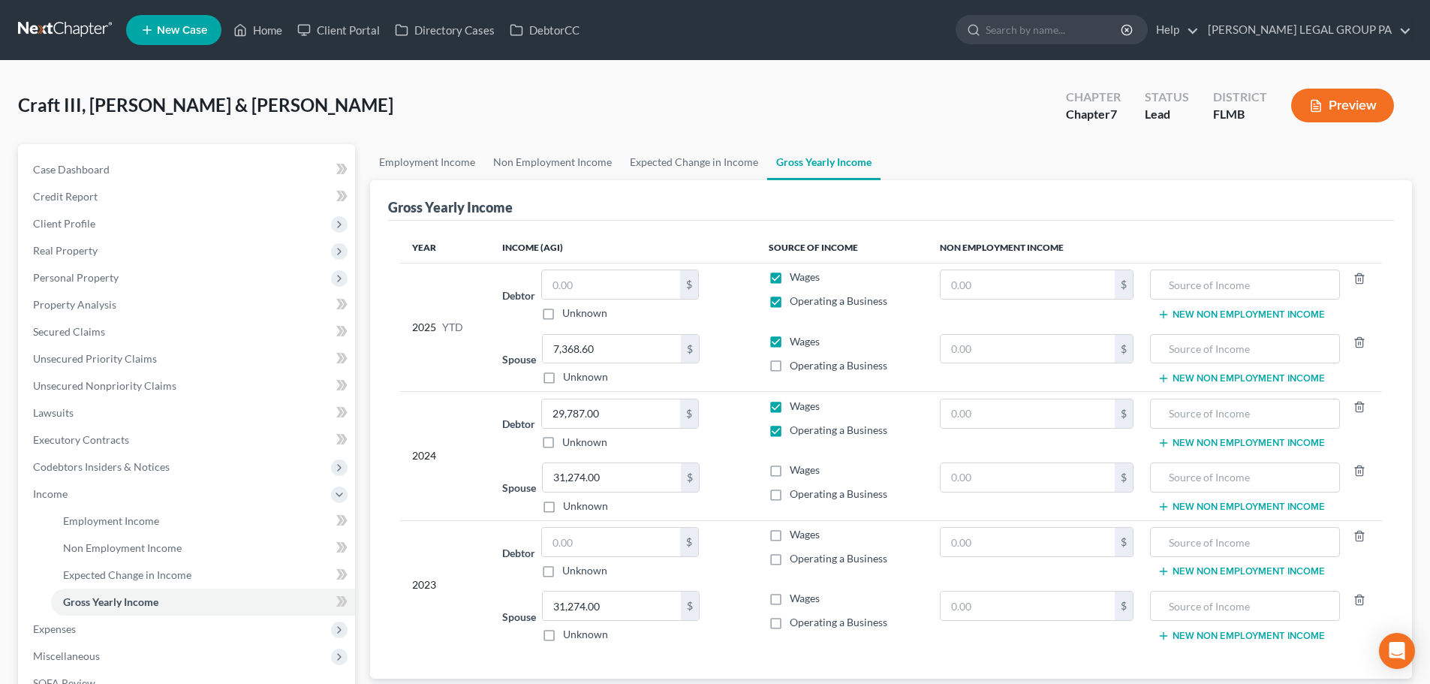
click at [796, 279] on input "Wages" at bounding box center [801, 275] width 10 height 10
checkbox input "false"
click at [591, 287] on input "text" at bounding box center [611, 284] width 138 height 29
click at [97, 487] on span "Income" at bounding box center [188, 494] width 334 height 27
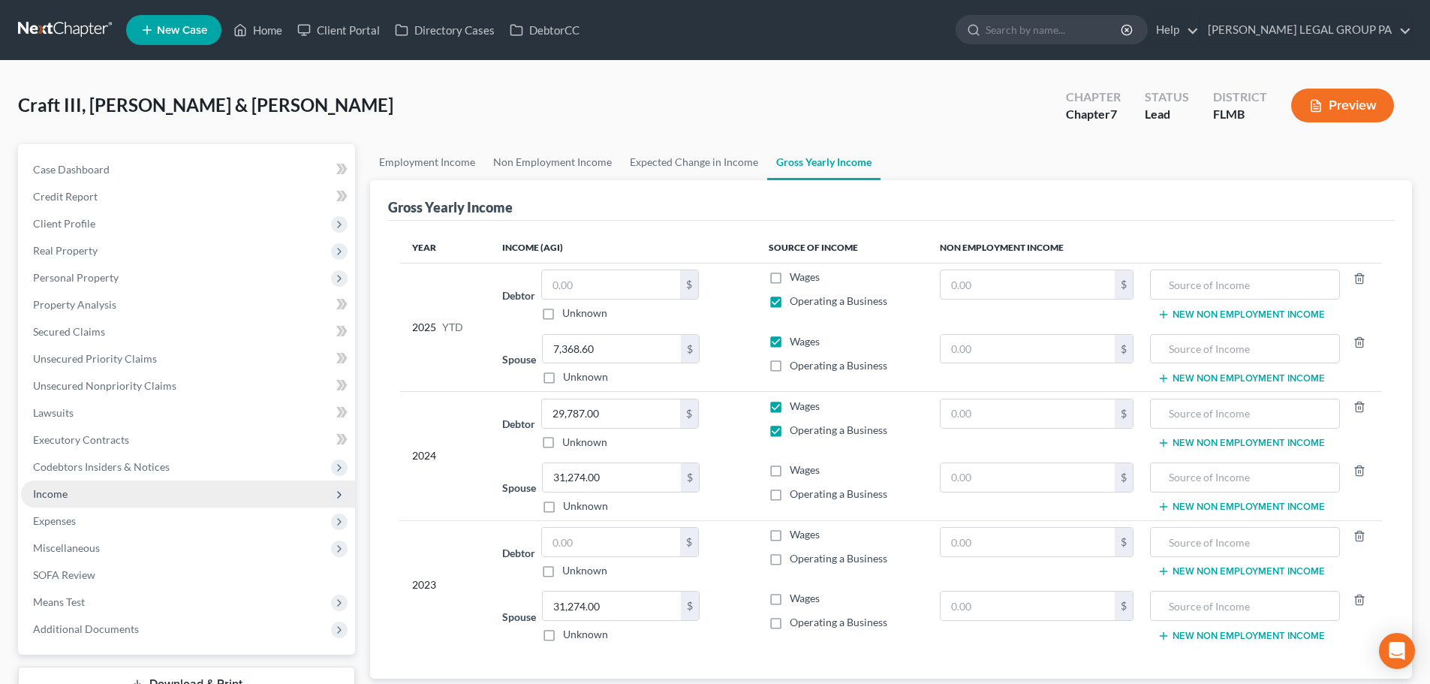
click at [98, 481] on span "Income" at bounding box center [188, 494] width 334 height 27
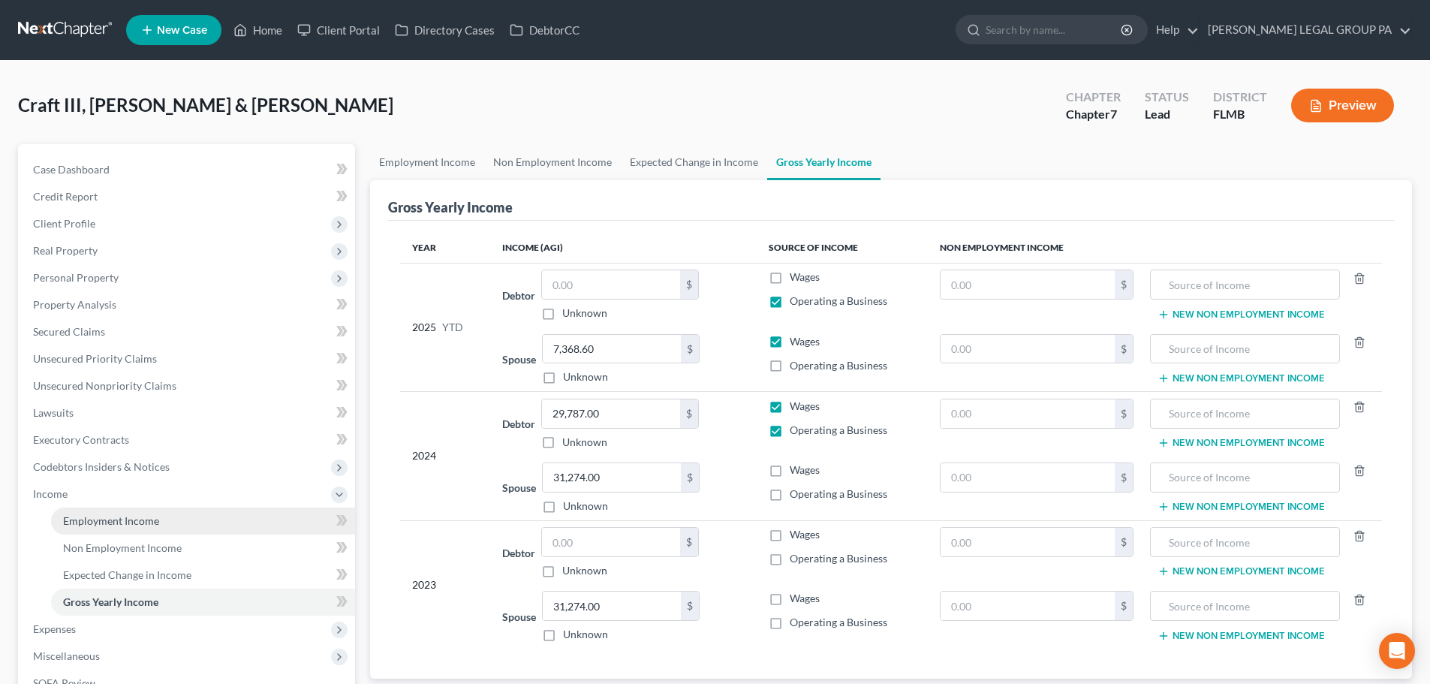
click at [96, 516] on span "Employment Income" at bounding box center [111, 520] width 96 height 13
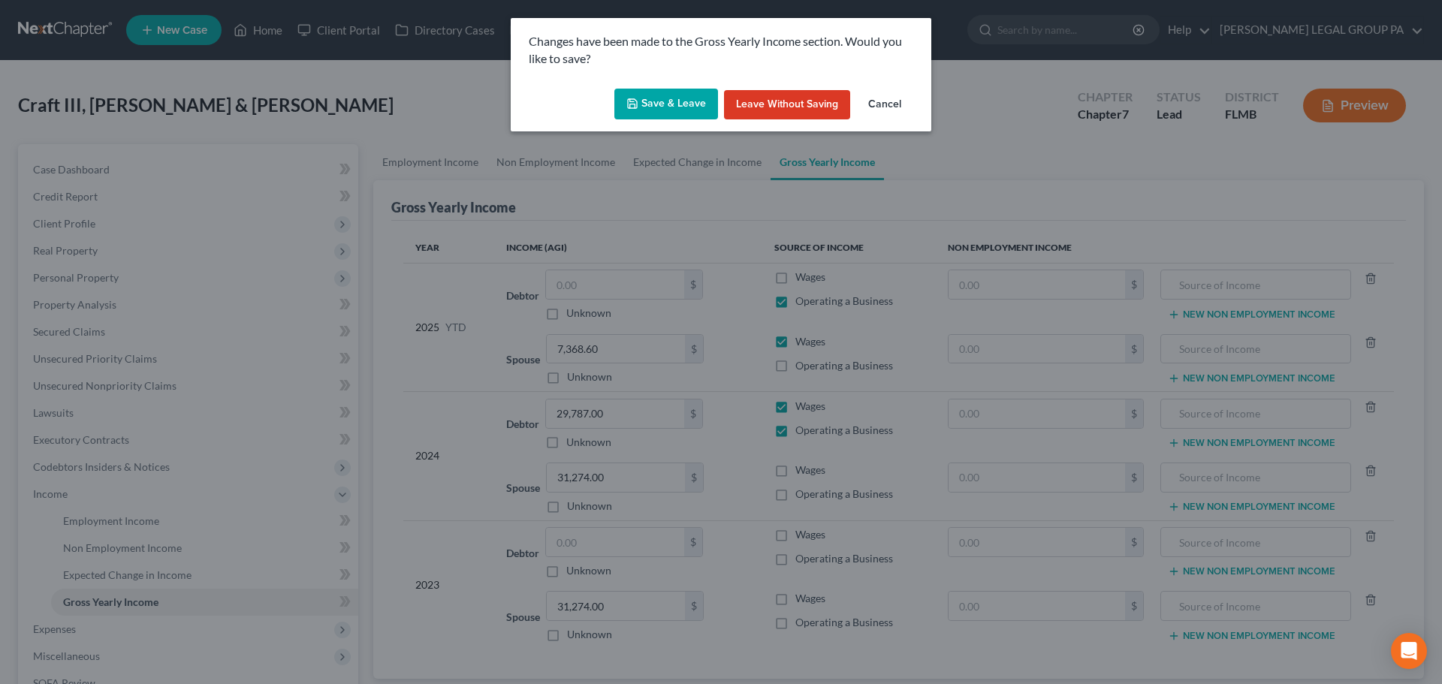
click at [657, 101] on button "Save & Leave" at bounding box center [666, 105] width 104 height 32
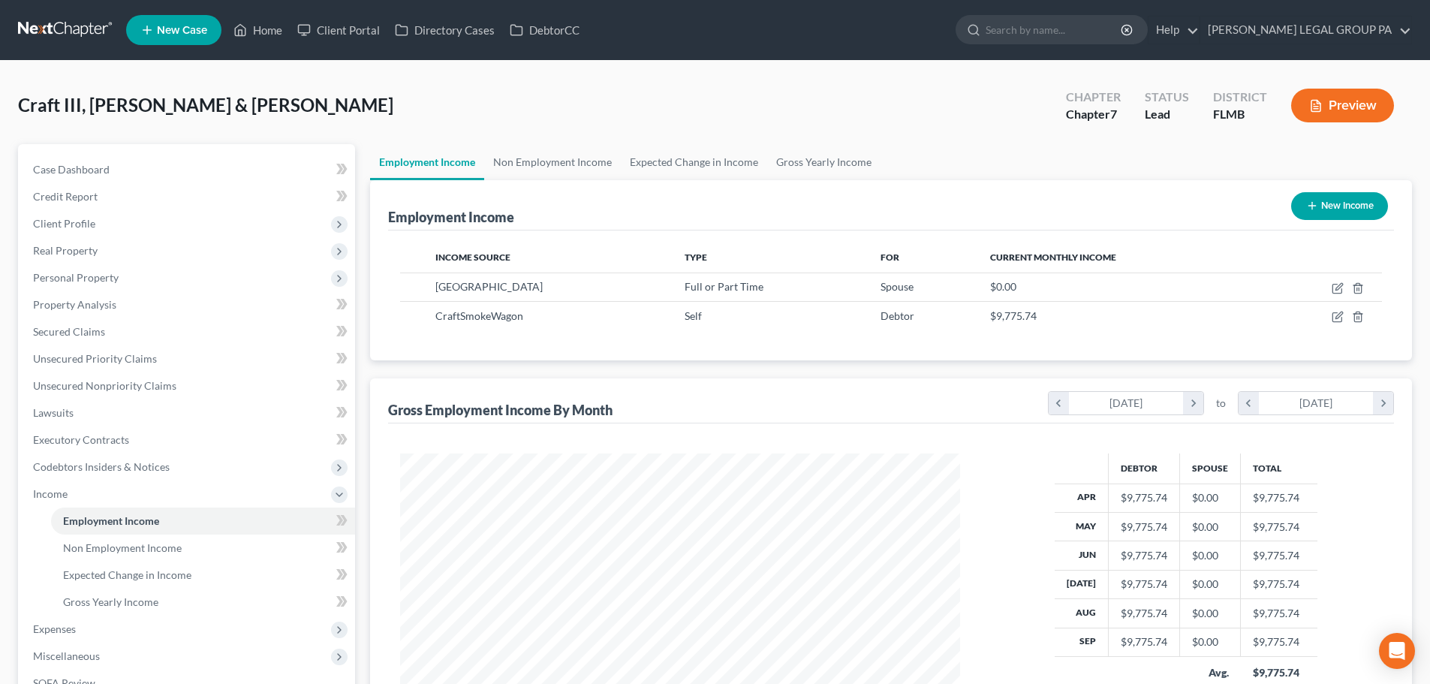
scroll to position [280, 590]
drag, startPoint x: 1086, startPoint y: 319, endPoint x: 1029, endPoint y: 317, distance: 56.4
click at [1029, 317] on div "$9,775.74" at bounding box center [1120, 316] width 261 height 15
copy span "9,775.74"
click at [140, 598] on span "Gross Yearly Income" at bounding box center [110, 601] width 95 height 13
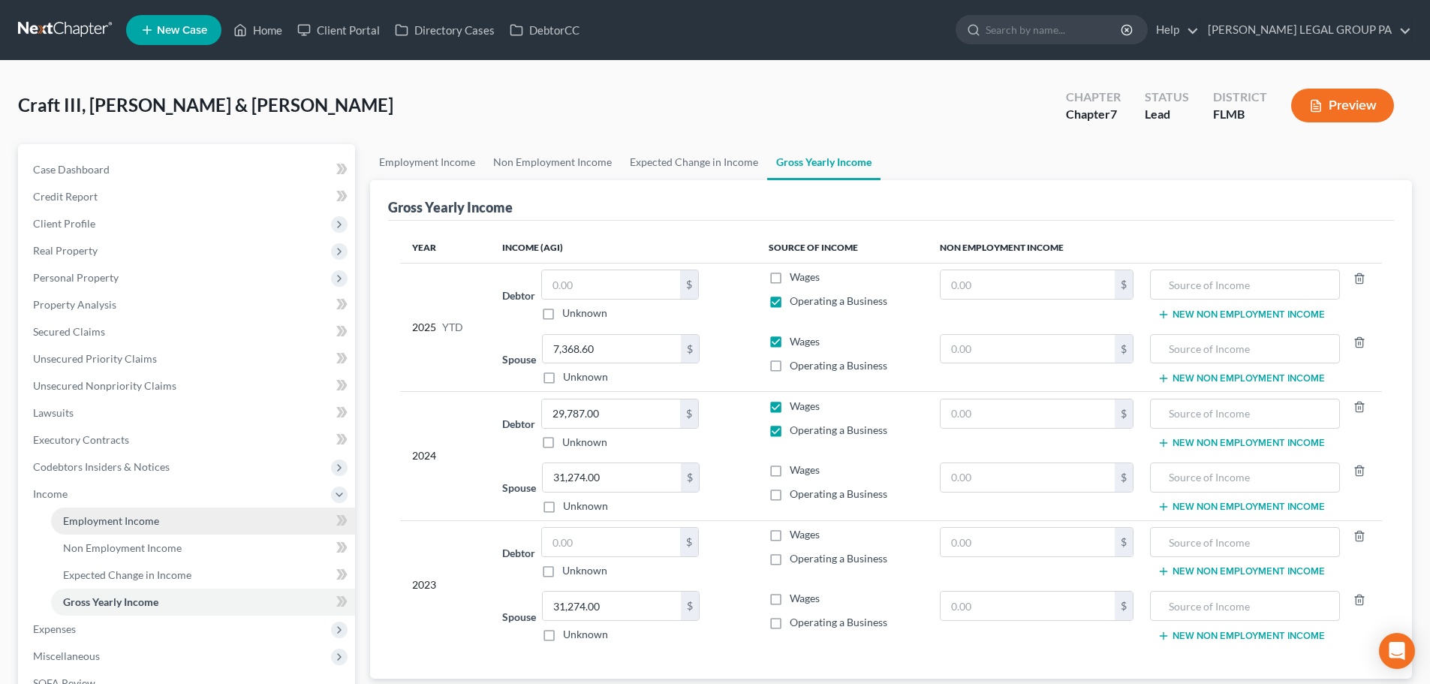
click at [140, 524] on span "Employment Income" at bounding box center [111, 520] width 96 height 13
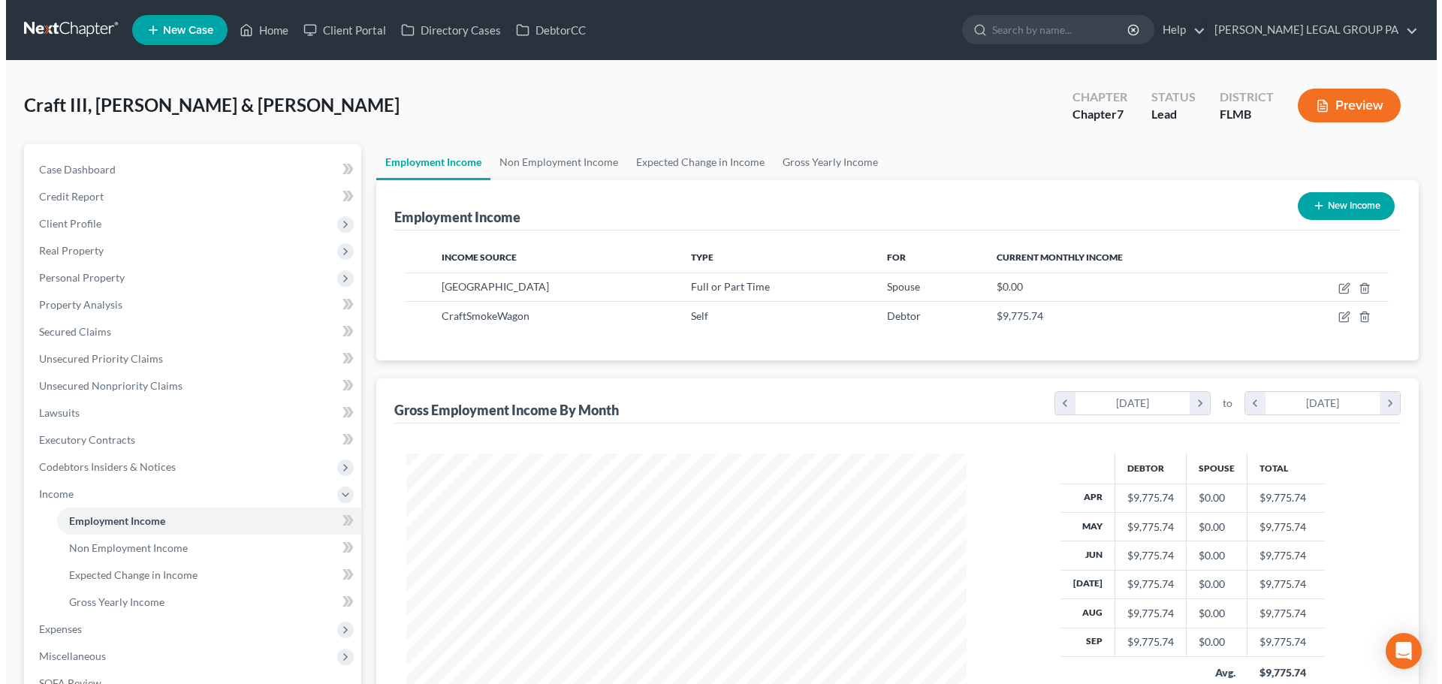
scroll to position [280, 590]
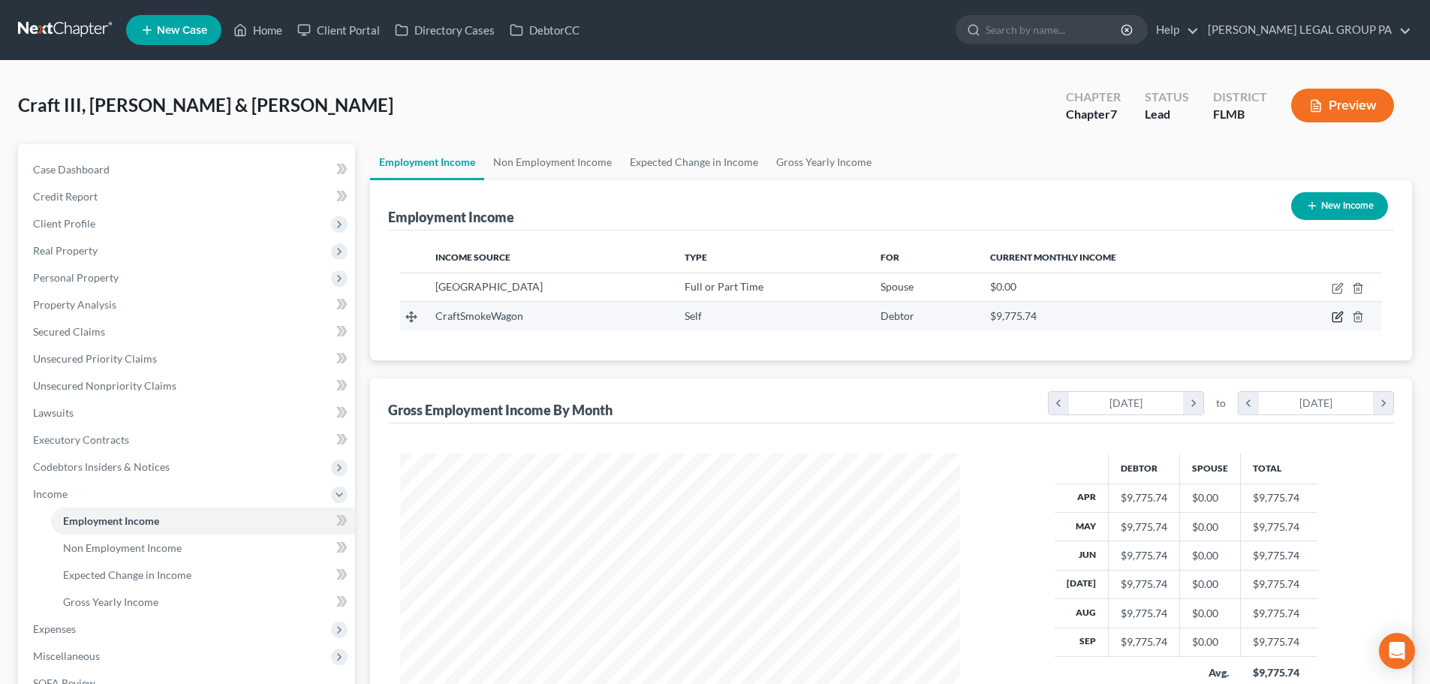
click at [1340, 315] on icon "button" at bounding box center [1338, 317] width 12 height 12
select select "1"
select select "9"
select select "0"
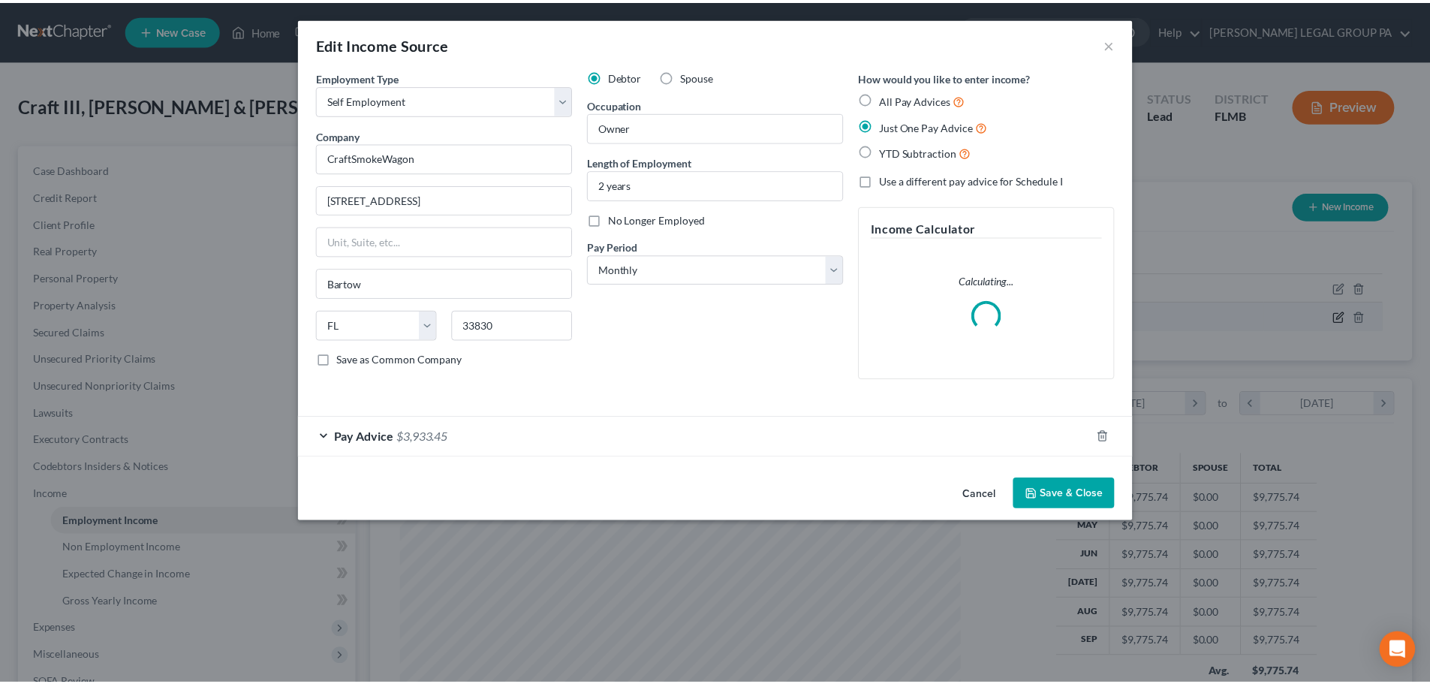
scroll to position [282, 595]
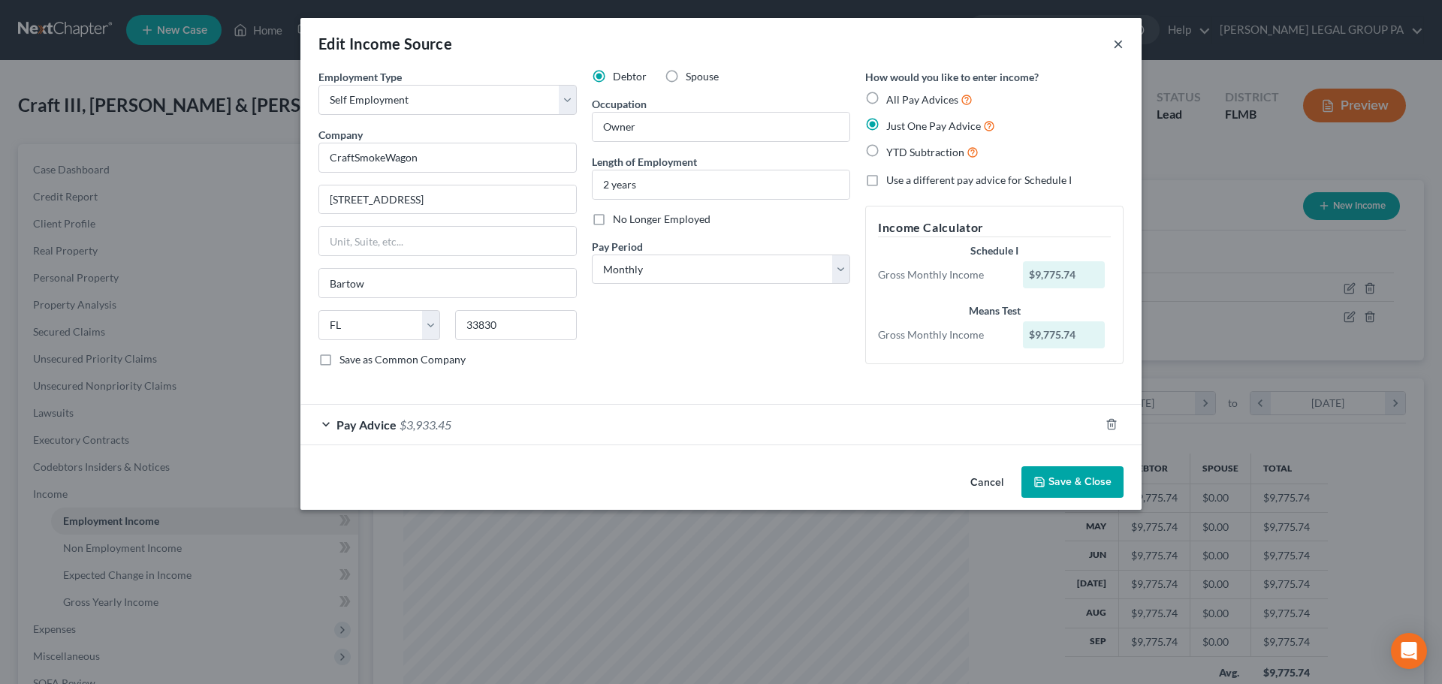
click at [1113, 44] on button "×" at bounding box center [1118, 44] width 11 height 18
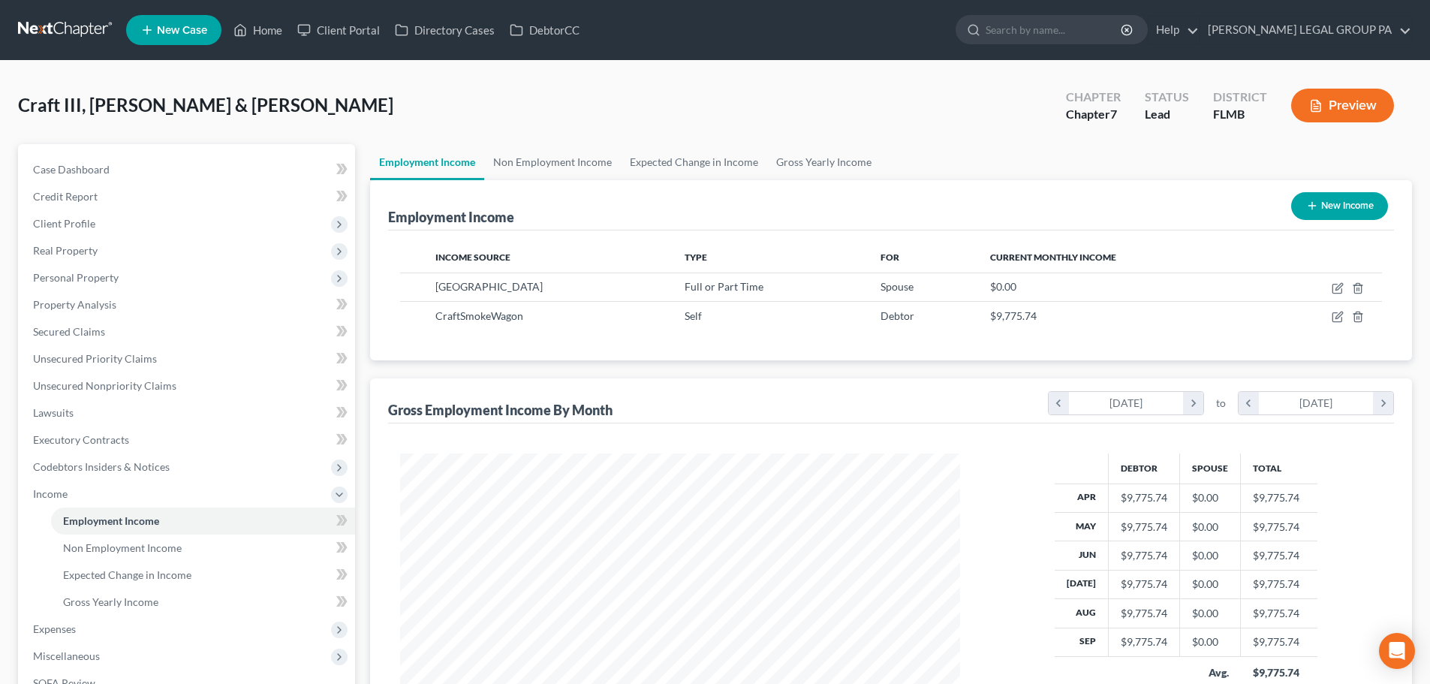
scroll to position [750593, 750283]
click at [128, 616] on span "Expenses" at bounding box center [188, 629] width 334 height 27
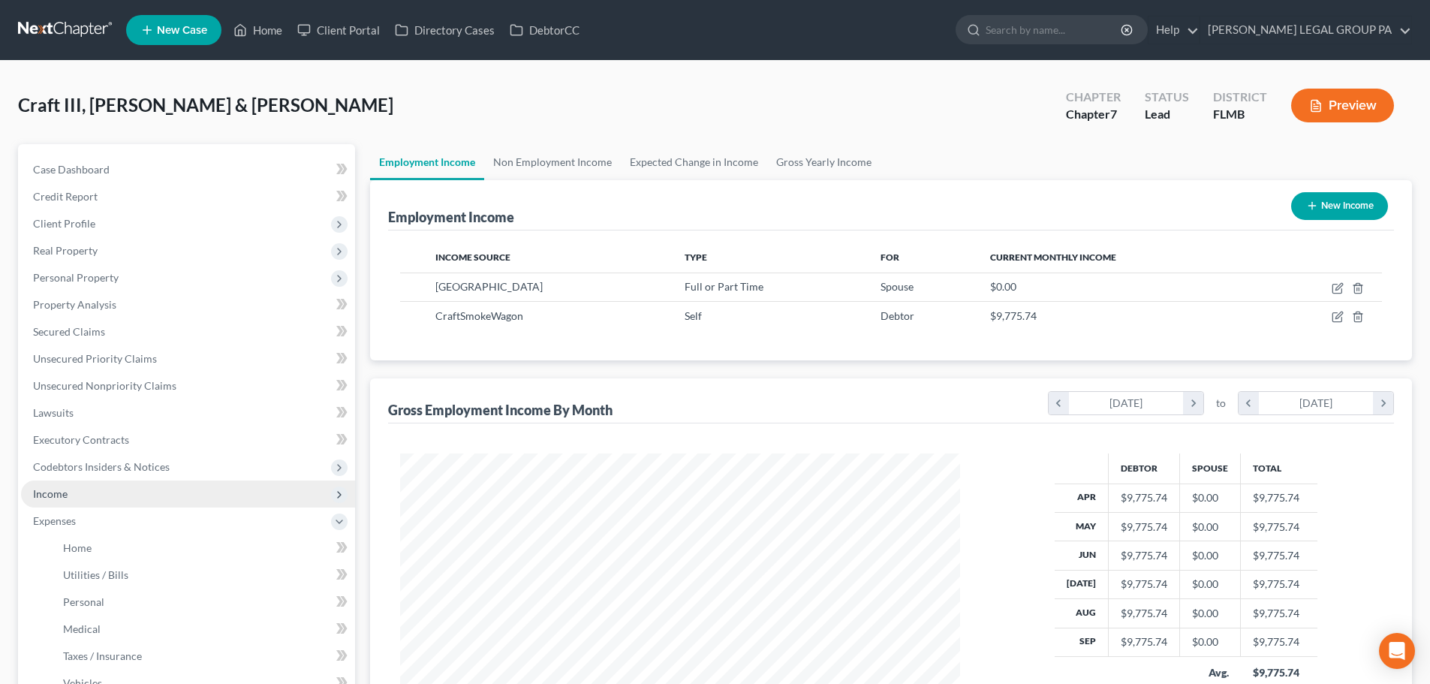
click at [50, 483] on span "Income" at bounding box center [188, 494] width 334 height 27
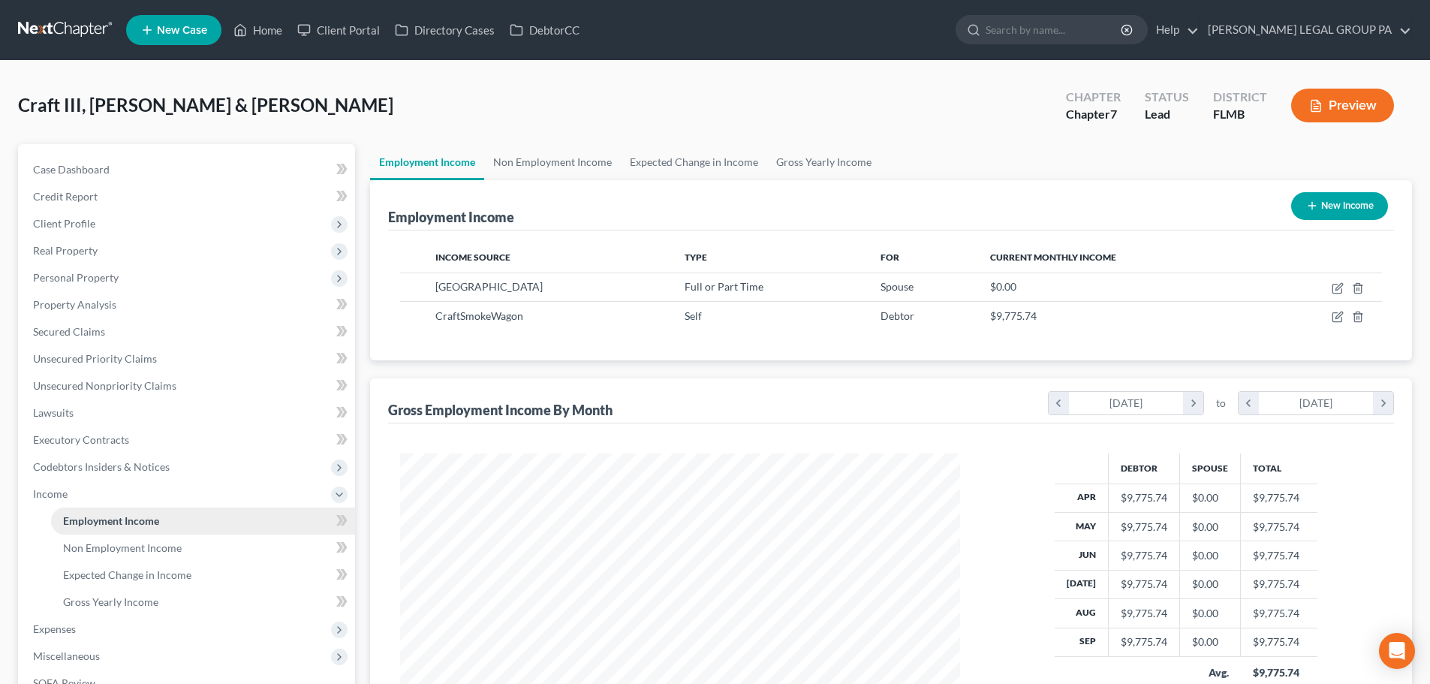
click at [103, 515] on span "Employment Income" at bounding box center [111, 520] width 96 height 13
click at [146, 544] on span "Non Employment Income" at bounding box center [122, 547] width 119 height 13
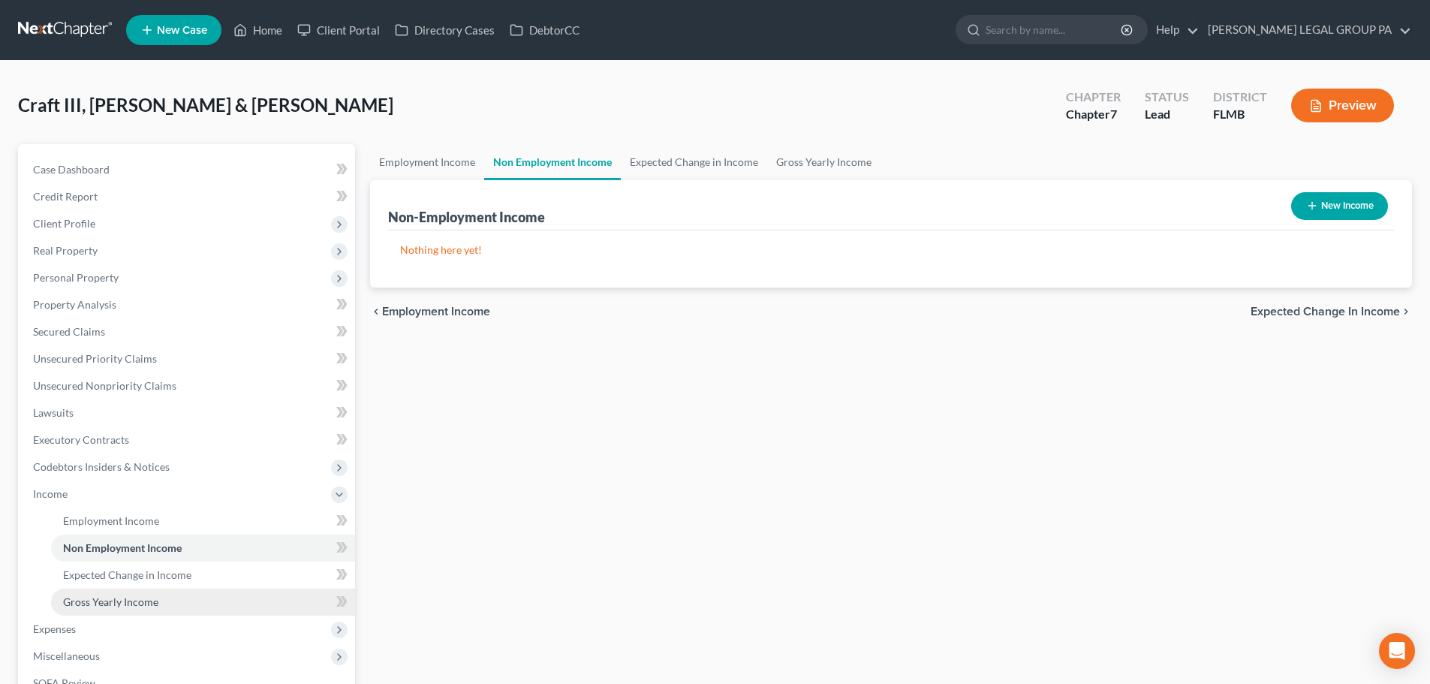
click at [151, 601] on span "Gross Yearly Income" at bounding box center [110, 601] width 95 height 13
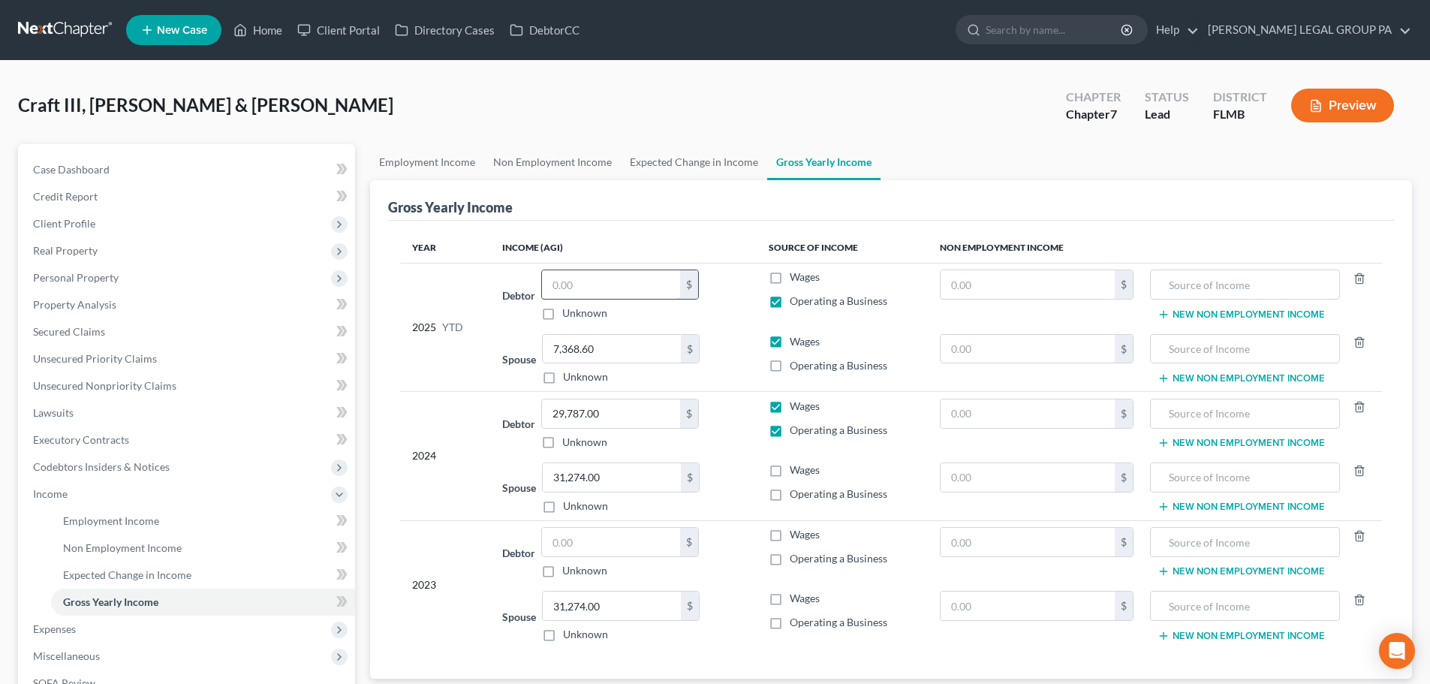
click at [592, 278] on input "text" at bounding box center [611, 284] width 138 height 29
type input "35,401.05"
click at [740, 329] on td "Spouse 7,368.60 $ Unknown Balance Undetermined 7,368.60 $ Unknown" at bounding box center [623, 359] width 266 height 65
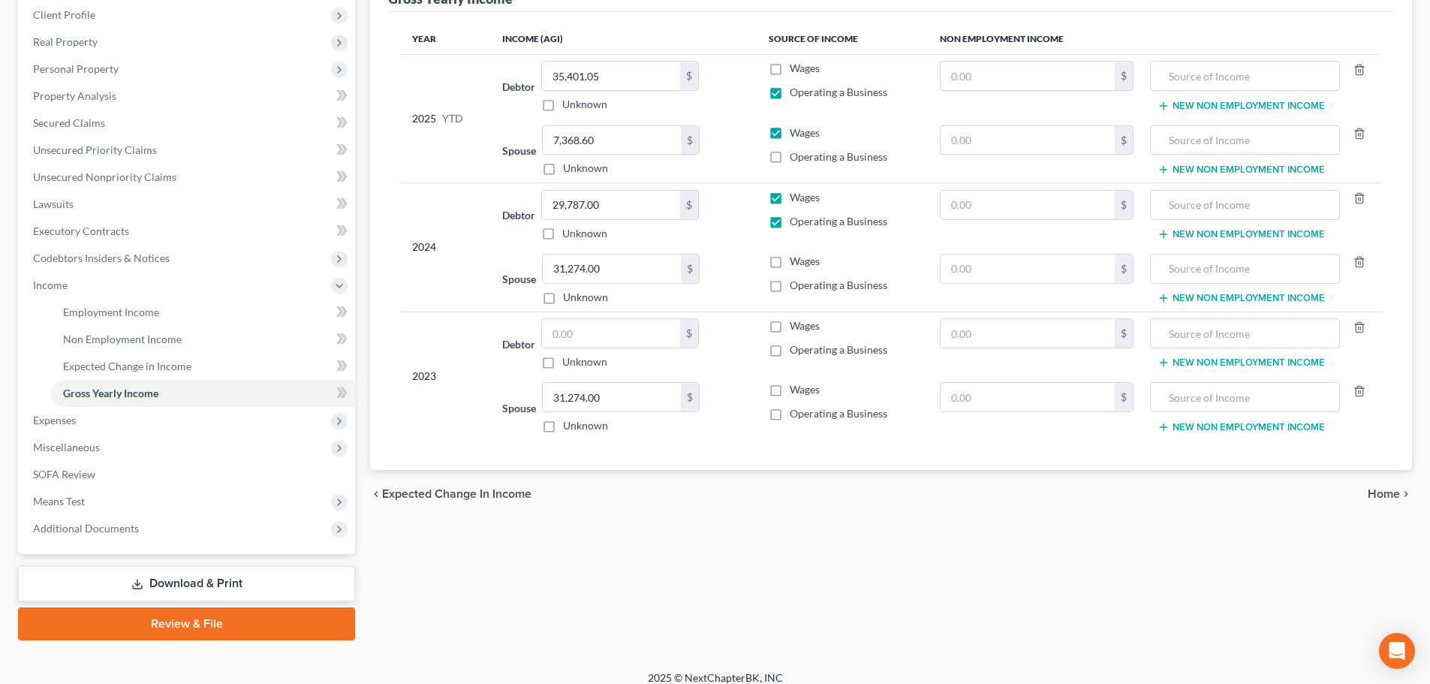
scroll to position [222, 0]
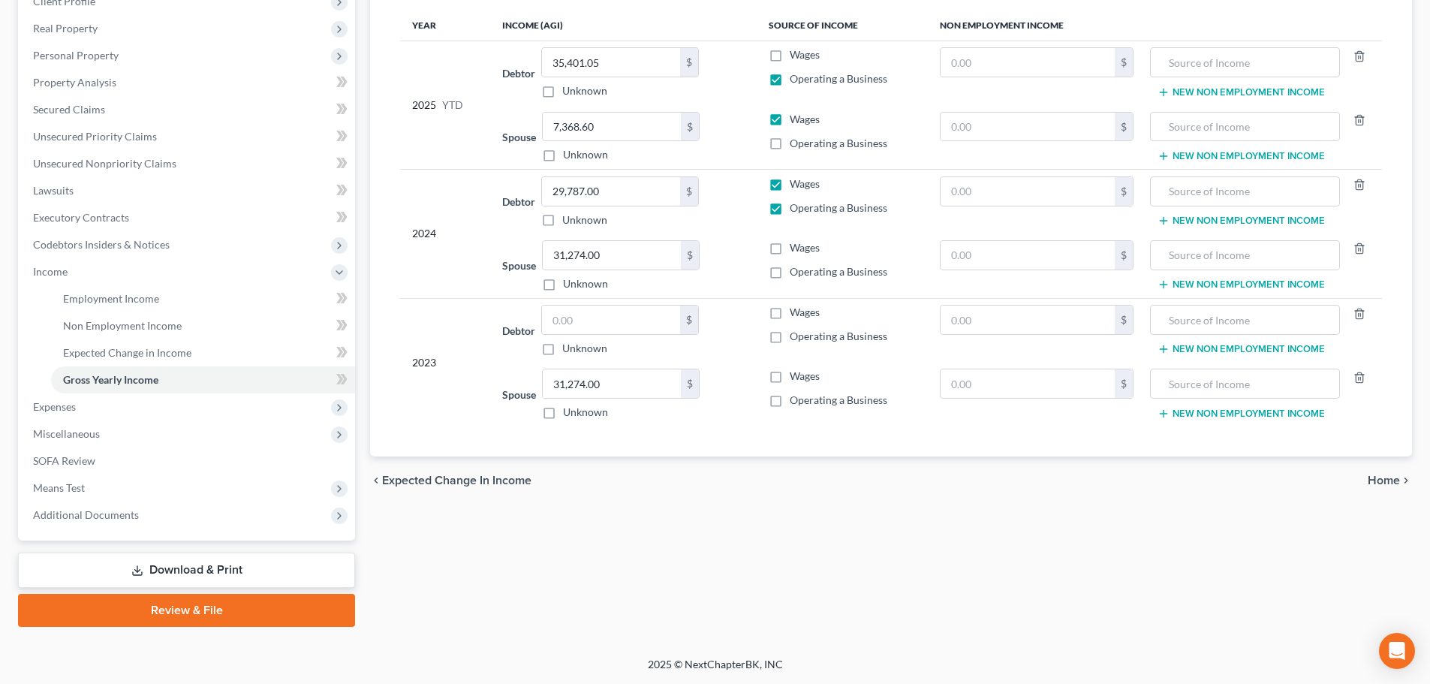
click at [562, 354] on label "Unknown" at bounding box center [584, 348] width 45 height 15
click at [568, 351] on input "Unknown" at bounding box center [573, 346] width 10 height 10
checkbox input "true"
type input "0.00"
click at [444, 412] on div "2023" at bounding box center [445, 362] width 66 height 115
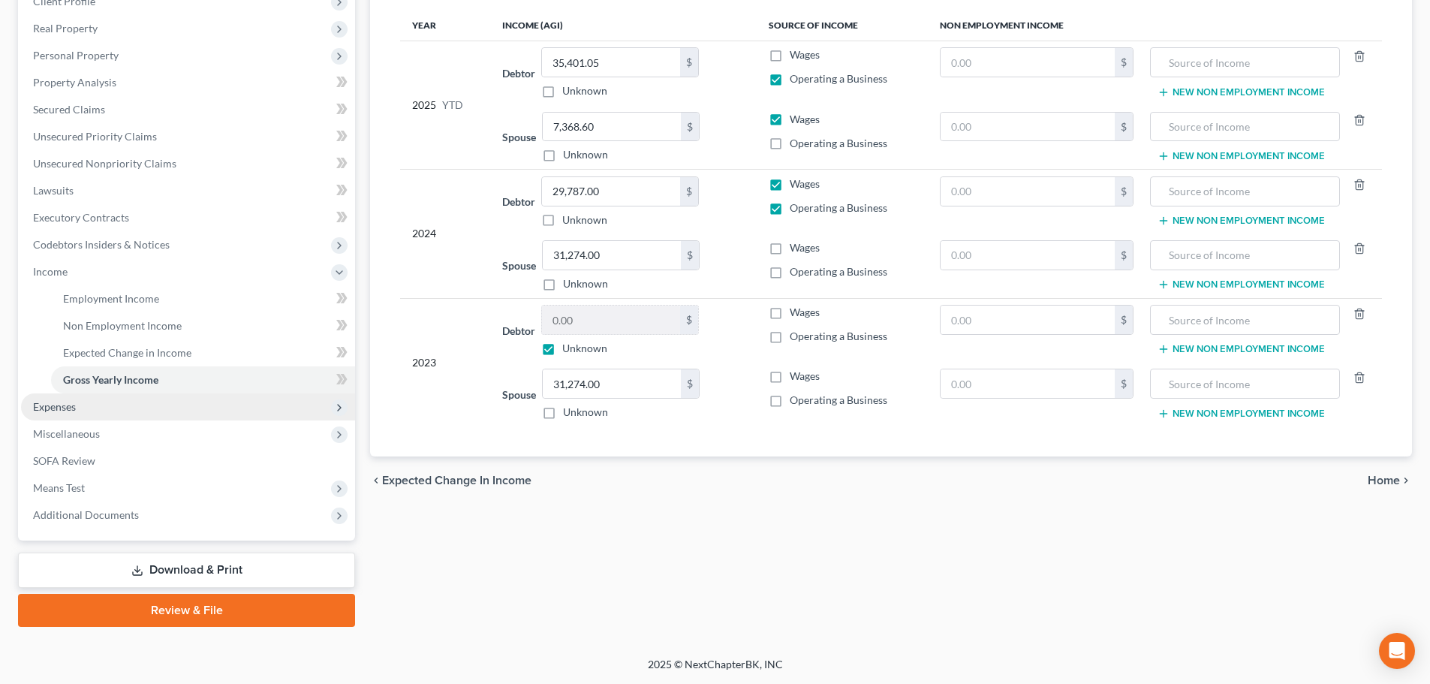
click at [133, 405] on span "Expenses" at bounding box center [188, 406] width 334 height 27
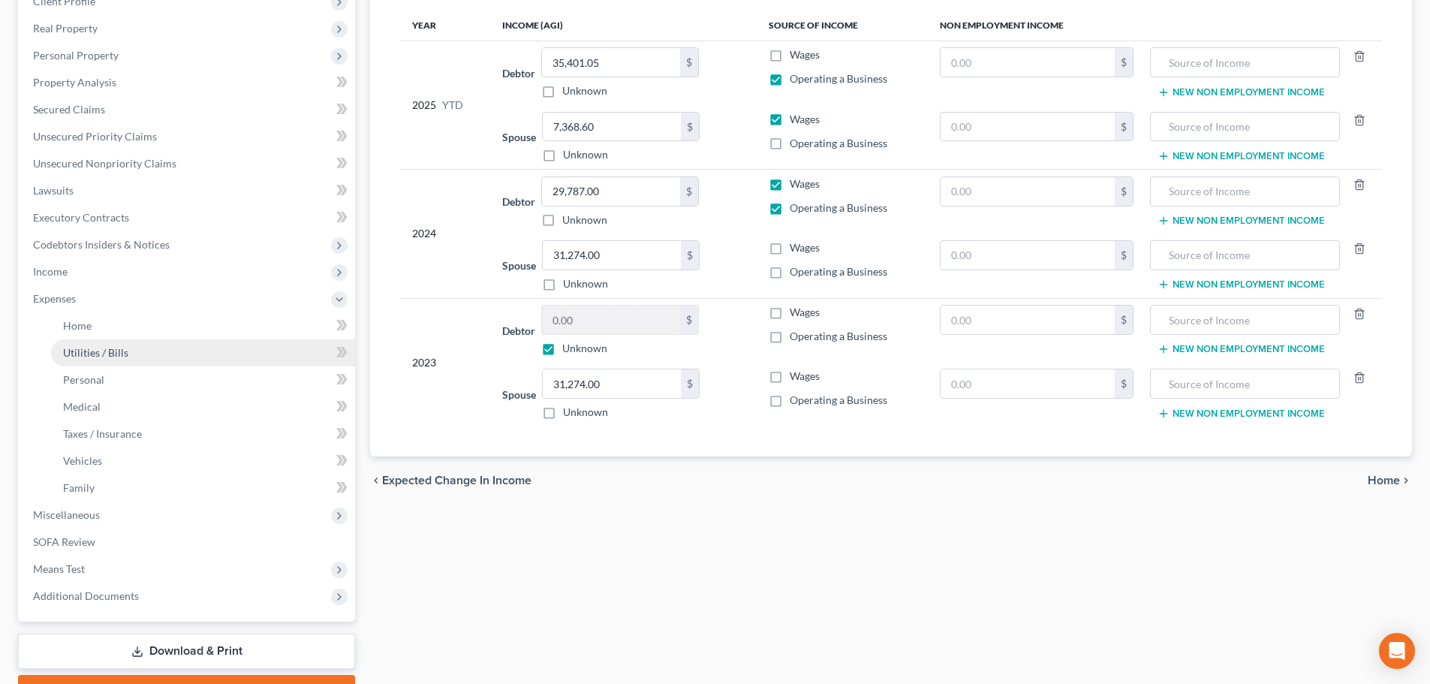
click at [118, 362] on link "Utilities / Bills" at bounding box center [203, 352] width 304 height 27
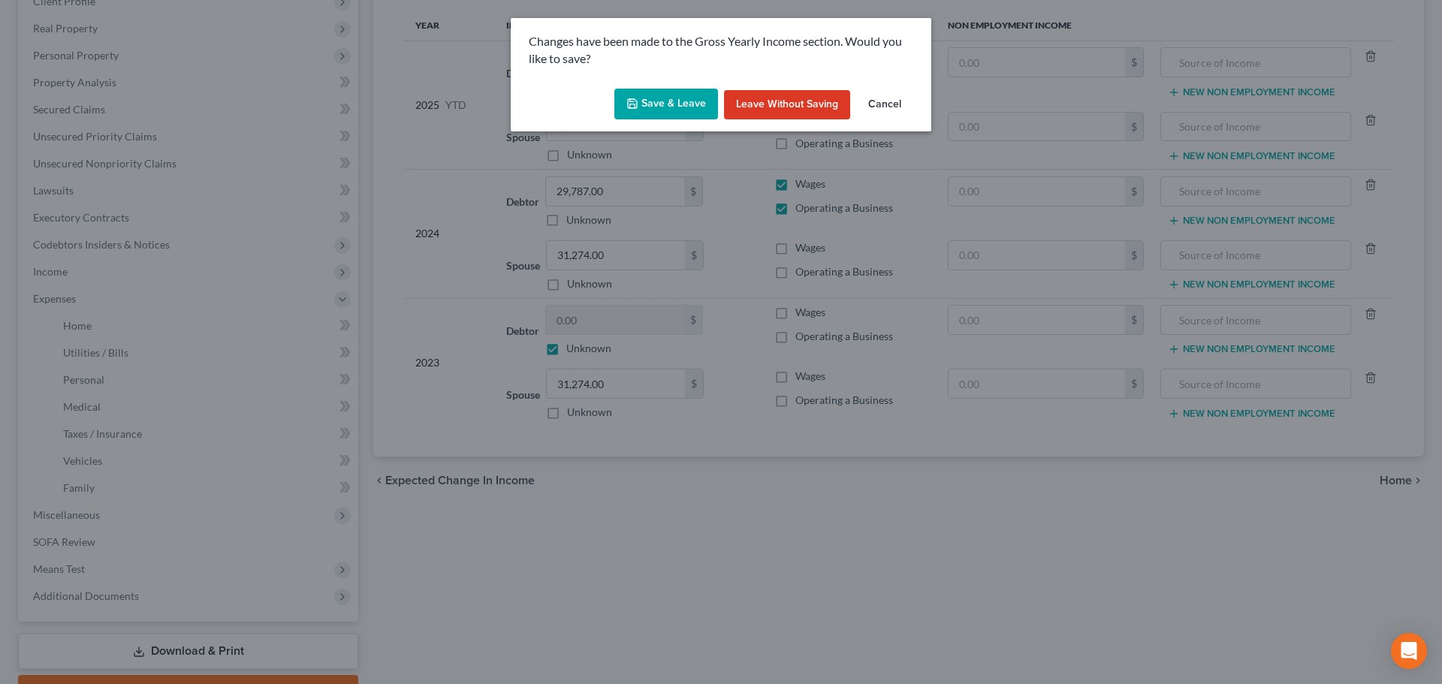
click at [638, 99] on icon "button" at bounding box center [632, 104] width 12 height 12
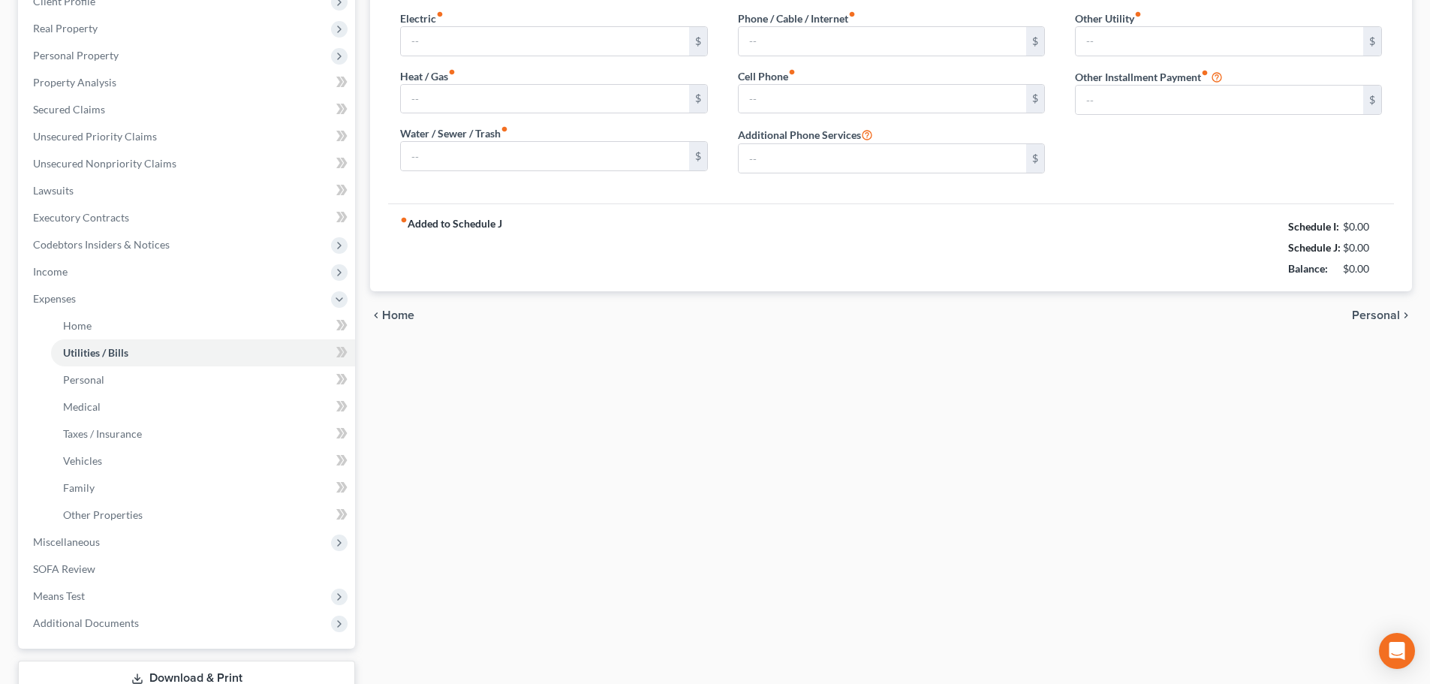
scroll to position [9, 0]
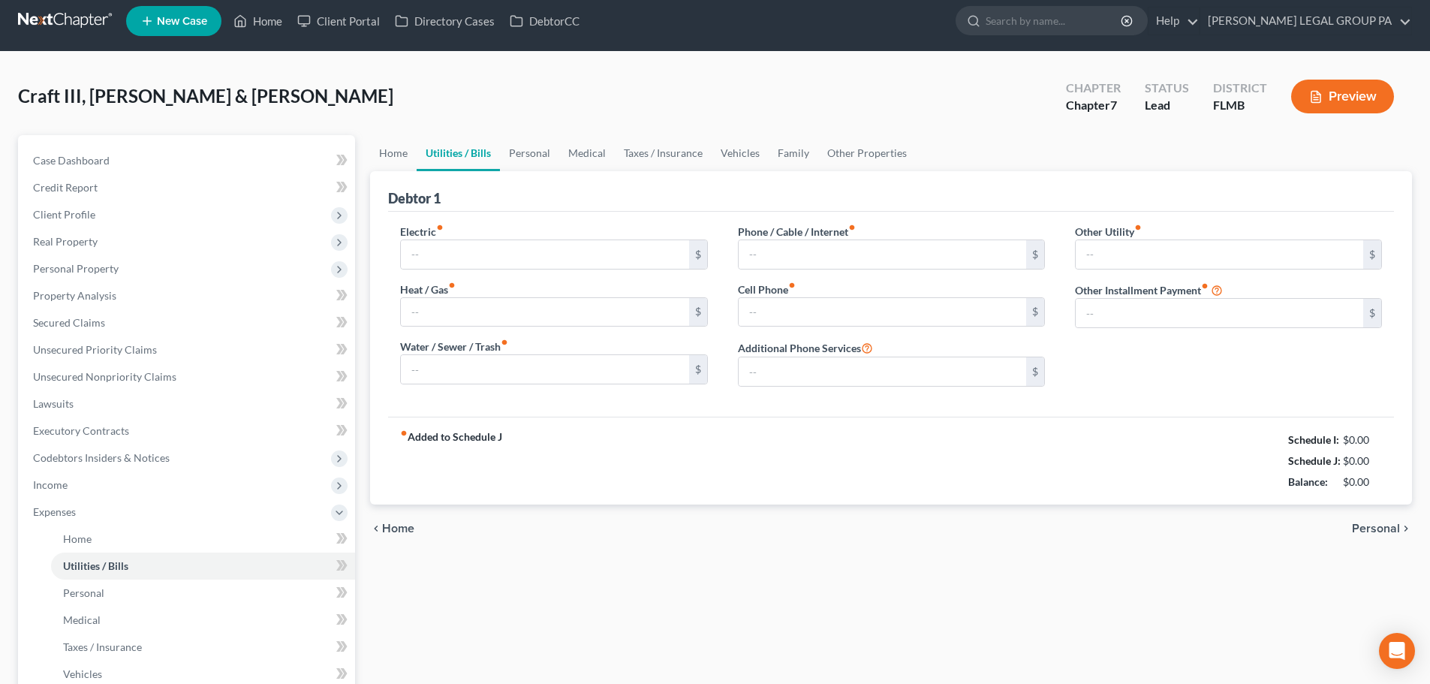
type input "300.00"
type input "0.00"
type input "110.00"
type input "200.00"
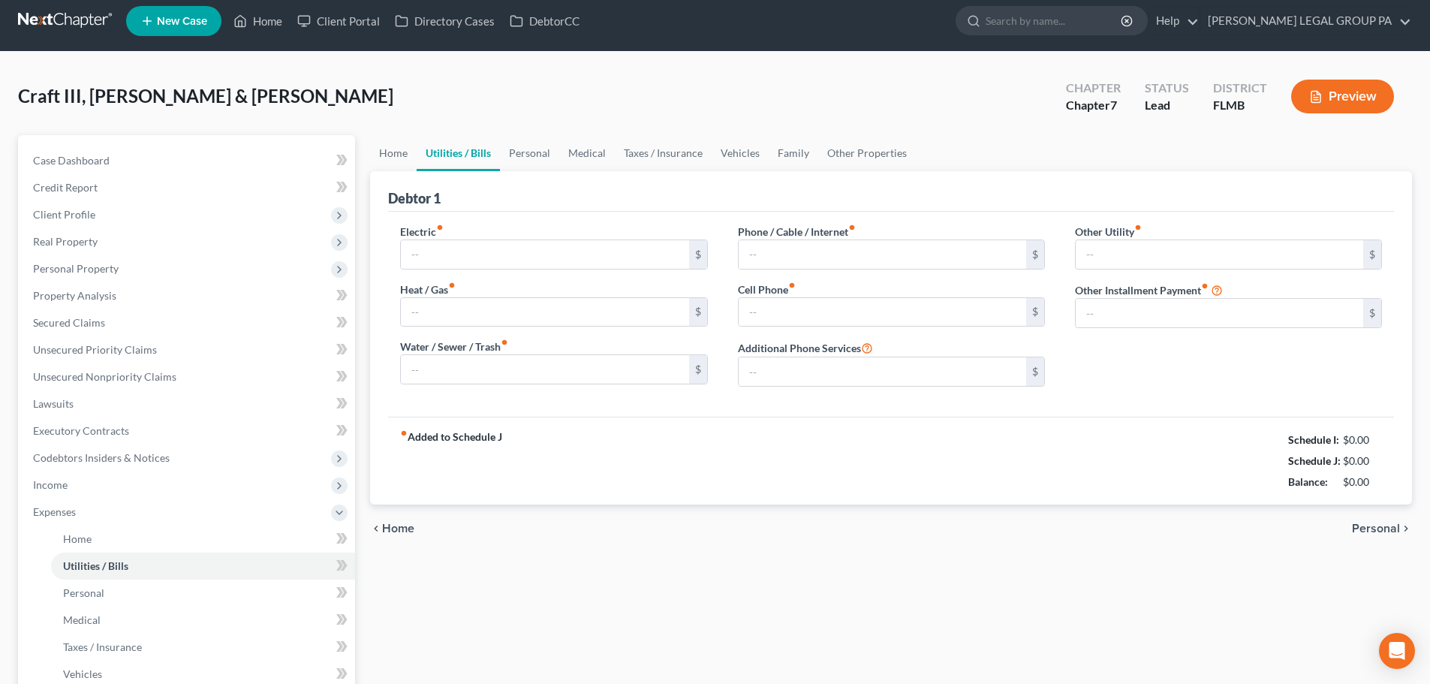
type input "0.00"
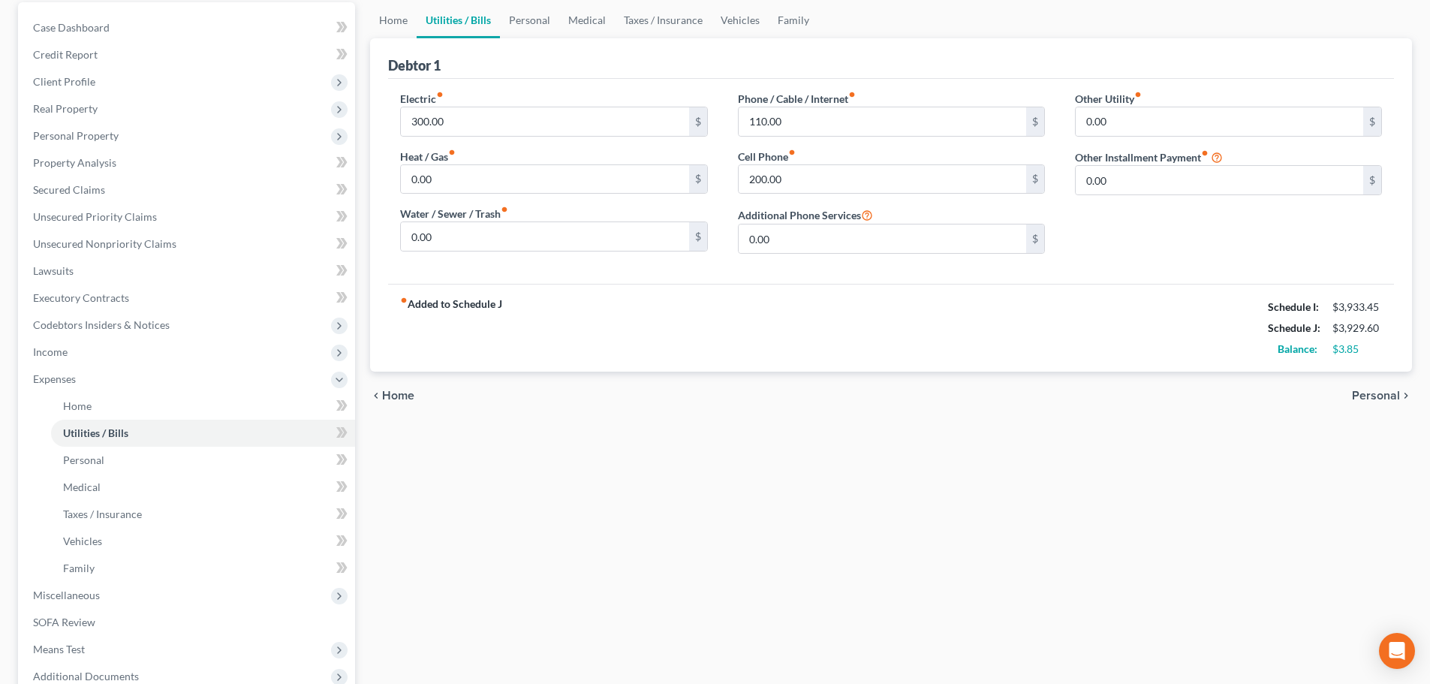
scroll to position [303, 0]
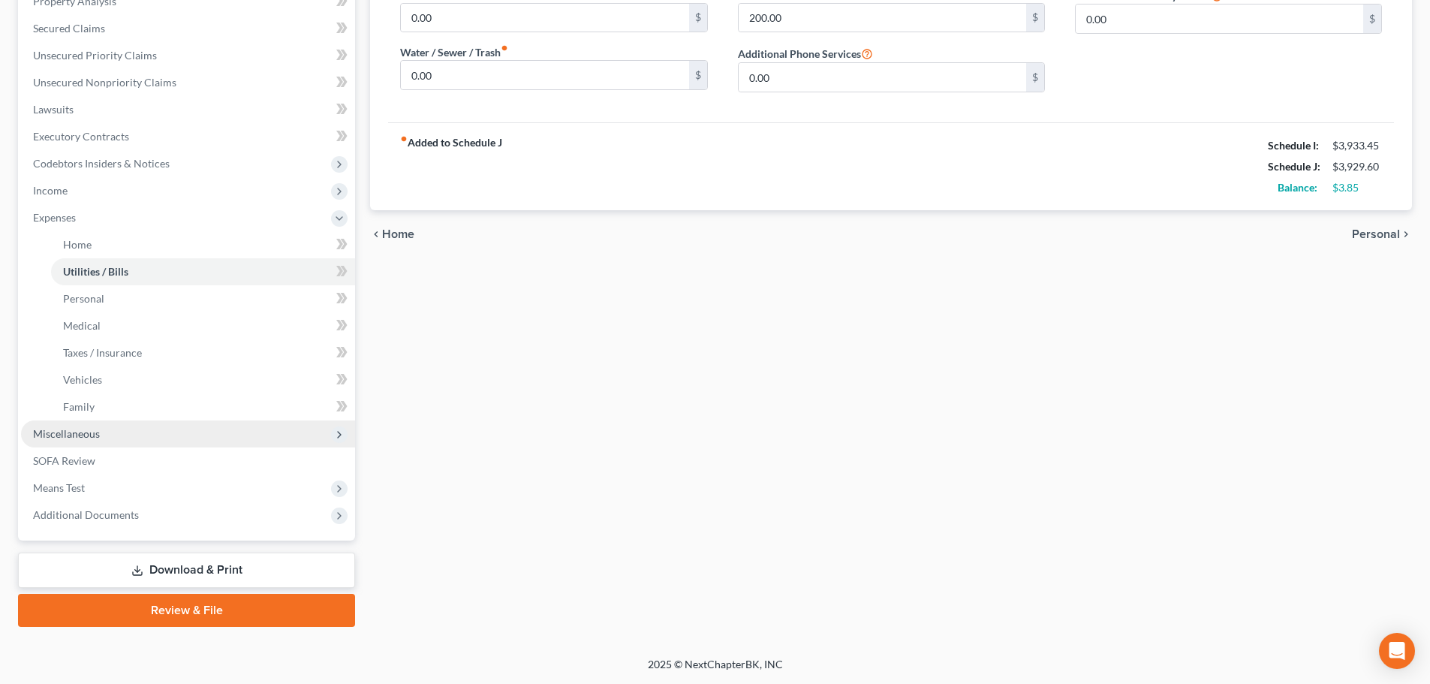
click at [133, 423] on span "Miscellaneous" at bounding box center [188, 433] width 334 height 27
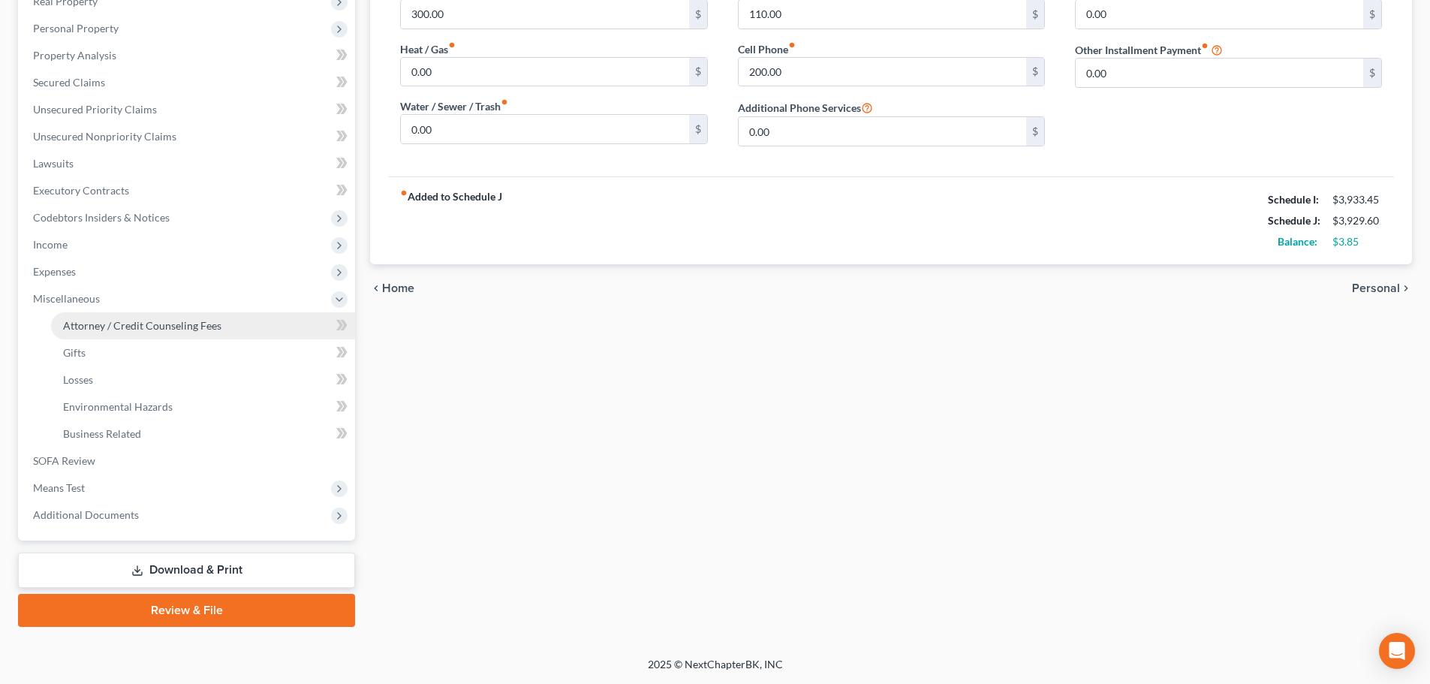
click at [176, 325] on span "Attorney / Credit Counseling Fees" at bounding box center [142, 325] width 158 height 13
select select "0"
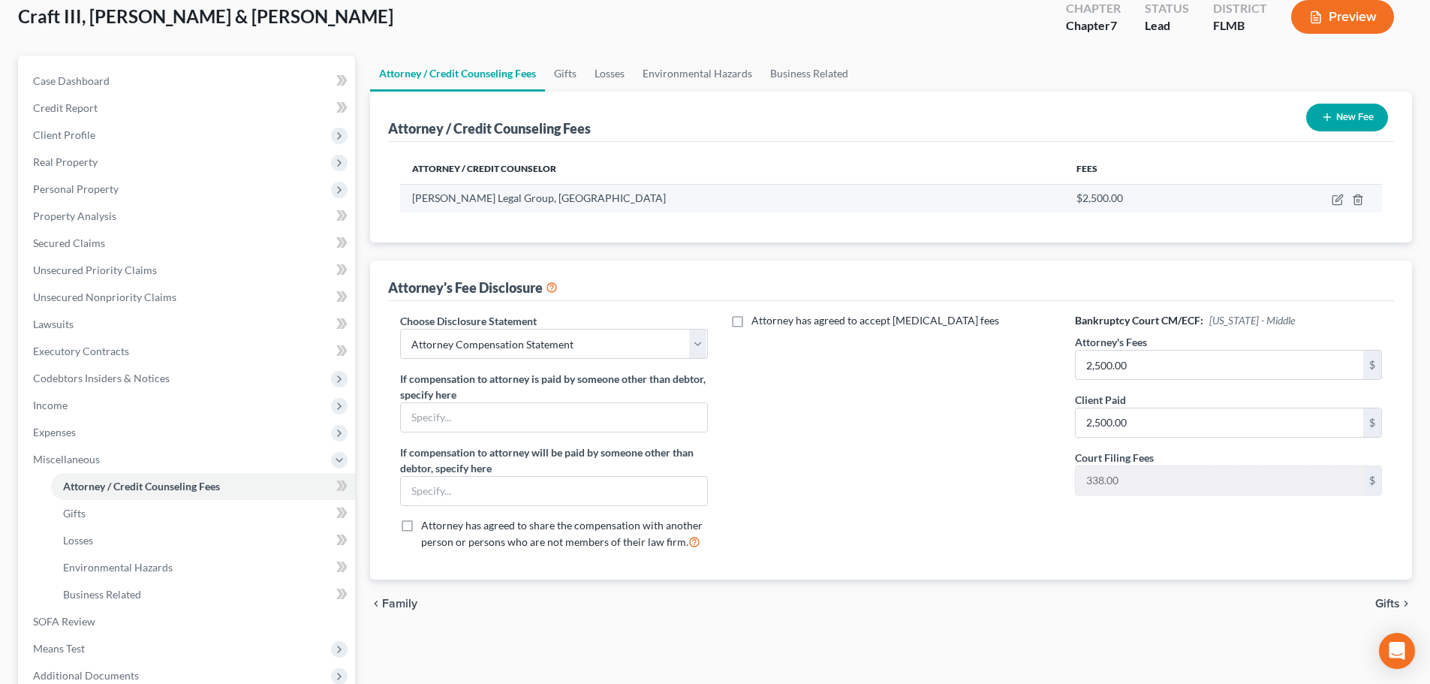
scroll to position [249, 0]
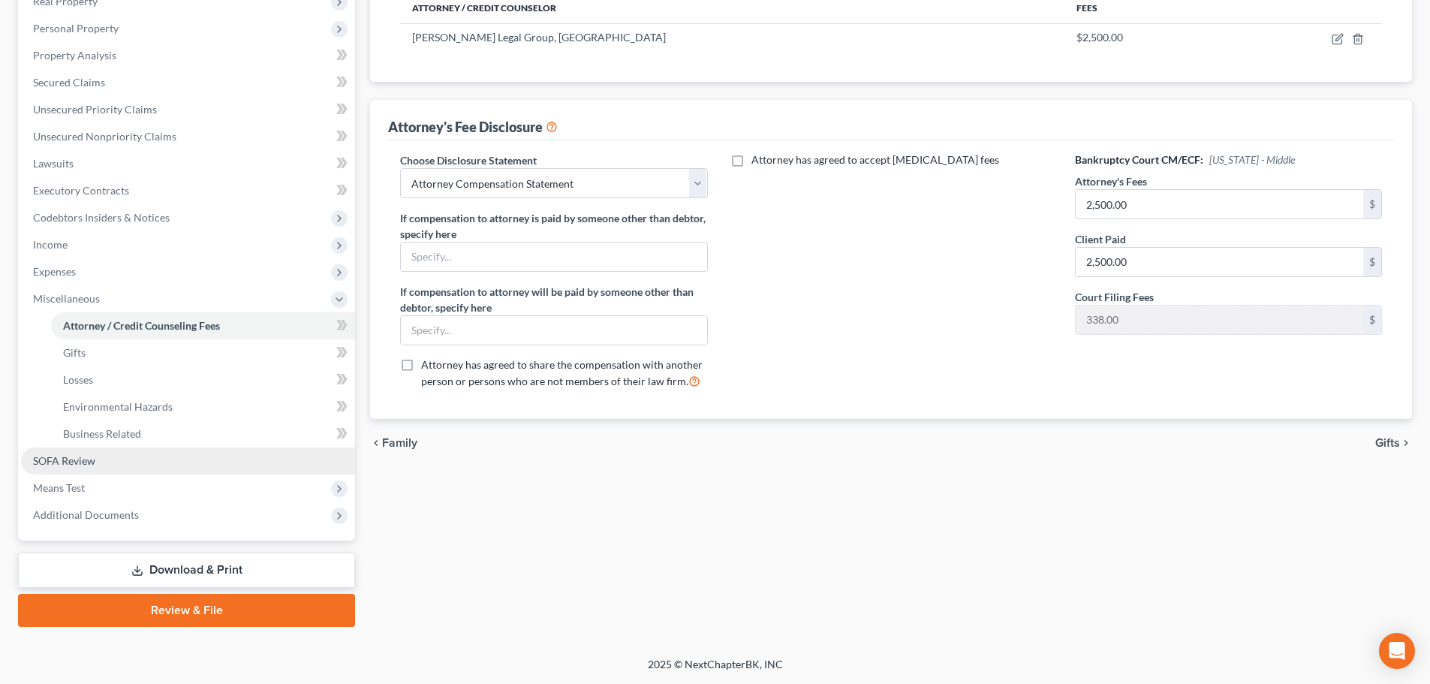
click at [116, 464] on link "SOFA Review" at bounding box center [188, 461] width 334 height 27
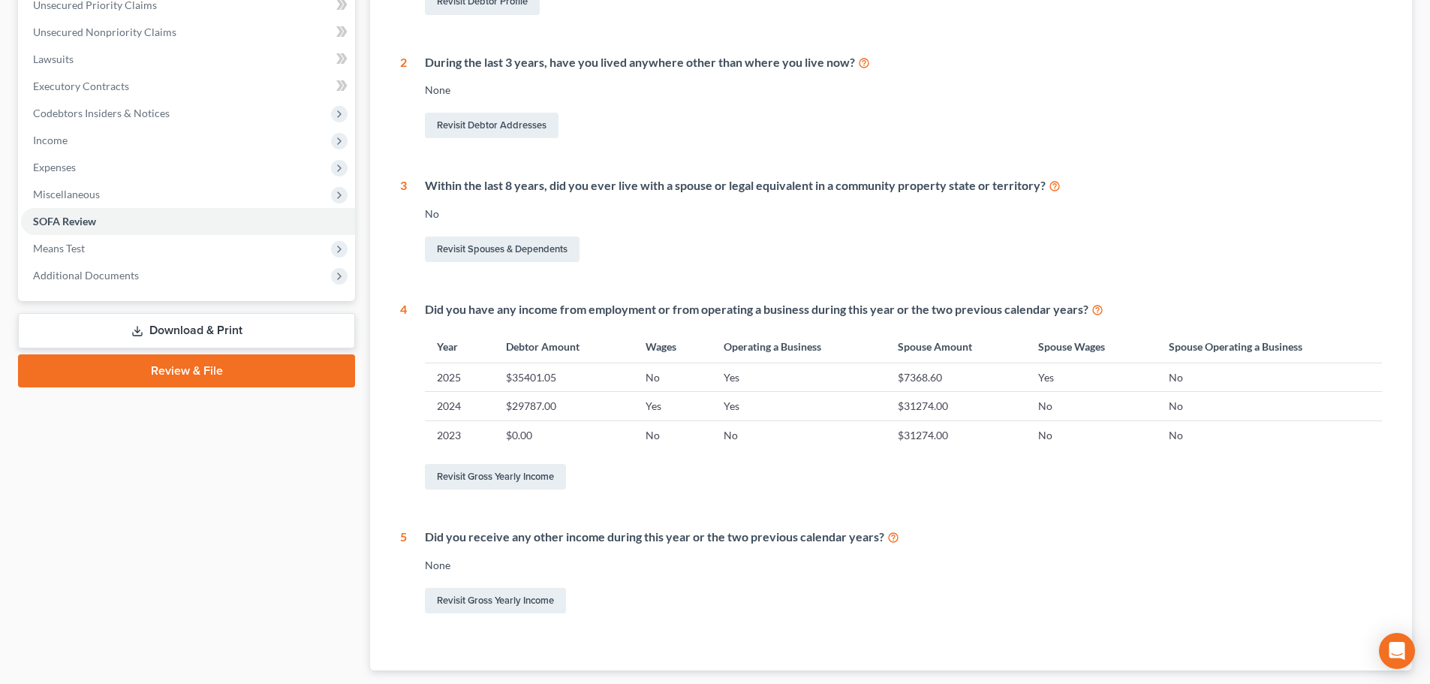
scroll to position [375, 0]
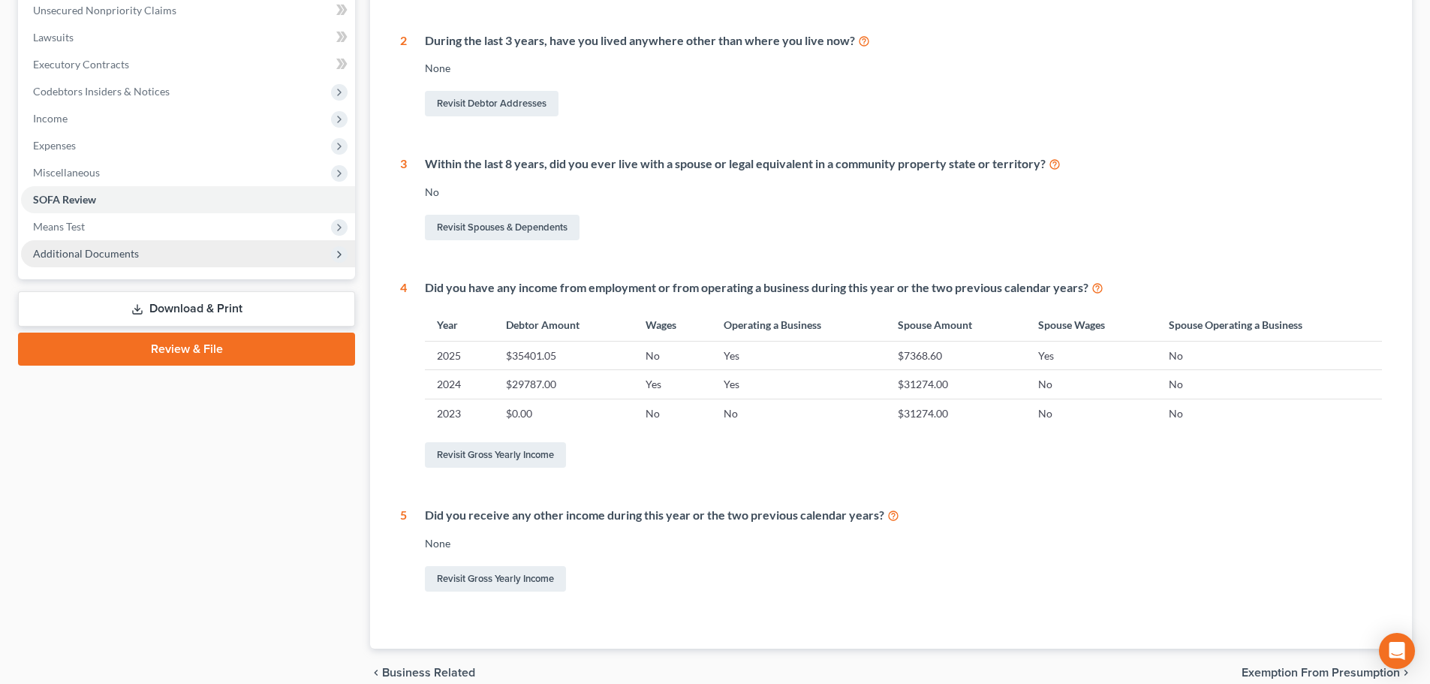
click at [86, 254] on span "Additional Documents" at bounding box center [86, 253] width 106 height 13
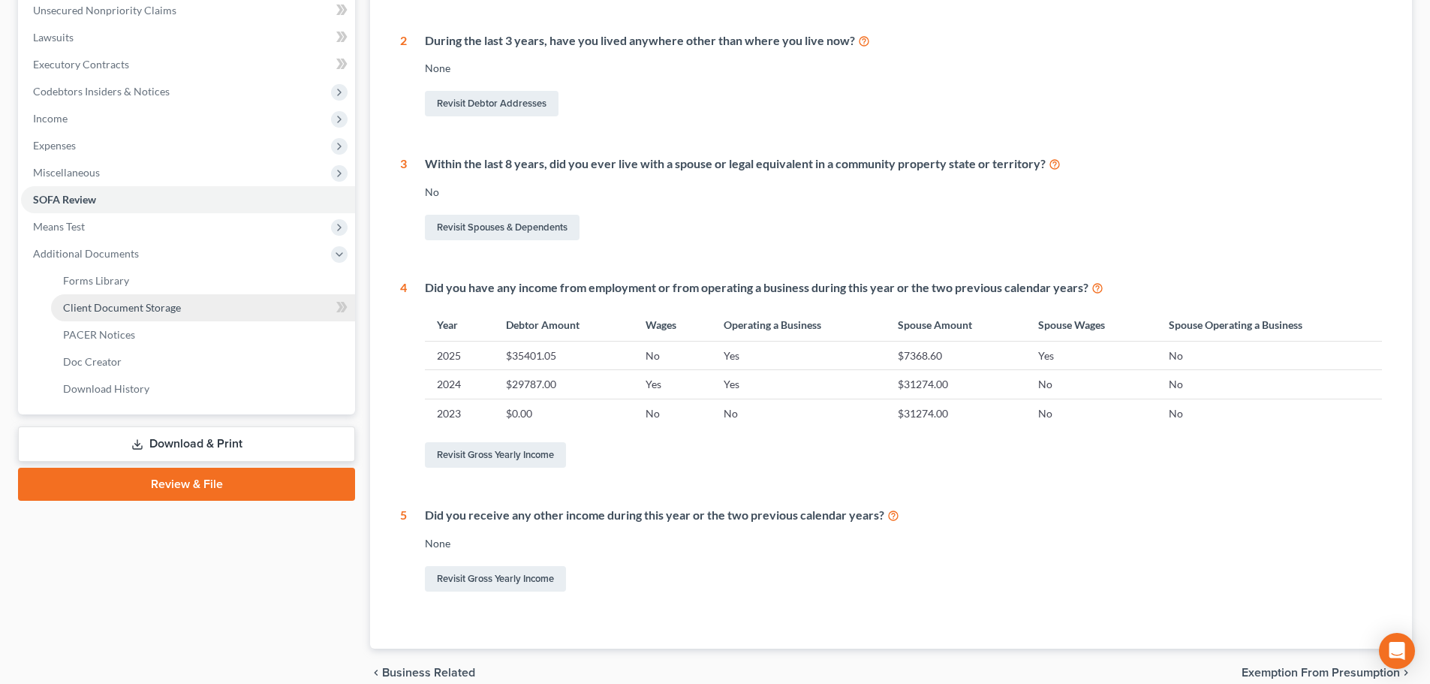
click at [152, 309] on span "Client Document Storage" at bounding box center [122, 307] width 118 height 13
